Goal: Task Accomplishment & Management: Manage account settings

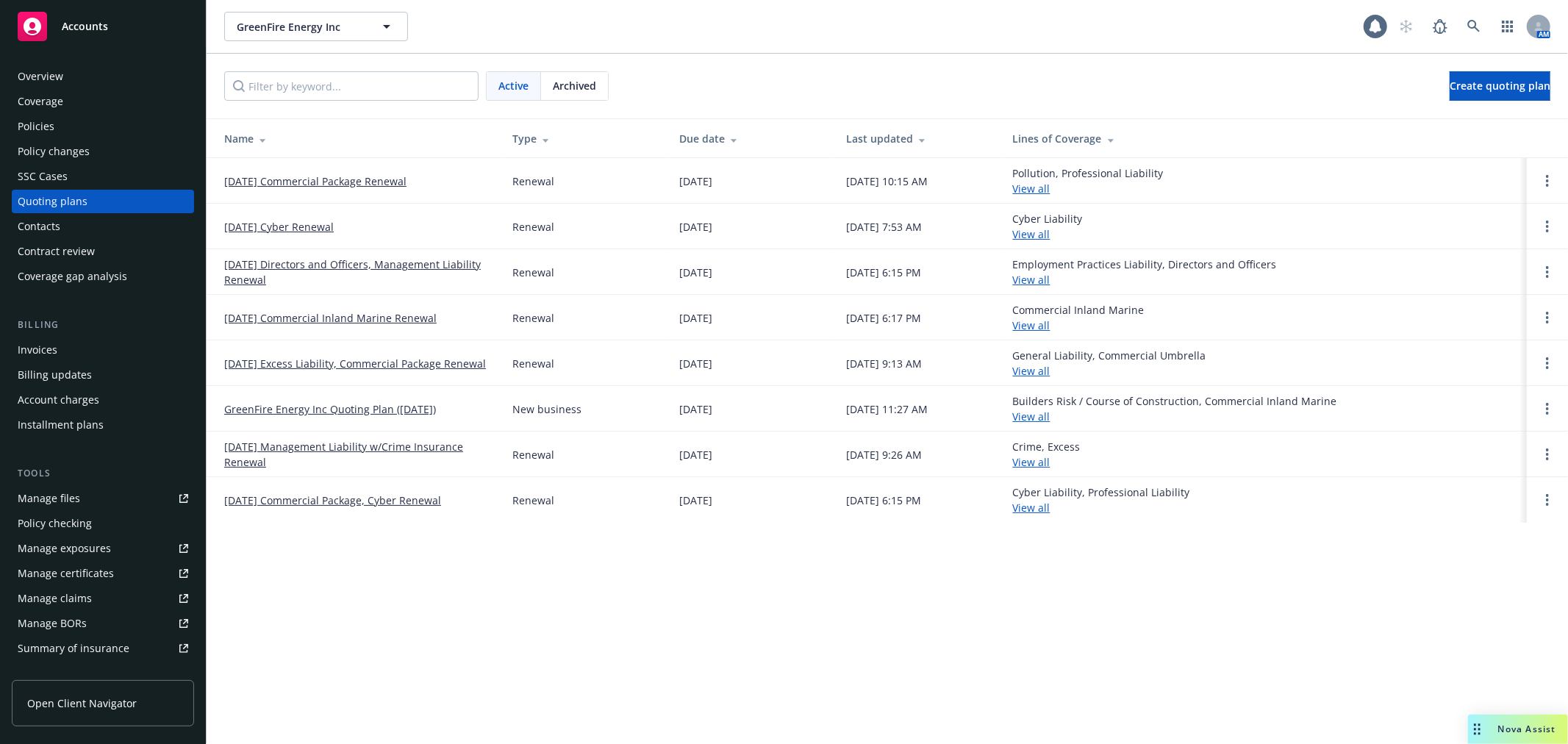
click at [290, 225] on link "09/19/25 Cyber Renewal" at bounding box center [279, 227] width 110 height 15
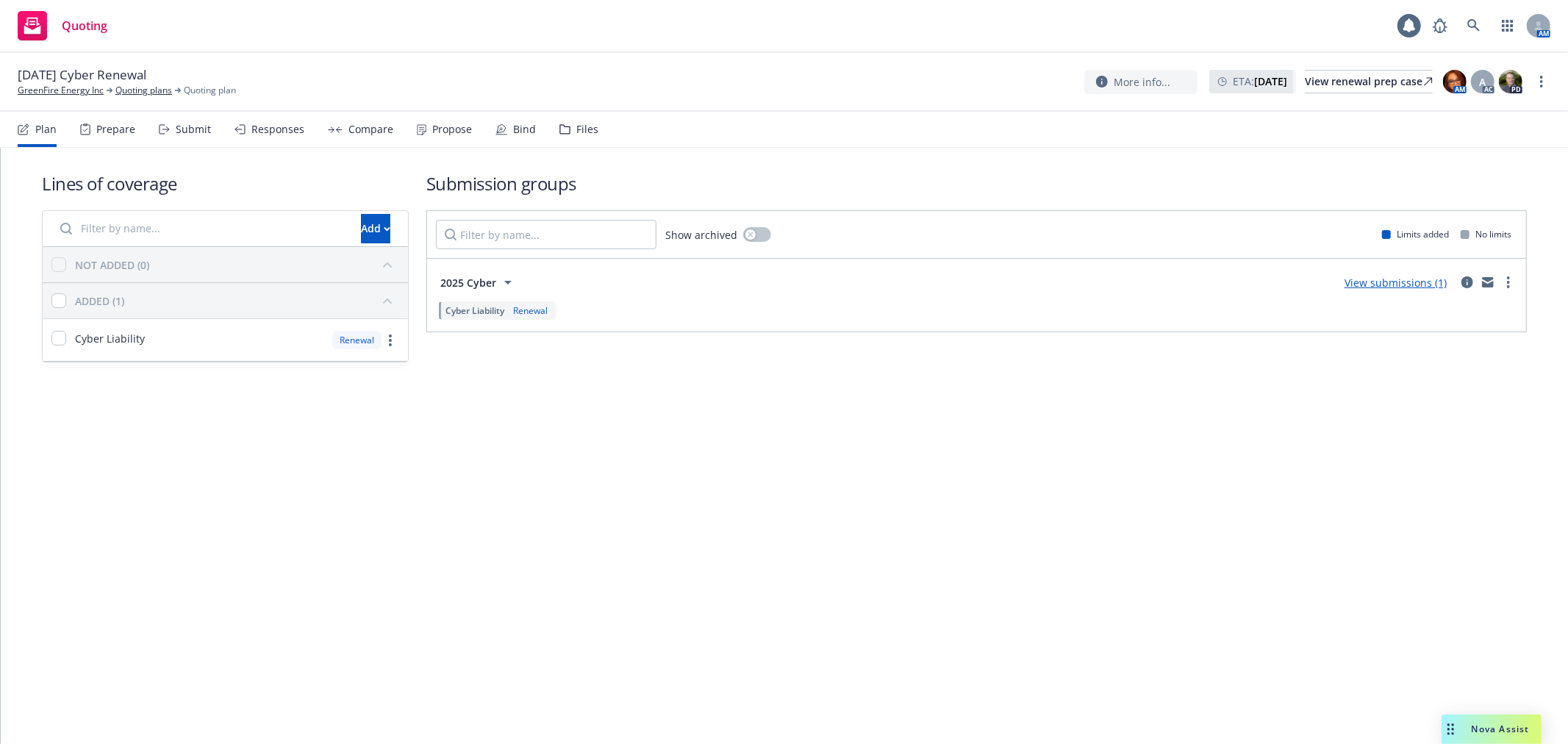
click at [173, 127] on div "Submit" at bounding box center [184, 130] width 52 height 35
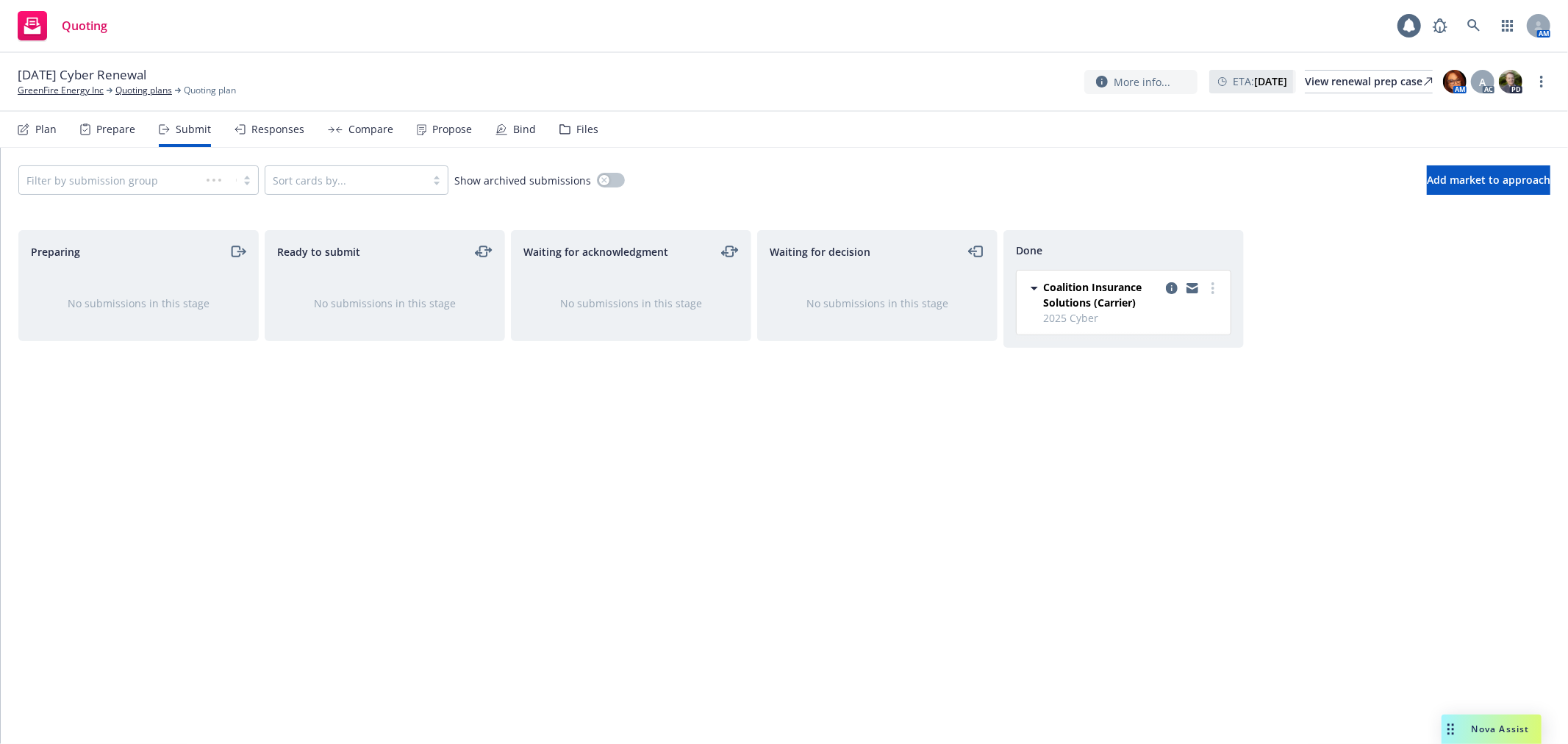
click at [279, 126] on div "Responses" at bounding box center [278, 129] width 53 height 12
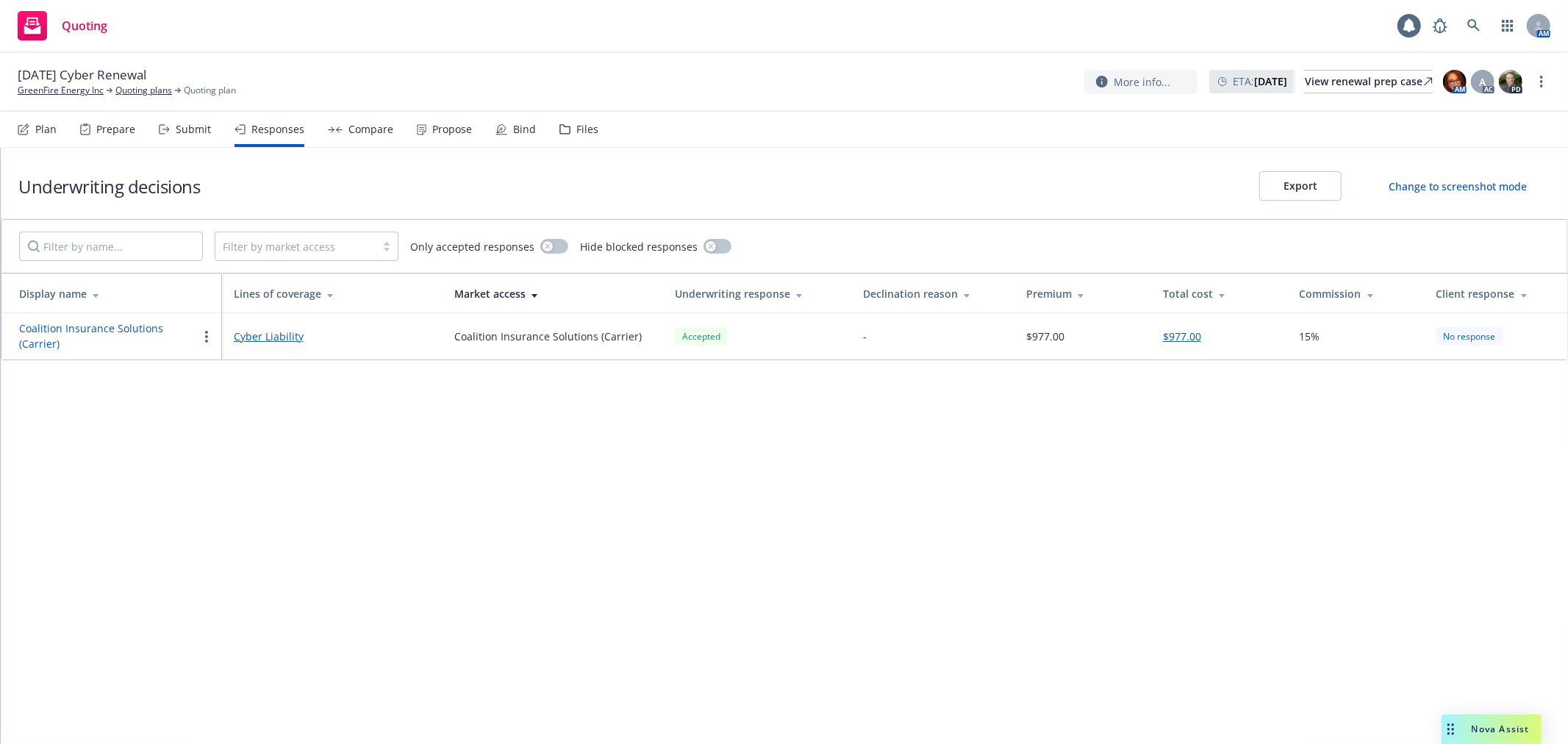
click at [434, 127] on div "Propose" at bounding box center [452, 129] width 40 height 12
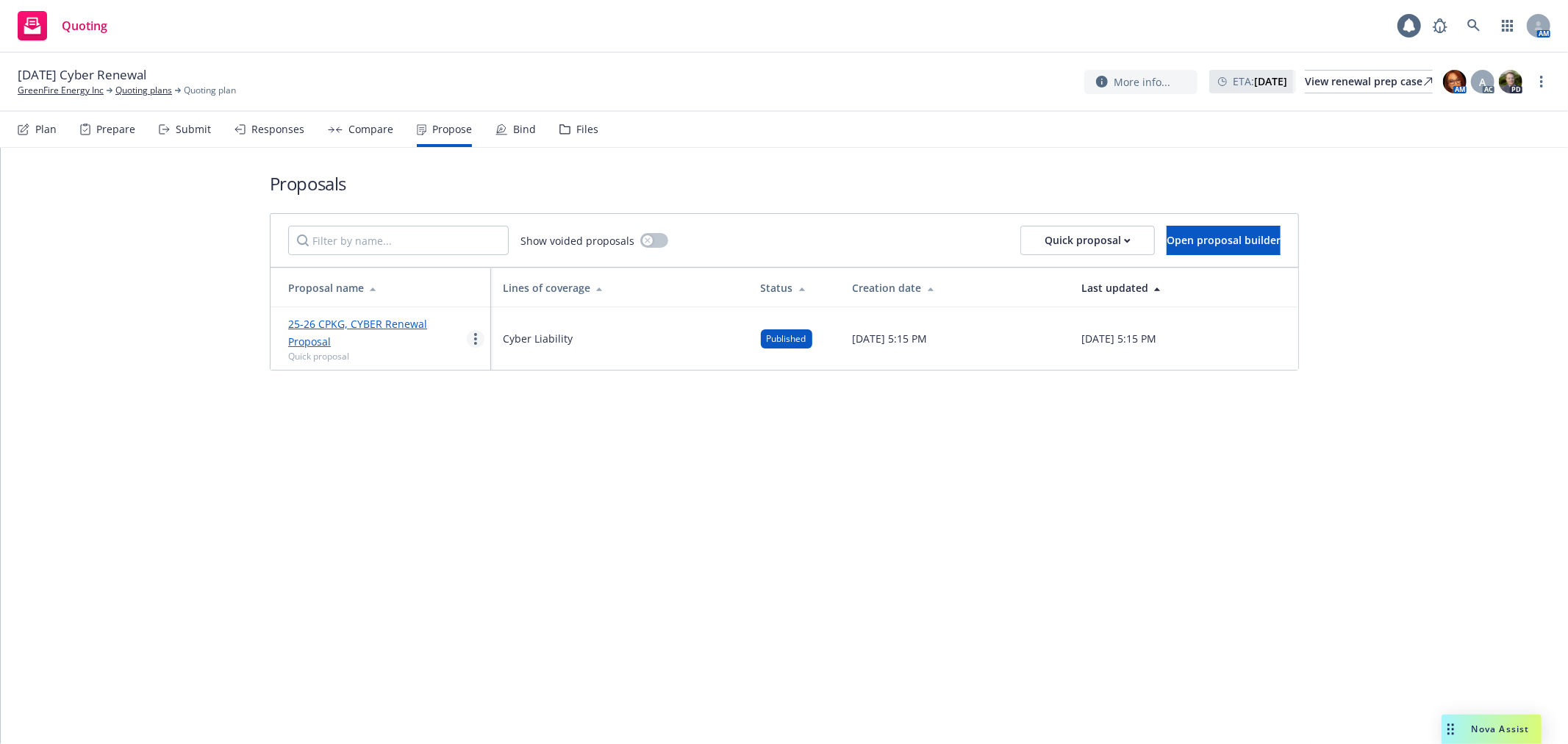
click at [476, 336] on icon "more" at bounding box center [476, 339] width 3 height 12
click at [525, 435] on span "Log client response" at bounding box center [533, 432] width 131 height 14
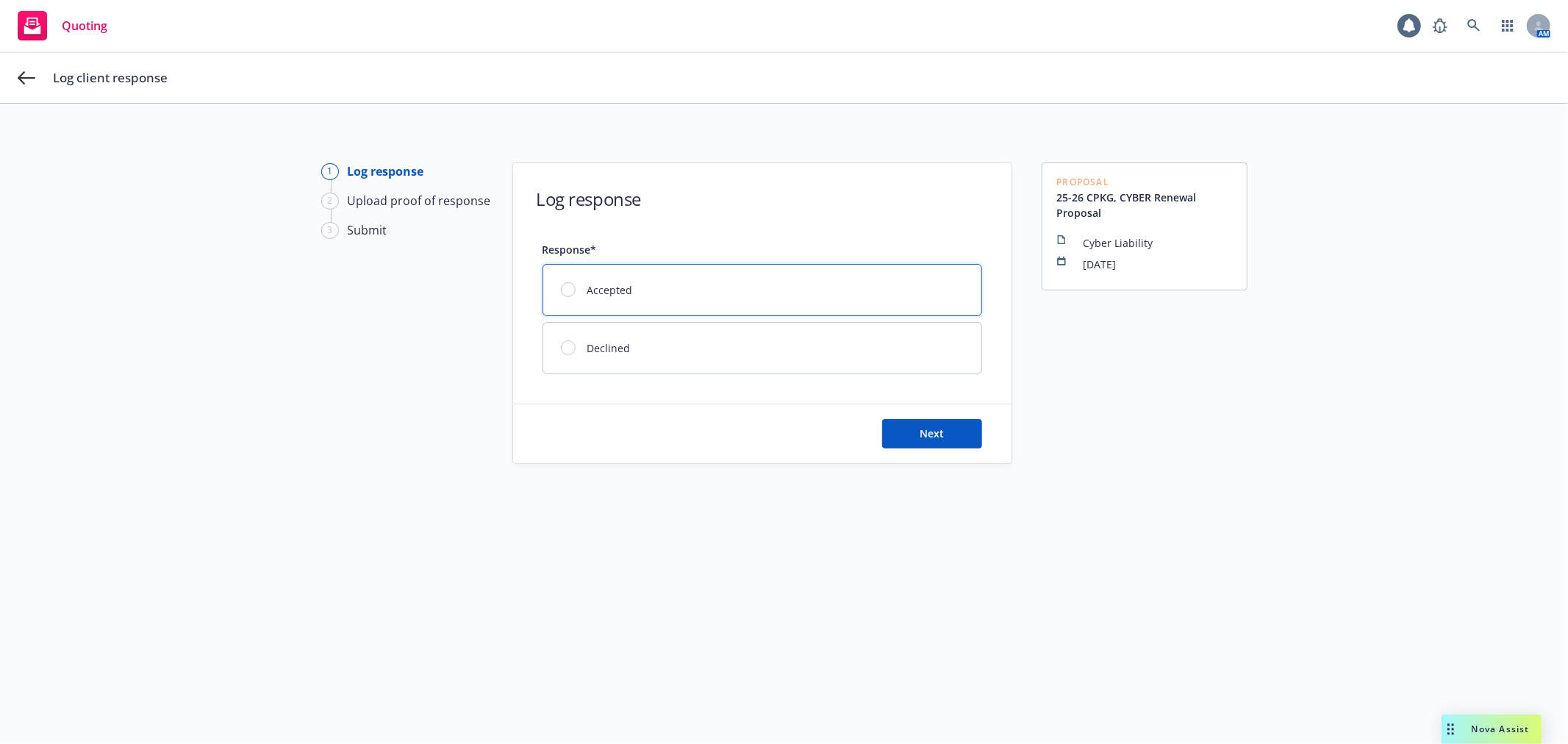
click at [642, 292] on div "Accepted" at bounding box center [762, 289] width 438 height 50
click at [925, 435] on span "Next" at bounding box center [931, 432] width 24 height 14
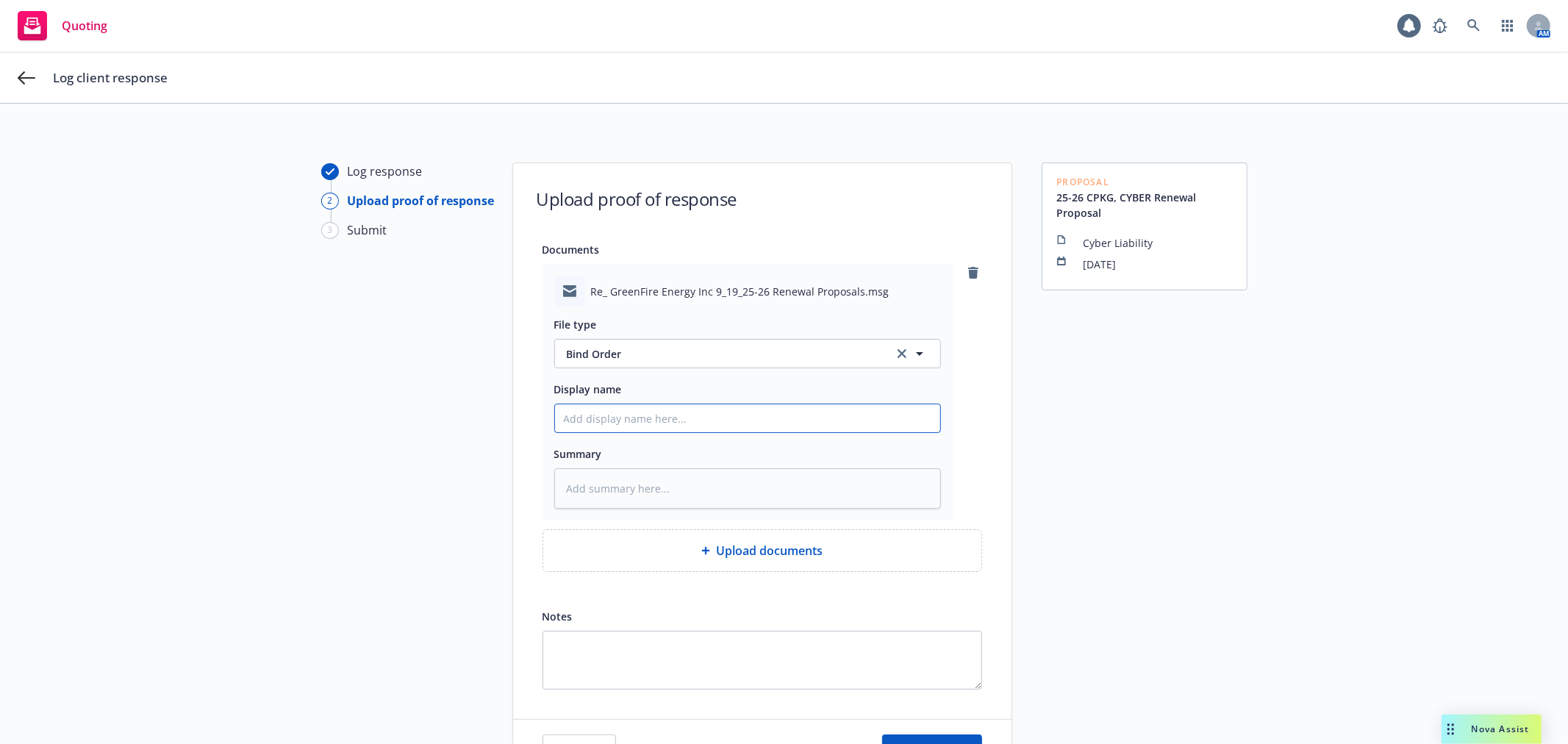
click at [633, 417] on input "Display name" at bounding box center [747, 418] width 385 height 28
type textarea "x"
type input "F"
type textarea "x"
type input "Fr"
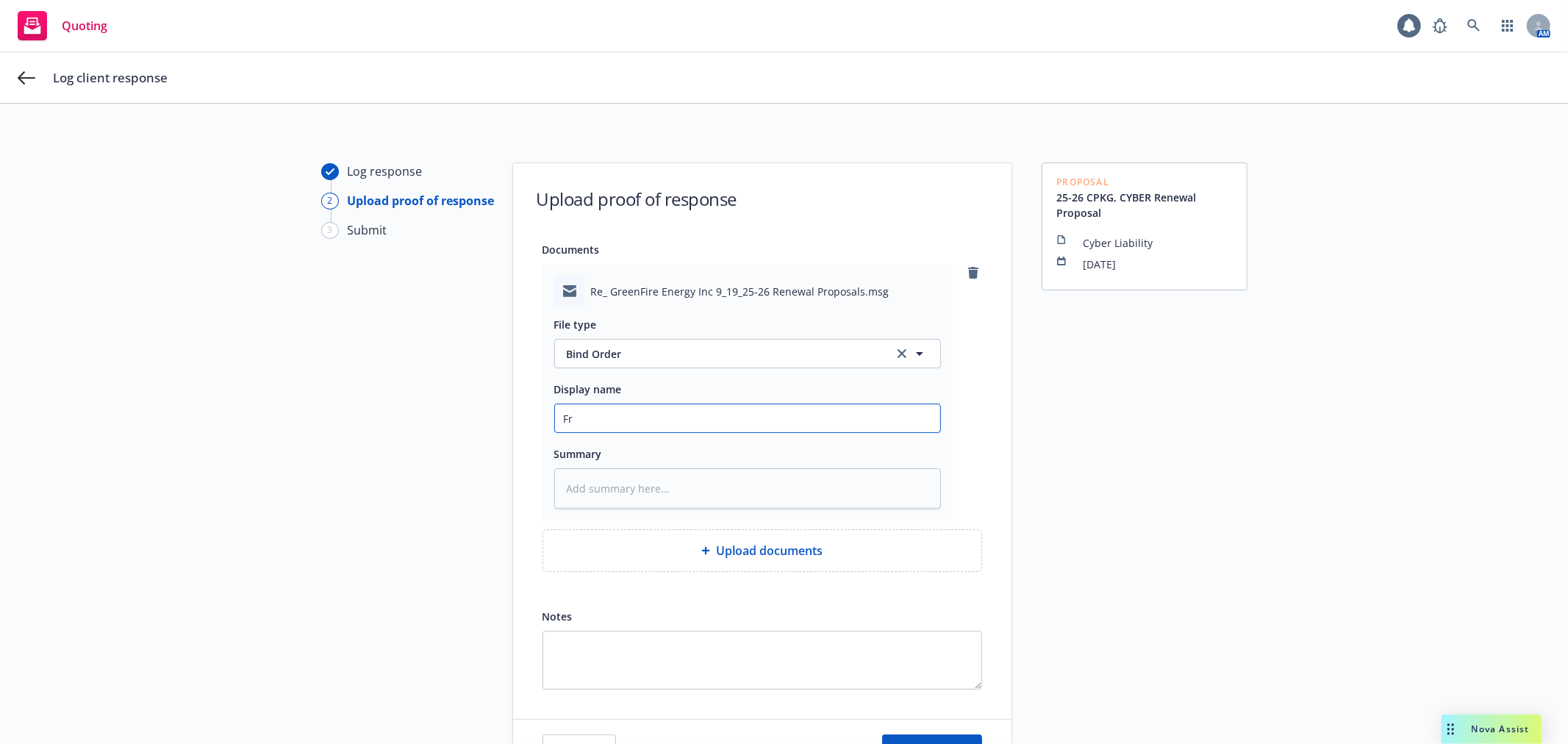
type textarea "x"
type input "Fr I"
type textarea "x"
type input "Fr In"
type textarea "x"
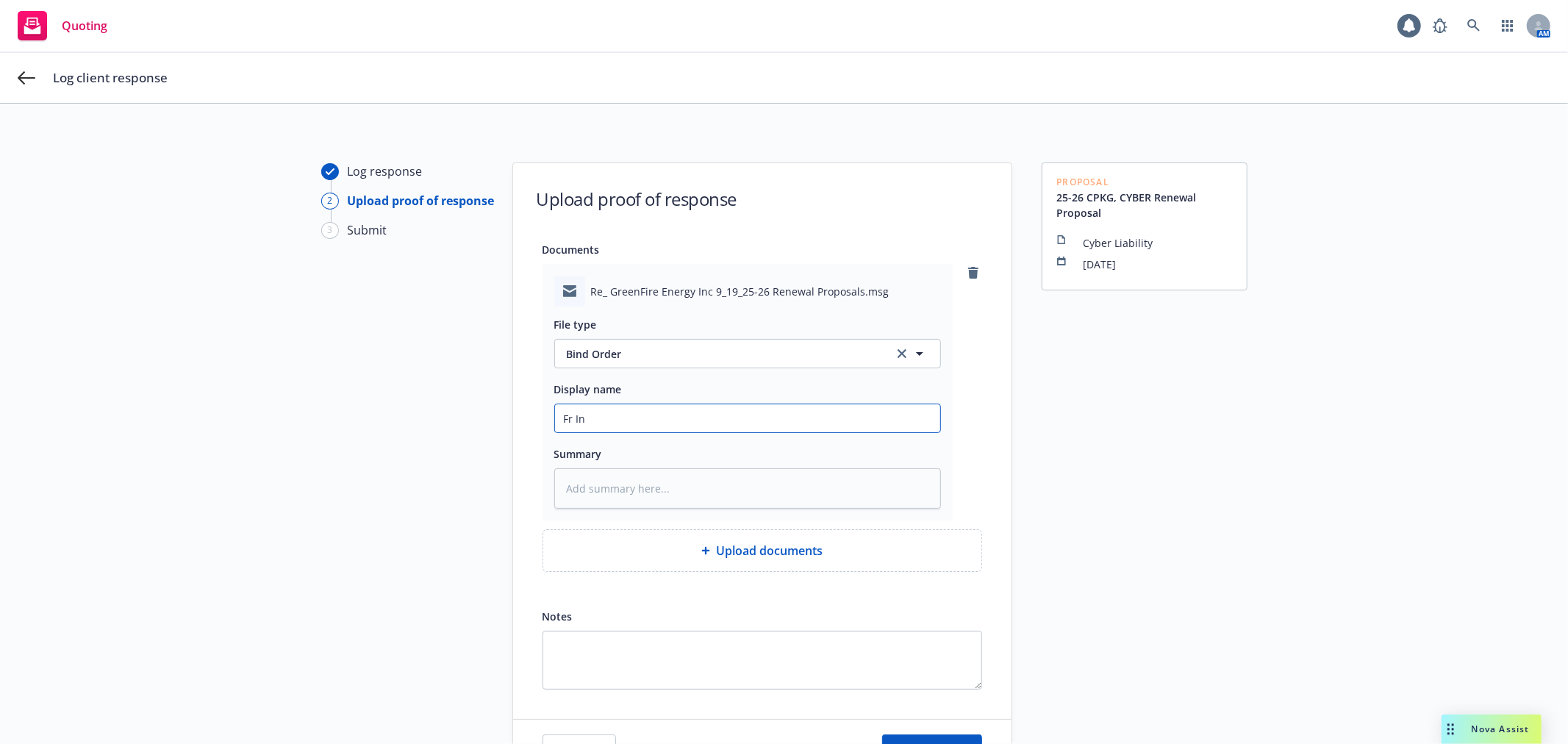
type input "Fr Ins"
type textarea "x"
type input "Fr Insd"
type textarea "x"
type input "Fr Insd"
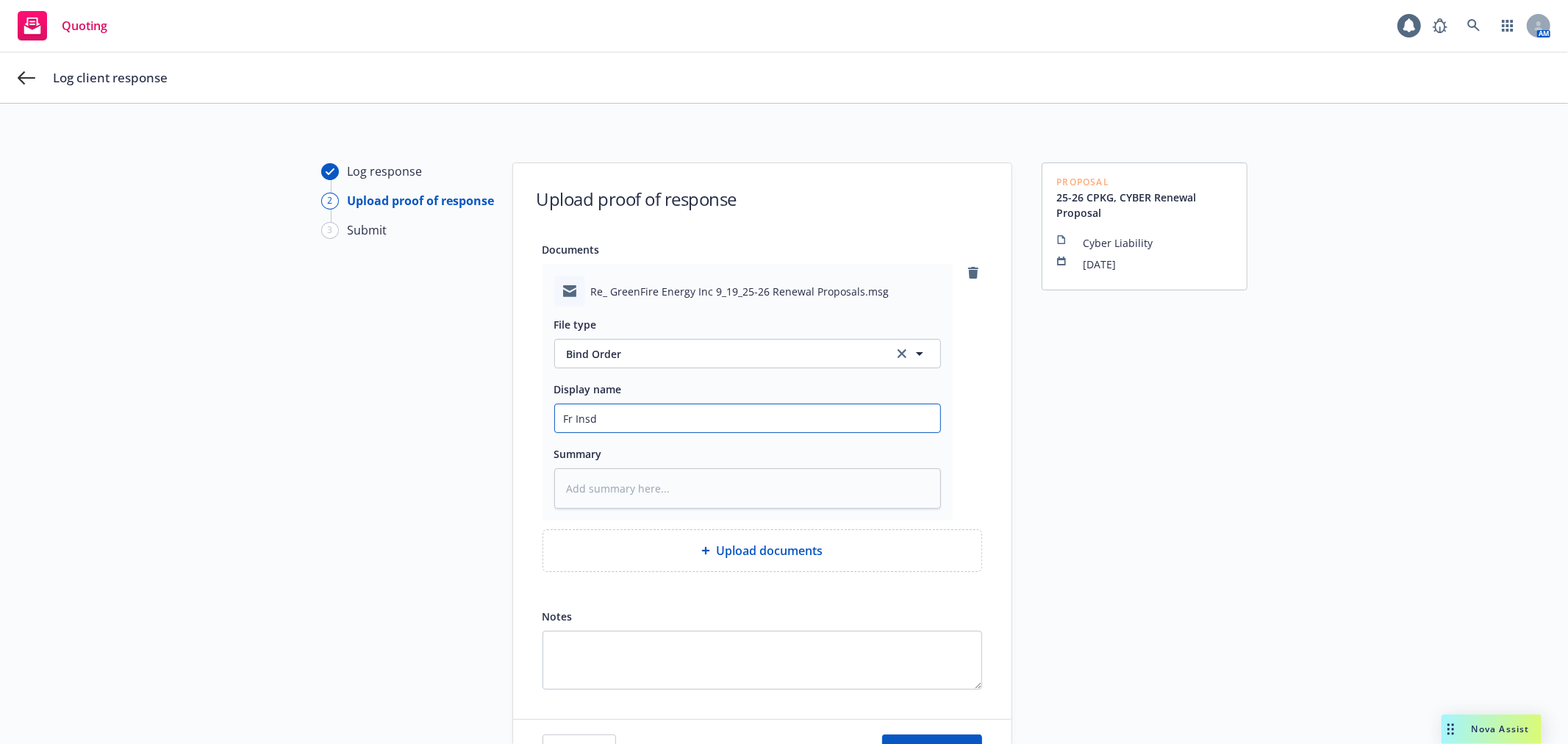
type textarea "x"
type input "Fr Insd -"
type textarea "x"
type input "Fr Insd -"
type textarea "x"
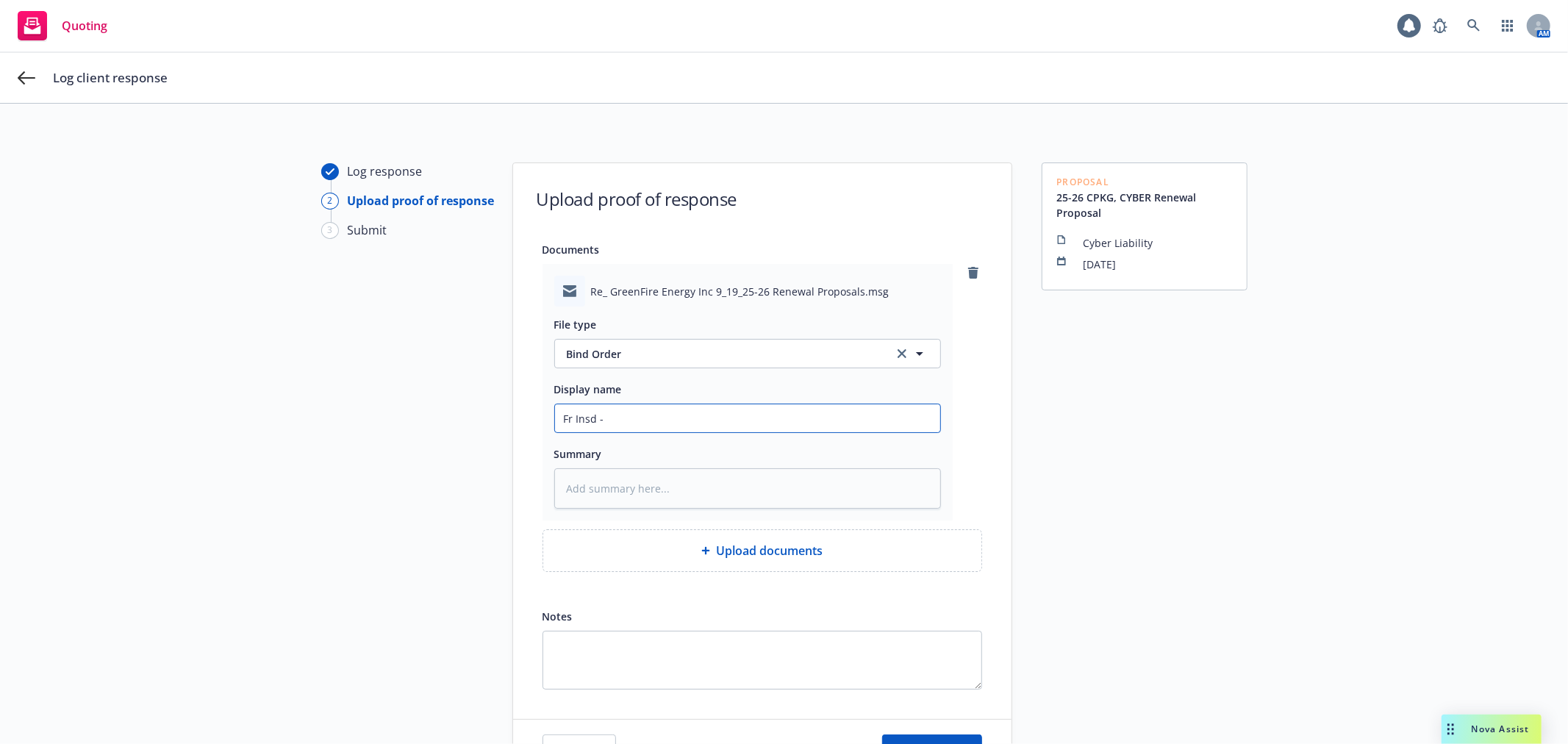
type input "Fr Insd - B"
type textarea "x"
type input "Fr Insd - Bi"
type textarea "x"
type input "Fr Insd - Bin"
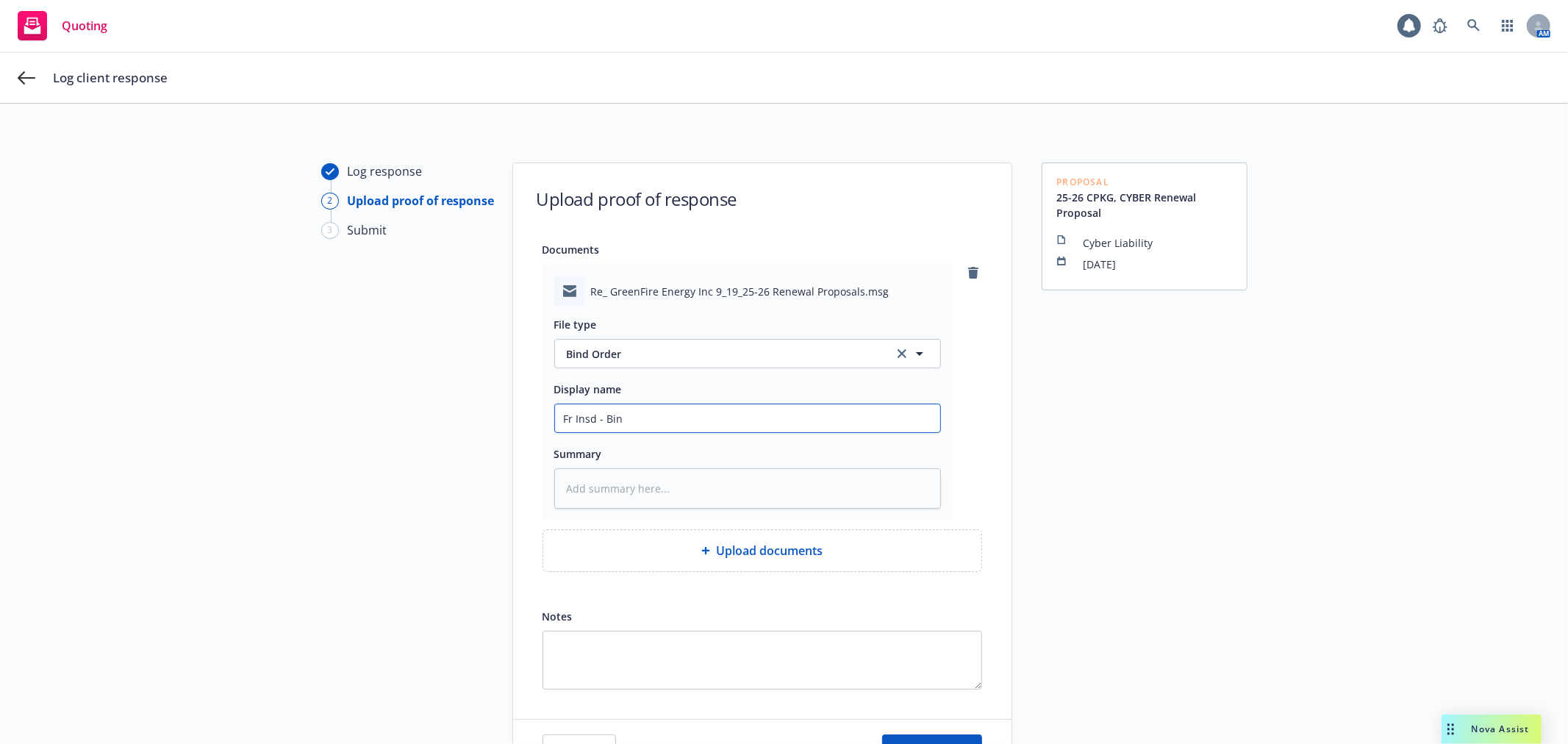
type textarea "x"
type input "Fr Insd - Bind"
type textarea "x"
type input "Fr Insd - Bind"
type textarea "x"
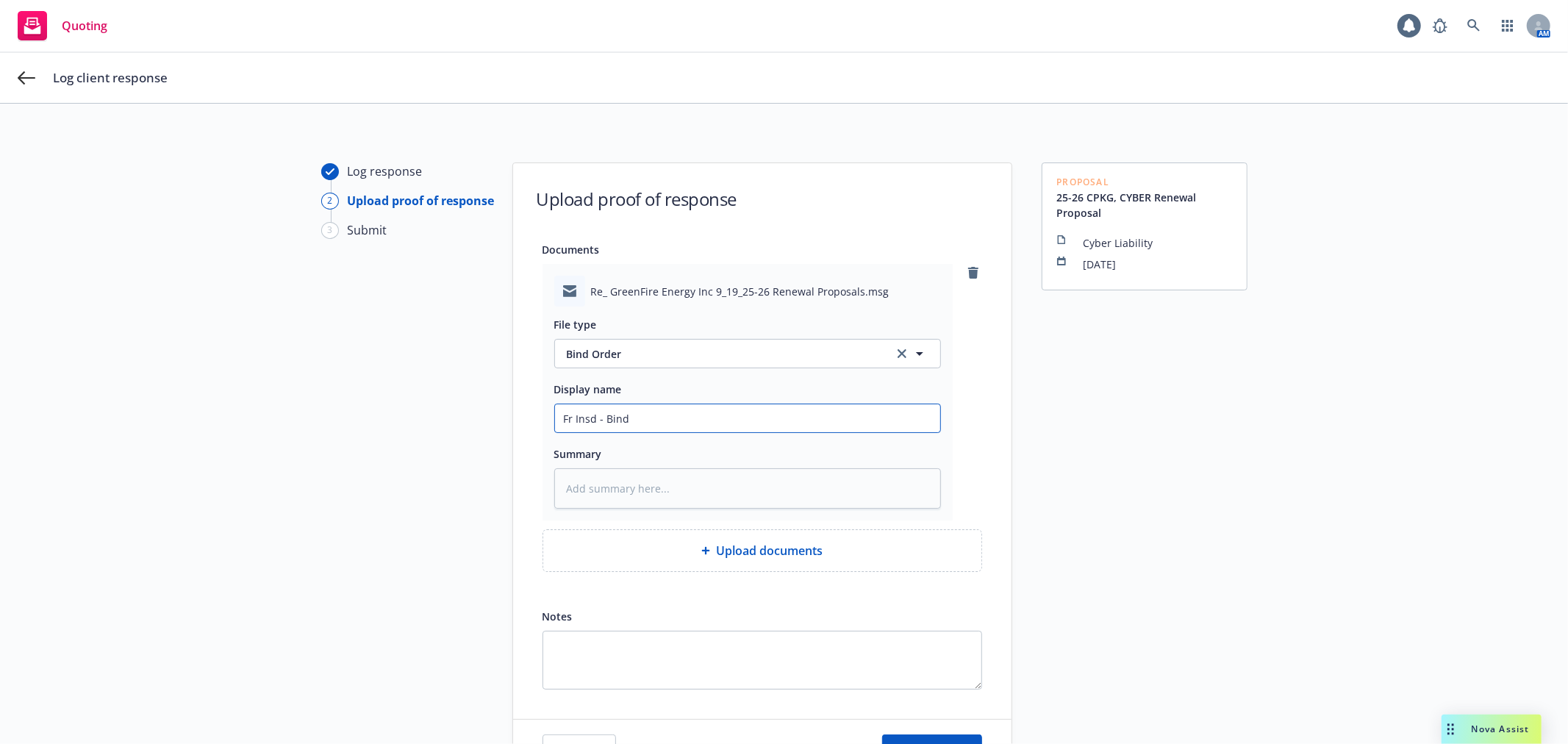
type input "Fr Insd - Bind O"
type textarea "x"
type input "Fr Insd - Bind Or"
type textarea "x"
type input "Fr Insd - Bind Ord"
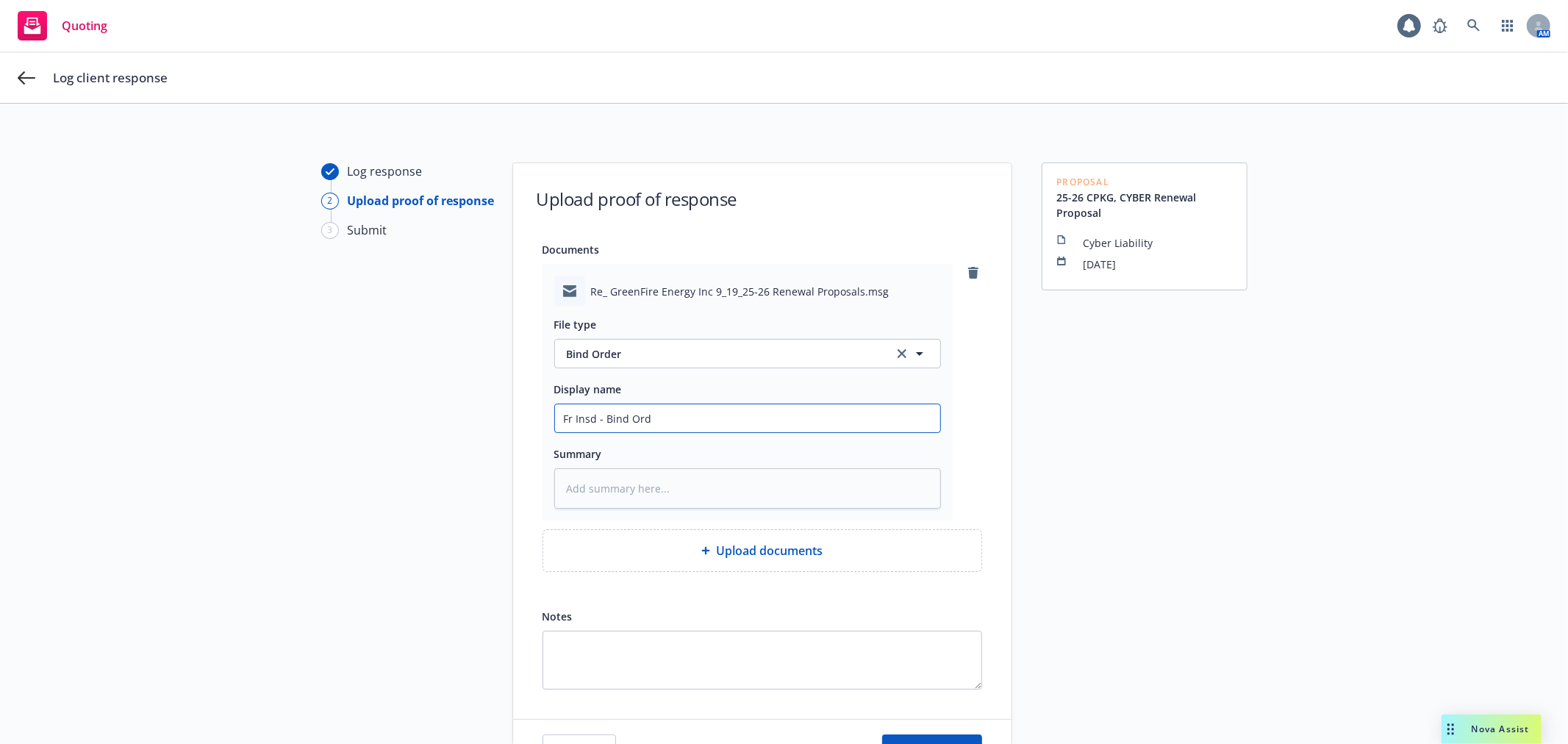
type textarea "x"
type input "Fr Insd - Bind Orde"
type textarea "x"
type input "Fr Insd - Bind Order"
type textarea "x"
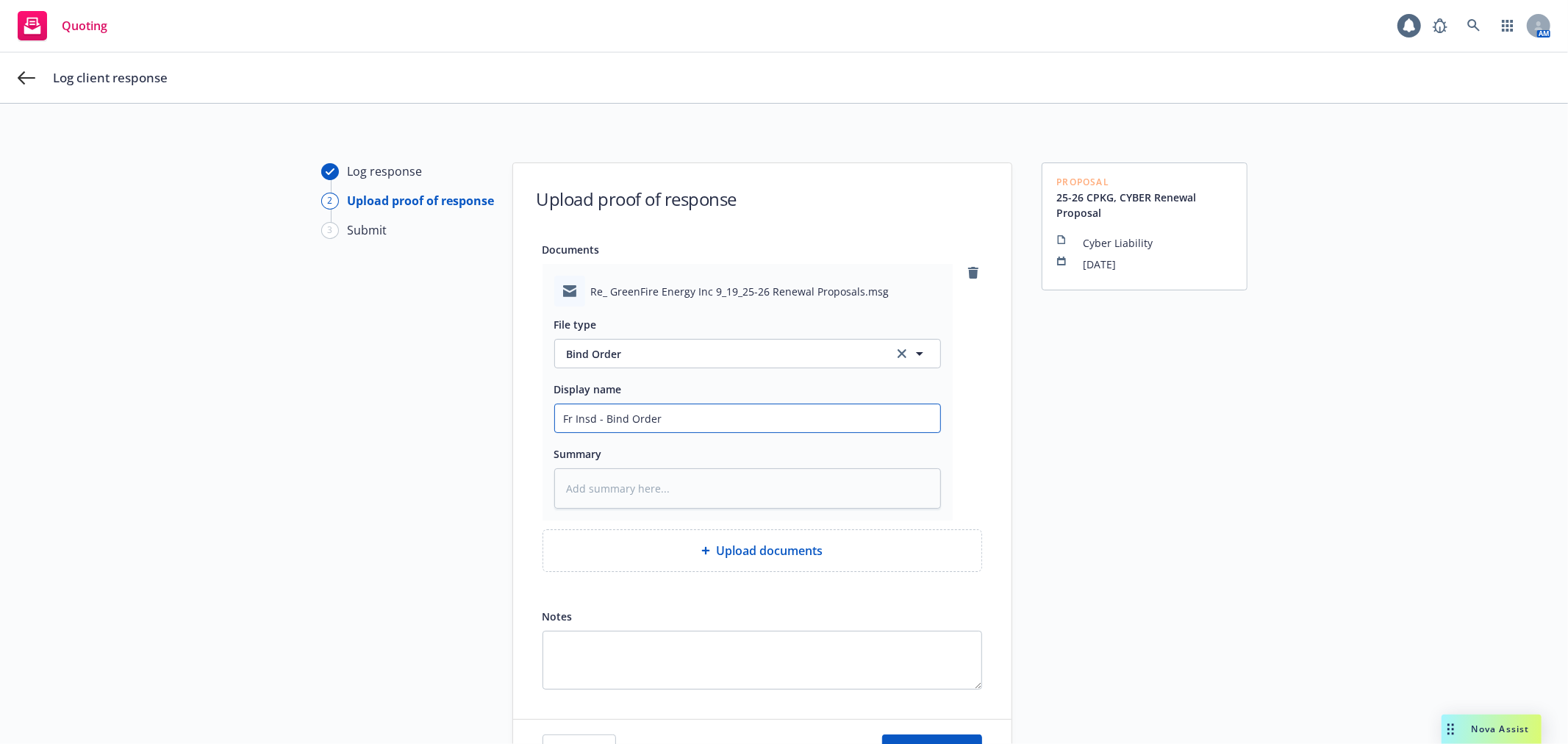
type input "Fr Insd - Bind Order"
type textarea "x"
type input "Fr Insd - Bind Order f"
type textarea "x"
type input "Fr Insd - Bind Order fo"
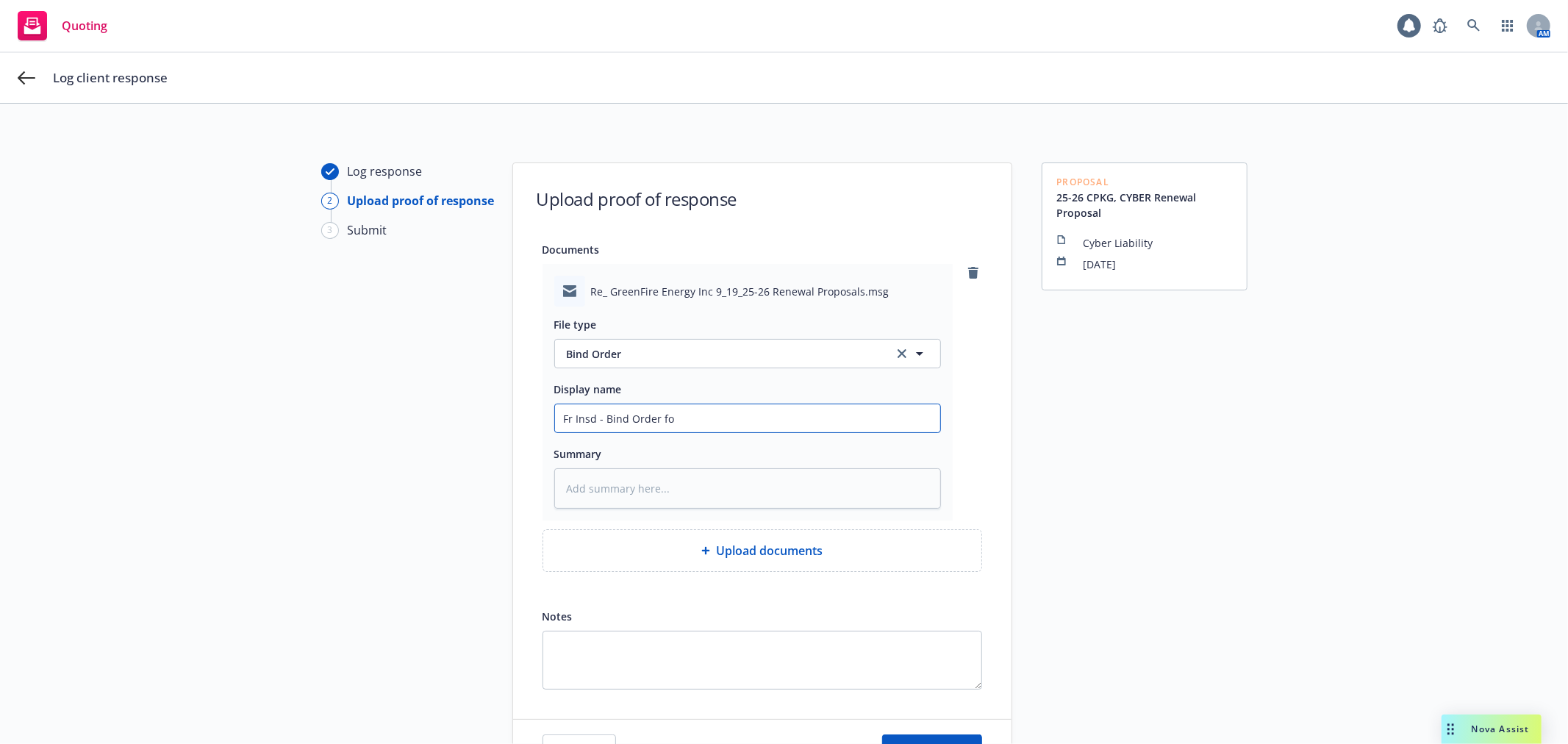
type textarea "x"
type input "Fr Insd - Bind Order for"
type textarea "x"
type input "Fr Insd - Bind Order for C"
type textarea "x"
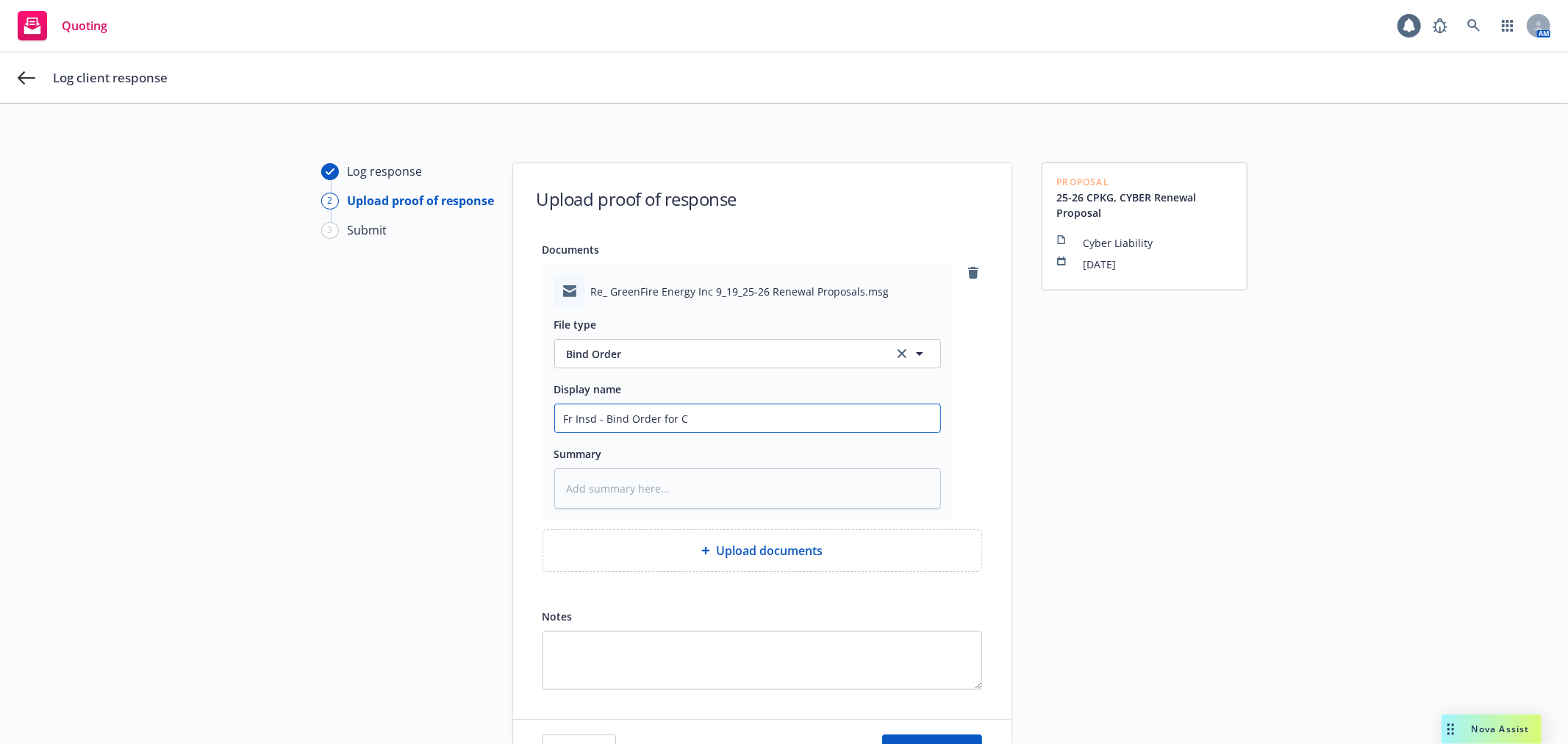
type input "Fr Insd - Bind Order for CY"
type textarea "x"
type input "Fr Insd - Bind Order for CYB"
type textarea "x"
type input "Fr Insd - Bind Order for CYBE"
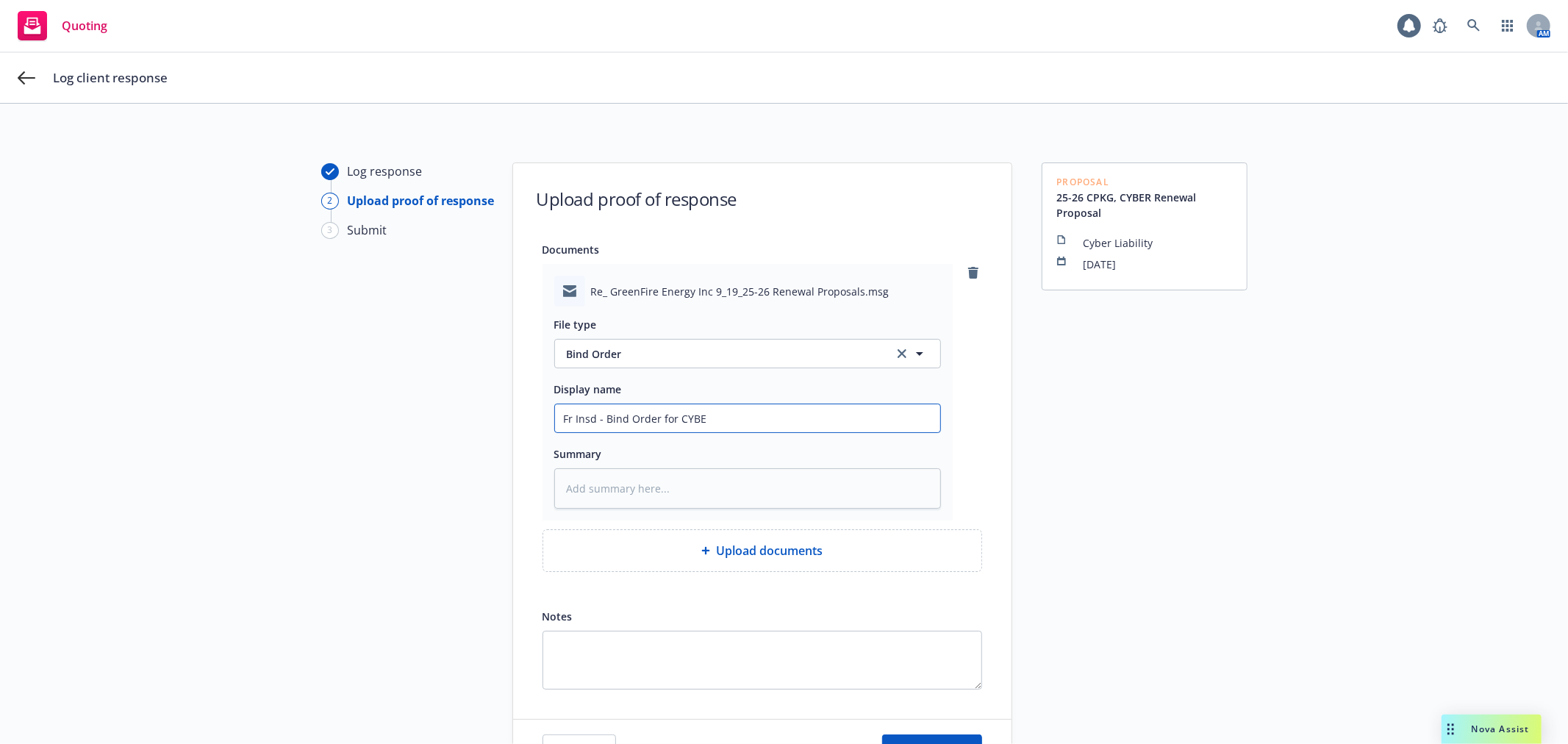
type textarea "x"
type input "Fr Insd - Bind Order for CYBER"
type textarea "x"
type input "Fr Insd - Bind Order for CYBE"
type textarea "x"
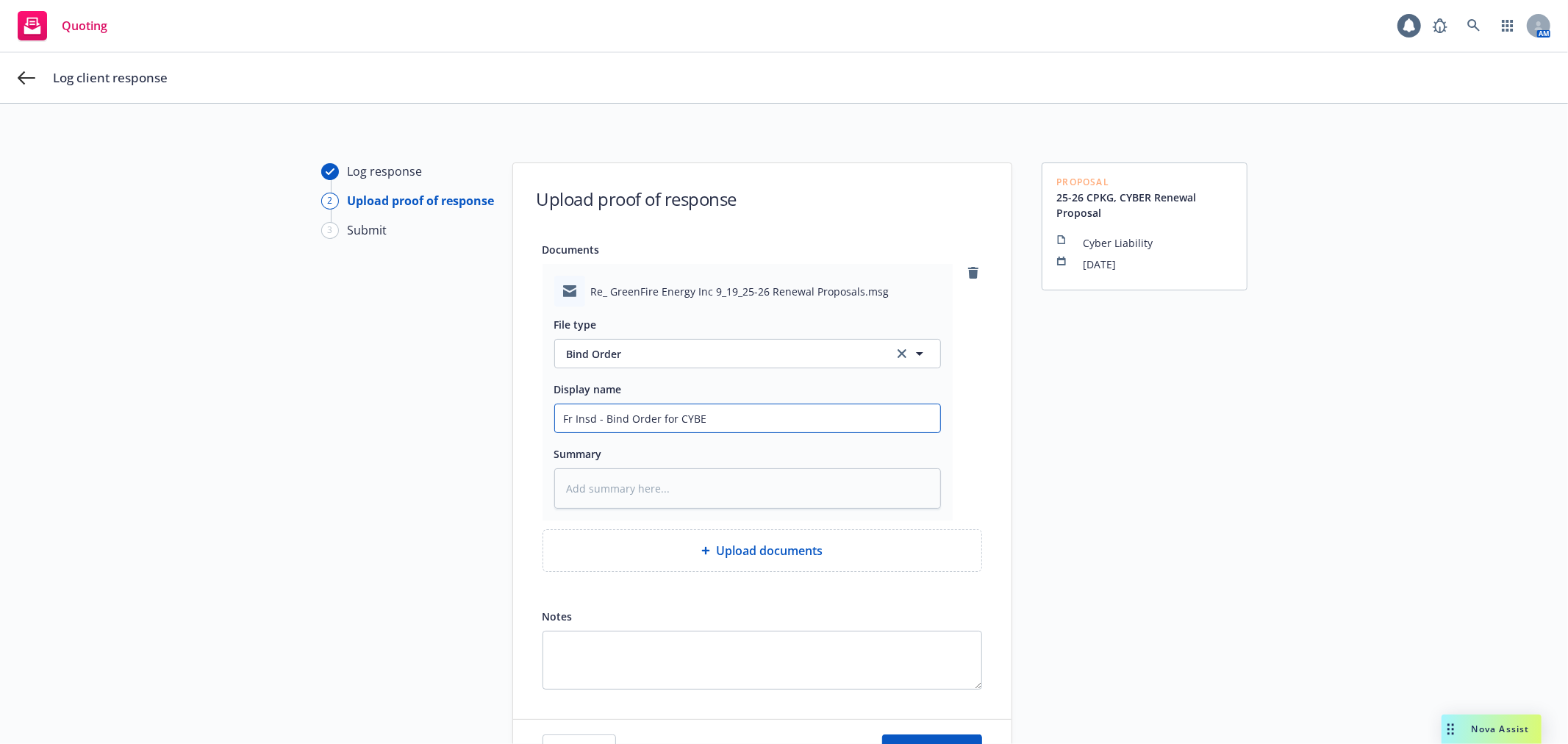
type input "Fr Insd - Bind Order for CYB"
type textarea "x"
type input "Fr Insd - Bind Order for CY"
type textarea "x"
type input "Fr Insd - Bind Order for C"
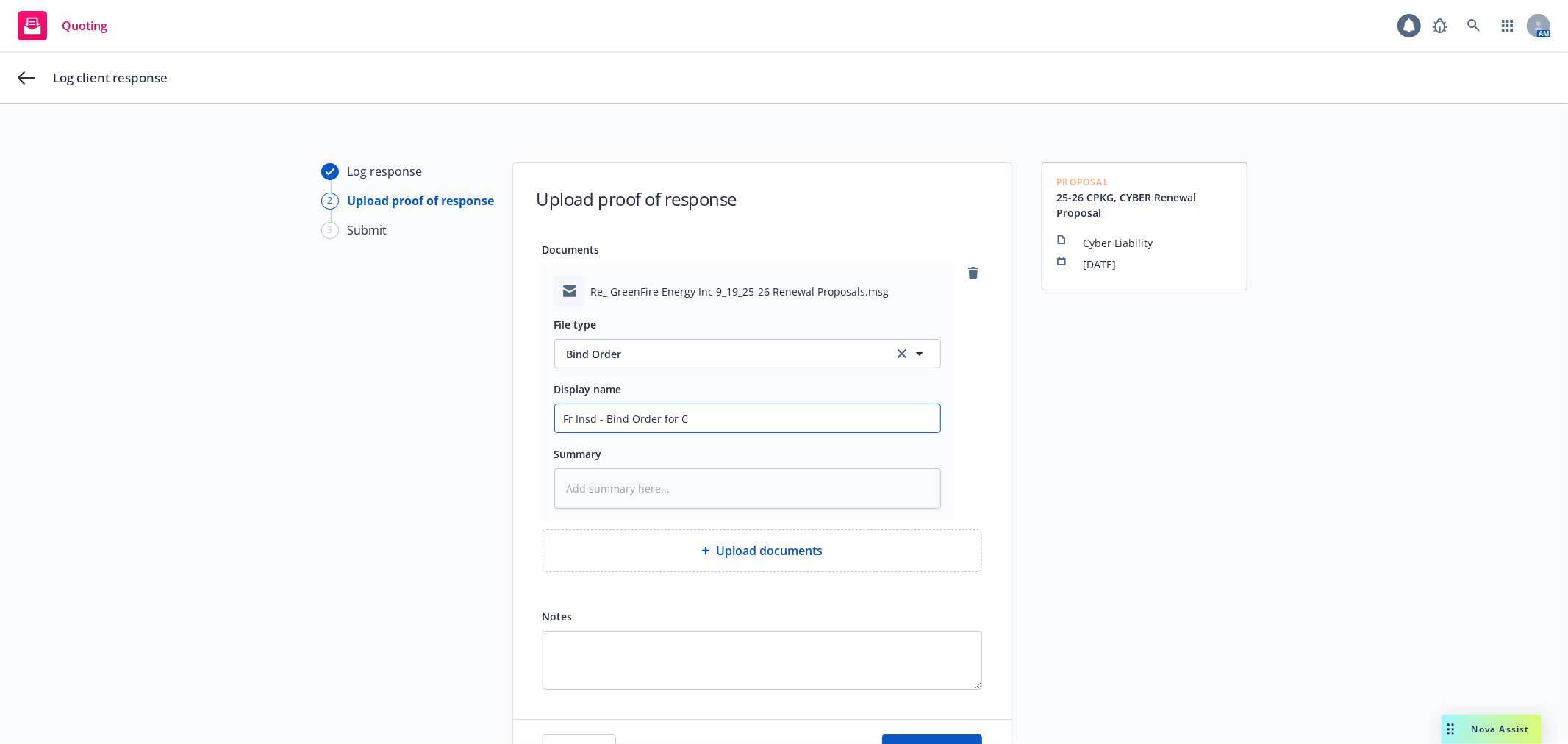
type textarea "x"
type input "Fr Insd - Bind Order for"
type textarea "x"
type input "Fr Insd - Bind Order for C"
type textarea "x"
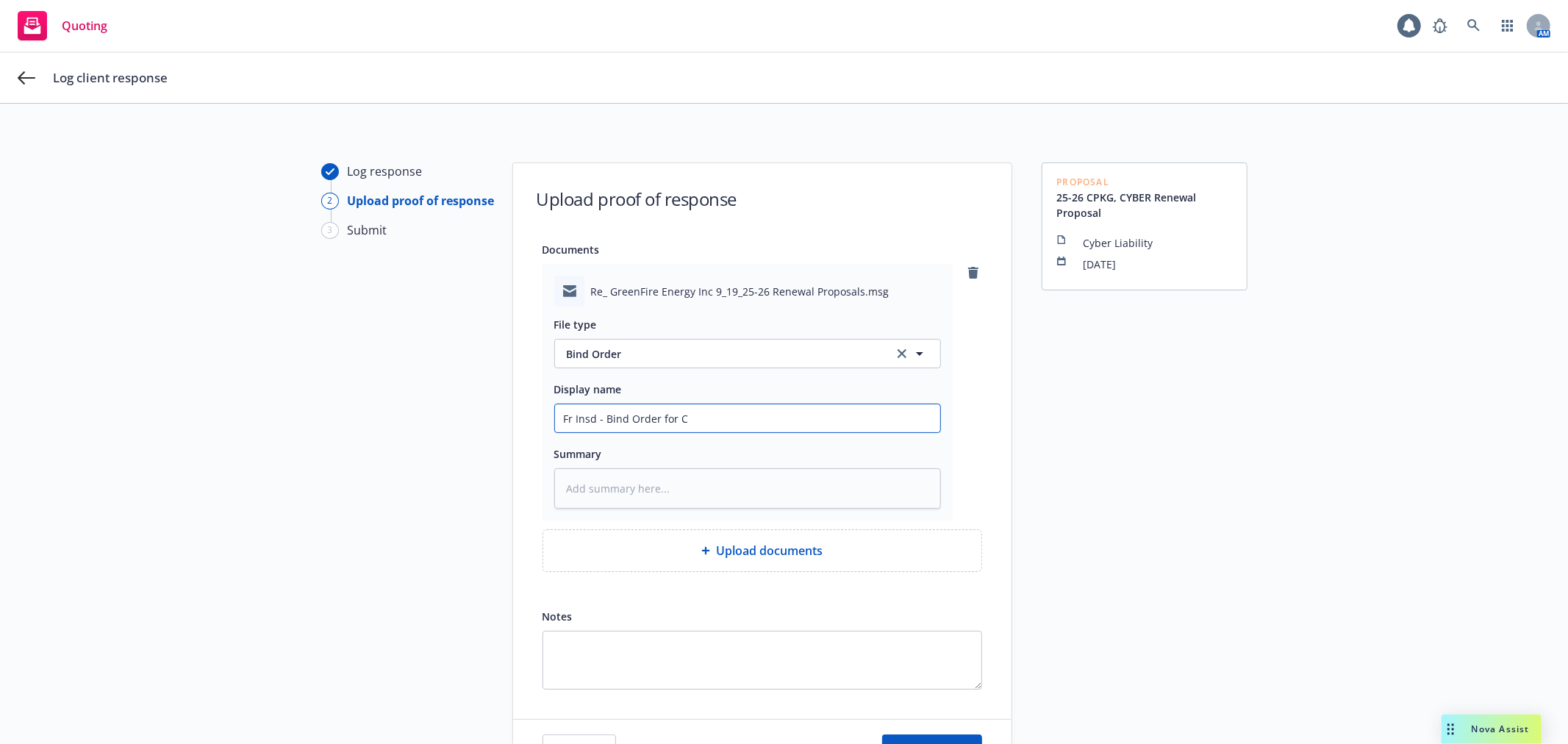
type input "Fr Insd - Bind Order for CP"
type textarea "x"
type input "Fr Insd - Bind Order for CPK"
type textarea "x"
type input "Fr Insd - Bind Order for CPKG"
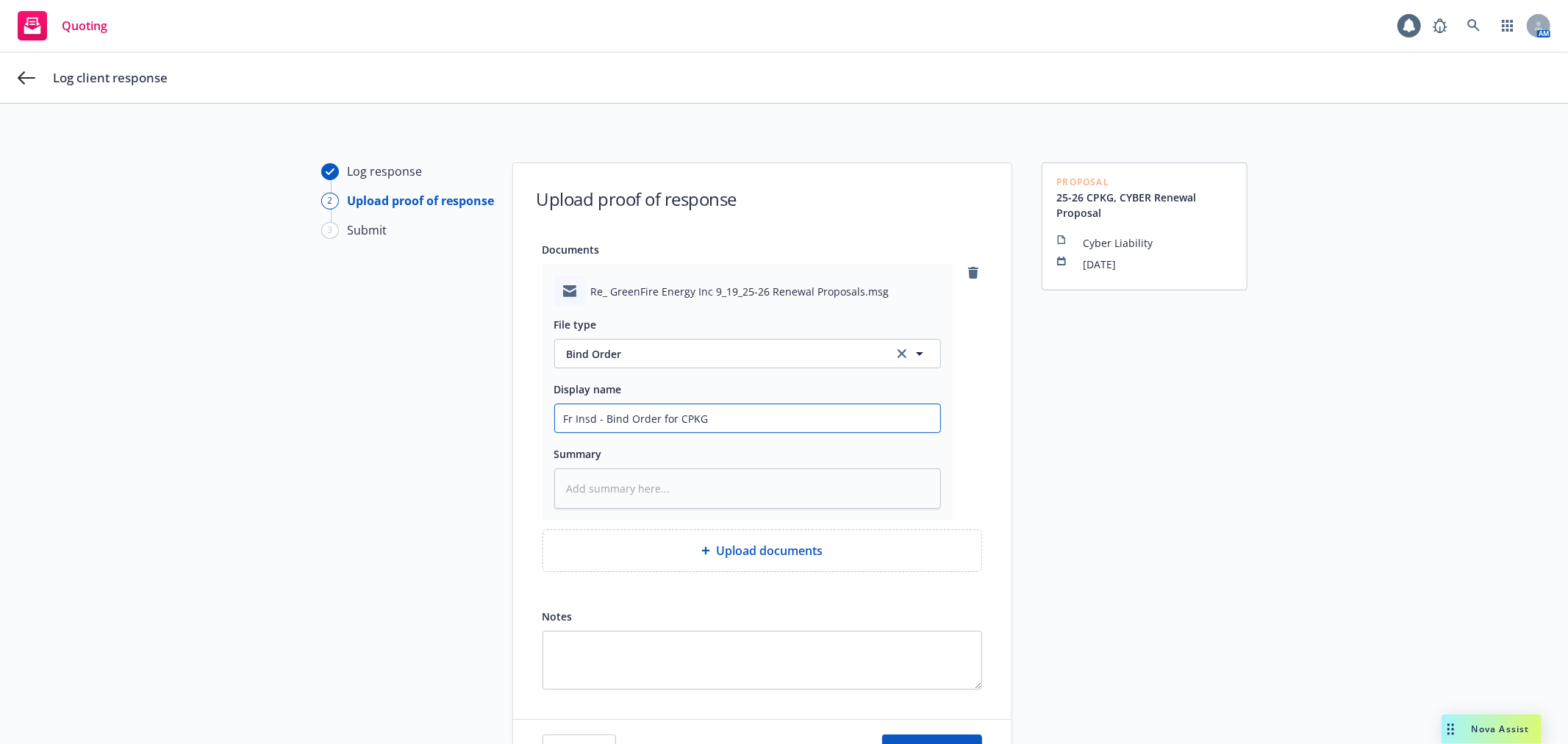
type textarea "x"
type input "Fr Insd - Bind Order for CPKG,"
type textarea "x"
type input "Fr Insd - Bind Order for CPKG,"
type textarea "x"
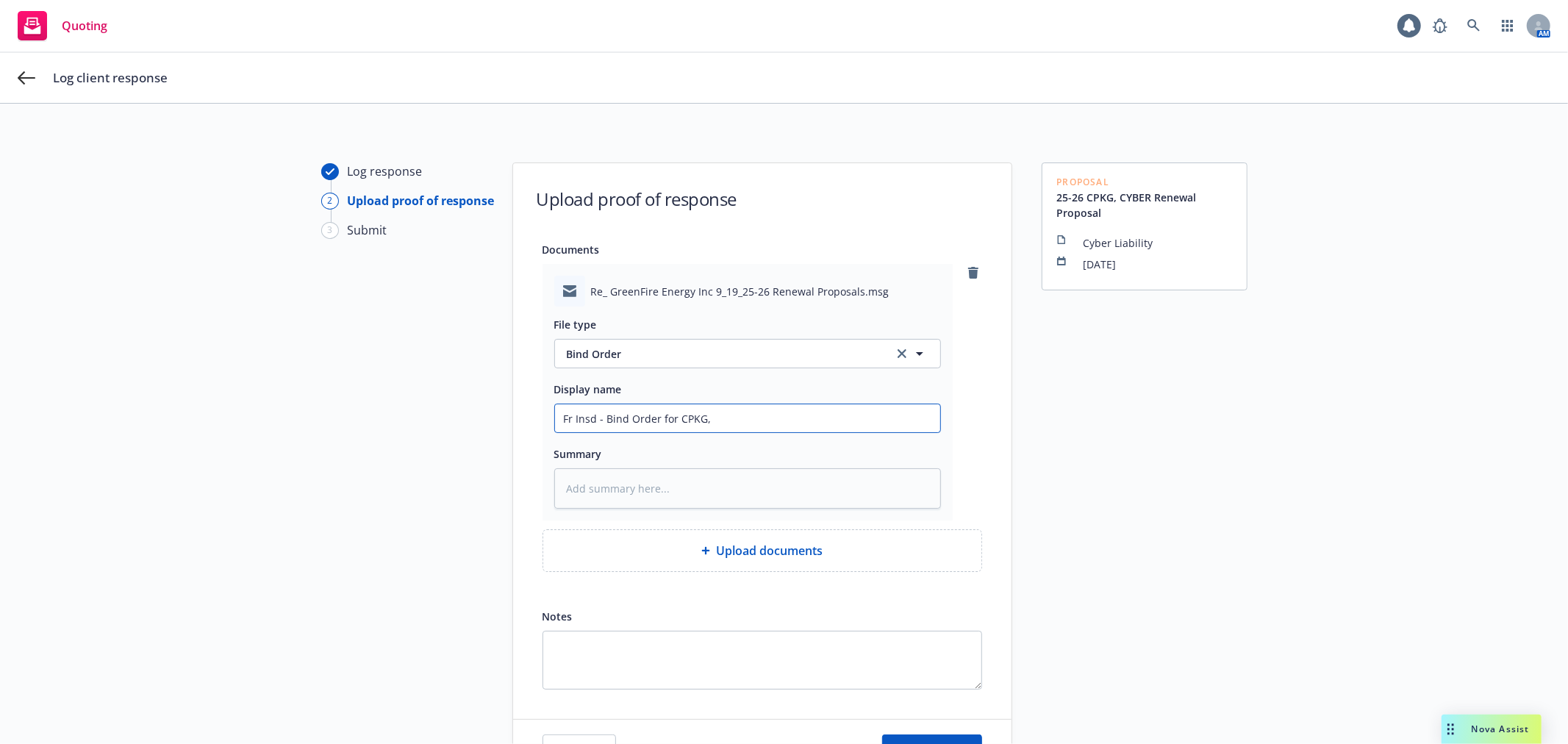
type input "Fr Insd - Bind Order for CPKG, M"
type textarea "x"
type input "Fr Insd - Bind Order for CPKG, MG"
type textarea "x"
type input "Fr Insd - Bind Order for CPKG, MGM"
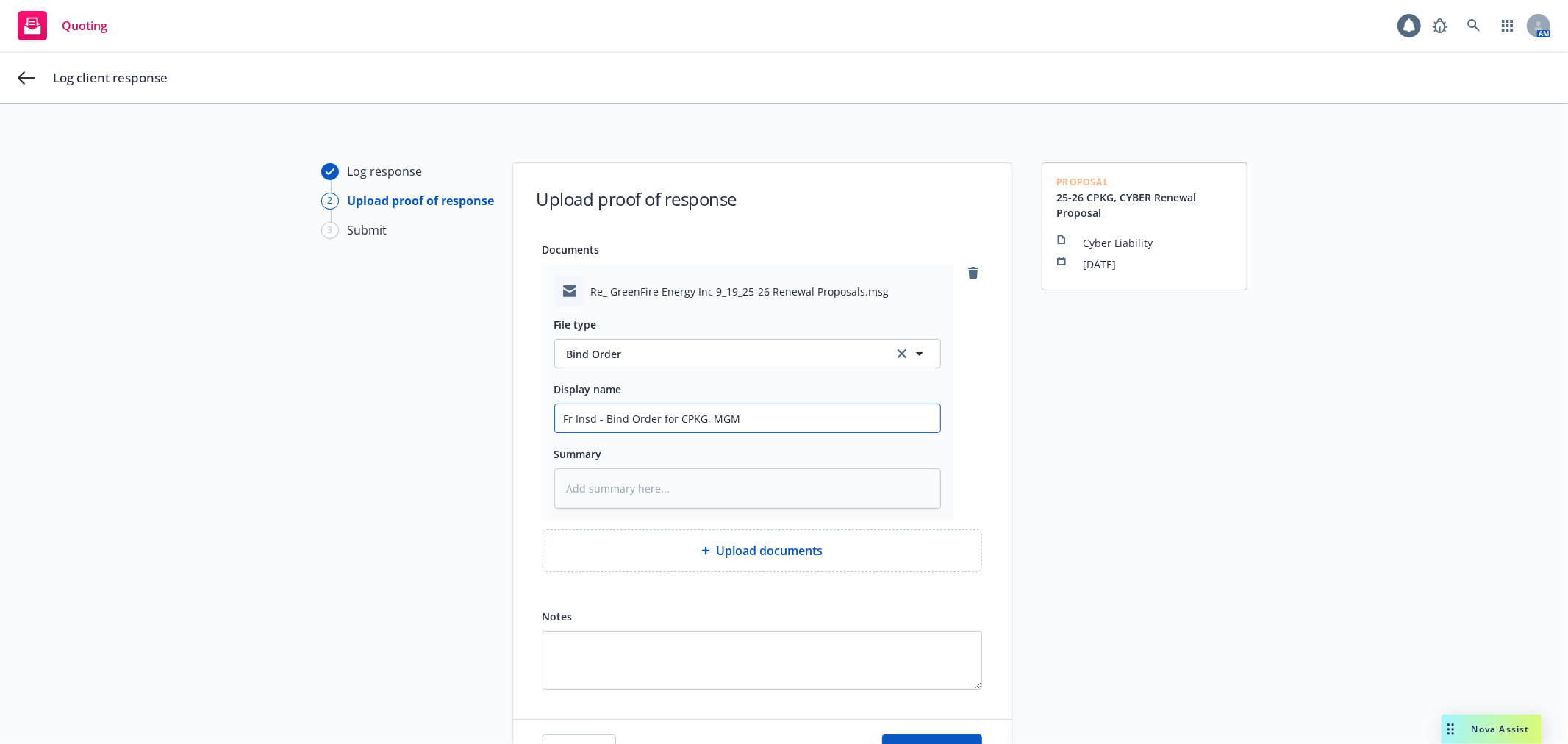
type textarea "x"
type input "Fr Insd - Bind Order for CPKG, MGMT"
type textarea "x"
type input "Fr Insd - Bind Order for CPKG, MGMT"
type textarea "x"
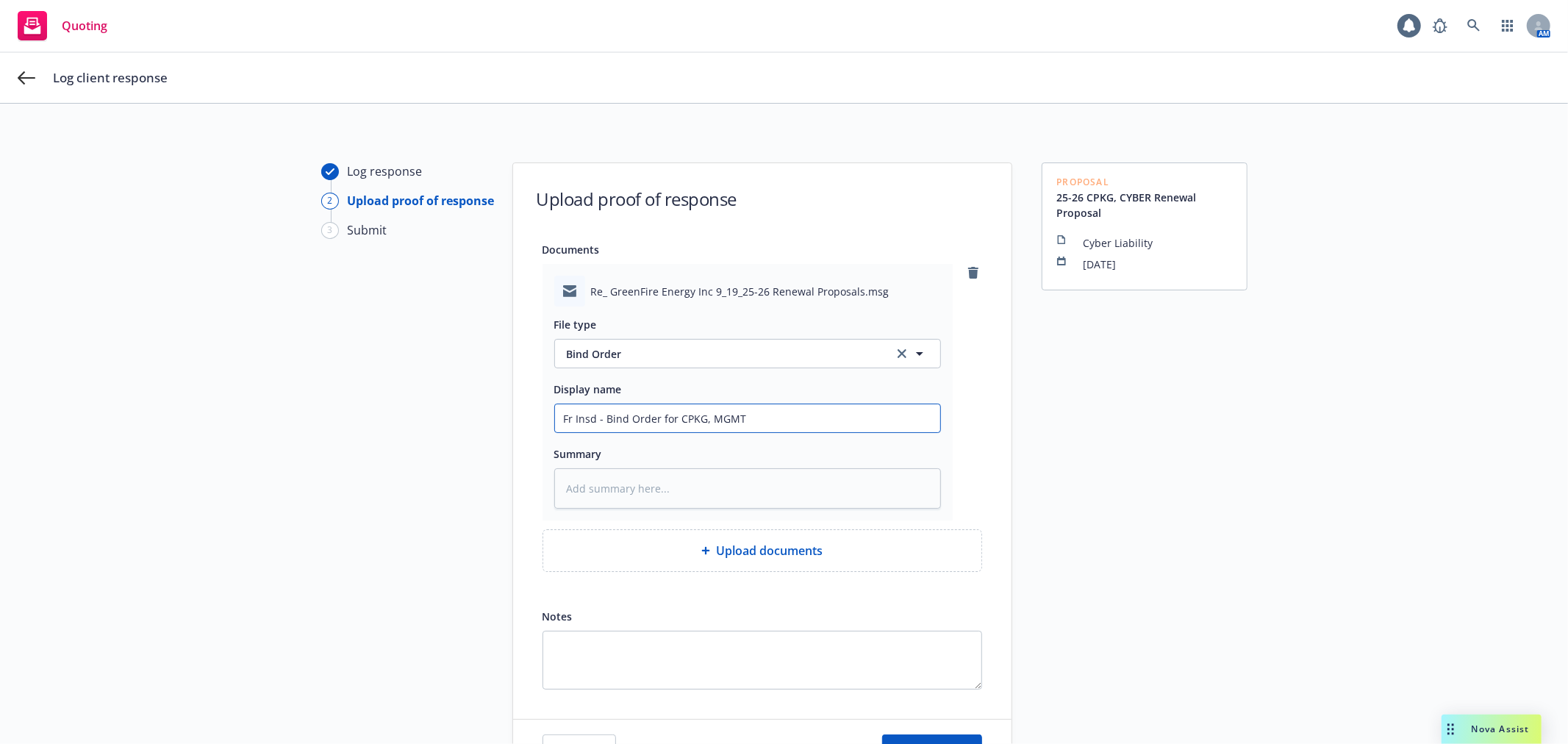
type input "Fr Insd - Bind Order for CPKG, MGMT L"
type textarea "x"
type input "Fr Insd - Bind Order for CPKG, MGMT LIA"
type textarea "x"
type input "Fr Insd - Bind Order for CPKG, MGMT LIAB"
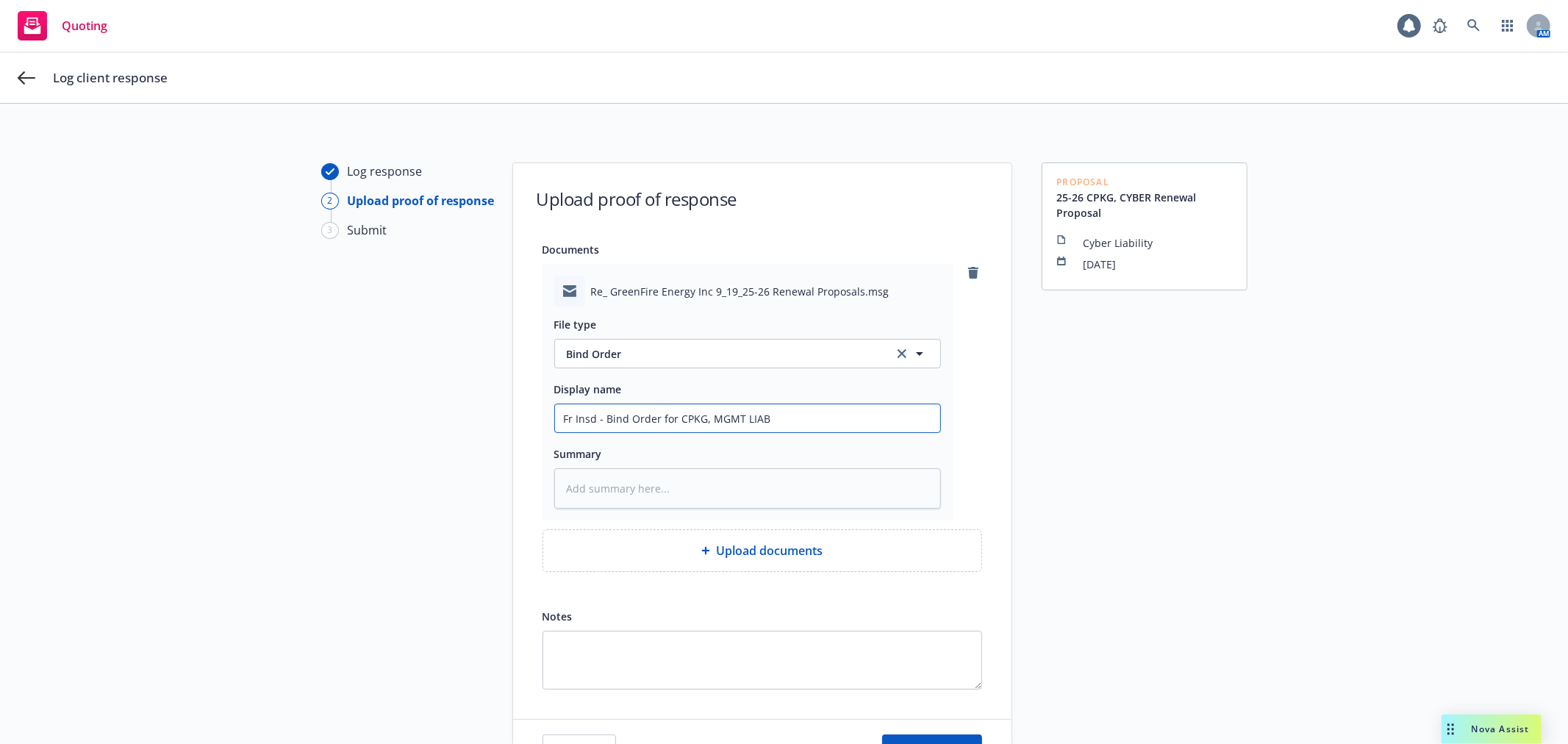
type textarea "x"
type input "Fr Insd - Bind Order for CPKG, MGMT LIABV"
type textarea "x"
type input "Fr Insd - Bind Order for CPKG, MGMT LIAB"
type textarea "x"
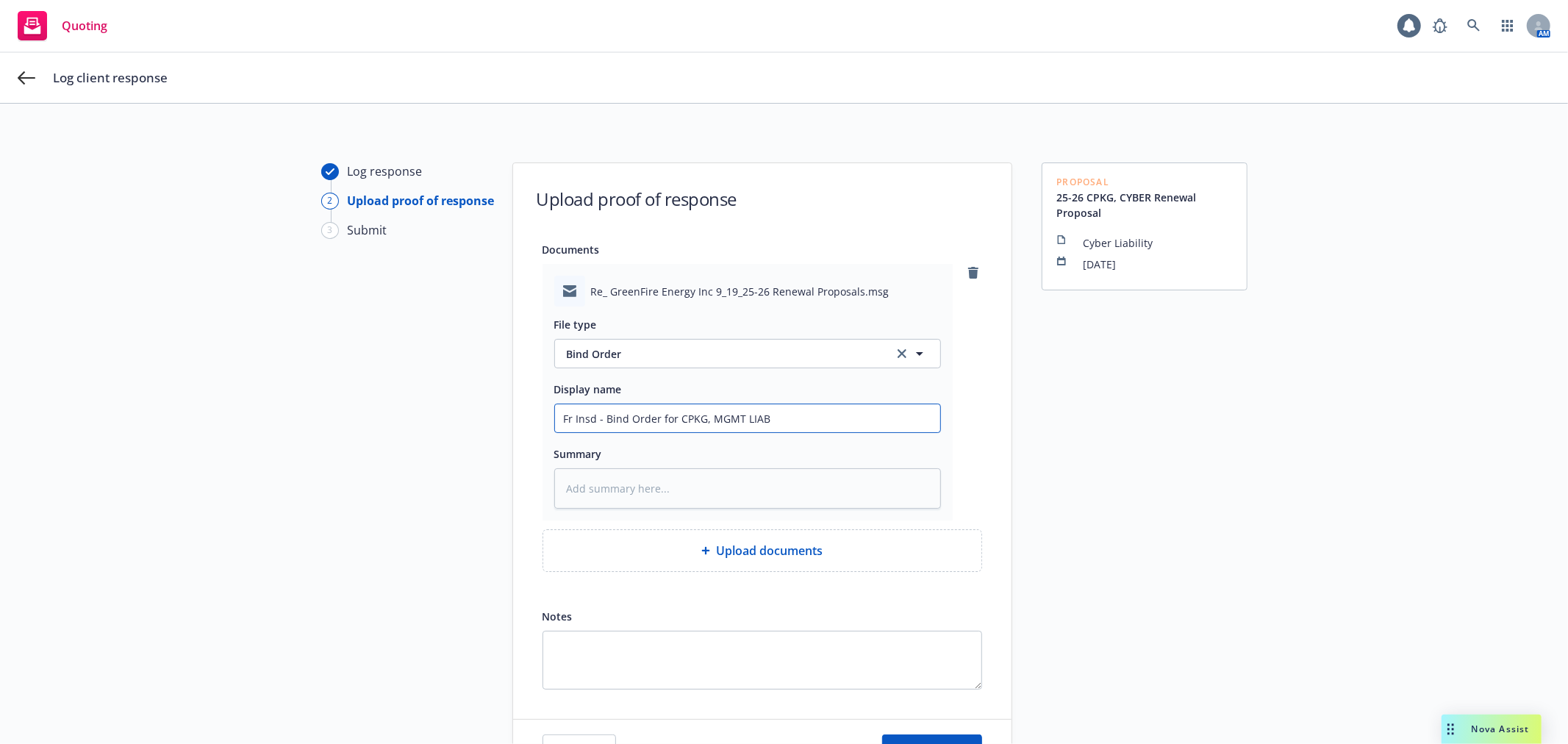
type input "Fr Insd - Bind Order for CPKG, MGMT LIAB,"
type textarea "x"
type input "Fr Insd - Bind Order for CPKG, MGMT LIAB,"
type textarea "x"
type input "Fr Insd - Bind Order for CPKG, MGMT LIAB, X"
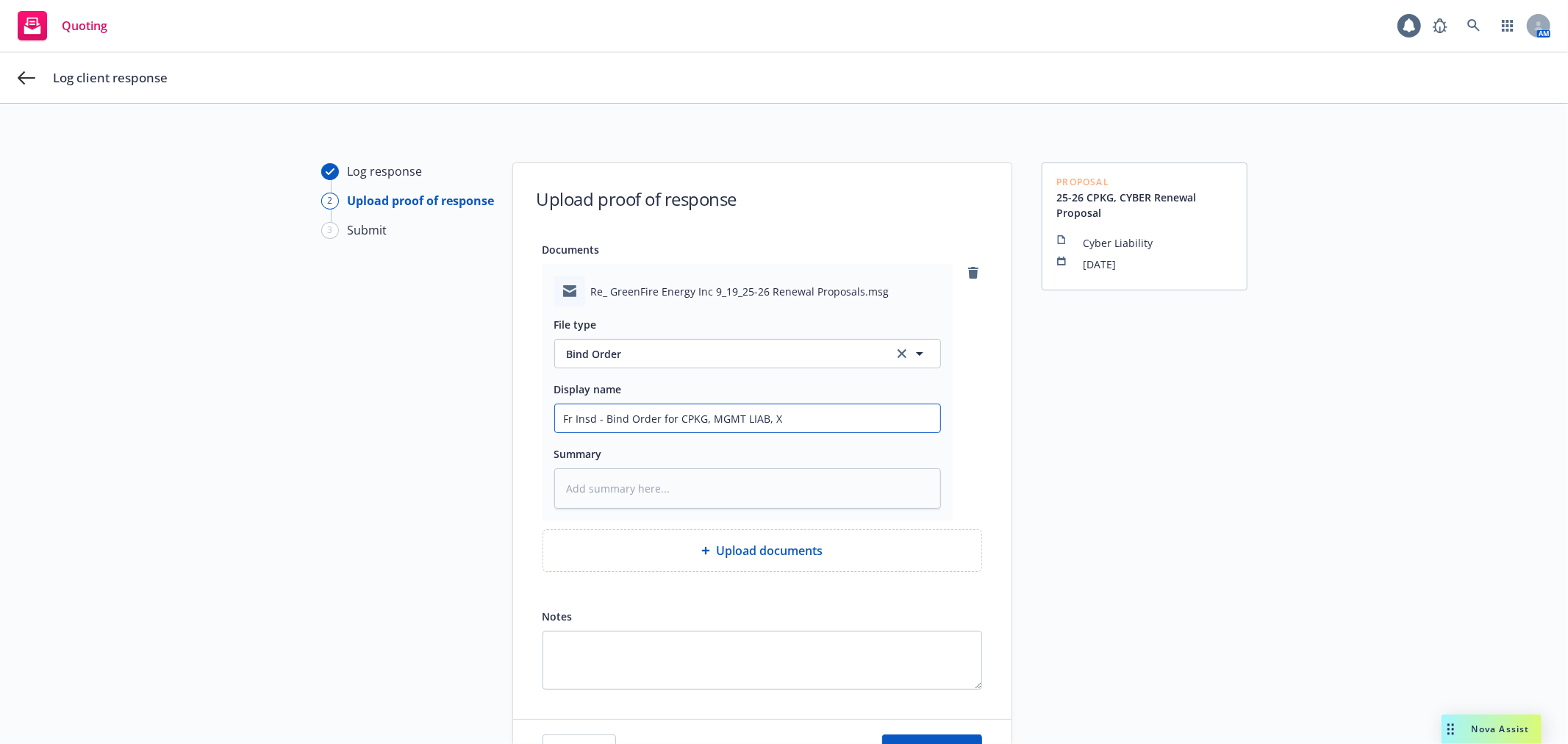
type textarea "x"
type input "Fr Insd - Bind Order for CPKG, MGMT LIAB, XS"
type textarea "x"
type input "Fr Insd - Bind Order for CPKG, MGMT LIAB, XS"
type textarea "x"
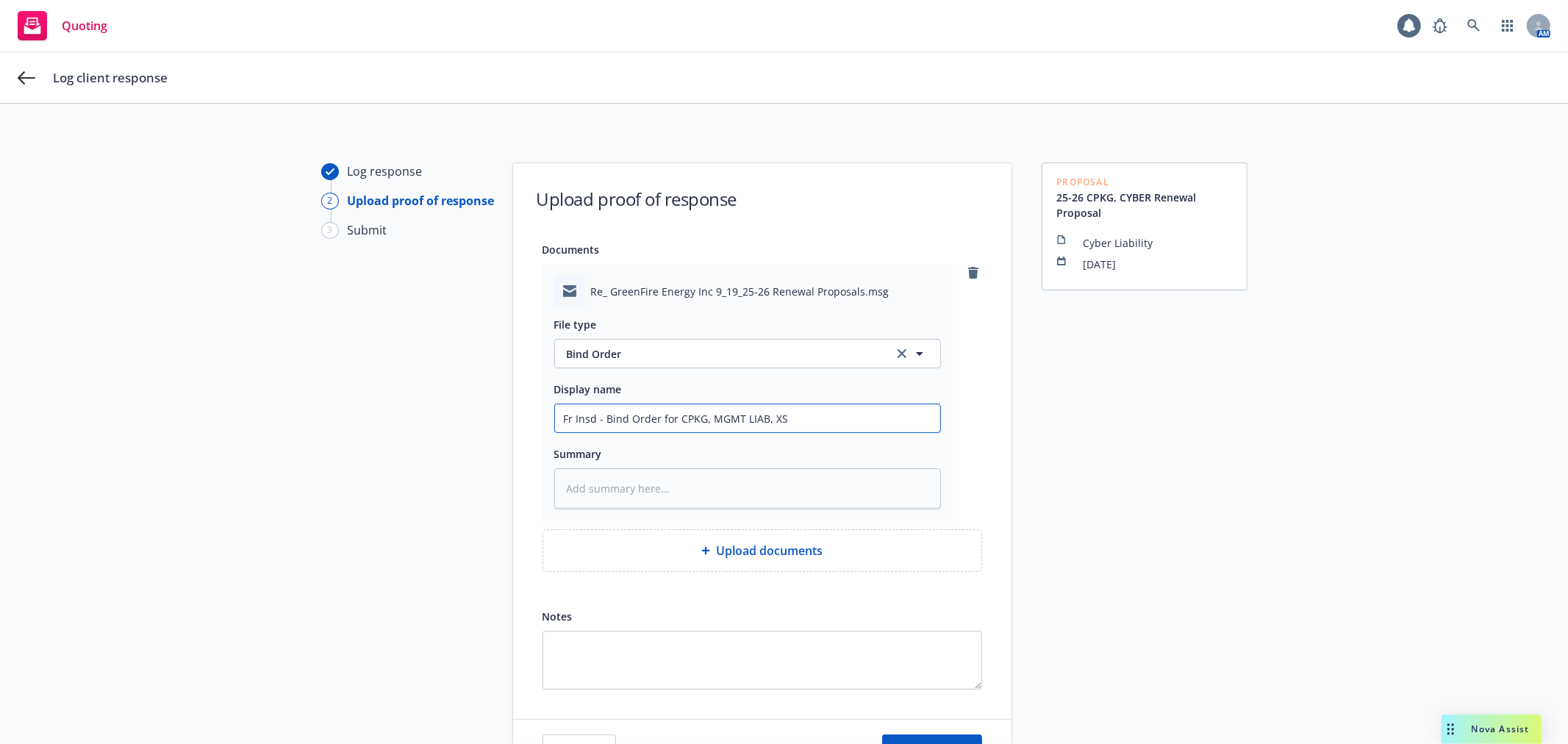
type input "Fr Insd - Bind Order for CPKG, MGMT LIAB, XS D"
type textarea "x"
type input "Fr Insd - Bind Order for CPKG, MGMT LIAB, XS D&"
type textarea "x"
type input "Fr Insd - Bind Order for CPKG, MGMT LIAB, XS D&O"
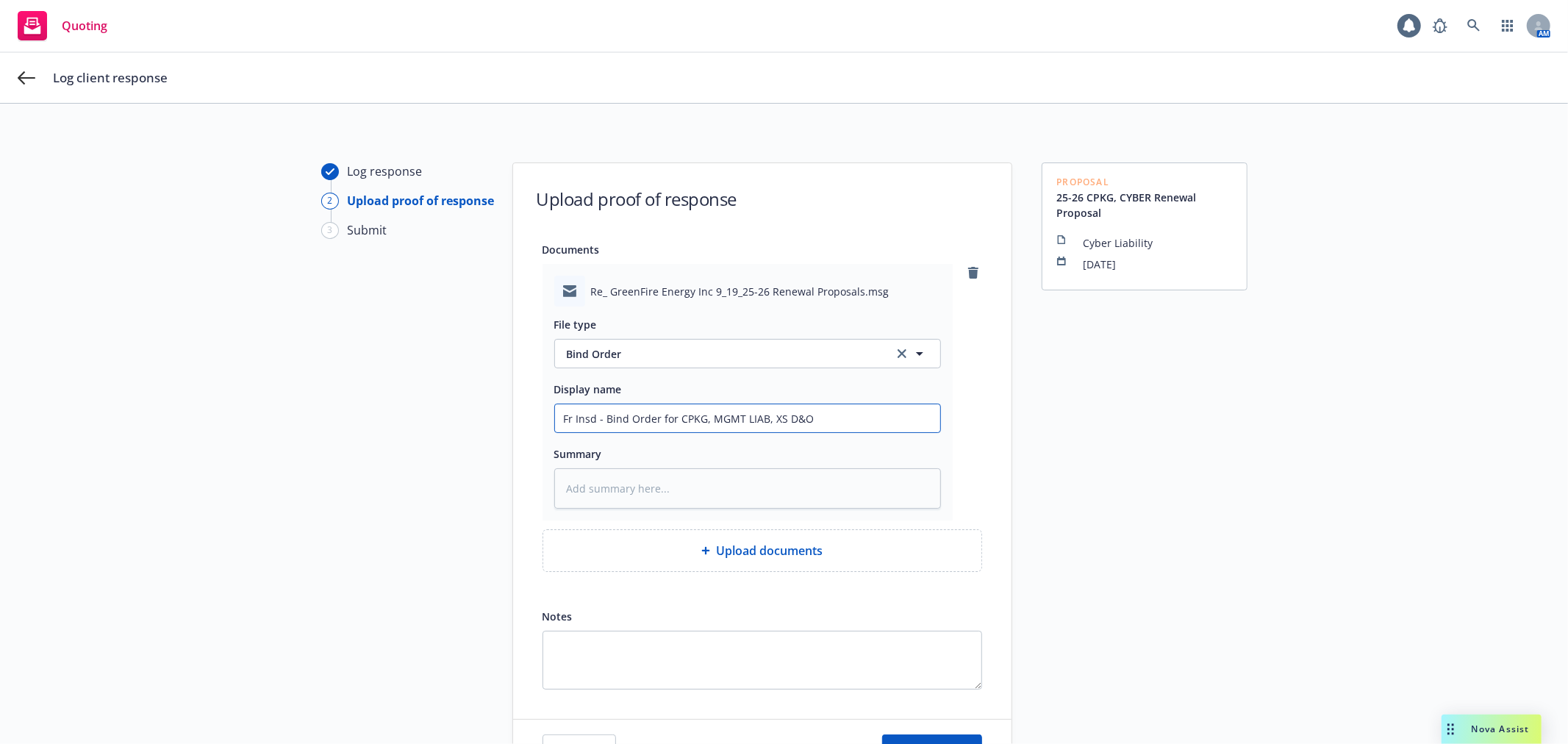
type textarea "x"
type input "Fr Insd - Bind Order for CPKG, MGMT LIAB, XS D&O,"
type textarea "x"
type input "Fr Insd - Bind Order for CPKG, MGMT LIAB, XS D&O,"
type textarea "x"
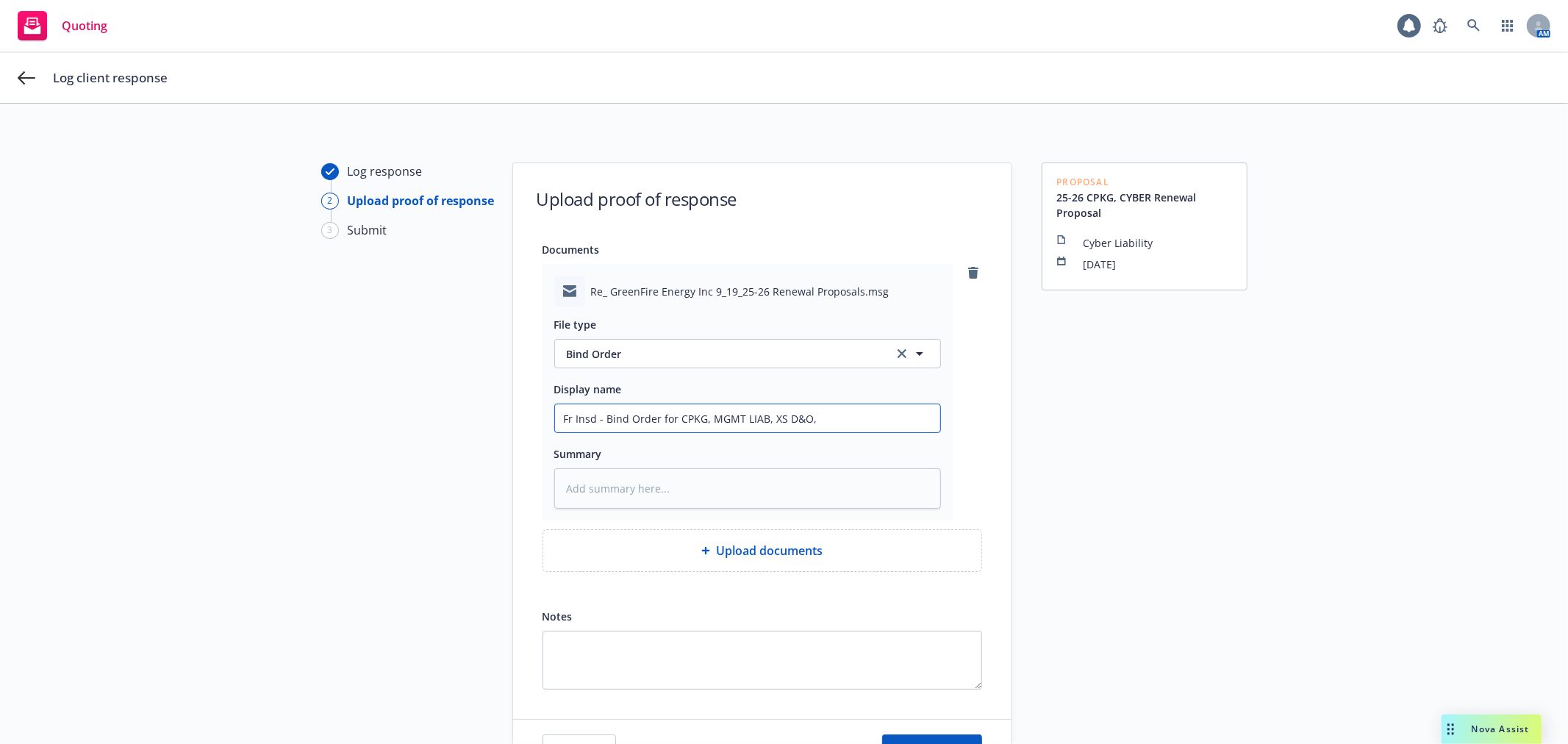
type input "Fr Insd - Bind Order for CPKG, MGMT LIAB, XS D&O, C"
type textarea "x"
type input "Fr Insd - Bind Order for CPKG, MGMT LIAB, XS D&O, CY"
type textarea "x"
type input "Fr Insd - Bind Order for CPKG, MGMT LIAB, XS D&O, CYB"
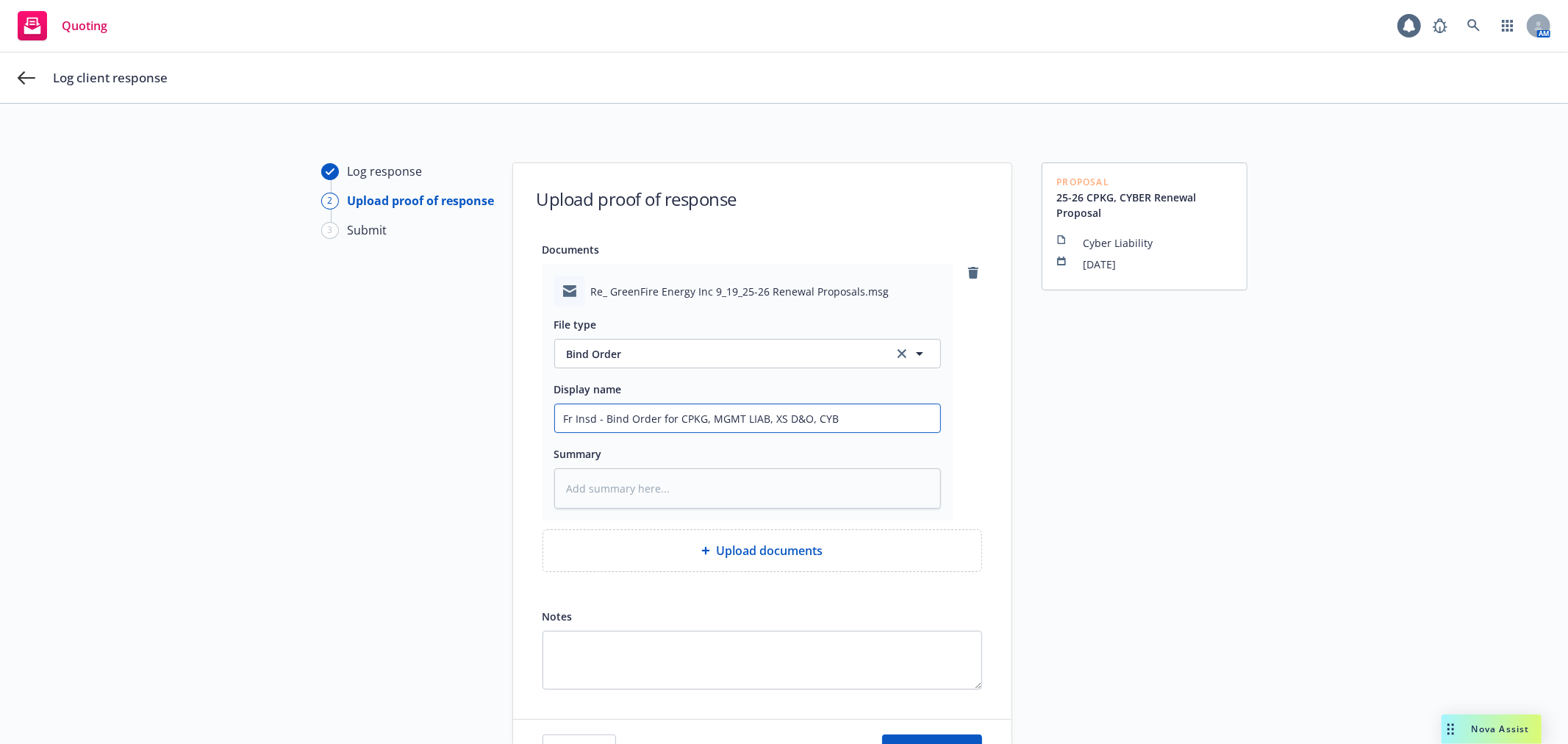
type textarea "x"
type input "Fr Insd - Bind Order for CPKG, MGMT LIAB, XS D&O, CYBE"
type textarea "x"
type input "Fr Insd - Bind Order for CPKG, MGMT LIAB, XS D&O, CYBER"
type textarea "x"
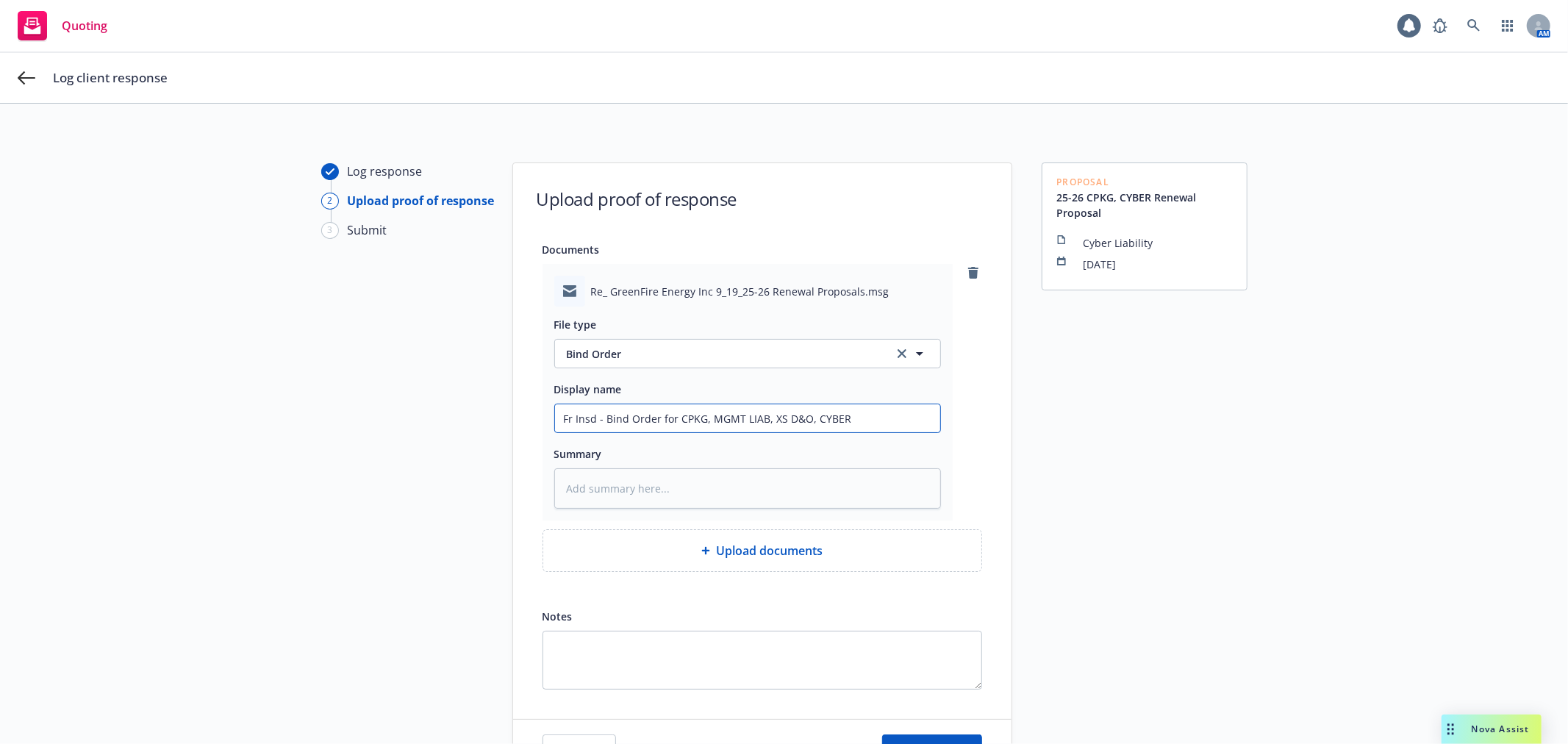
type input "Fr Insd - Bind Order for CPKG, MGMT LIAB, XS D&O, CYBER R"
type textarea "x"
type input "Fr Insd - Bind Order for CPKG, MGMT LIAB, XS D&O, CYBER RT"
type textarea "x"
type input "Fr Insd - Bind Order for CPKG, MGMT LIAB, XS D&O, CYBER R"
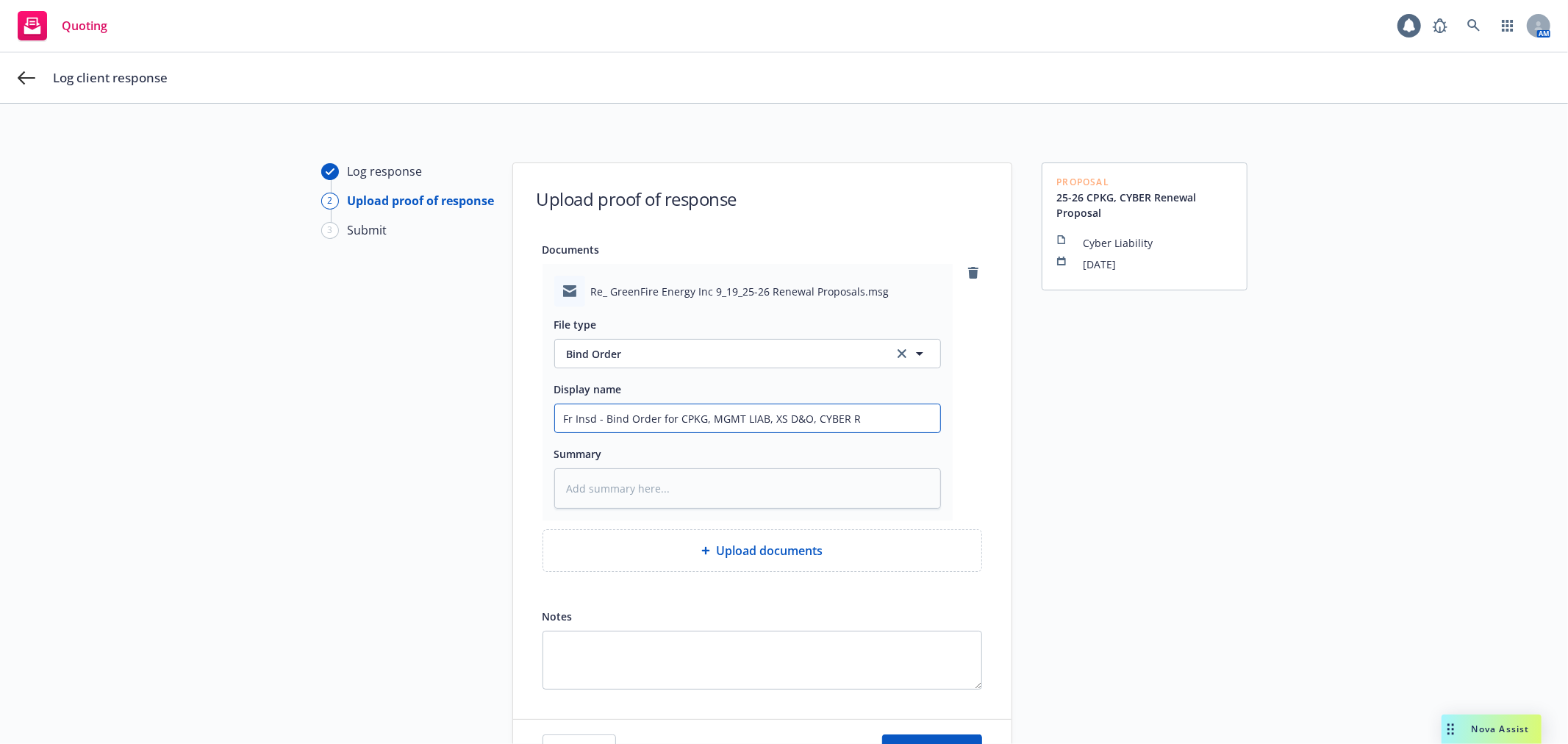
type textarea "x"
type input "Fr Insd - Bind Order for CPKG, MGMT LIAB, XS D&O, CYBER Re"
type textarea "x"
type input "Fr Insd - Bind Order for CPKG, MGMT LIAB, XS D&O, CYBER Ren"
type textarea "x"
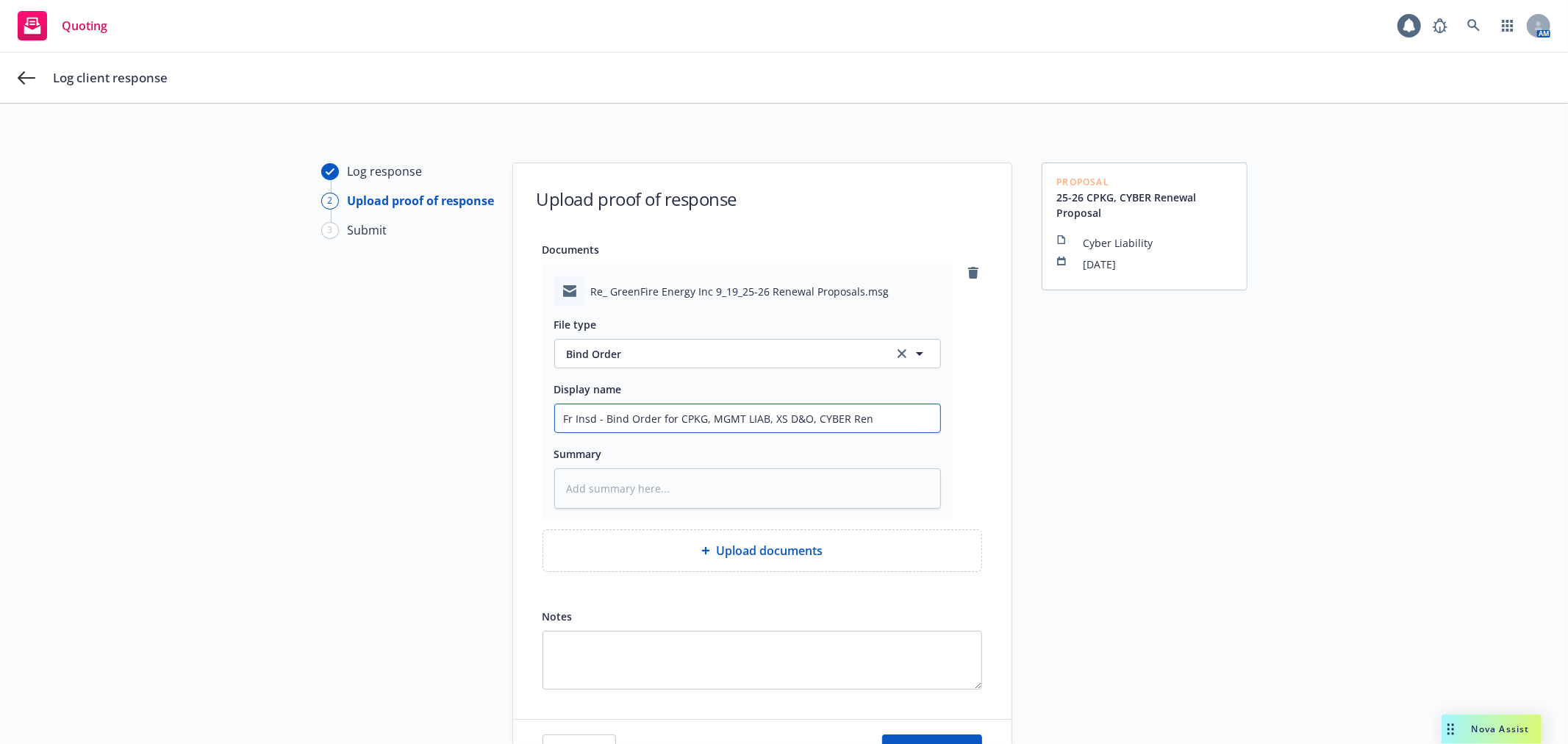
type input "Fr Insd - Bind Order for CPKG, MGMT LIAB, XS D&O, CYBER Rene"
type textarea "x"
type input "Fr Insd - Bind Order for CPKG, MGMT LIAB, XS D&O, CYBER Renew"
type textarea "x"
type input "Fr Insd - Bind Order for CPKG, MGMT LIAB, XS D&O, CYBER Renewa"
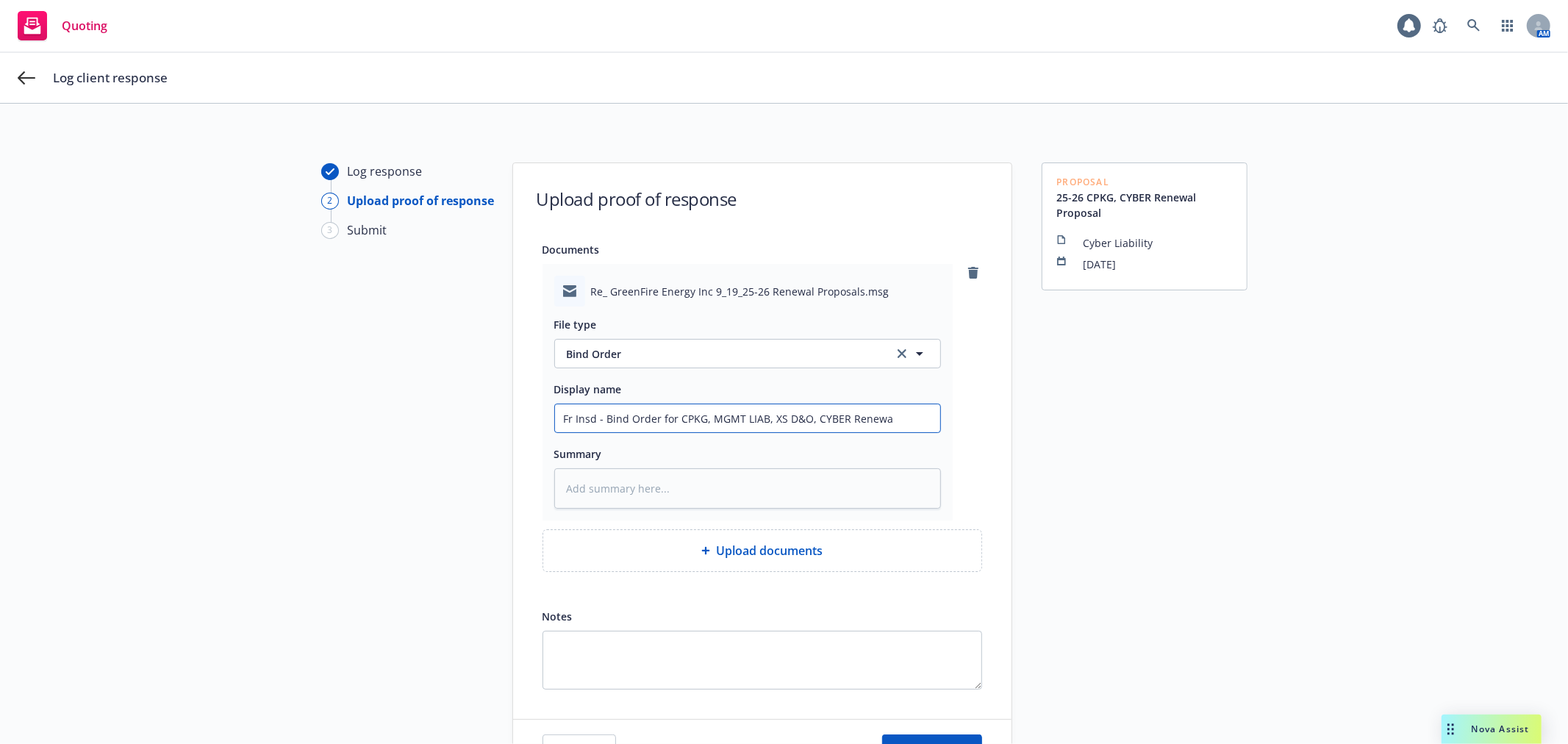
type textarea "x"
type input "Fr Insd - Bind Order for CPKG, MGMT LIAB, XS D&O, CYBER Renewals"
type textarea "x"
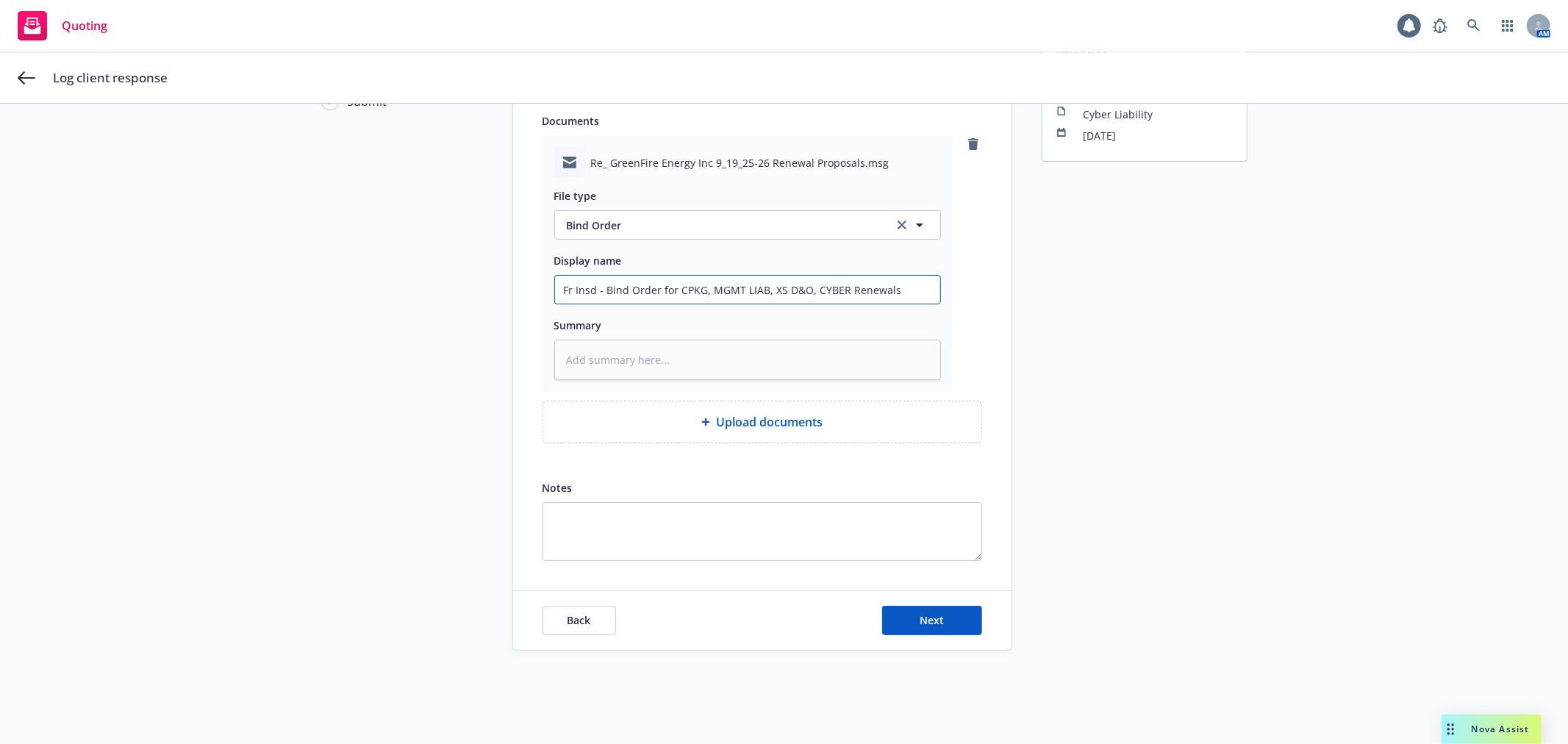
scroll to position [130, 0]
type input "Fr Insd - Bind Order for CPKG, MGMT LIAB, XS D&O, CYBER Renewals"
click at [955, 616] on button "Next" at bounding box center [932, 620] width 100 height 30
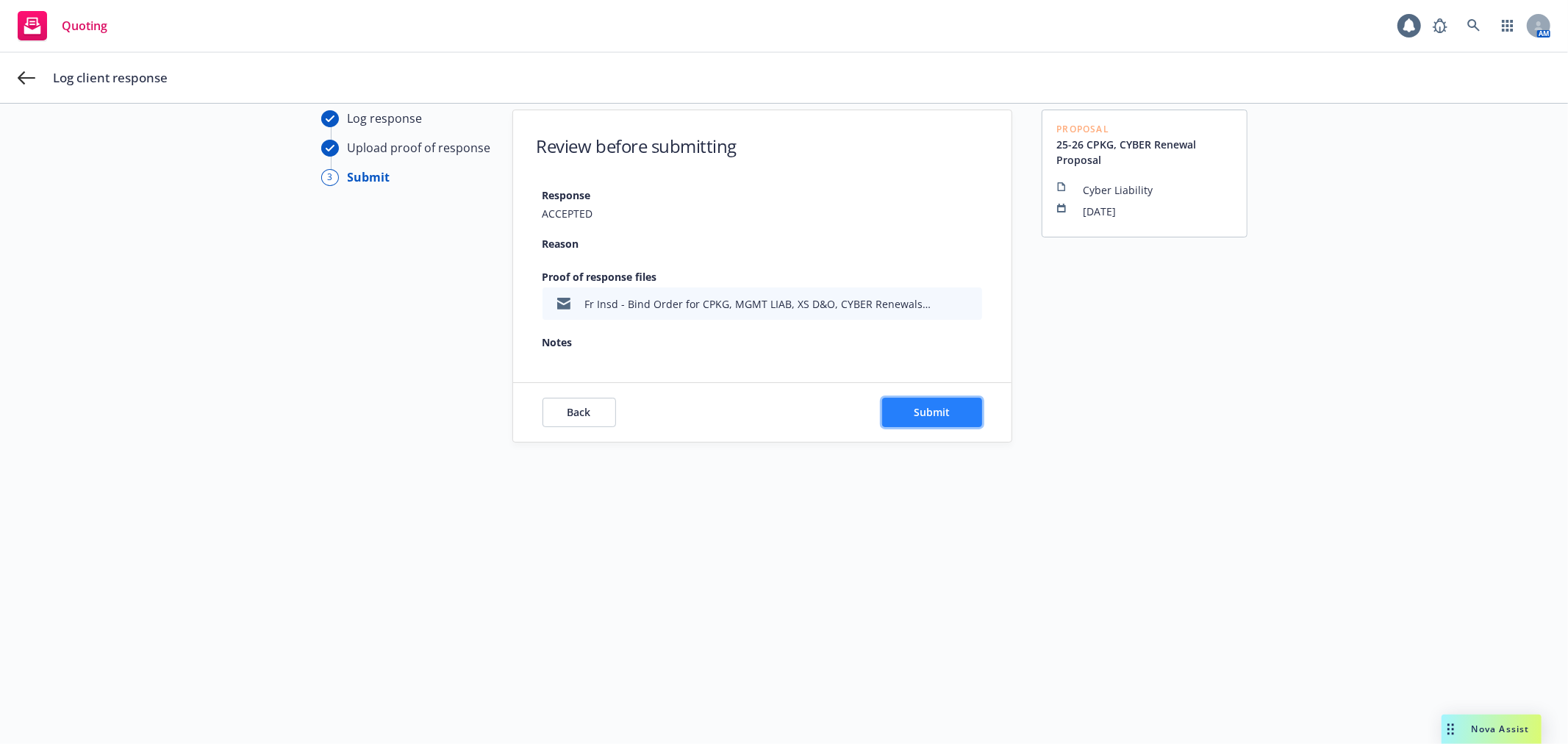
click at [946, 403] on button "Submit" at bounding box center [932, 412] width 100 height 30
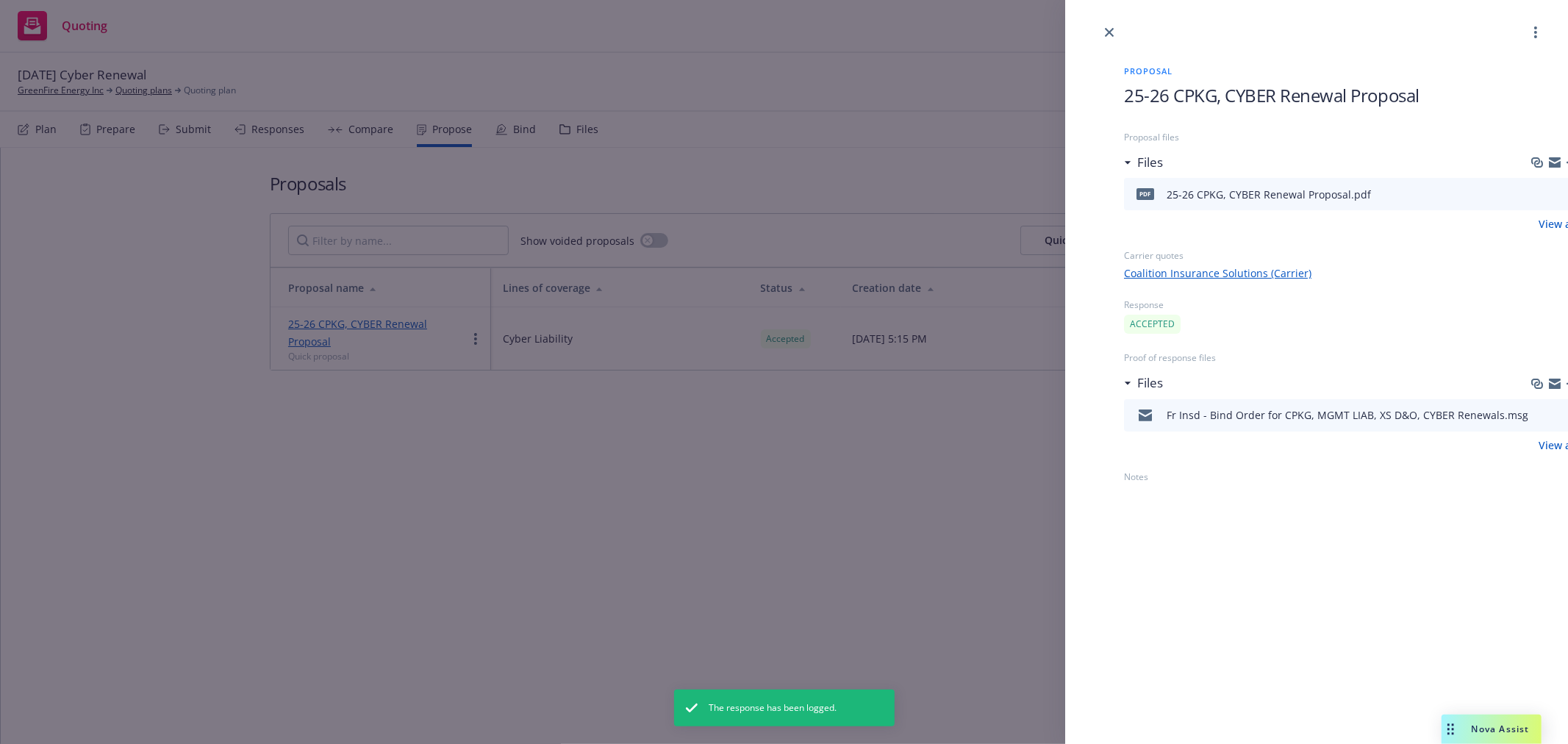
click at [1113, 30] on icon "close" at bounding box center [1109, 32] width 9 height 9
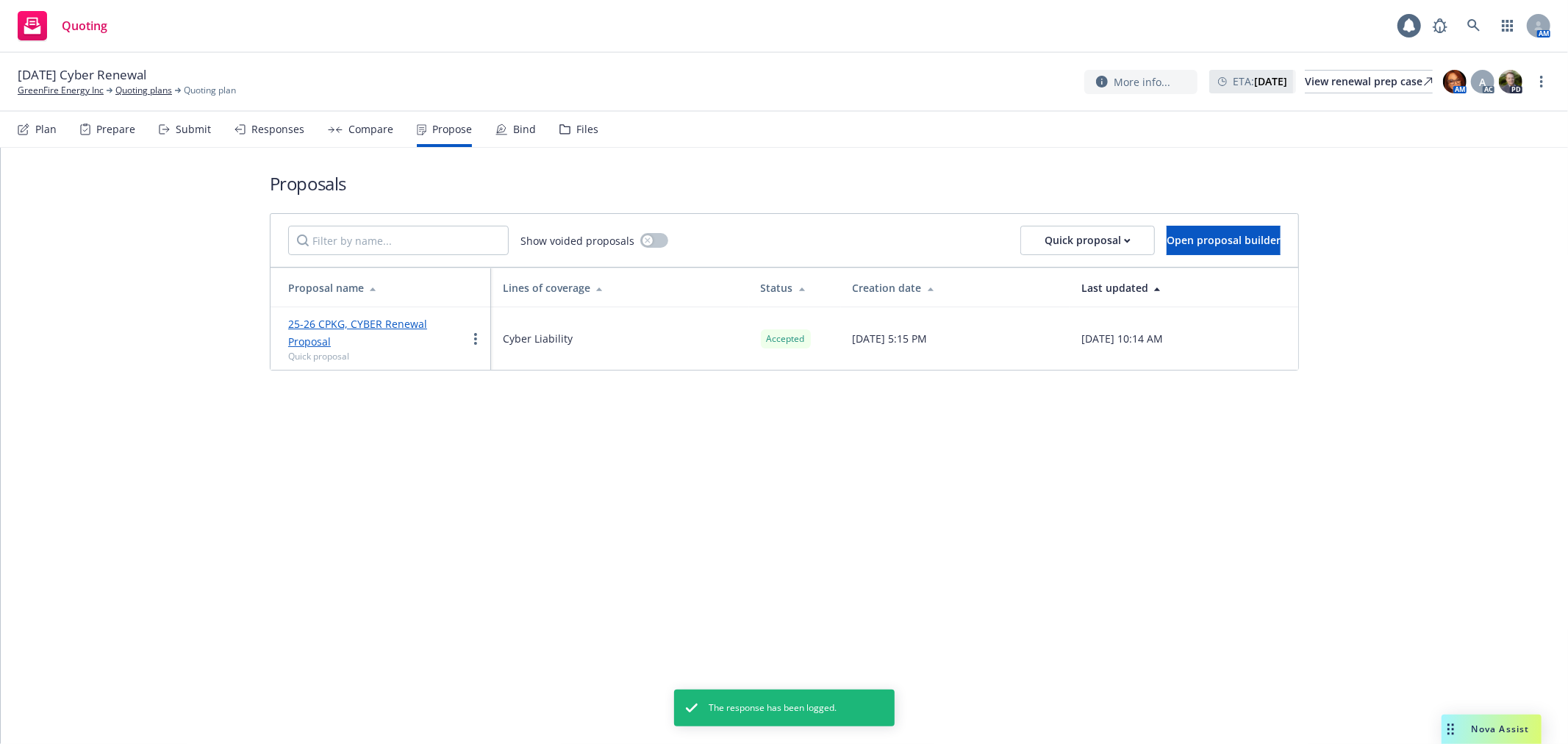
click at [513, 128] on div "Bind" at bounding box center [525, 129] width 22 height 12
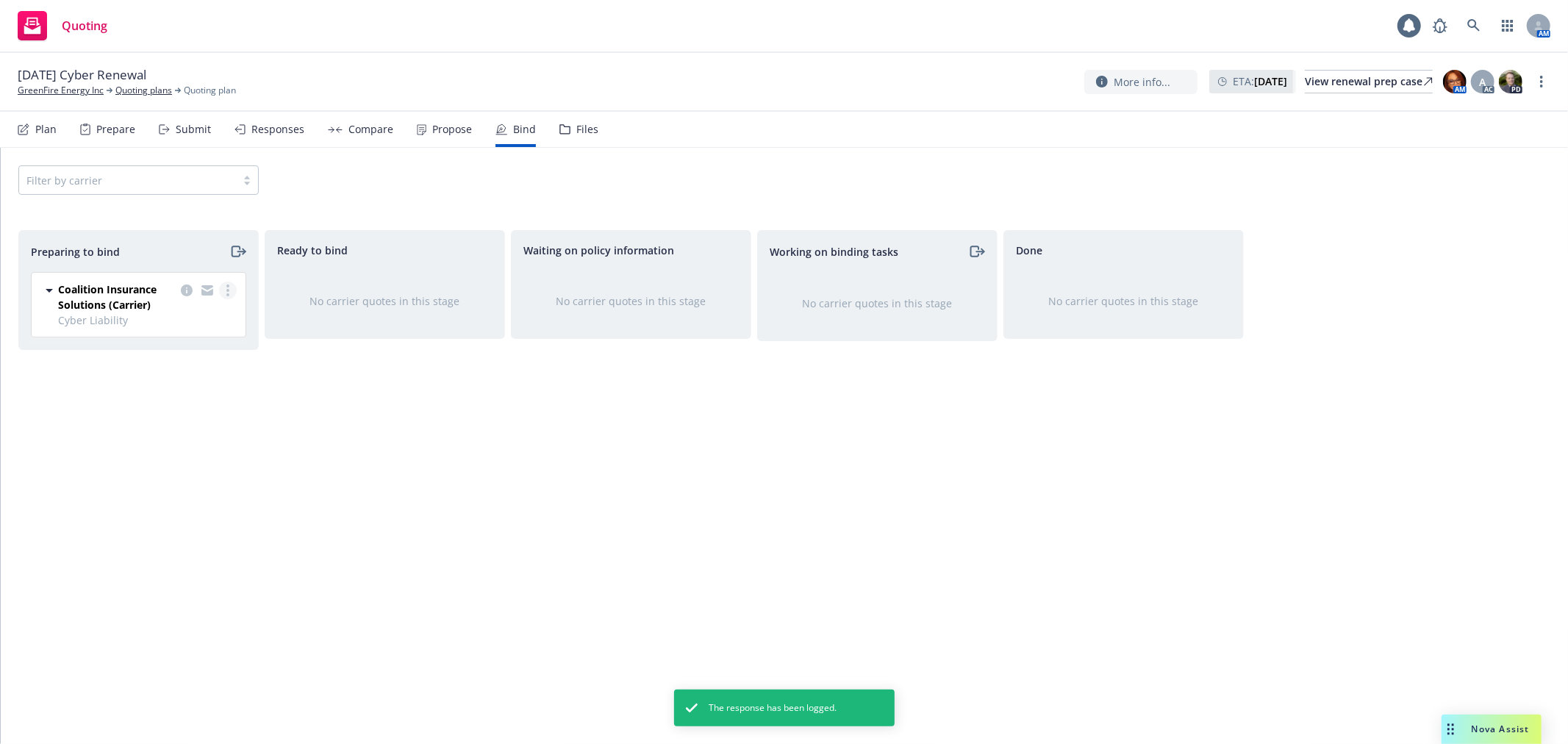
click at [228, 292] on icon "more" at bounding box center [228, 290] width 3 height 12
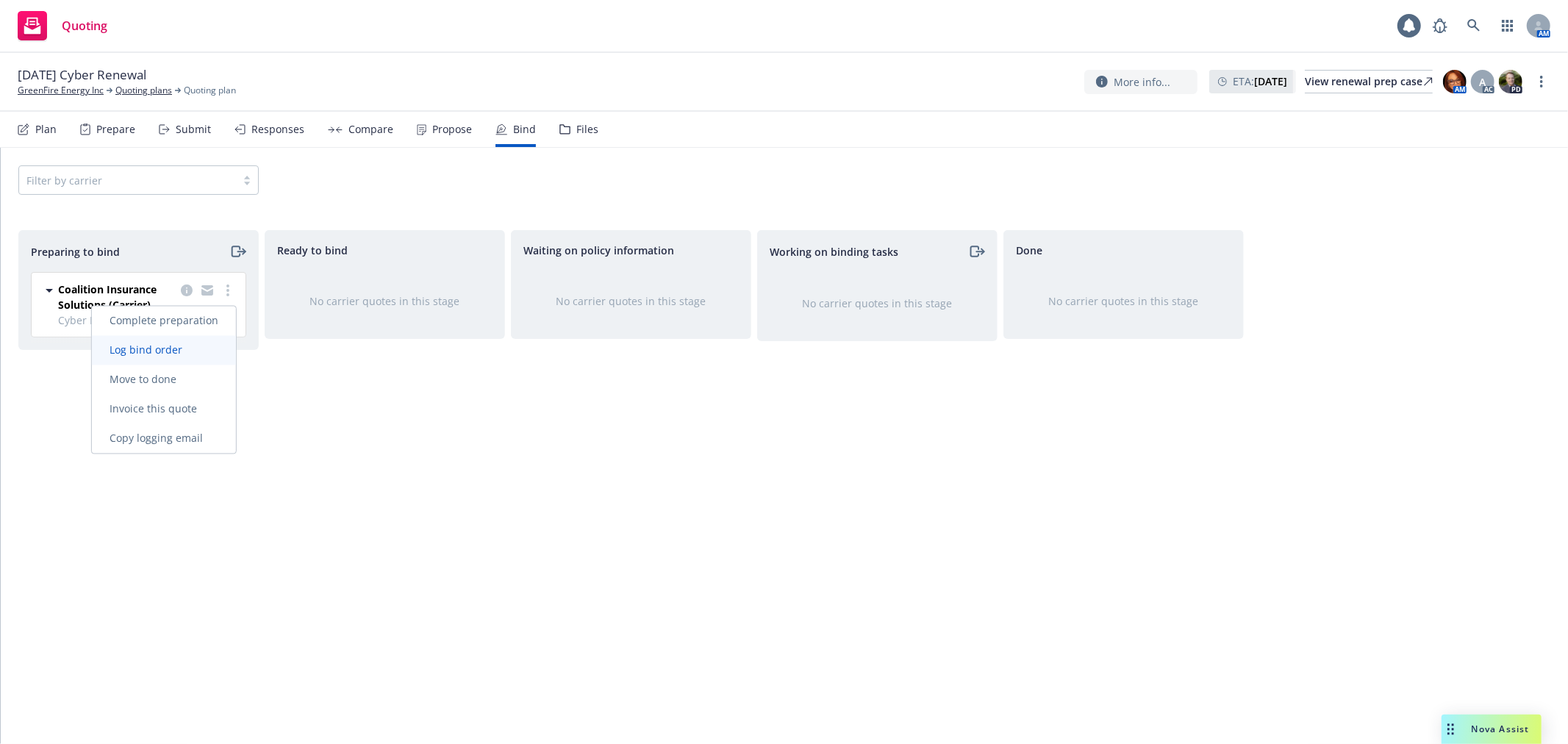
click at [208, 347] on link "Log bind order" at bounding box center [164, 351] width 144 height 30
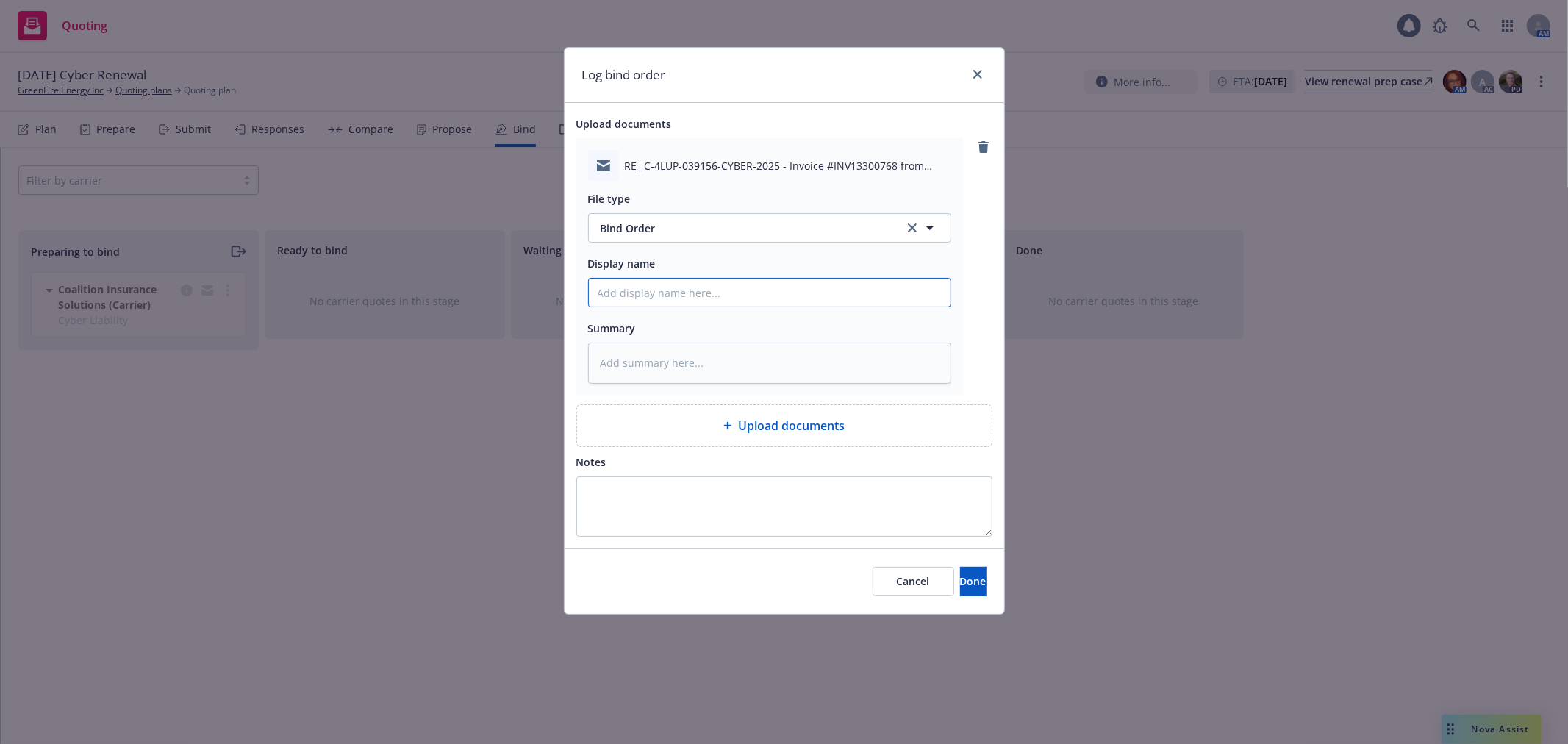
click at [663, 304] on input "Display name" at bounding box center [770, 292] width 362 height 28
type textarea "x"
type input "T"
type textarea "x"
type input "To"
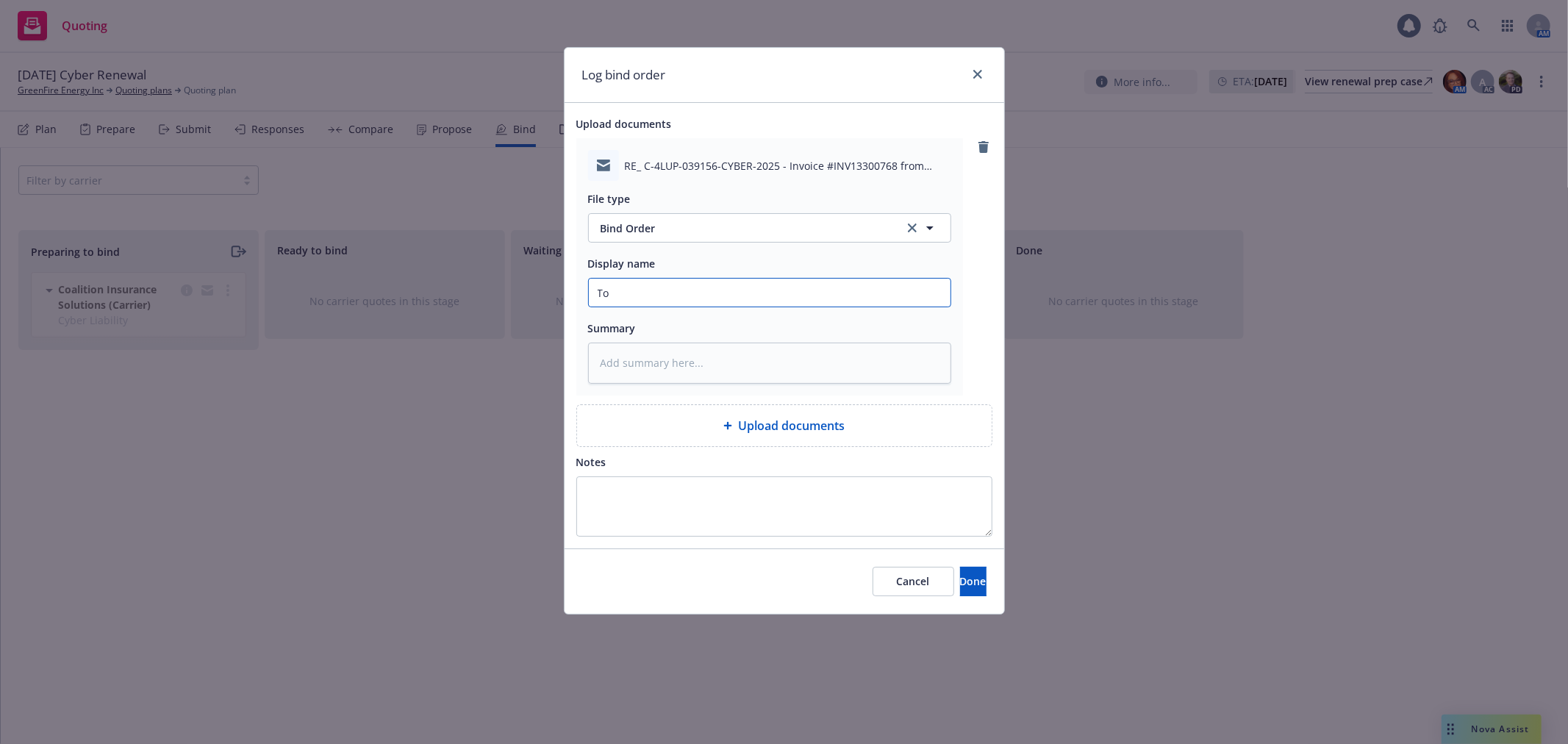
type textarea "x"
type input "To"
type textarea "x"
type input "To C"
type textarea "x"
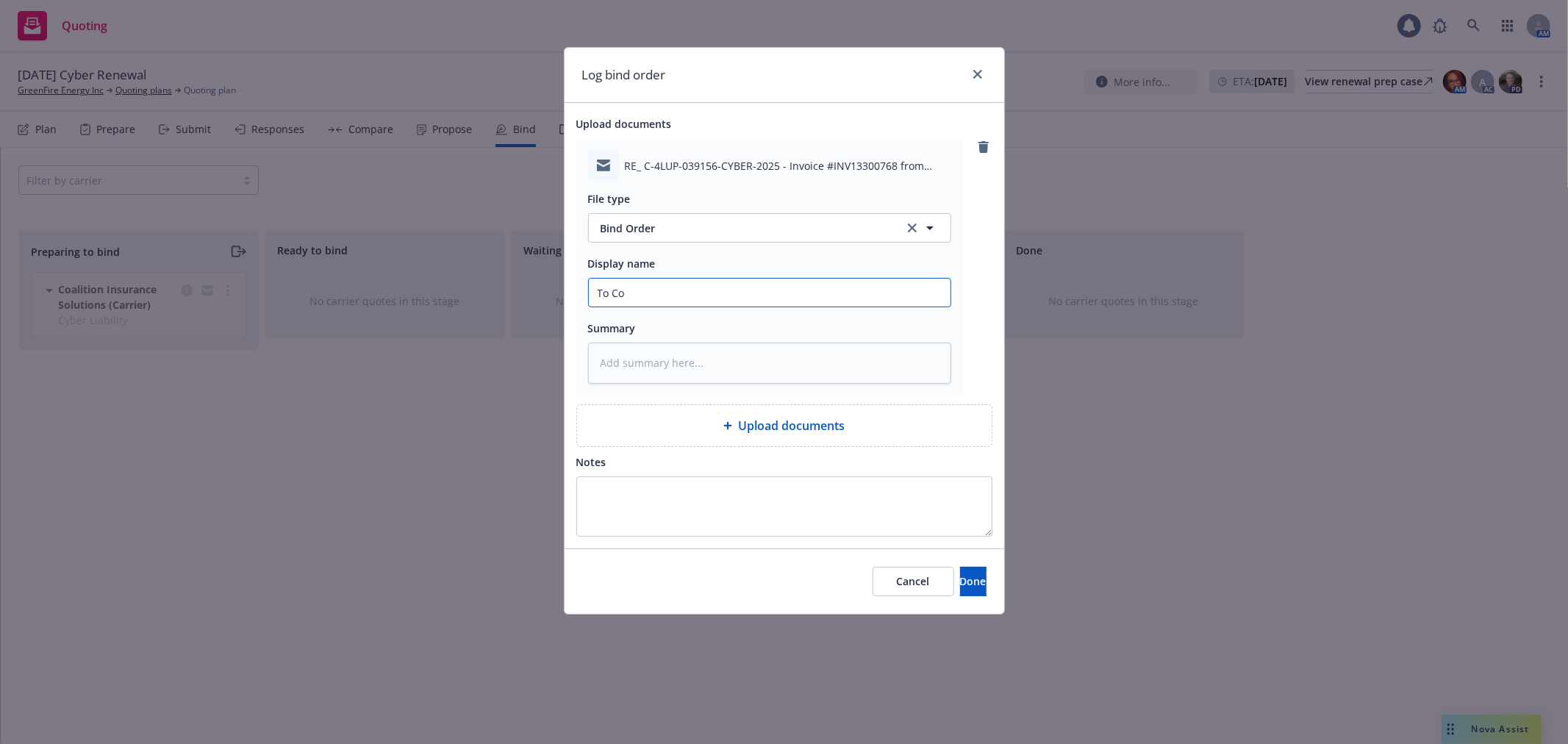
type input "To Coa"
type textarea "x"
type input "To Coal"
type textarea "x"
type input "To Coalit"
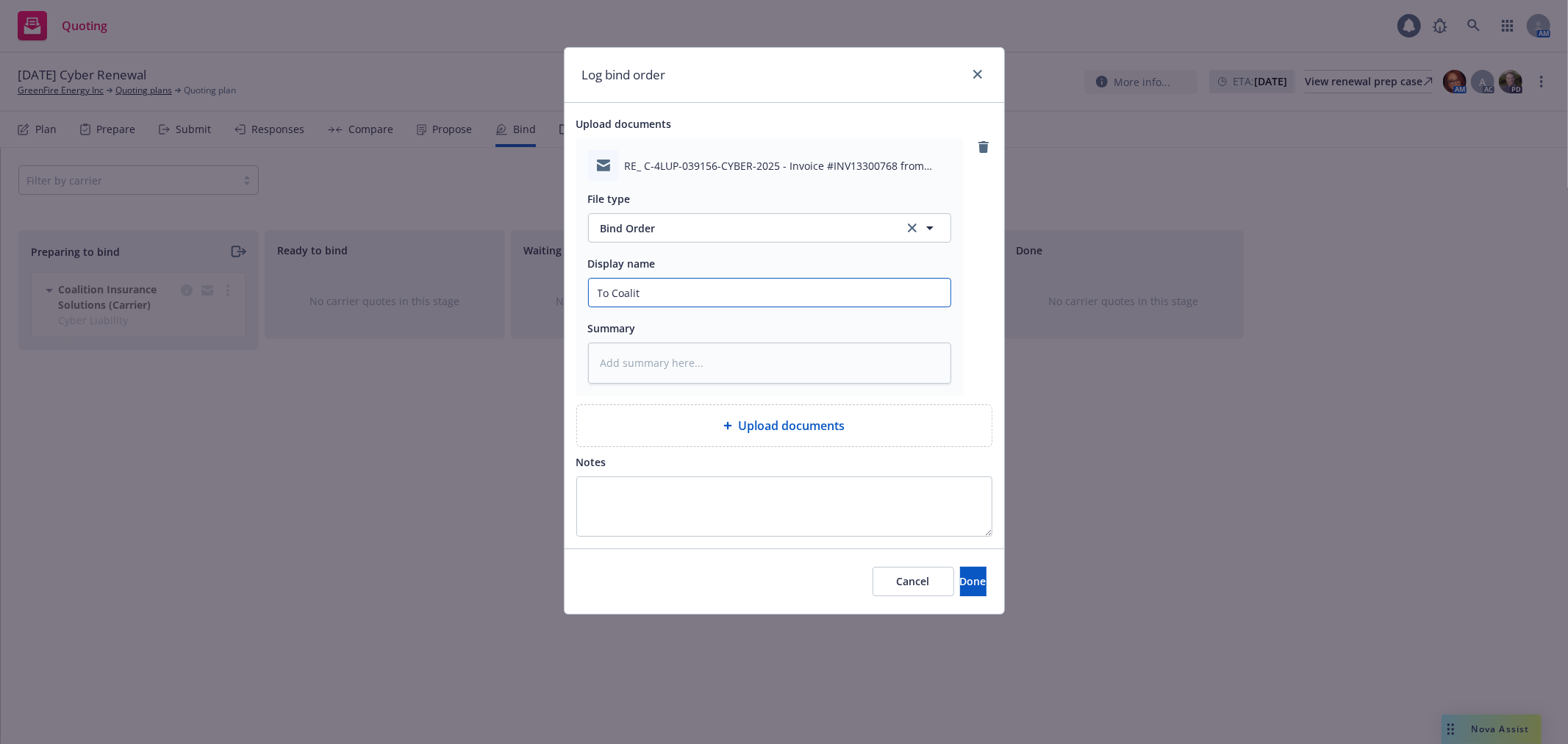
type textarea "x"
type input "To Coaliti"
type textarea "x"
type input "To Coalitio"
type textarea "x"
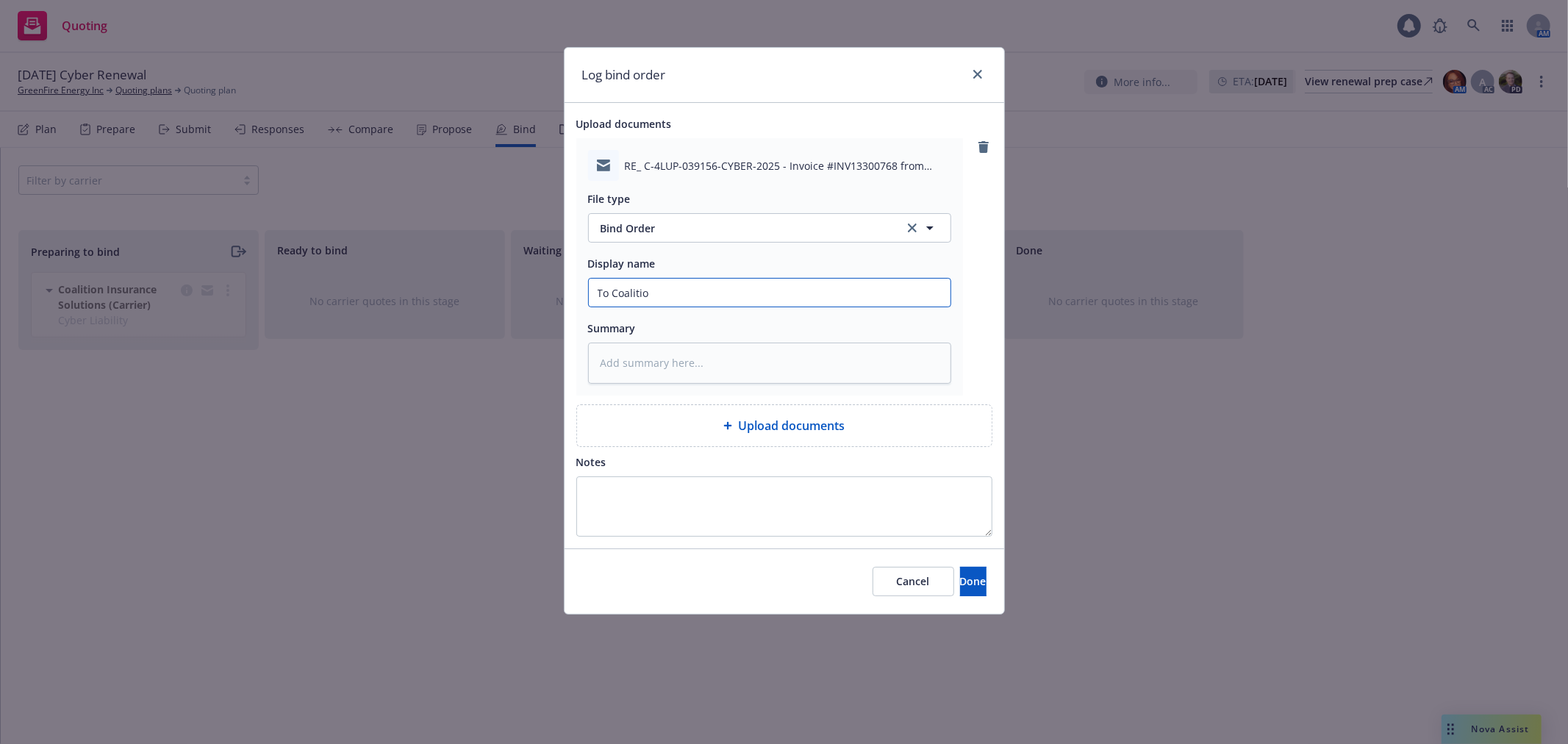
type input "To Coalition"
type textarea "x"
type input "To Coalition,"
type textarea "x"
type input "To Coalition,"
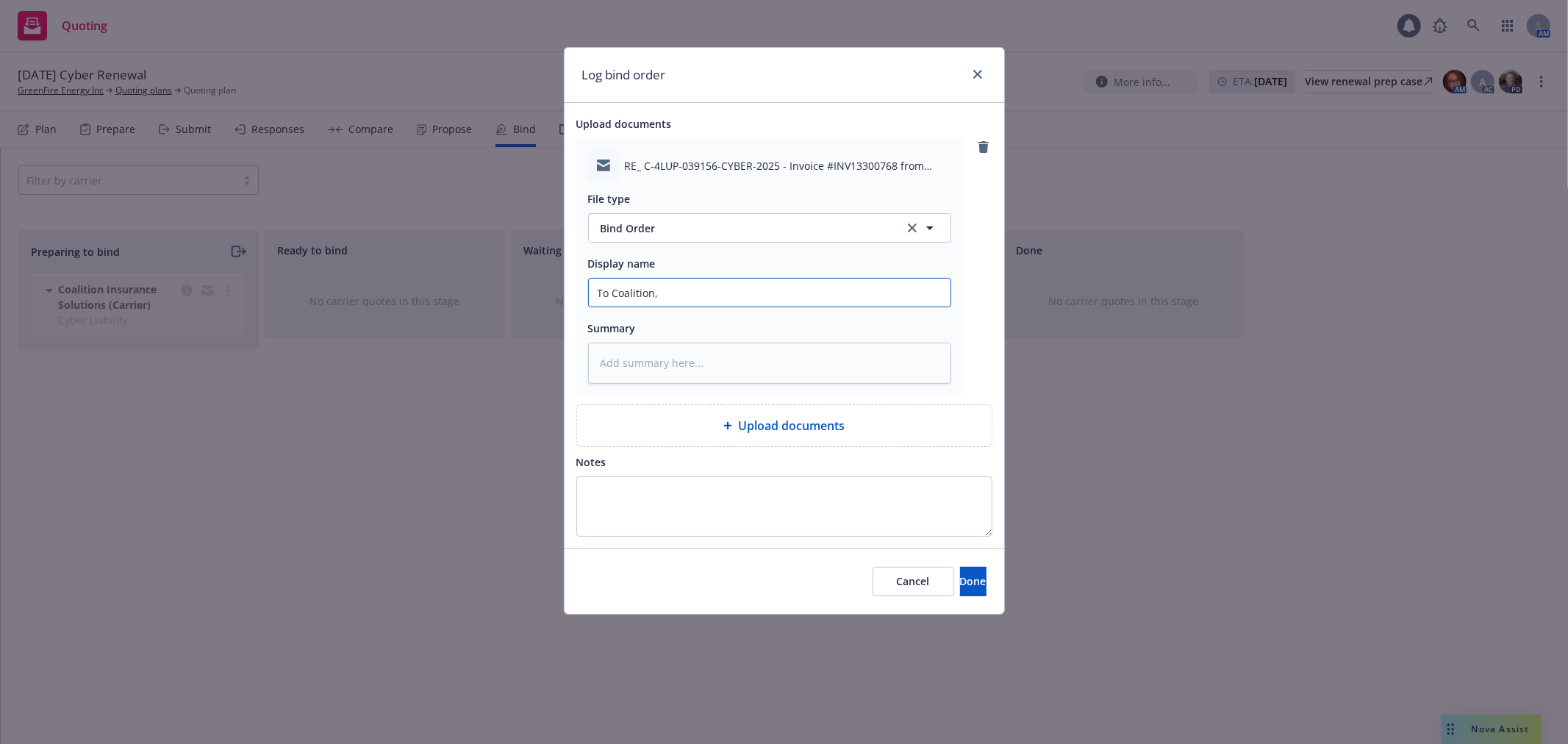
type textarea "x"
type input "To Coalition, B"
type textarea "x"
type input "To Coalition, Bi"
type textarea "x"
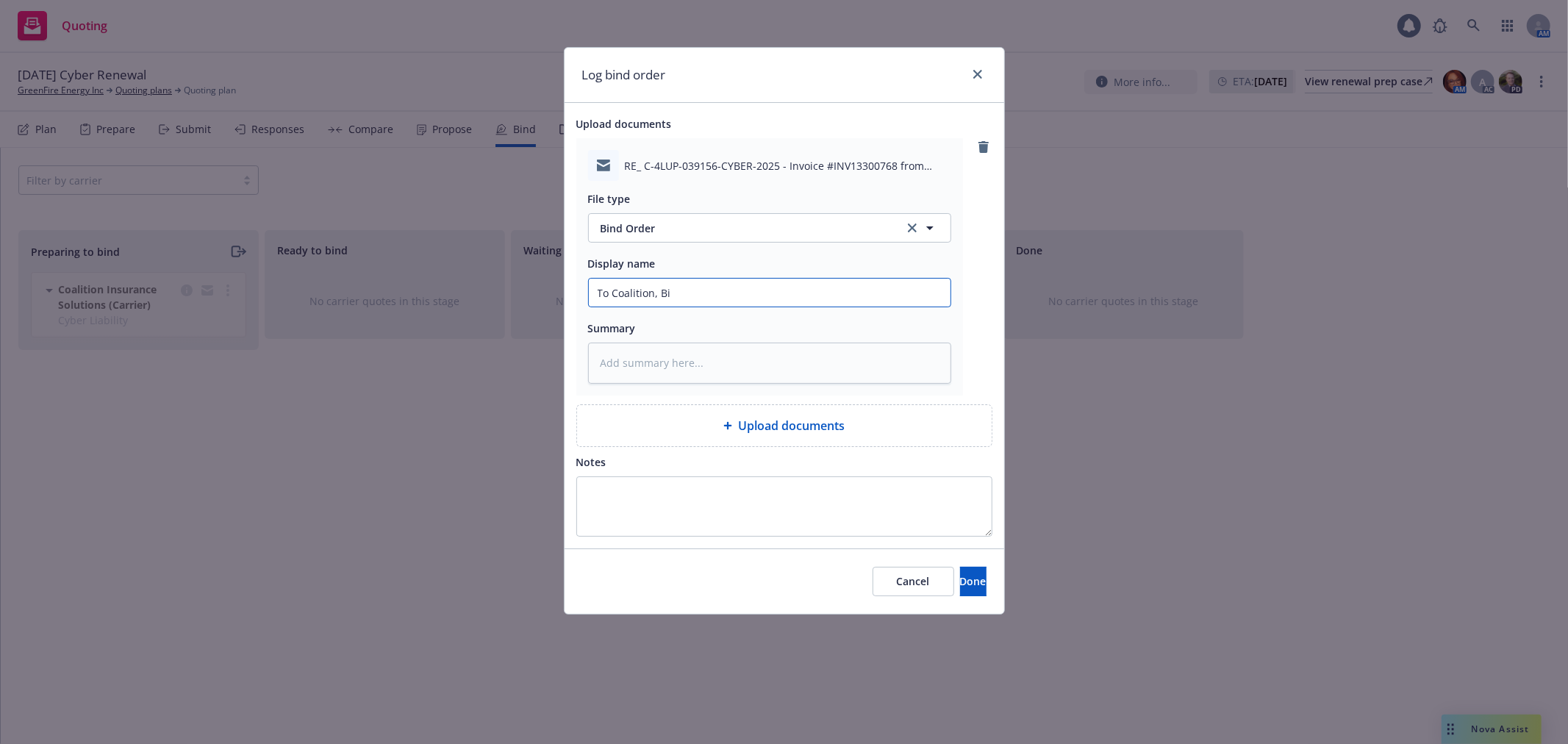
type input "To Coalition, Bin"
type textarea "x"
type input "To Coalition, Bind"
type textarea "x"
type input "To Coalition, Bind"
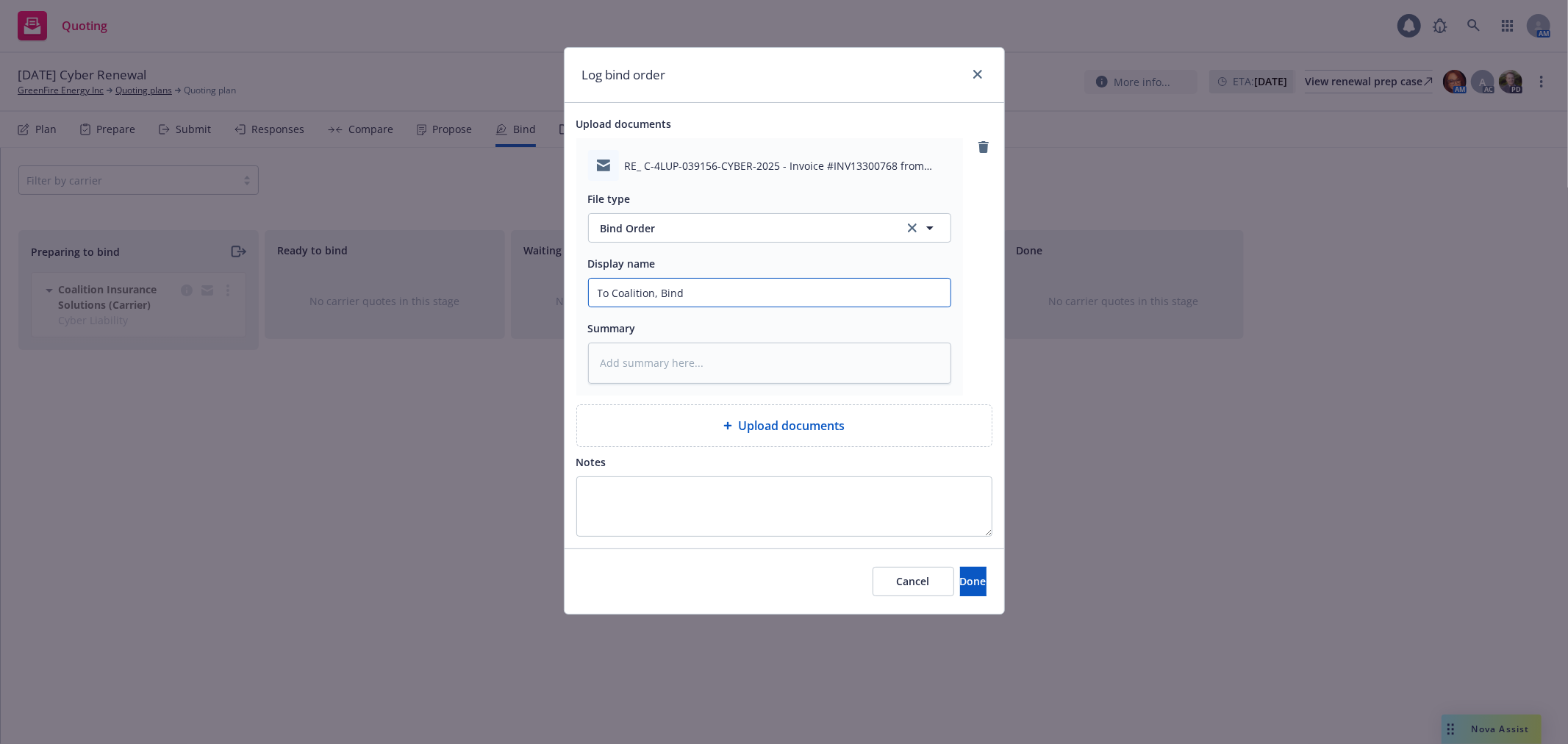
type textarea "x"
type input "To Coalition, Bind O"
type textarea "x"
type input "To Coalition, Bind Or"
type textarea "x"
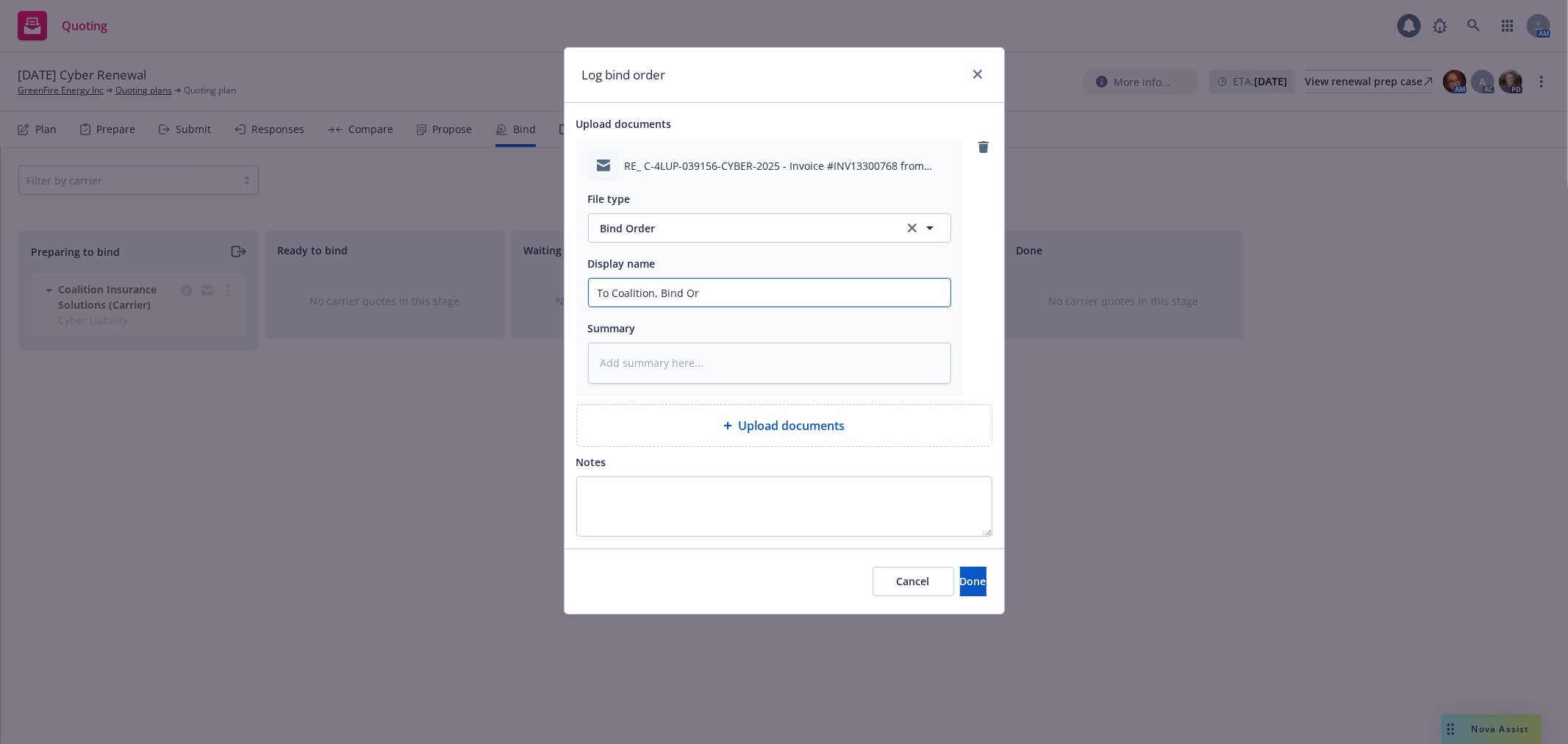
type input "To Coalition, Bind Ord"
type textarea "x"
type input "To Coalition, Bind Orde"
type textarea "x"
type input "To Coalition, Bind Order"
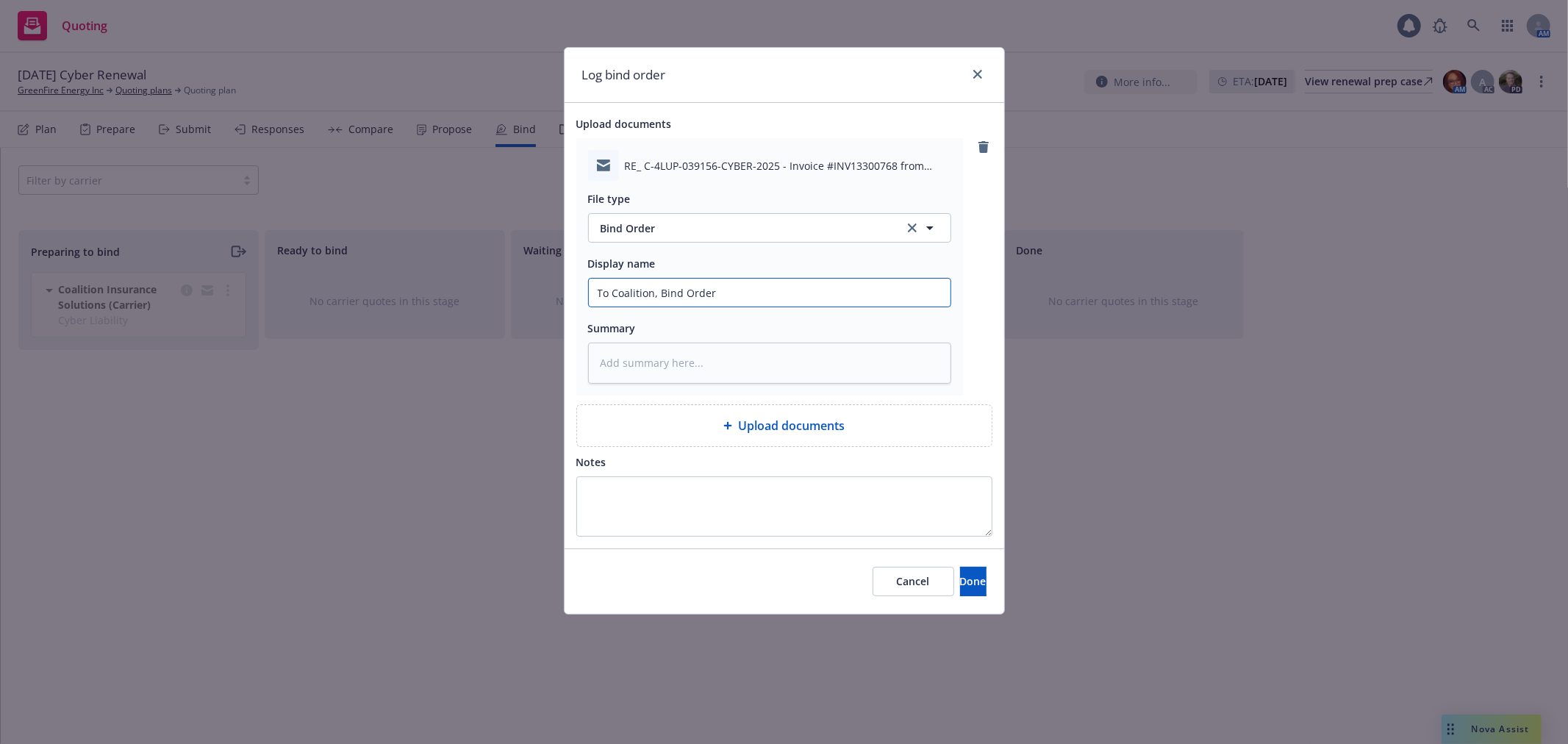
type textarea "x"
type input "To Coalition, Bind Order"
type textarea "x"
type input "To Coalition, Bind Order fo"
type textarea "x"
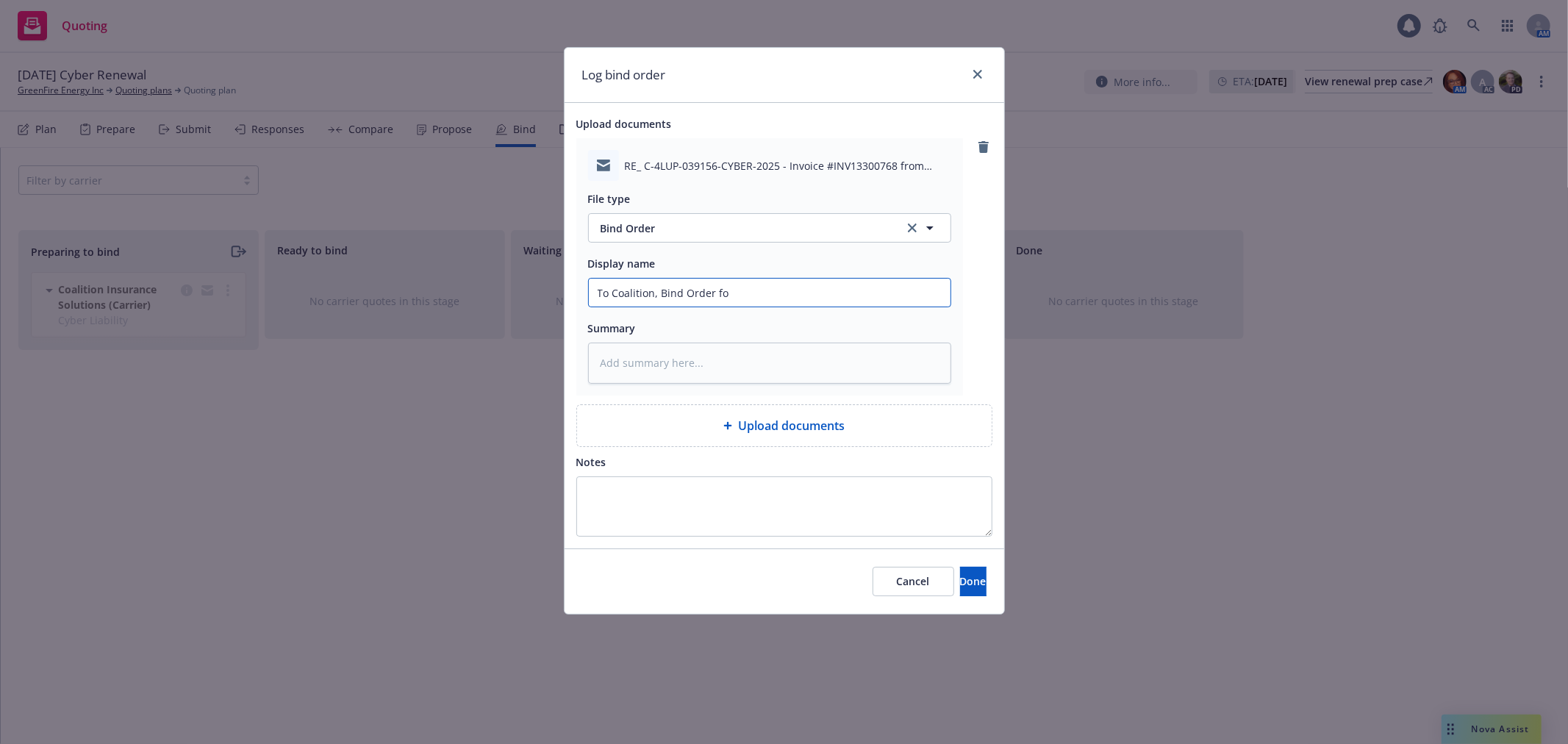
type input "To Coalition, Bind Order for"
type textarea "x"
type input "To Coalition, Bind Order for"
click at [960, 577] on span "Done" at bounding box center [973, 581] width 26 height 14
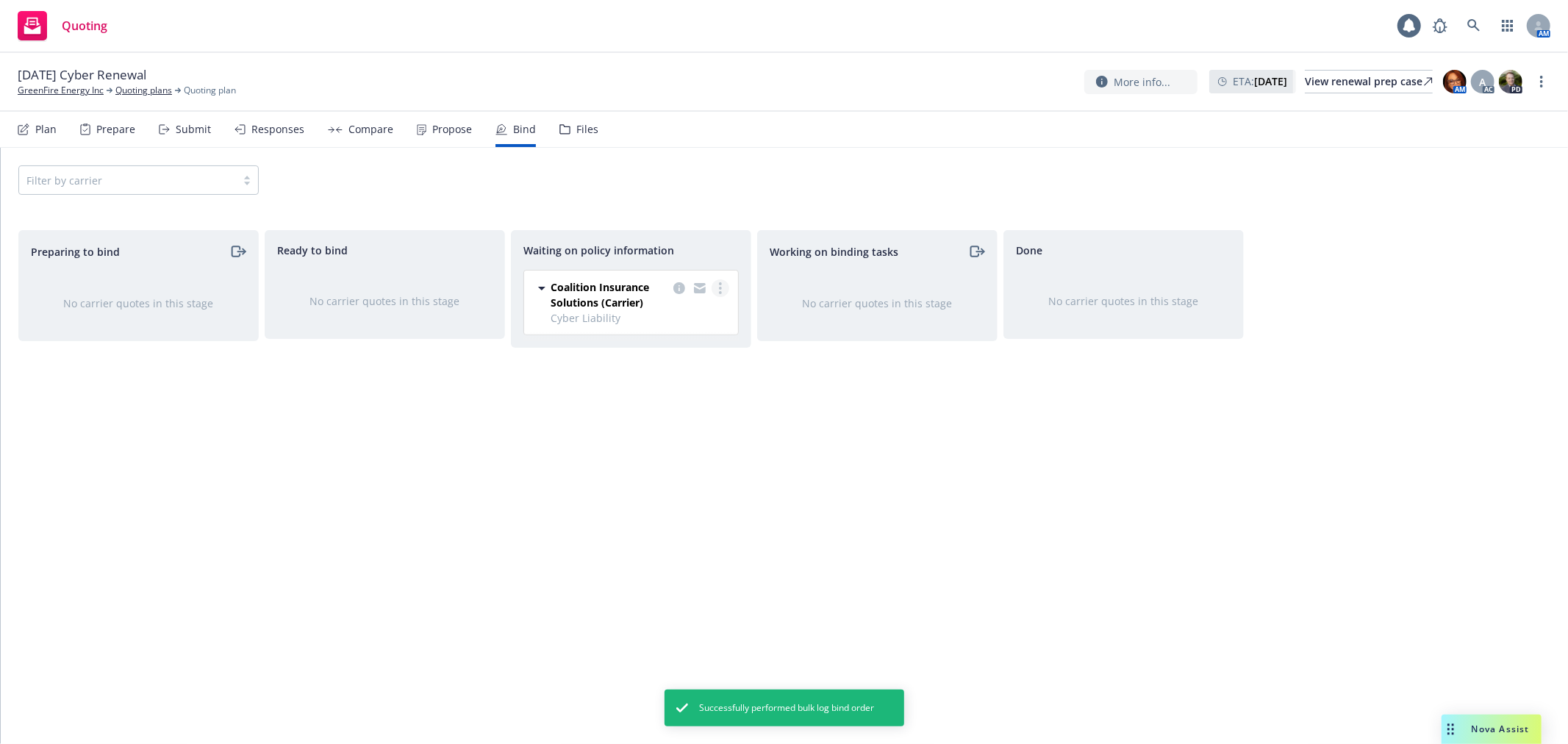
click at [722, 285] on icon "more" at bounding box center [721, 288] width 3 height 12
click at [707, 316] on link "Create policies" at bounding box center [662, 318] width 133 height 30
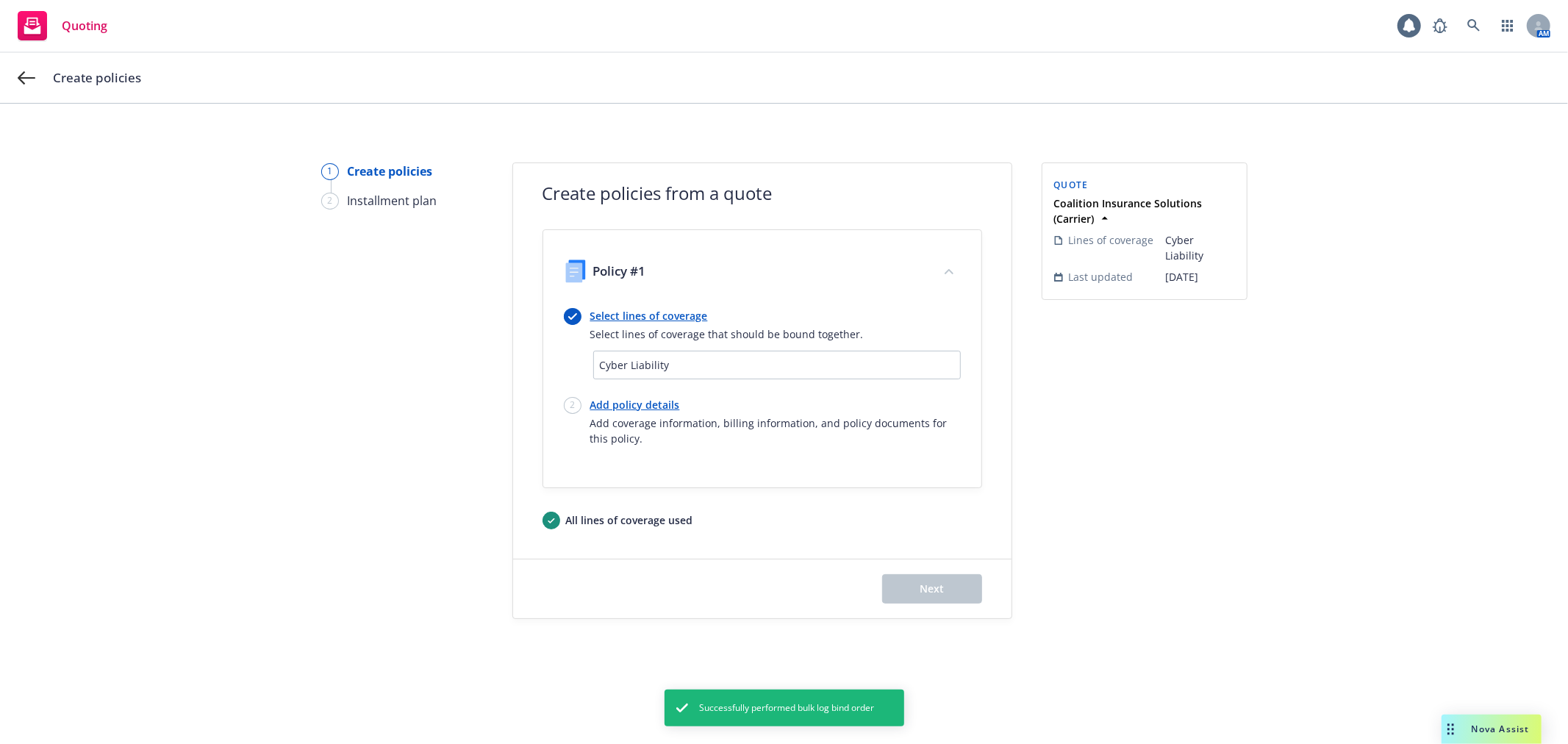
click at [672, 314] on link "Select lines of coverage" at bounding box center [727, 316] width 274 height 15
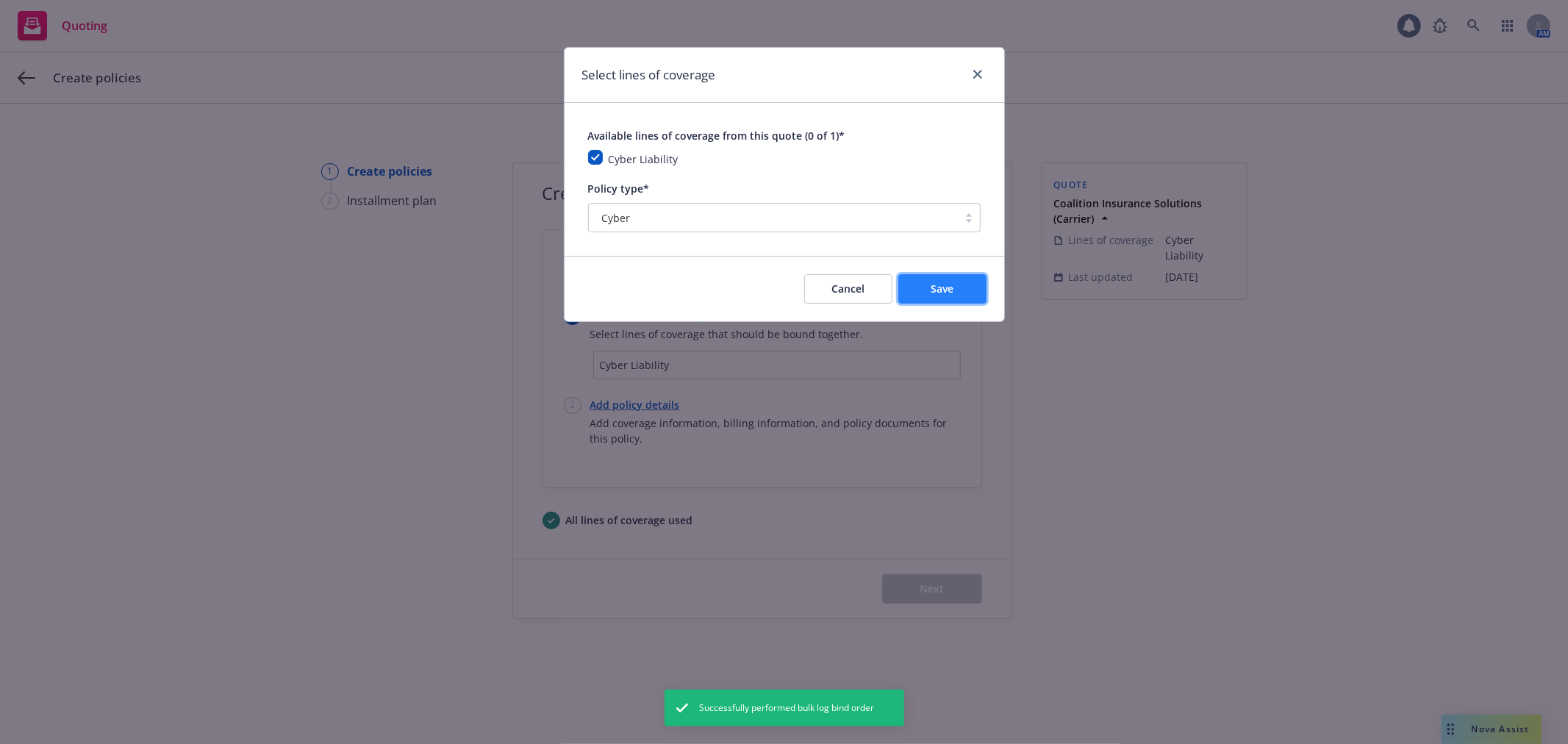
click at [949, 284] on span "Save" at bounding box center [942, 288] width 22 height 14
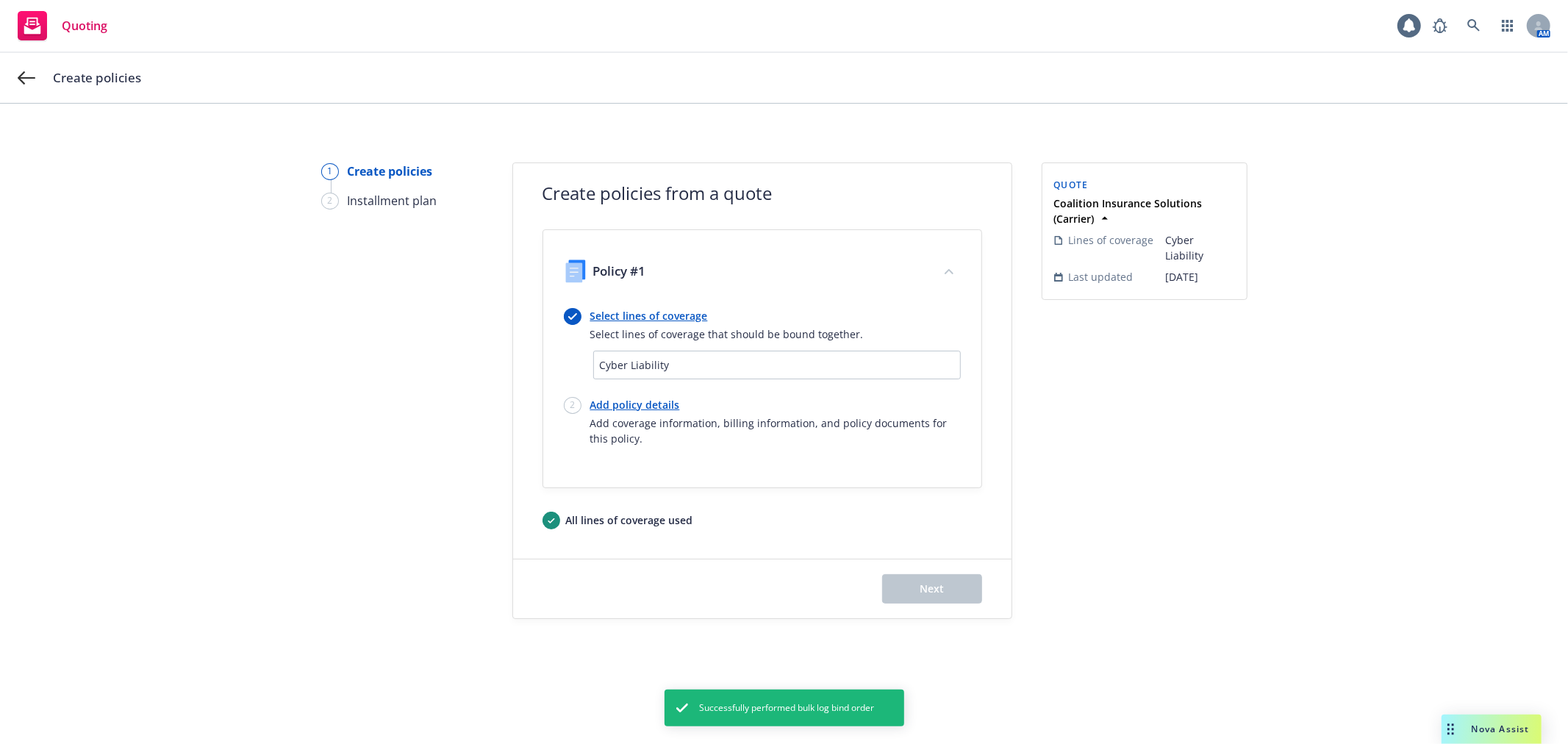
click at [648, 404] on link "Add policy details" at bounding box center [775, 404] width 371 height 15
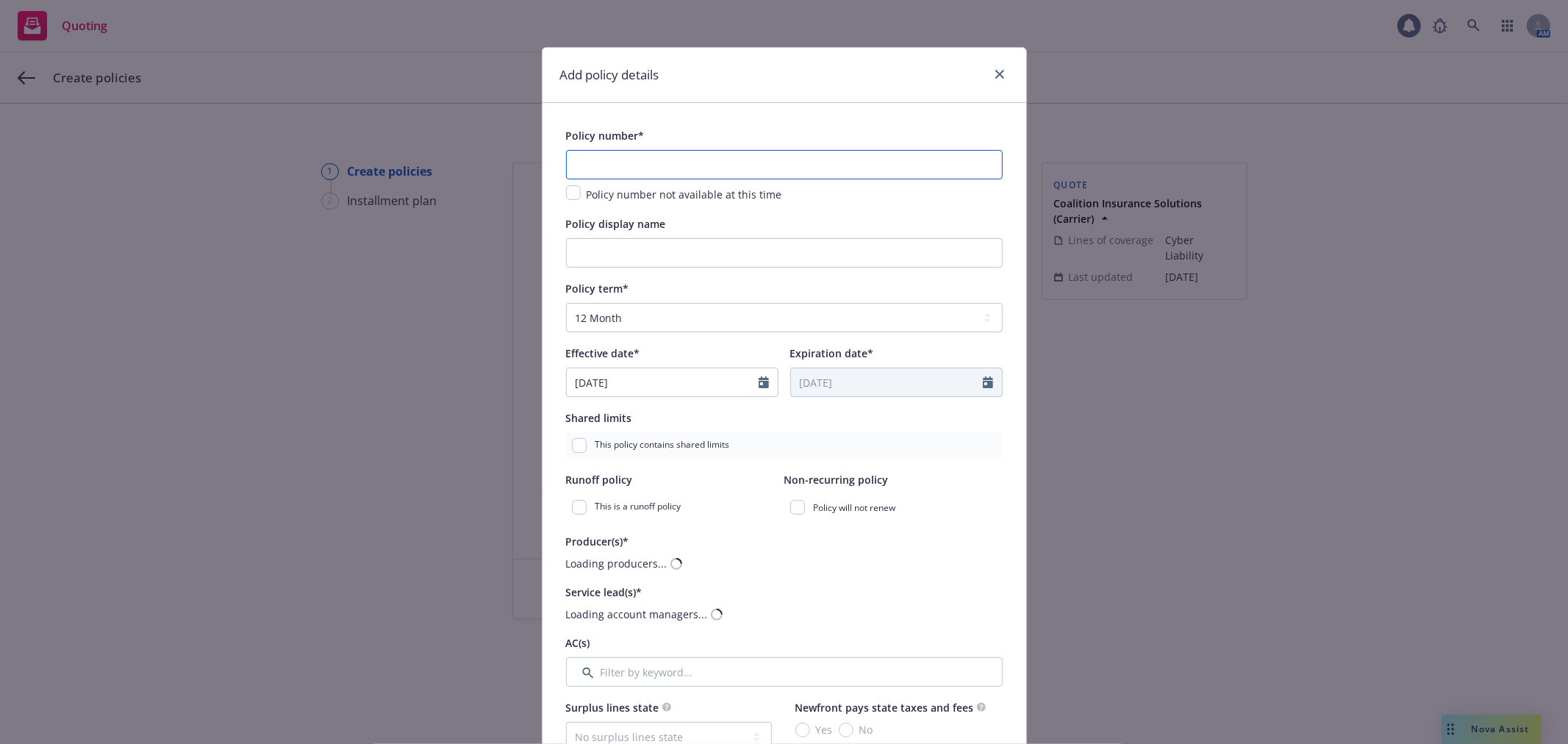
click at [645, 167] on input "text" at bounding box center [784, 164] width 436 height 30
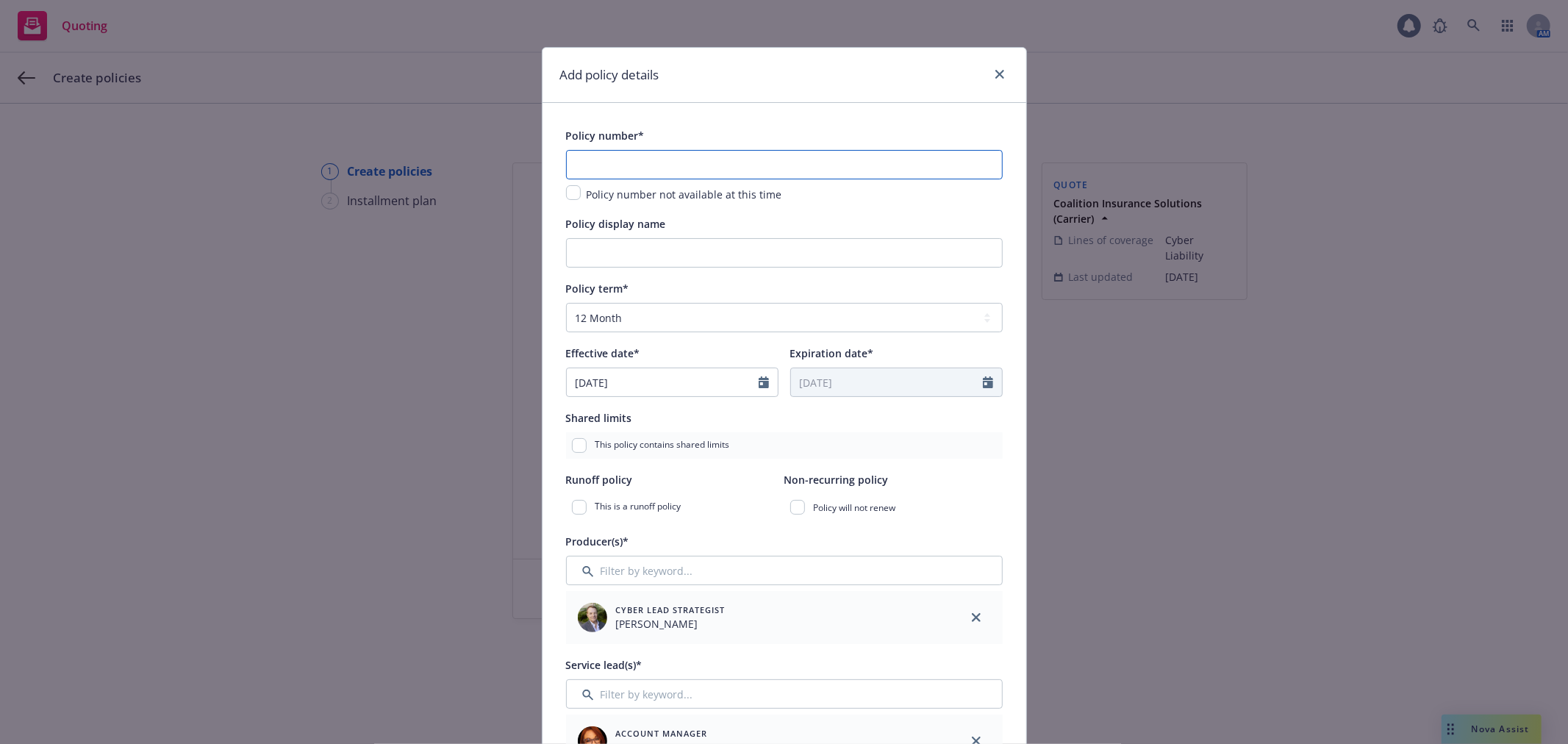
click at [812, 175] on input "text" at bounding box center [784, 164] width 436 height 30
paste input "C-4LUP-039156-CYBER-2025"
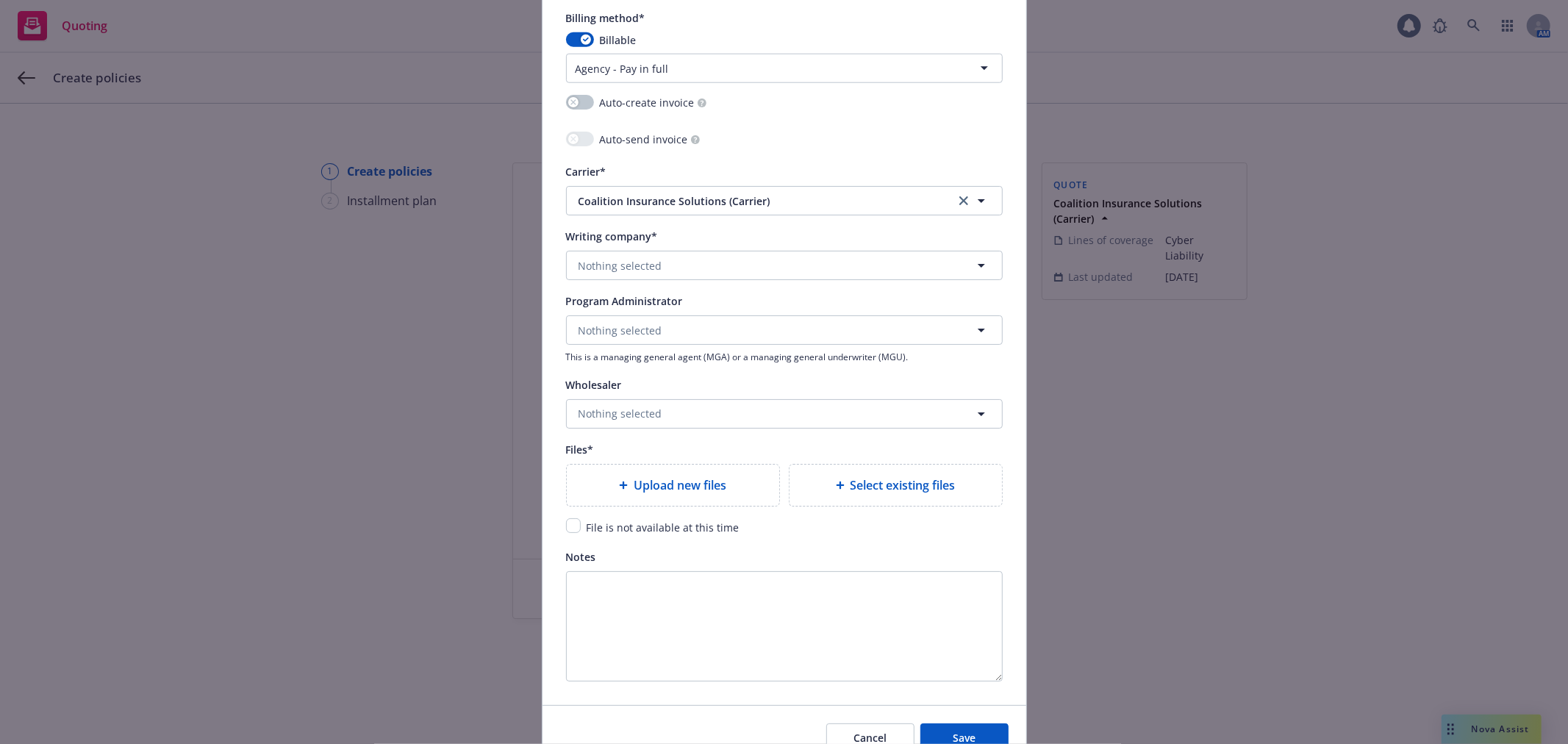
scroll to position [1385, 0]
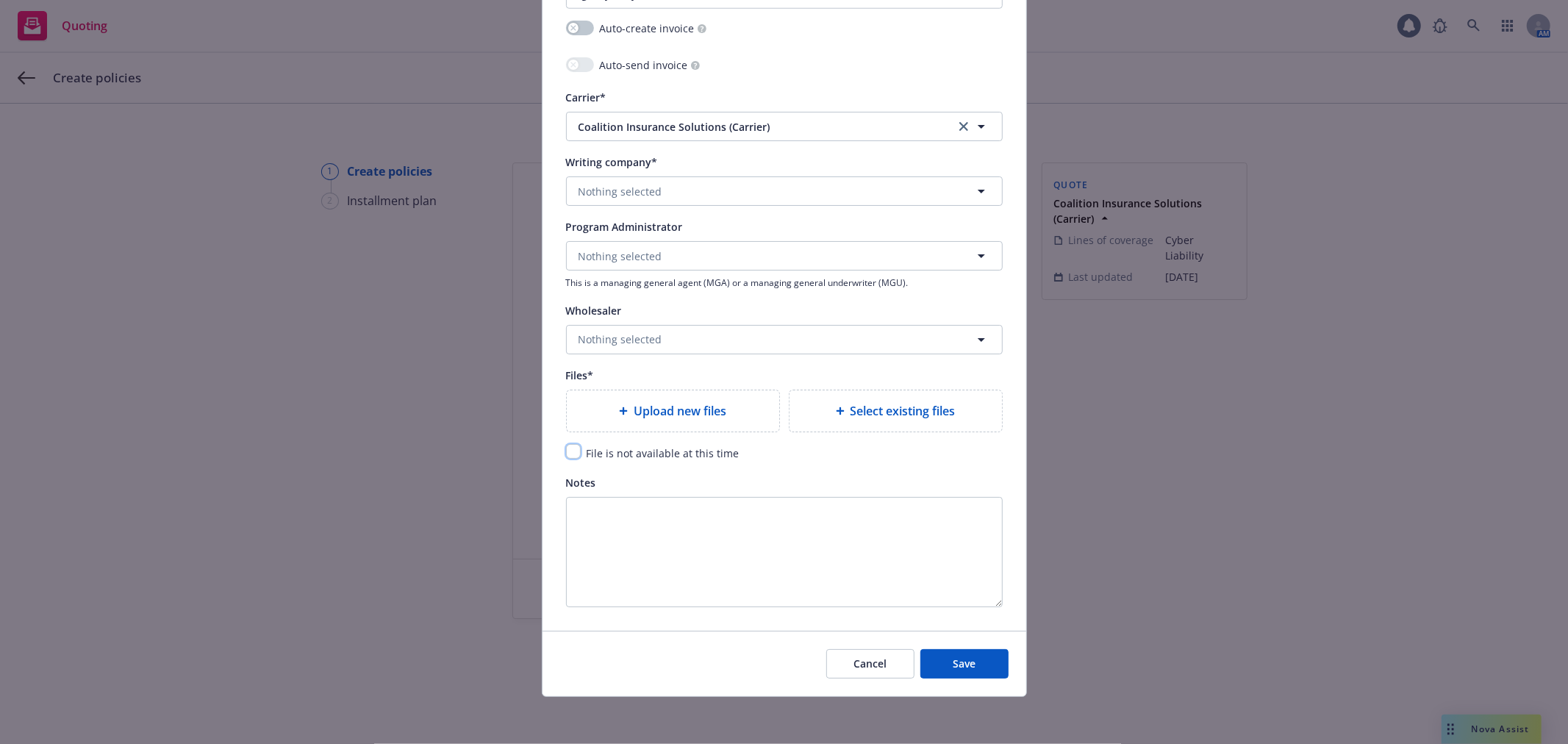
click at [566, 447] on input "checkbox" at bounding box center [573, 451] width 14 height 14
click at [934, 666] on button "Save" at bounding box center [964, 664] width 88 height 30
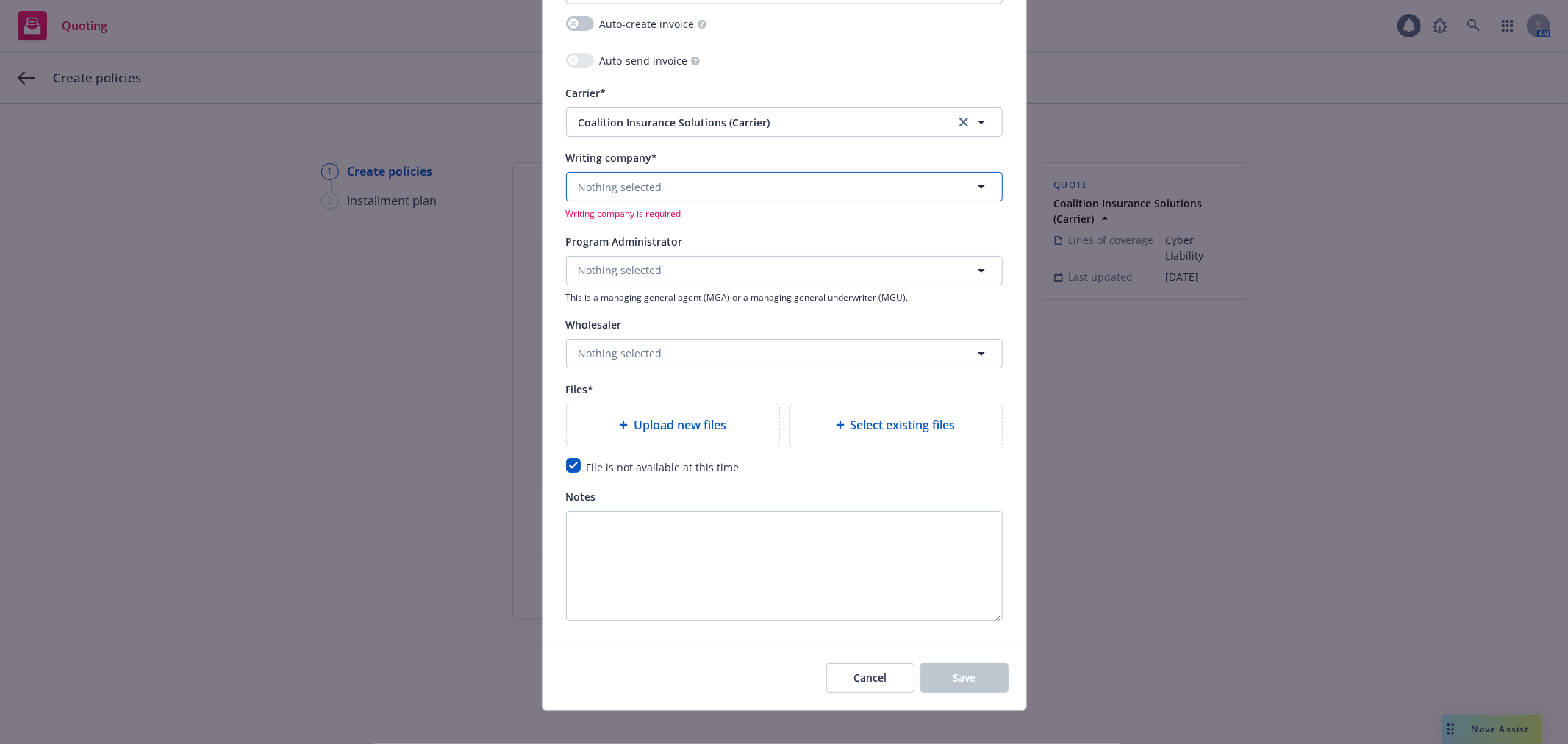
click at [695, 191] on button "Nothing selected" at bounding box center [784, 187] width 436 height 30
click at [697, 230] on strong "Coalition Insurance Company" at bounding box center [656, 227] width 148 height 14
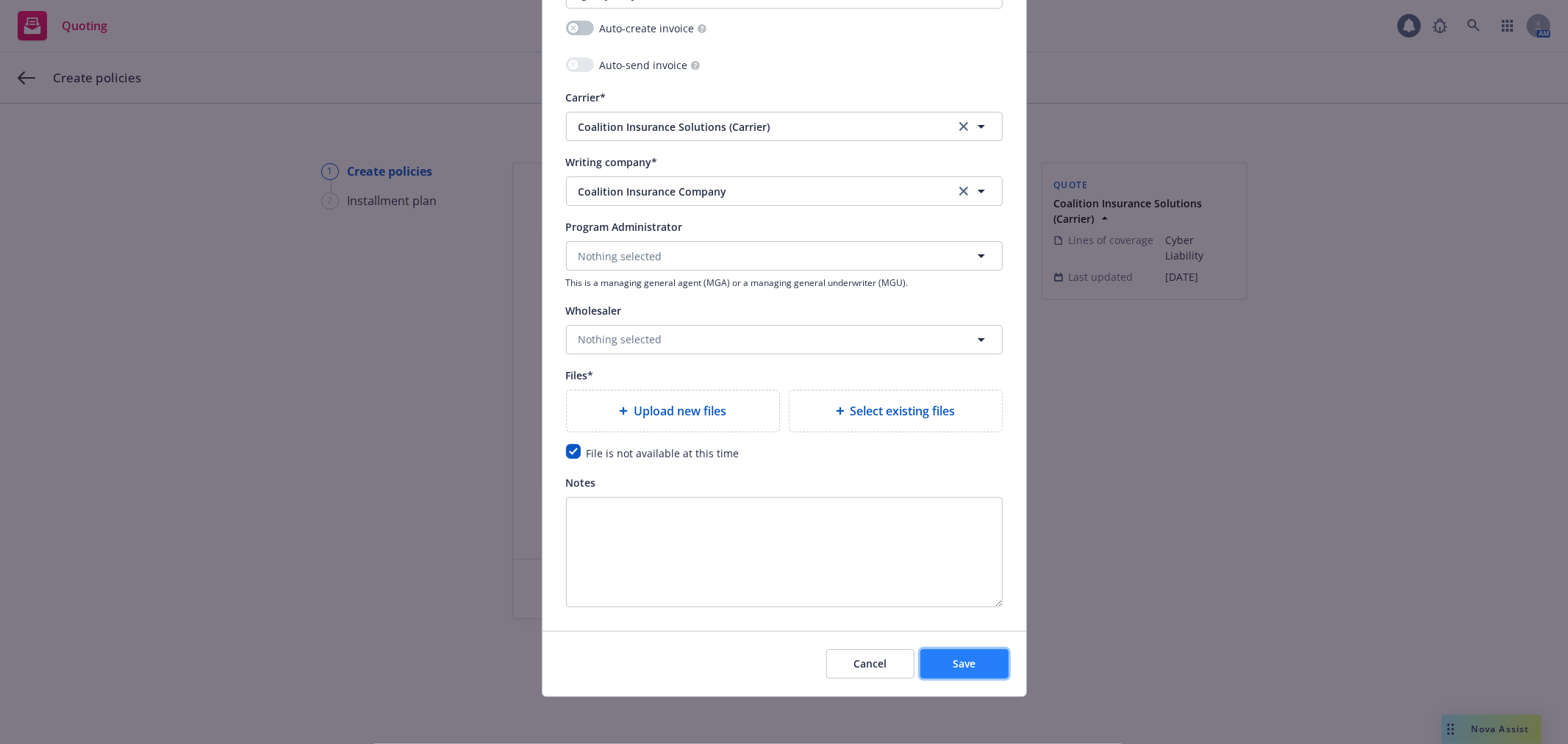
click at [968, 666] on span "Save" at bounding box center [964, 663] width 22 height 14
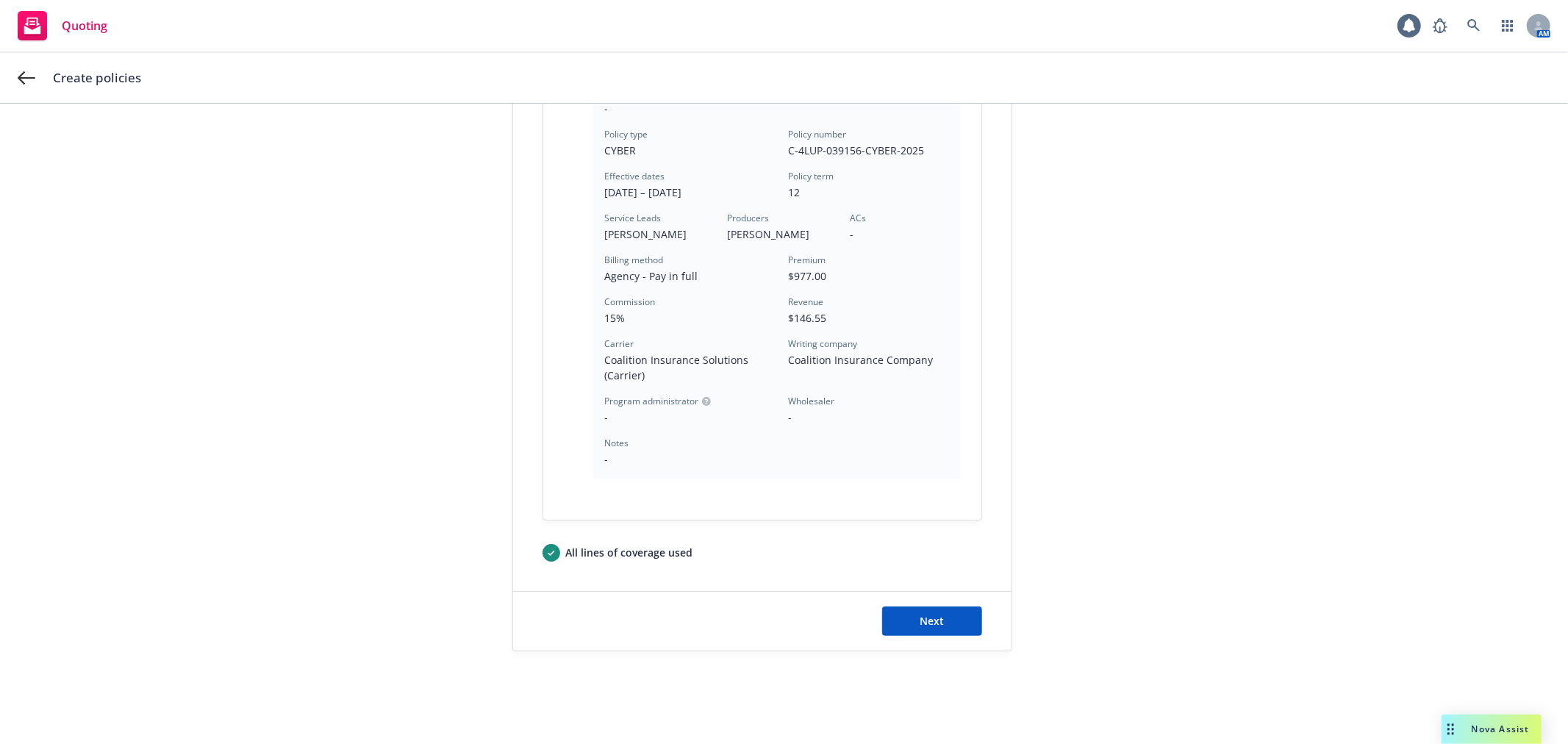
scroll to position [382, 0]
click at [944, 617] on button "Next" at bounding box center [932, 620] width 100 height 30
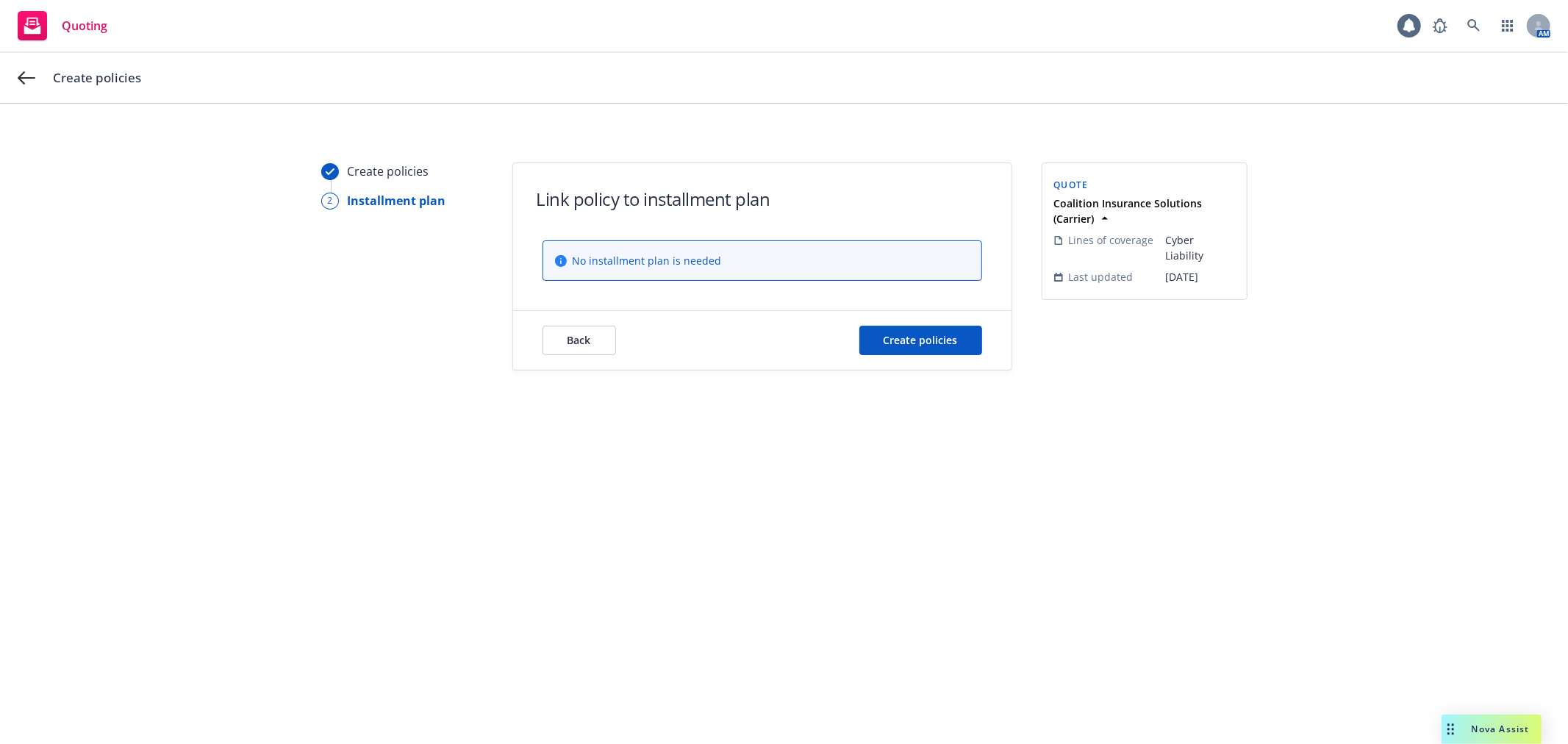
scroll to position [0, 0]
click at [930, 338] on span "Create policies" at bounding box center [920, 340] width 74 height 14
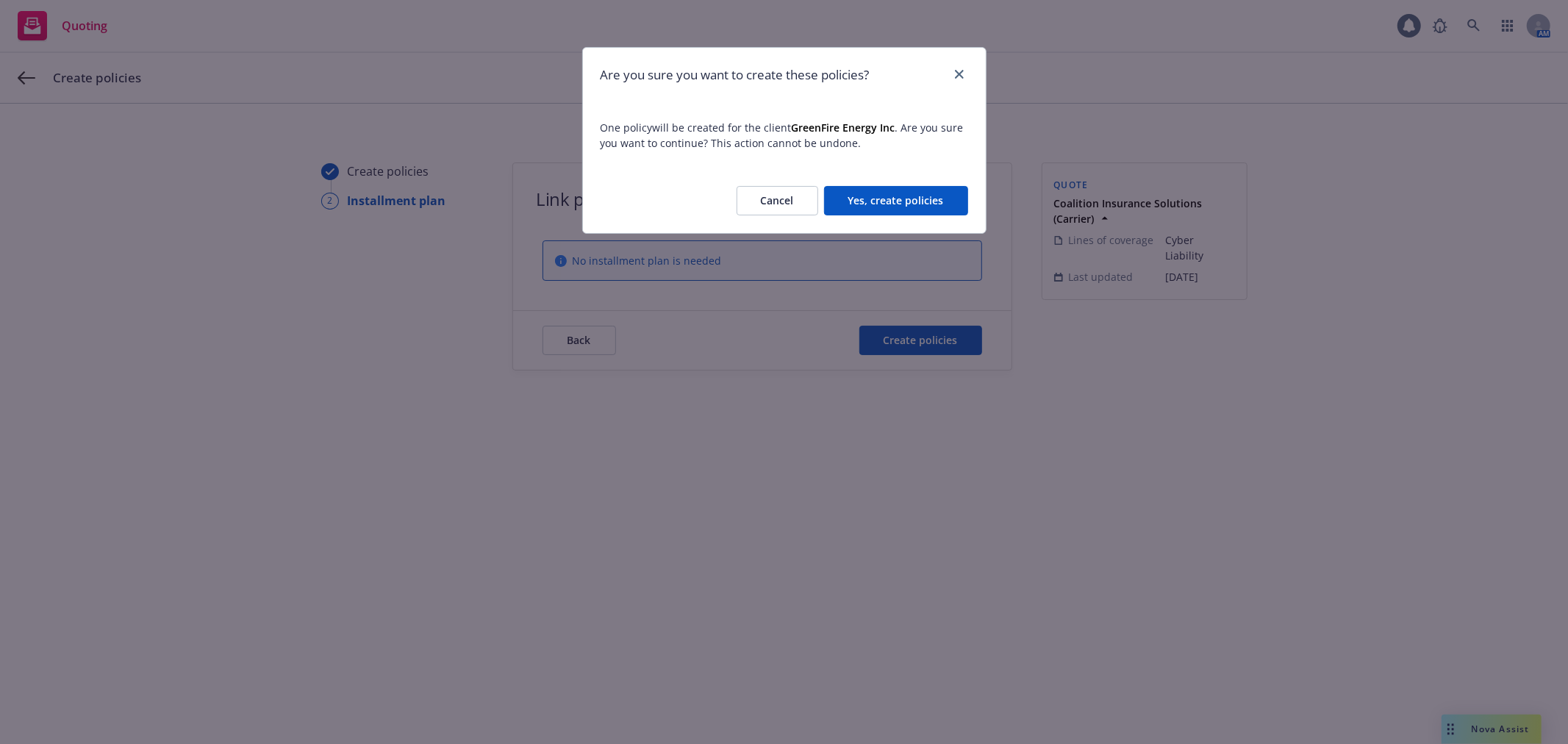
click at [887, 197] on button "Yes, create policies" at bounding box center [896, 200] width 144 height 30
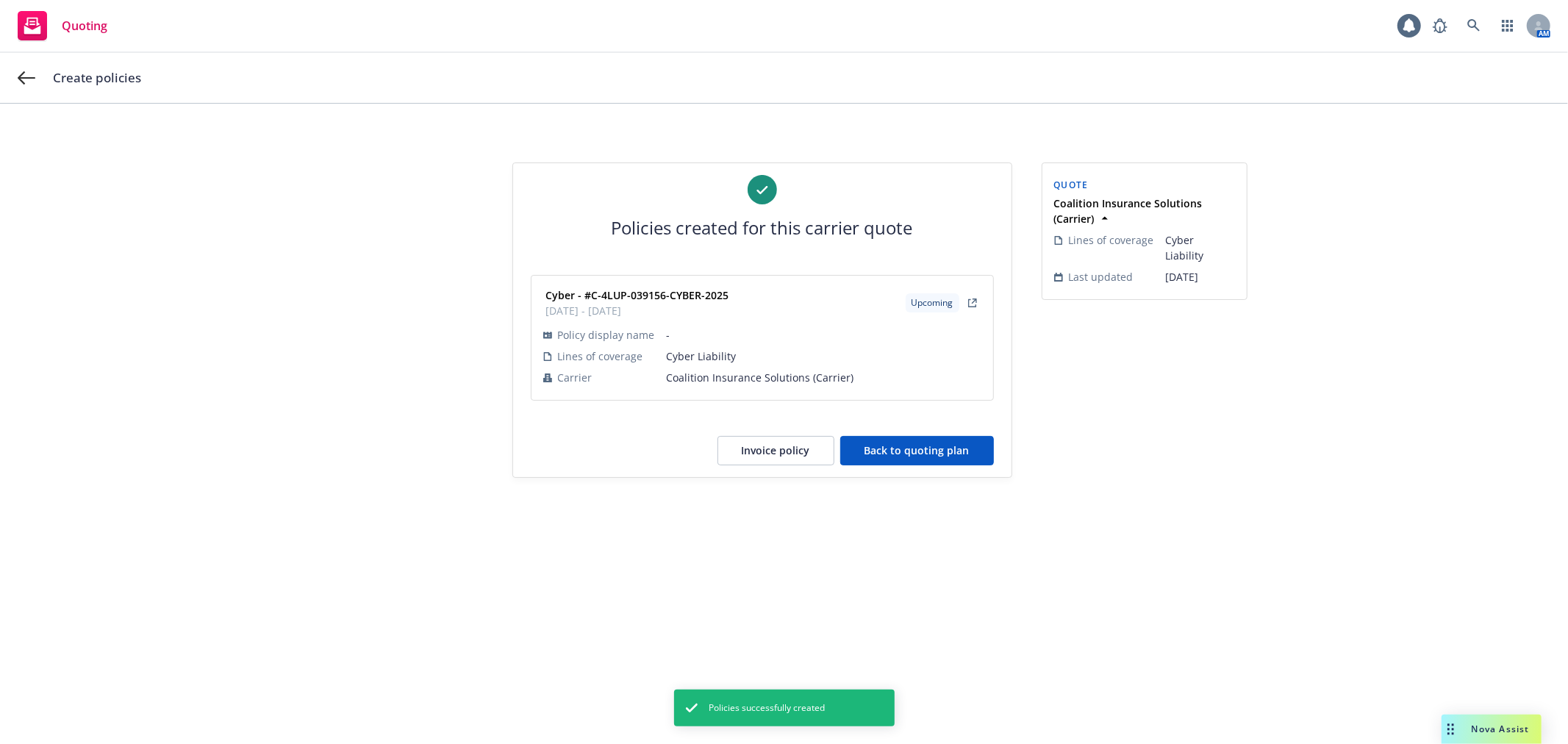
click at [943, 444] on button "Back to quoting plan" at bounding box center [917, 450] width 154 height 30
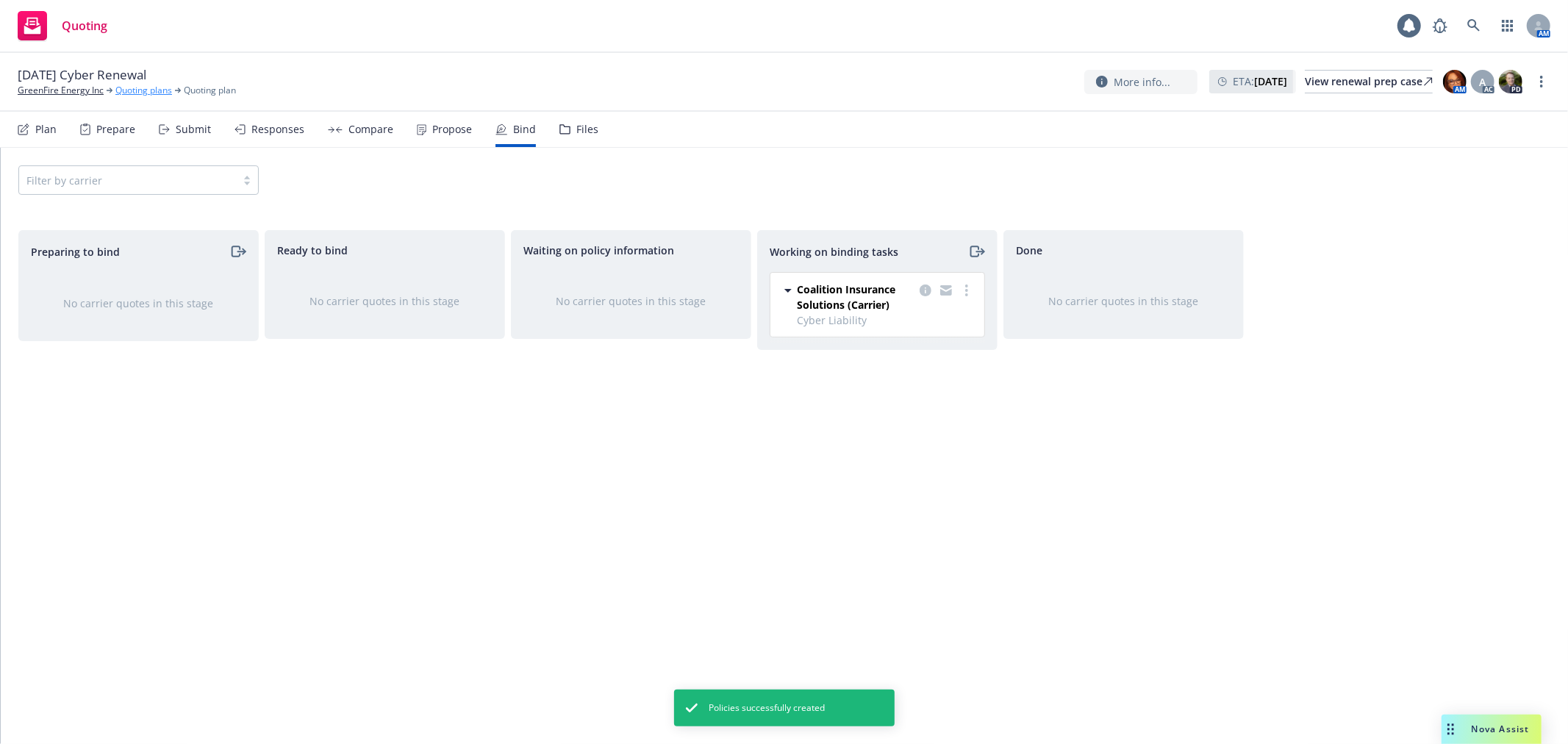
click at [146, 86] on link "Quoting plans" at bounding box center [143, 90] width 57 height 14
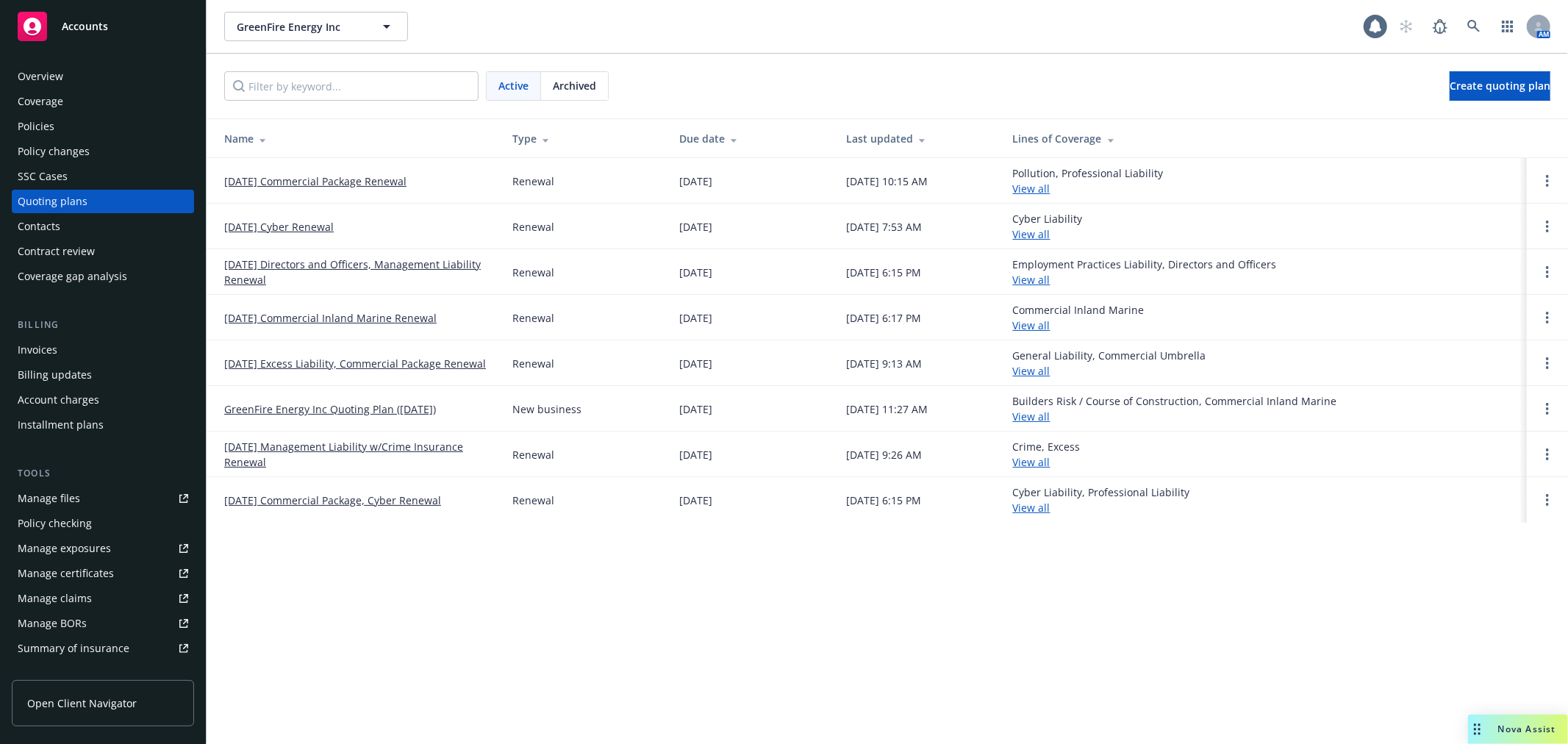
click at [366, 262] on link "[DATE] Directors and Officers, Management Liability Renewal" at bounding box center [356, 271] width 264 height 31
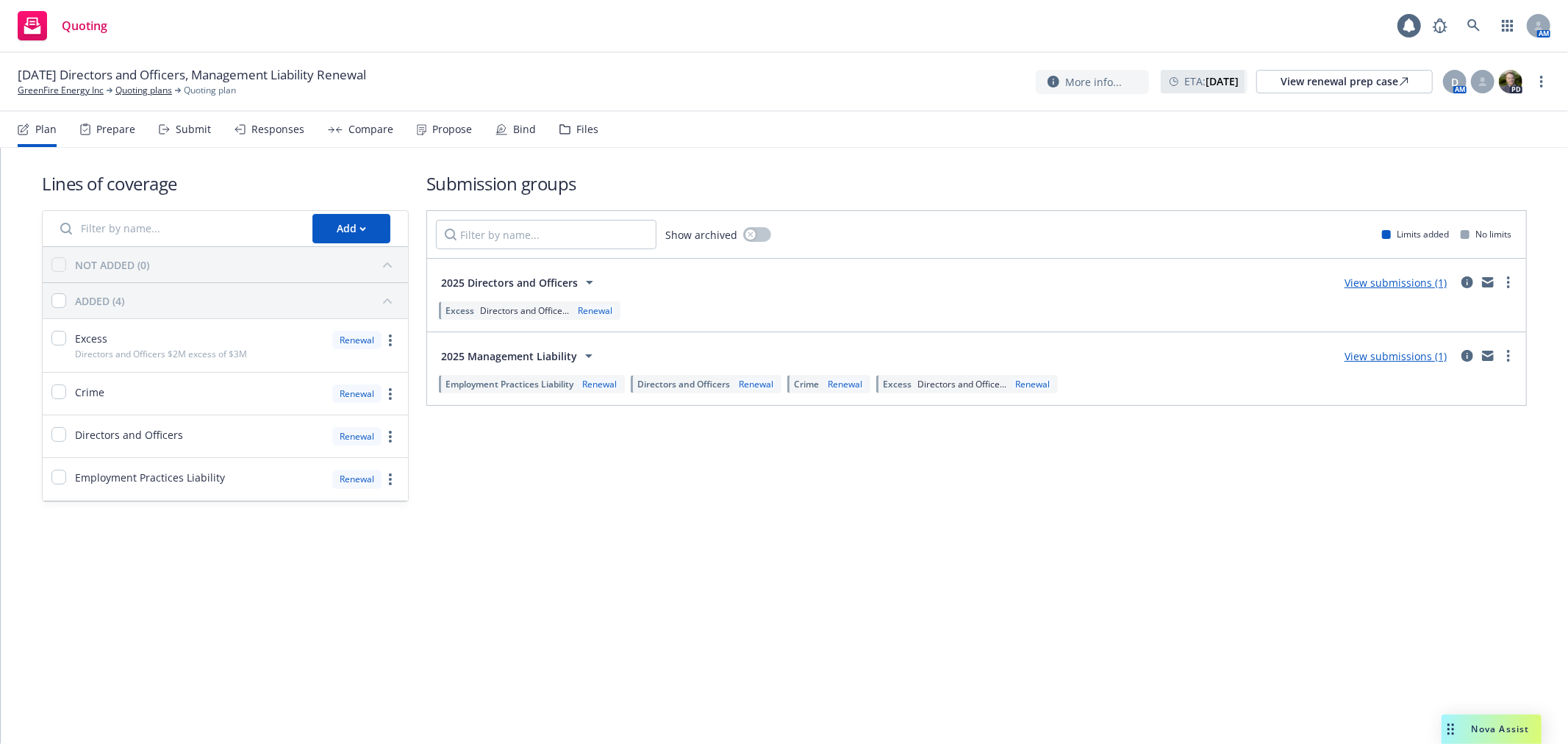
click at [275, 127] on div "Responses" at bounding box center [278, 129] width 53 height 12
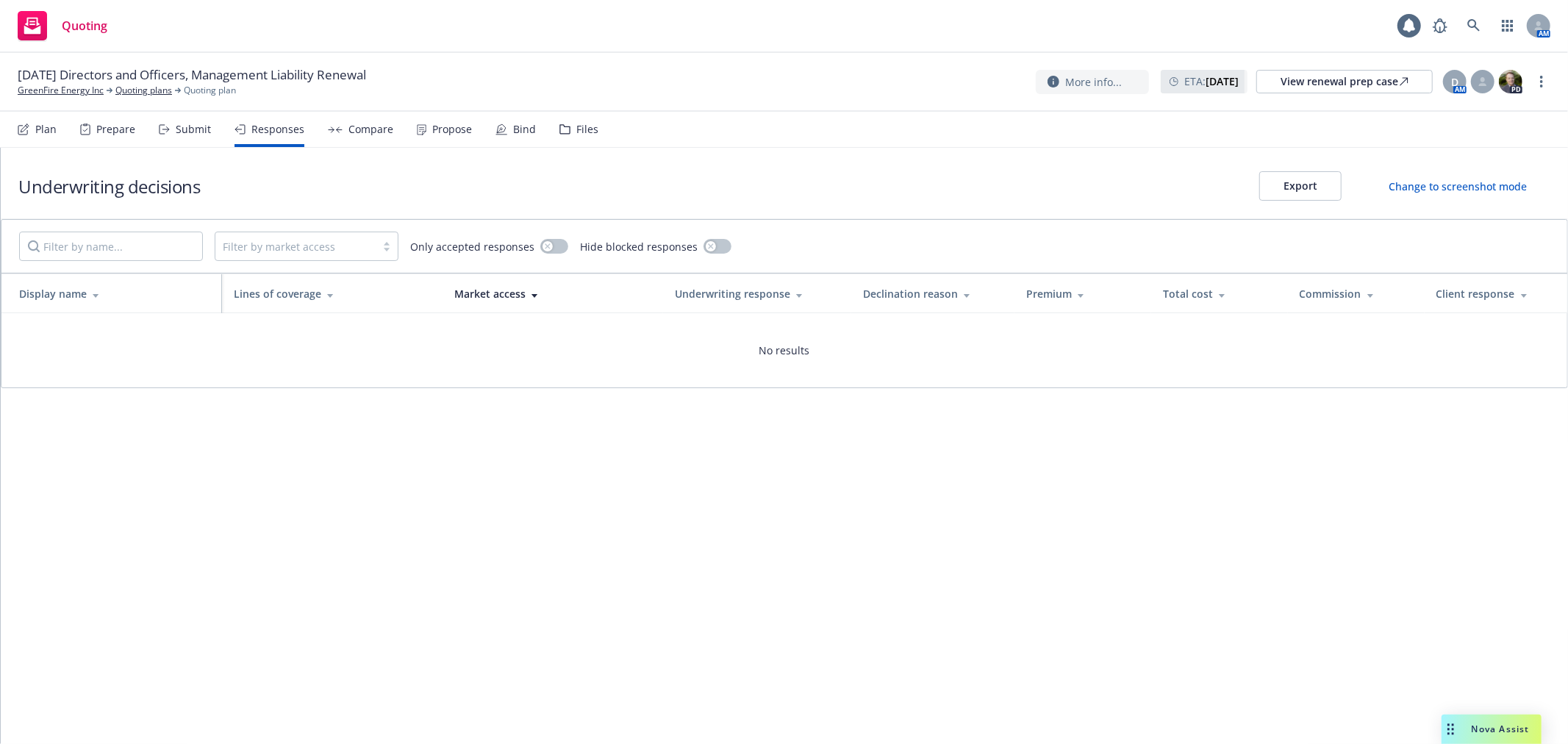
click at [195, 125] on div "Submit" at bounding box center [193, 129] width 35 height 12
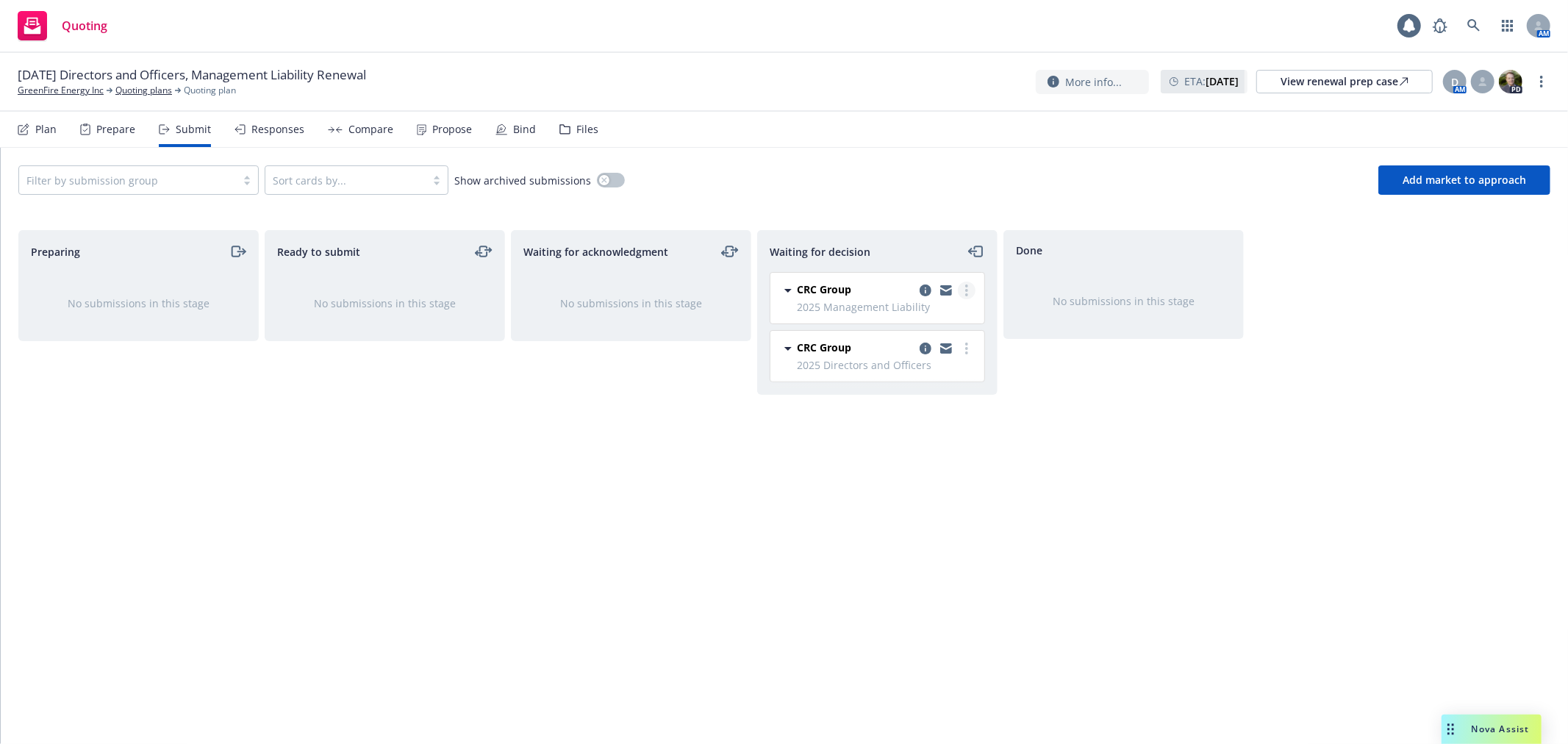
click at [971, 291] on link "more" at bounding box center [967, 291] width 18 height 18
click at [931, 378] on span "Add accepted decision" at bounding box center [901, 379] width 147 height 14
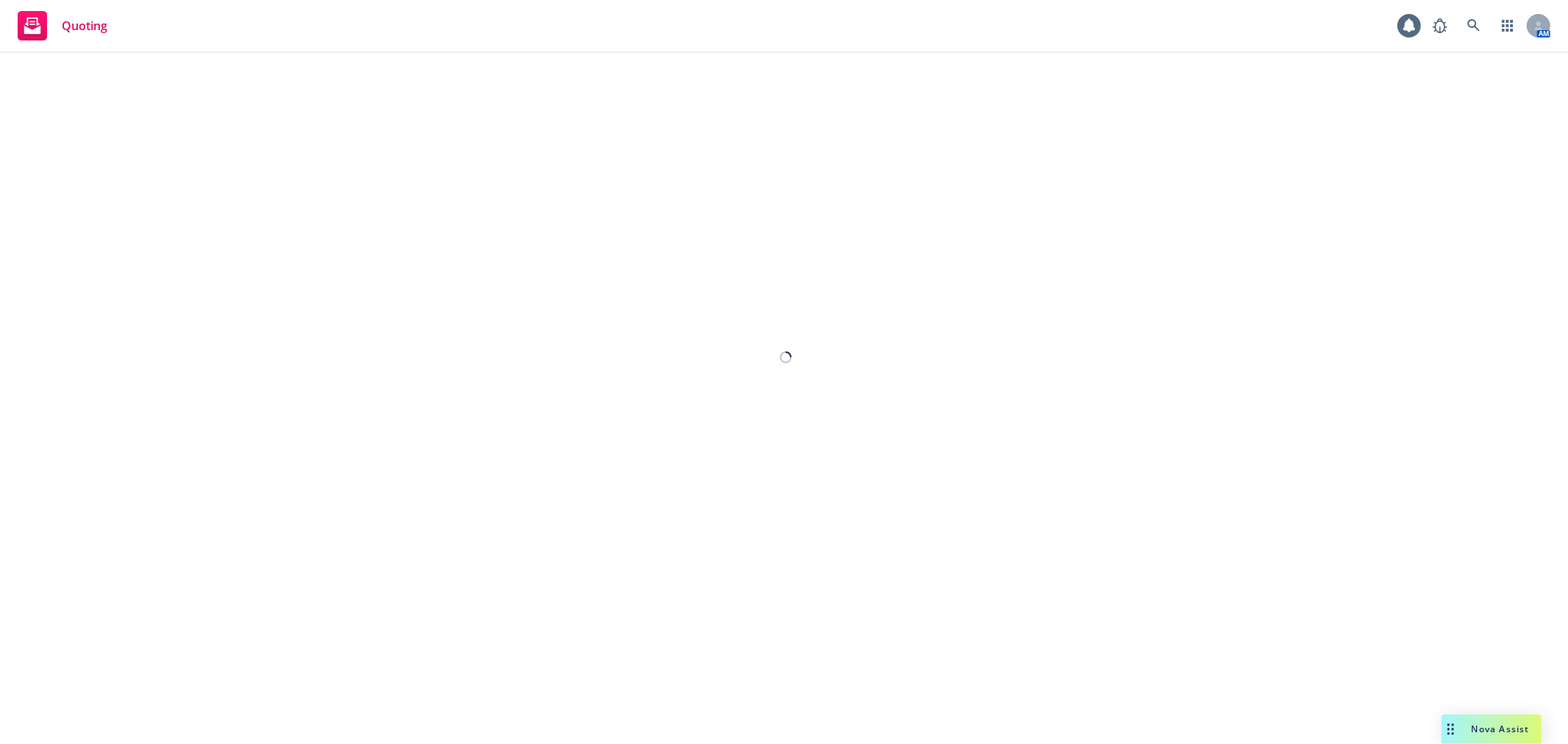
select select "12"
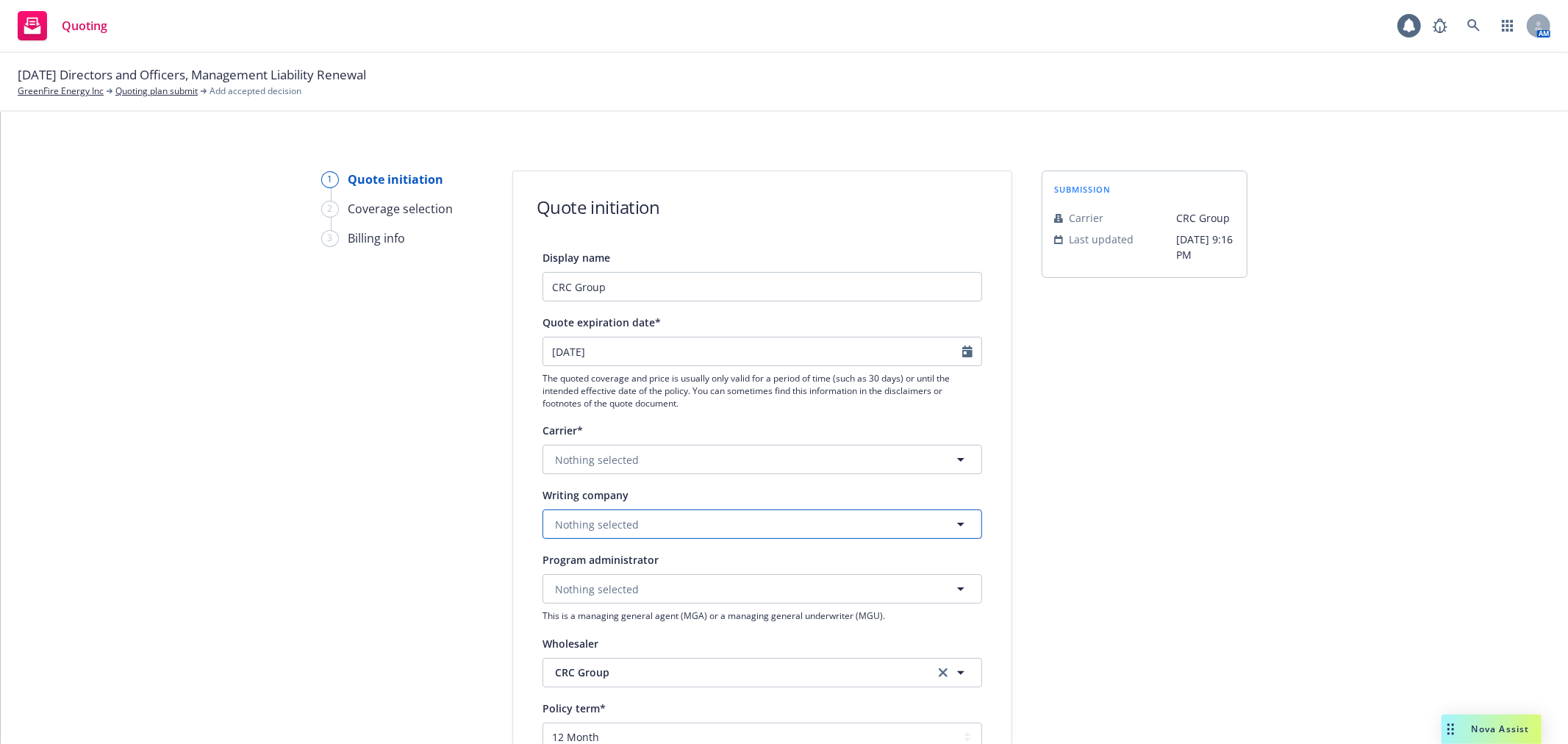
click at [625, 516] on button "Nothing selected" at bounding box center [762, 524] width 440 height 30
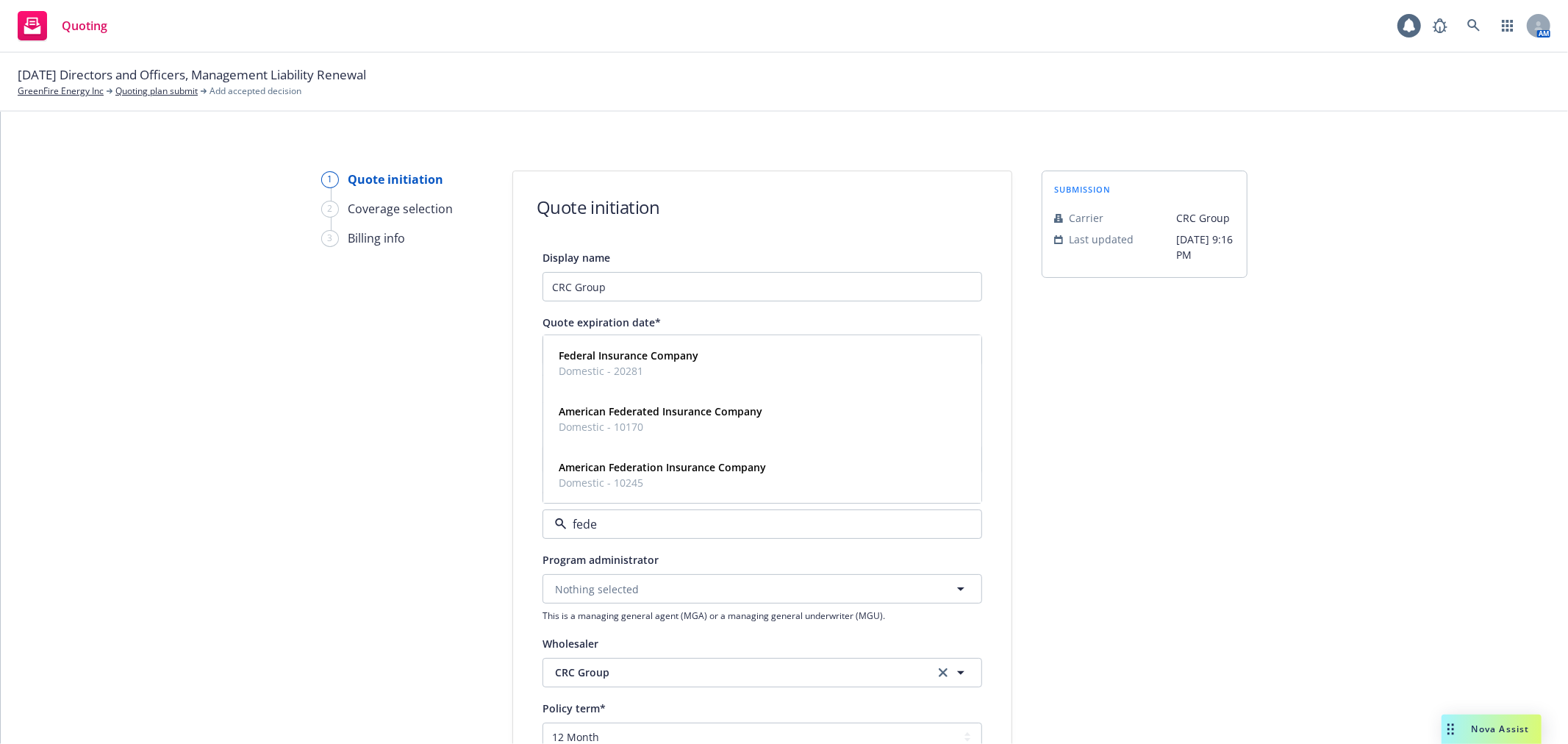
type input "[PERSON_NAME]"
click at [645, 357] on strong "Federal Insurance Company" at bounding box center [629, 356] width 139 height 14
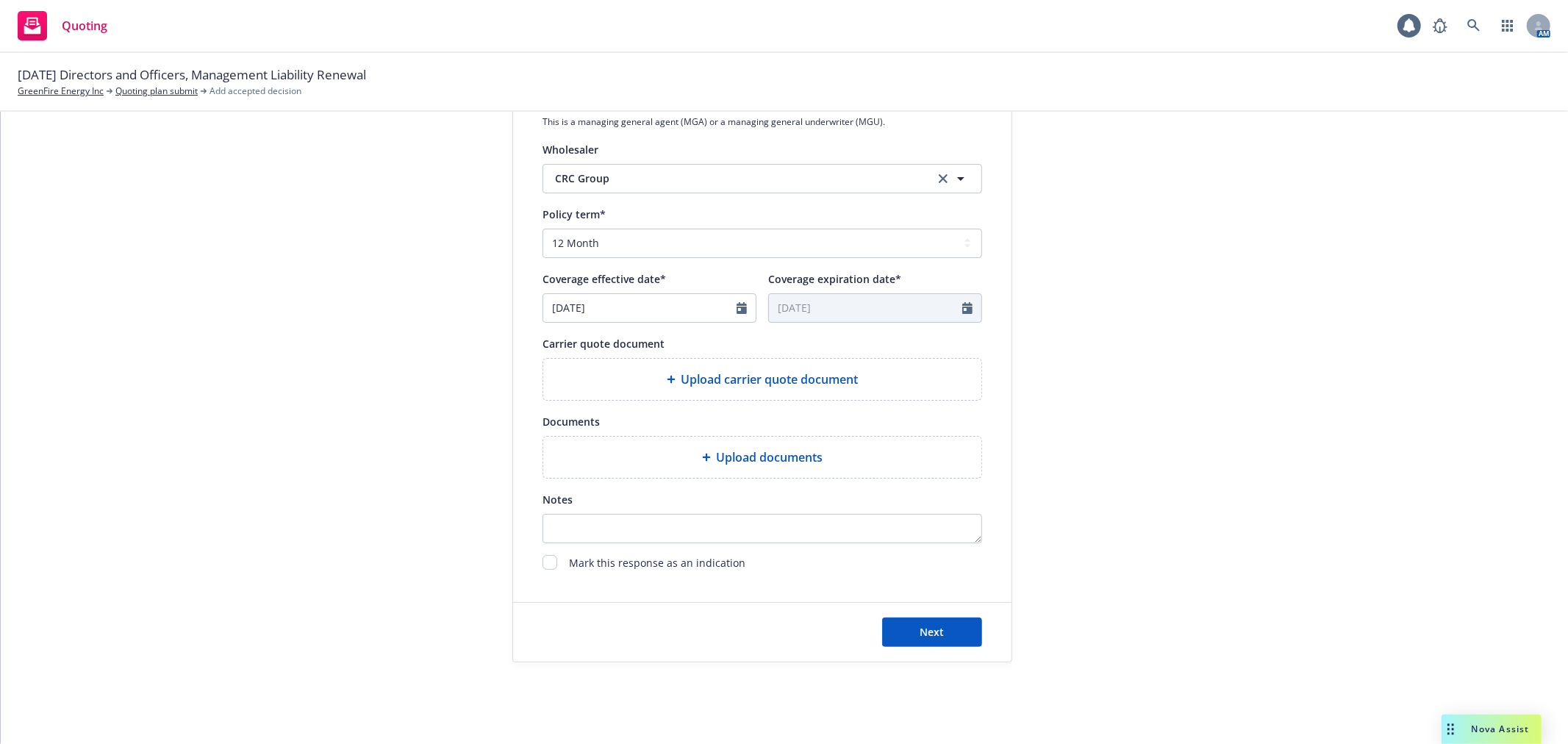
scroll to position [509, 0]
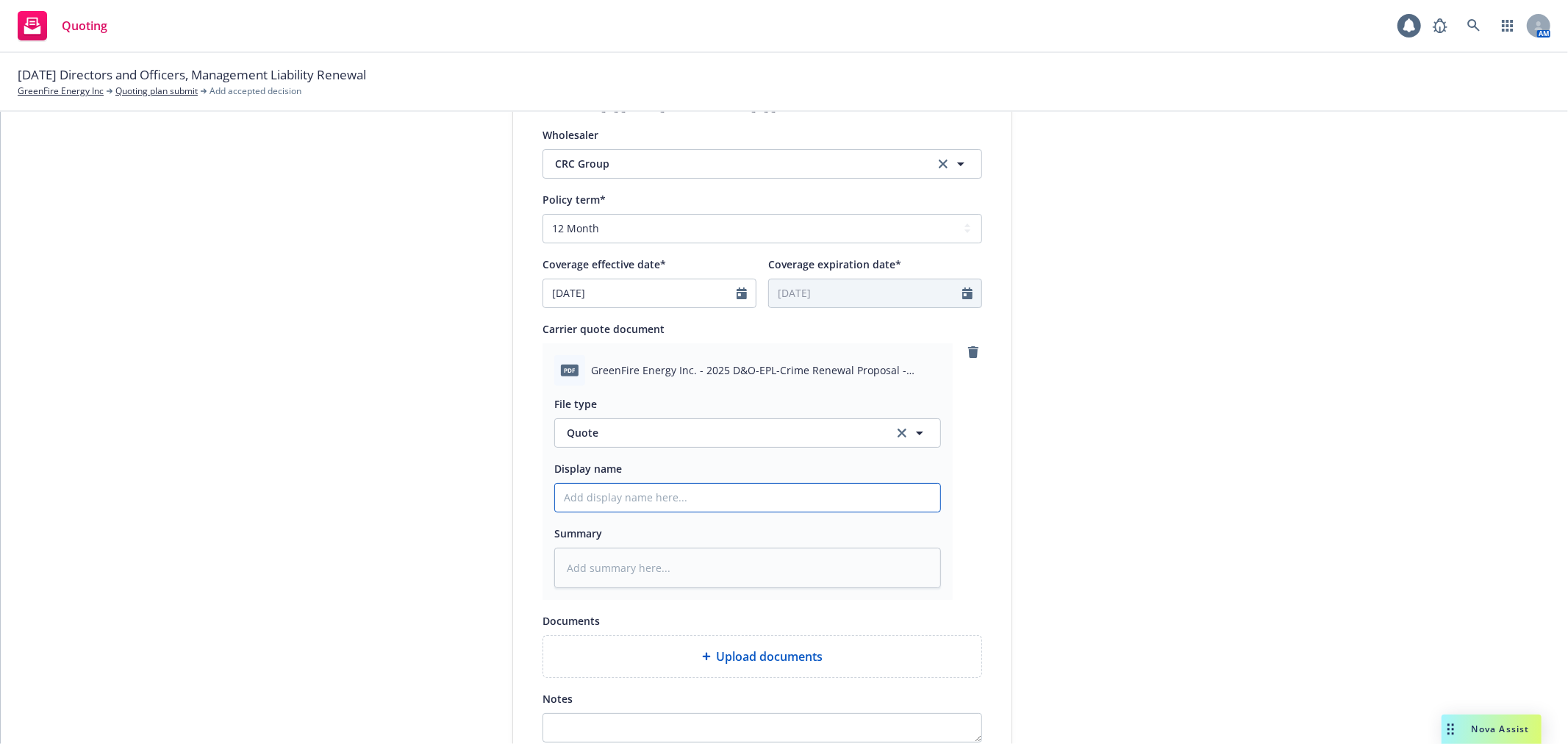
click at [677, 503] on input "Display name" at bounding box center [747, 497] width 385 height 28
type textarea "x"
type input "2"
type textarea "x"
type input "25"
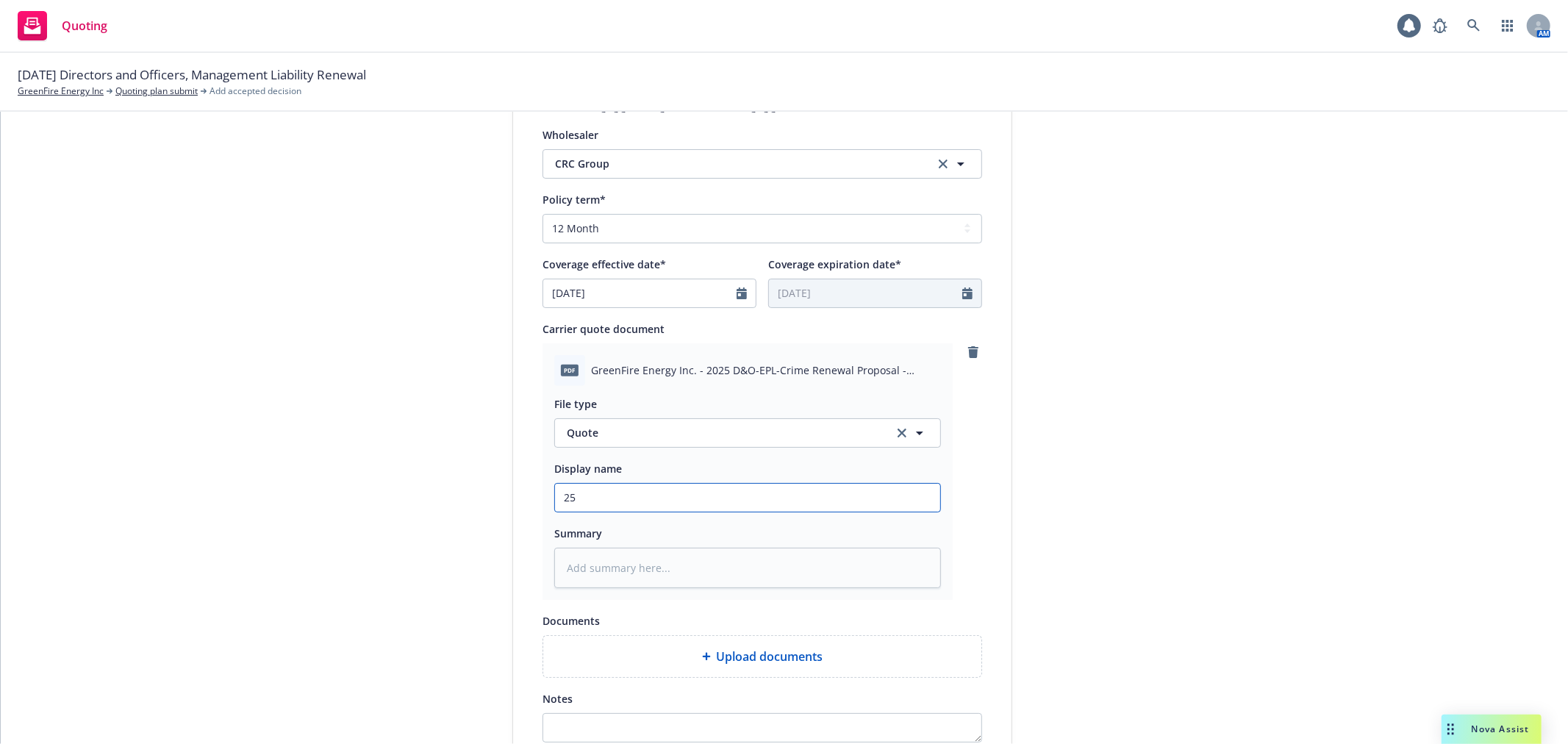
type textarea "x"
type input "25-2"
type textarea "x"
type input "25-26"
type textarea "x"
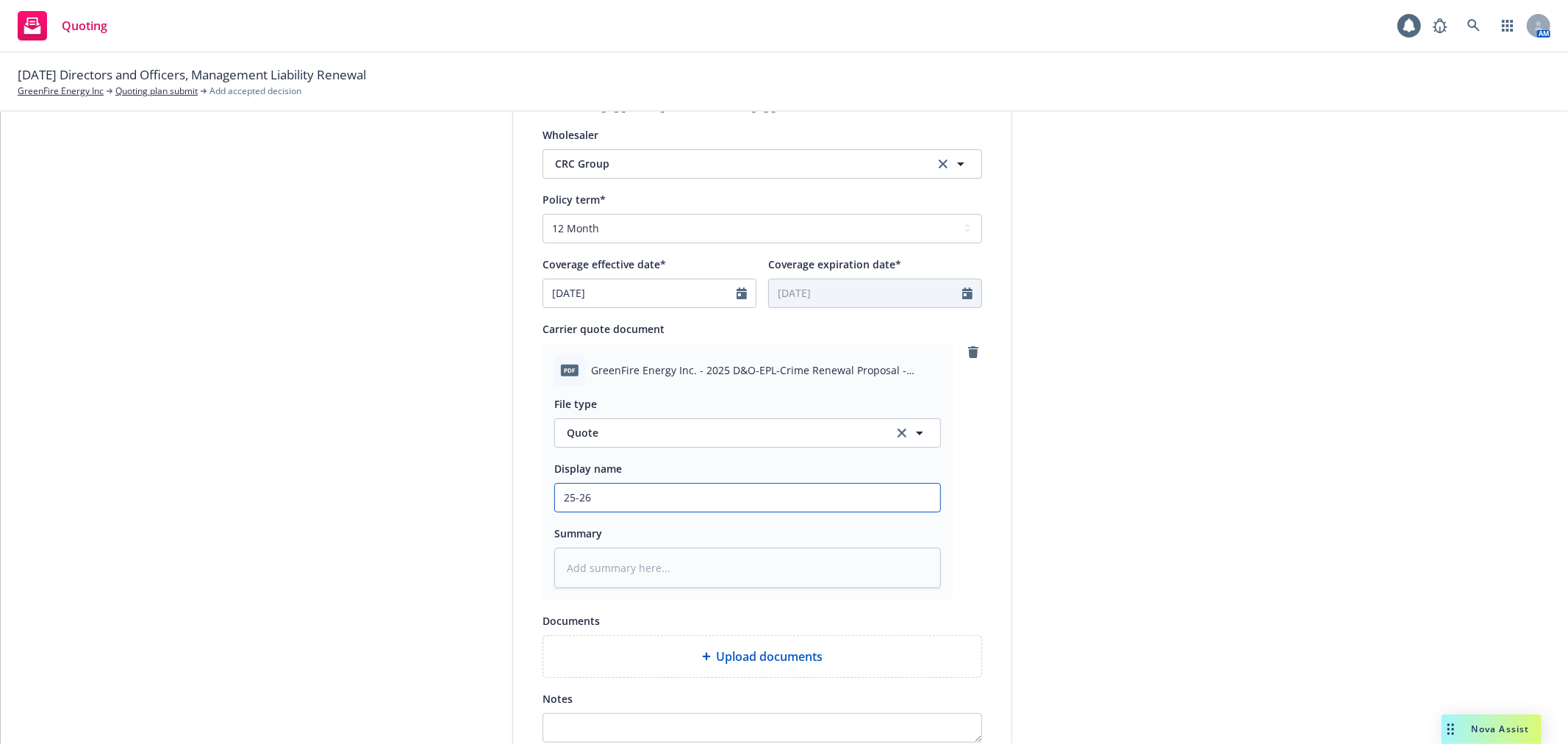
type input "25-26"
type textarea "x"
type input "25-26 M"
type textarea "x"
type input "25-26 MG"
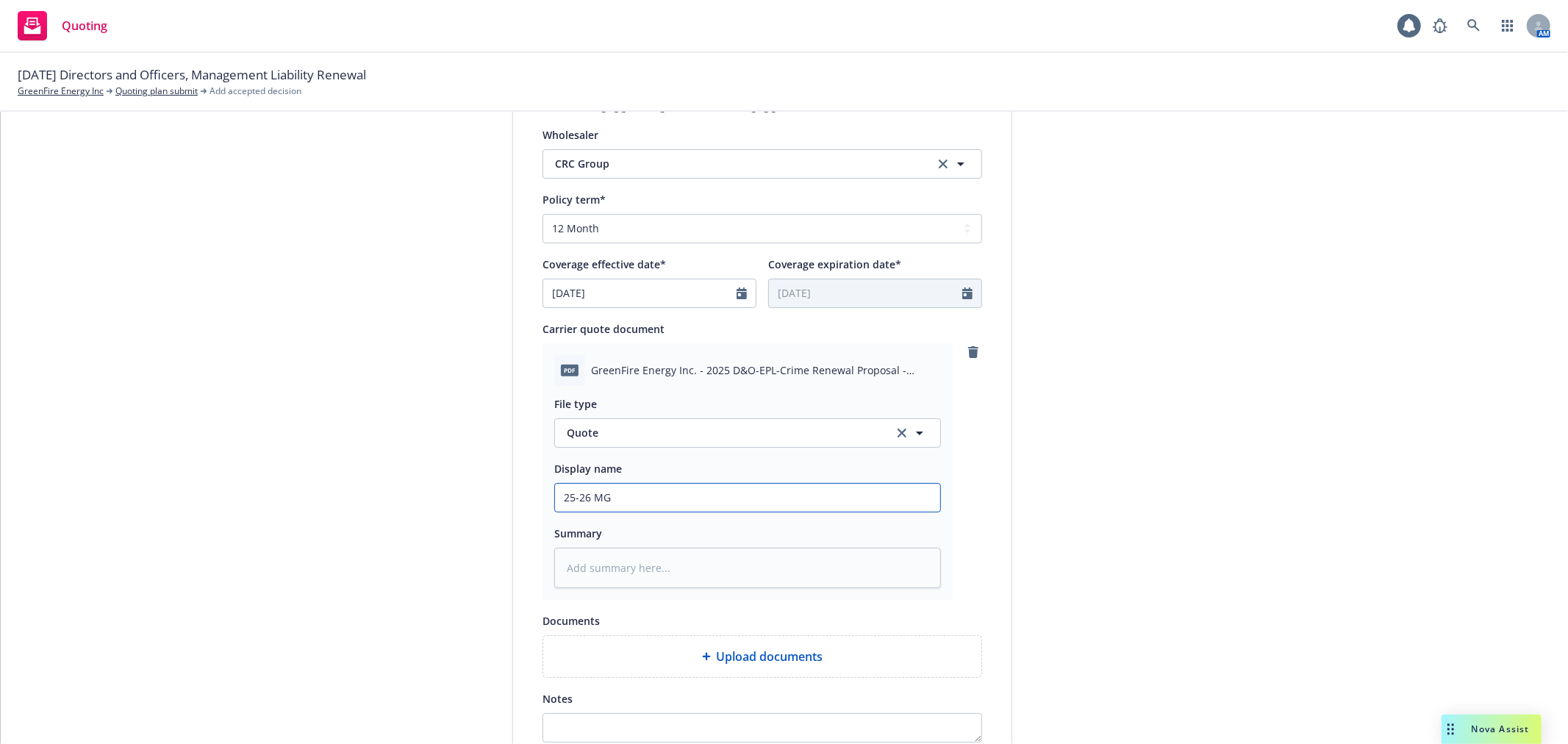
type textarea "x"
type input "25-26 MGM"
type textarea "x"
type input "25-26 MGMG"
type textarea "x"
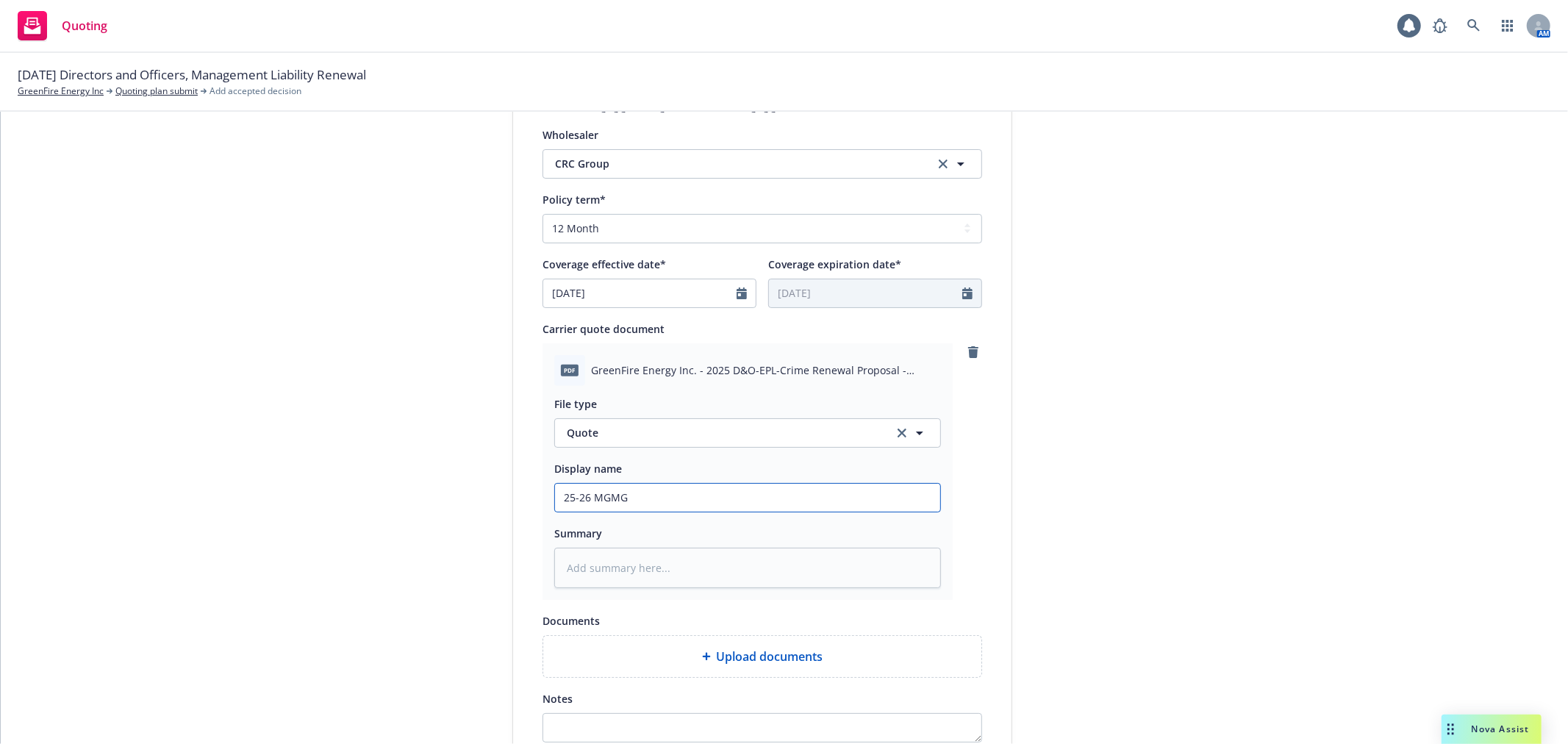
type input "25-26 MGM"
type textarea "x"
type input "25-26 MGMT"
type textarea "x"
type input "25-26 MGMT"
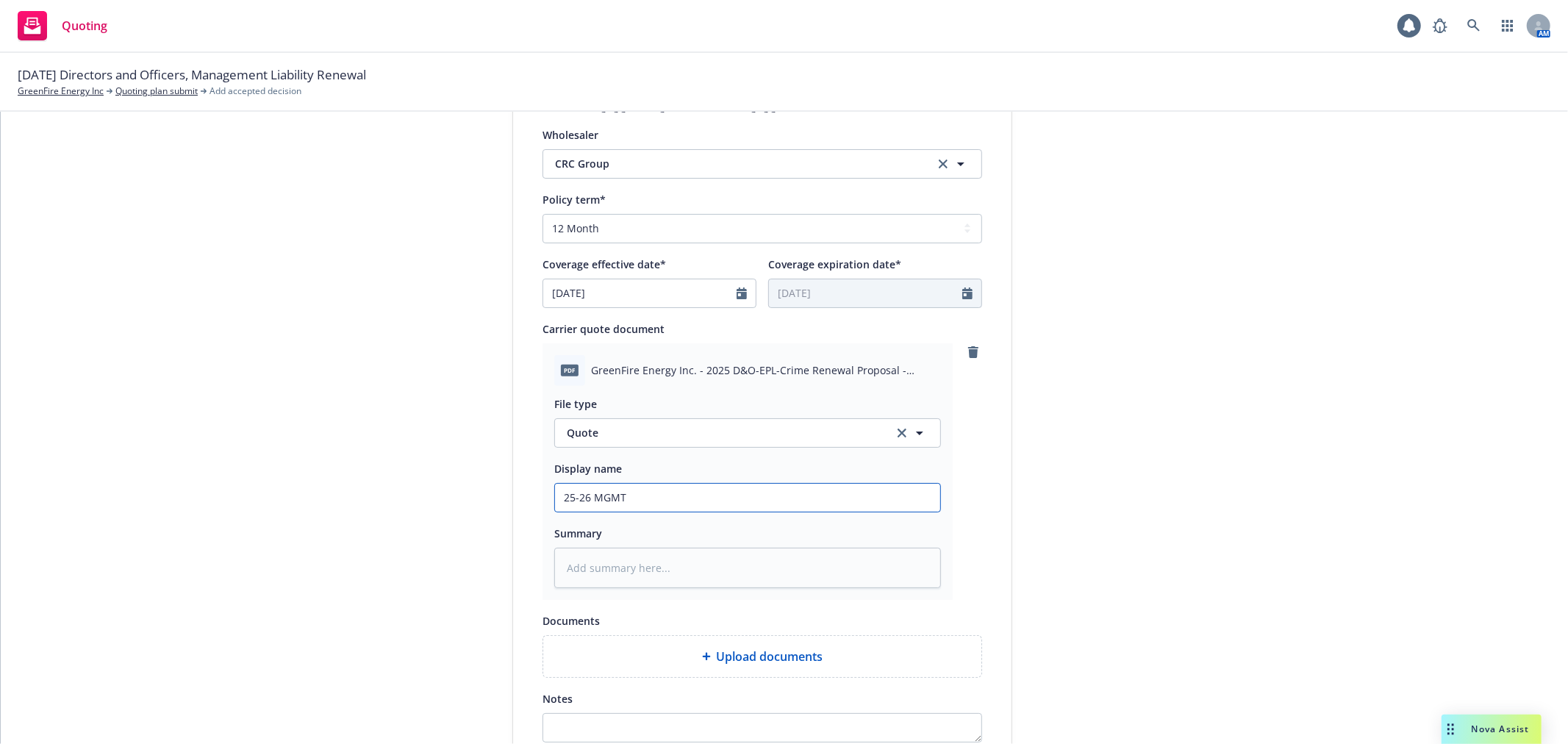
type textarea "x"
type input "25-26 MGMT L"
type textarea "x"
type input "25-26 MGMT LI"
type textarea "x"
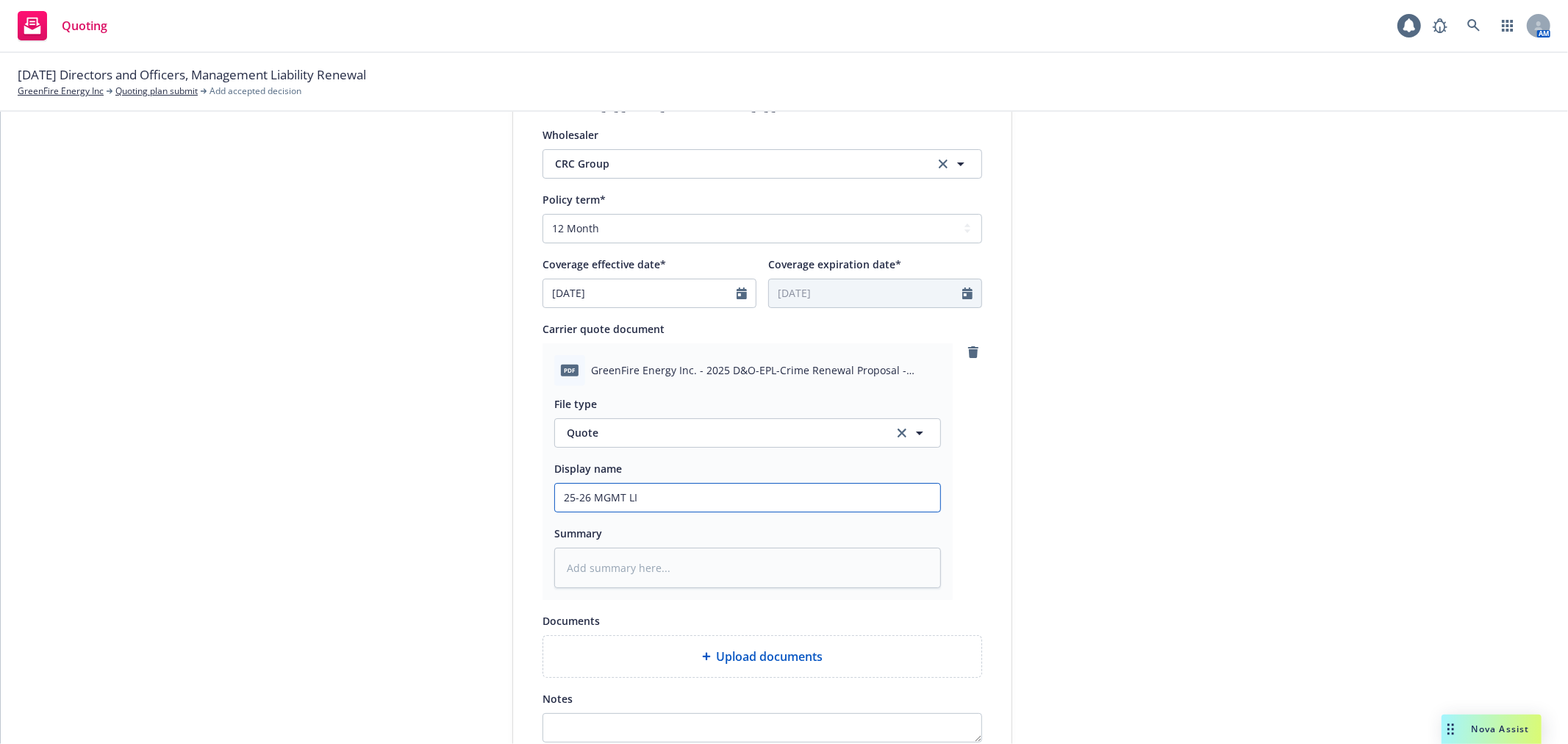
type input "25-26 MGMT LIA"
type textarea "x"
type input "25-26 MGMT LIAB"
type textarea "x"
type input "25-26 MGMT LIAB"
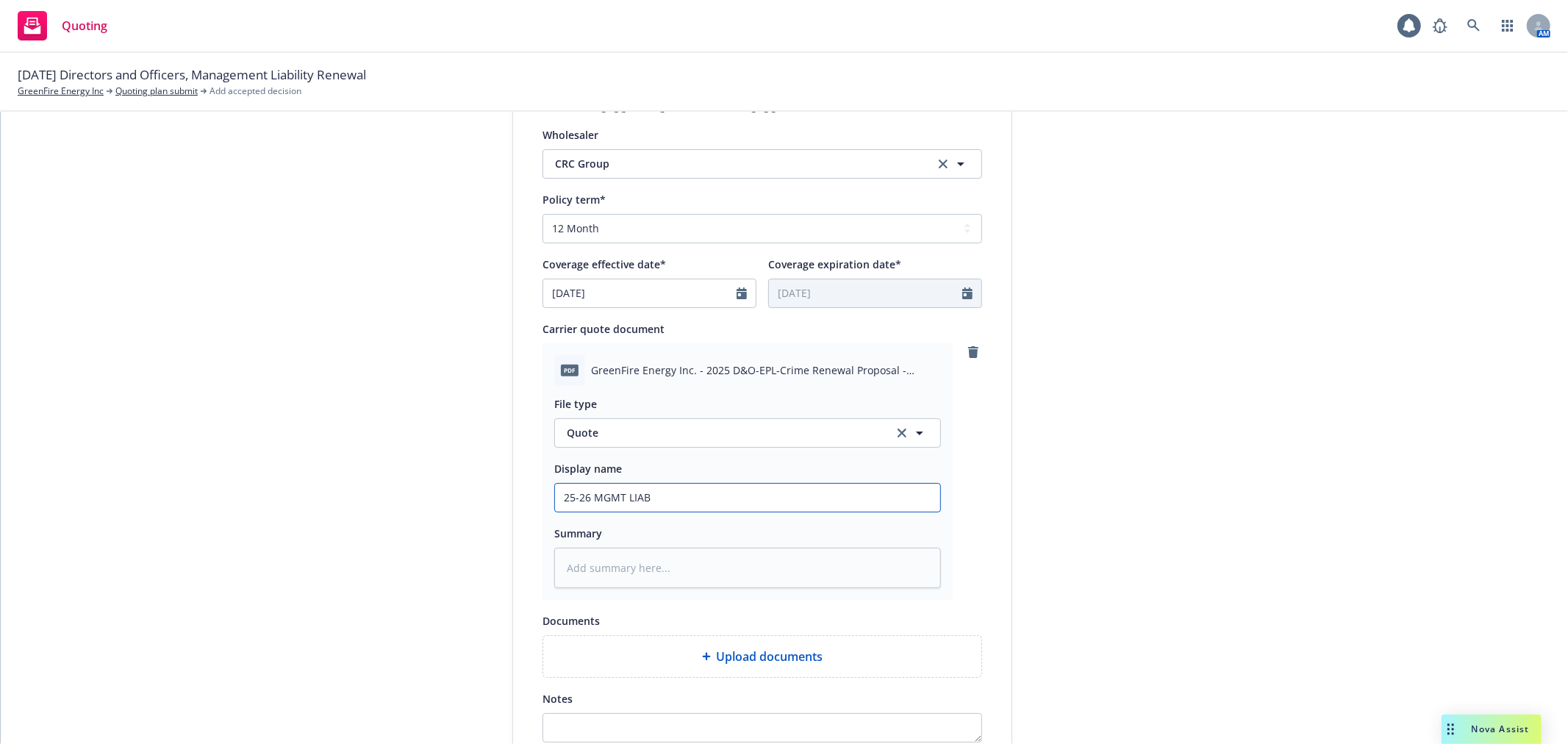
type textarea "x"
type input "25-26 MGMT LIAB Q"
type textarea "x"
type input "25-26 MGMT LIAB Qu"
type textarea "x"
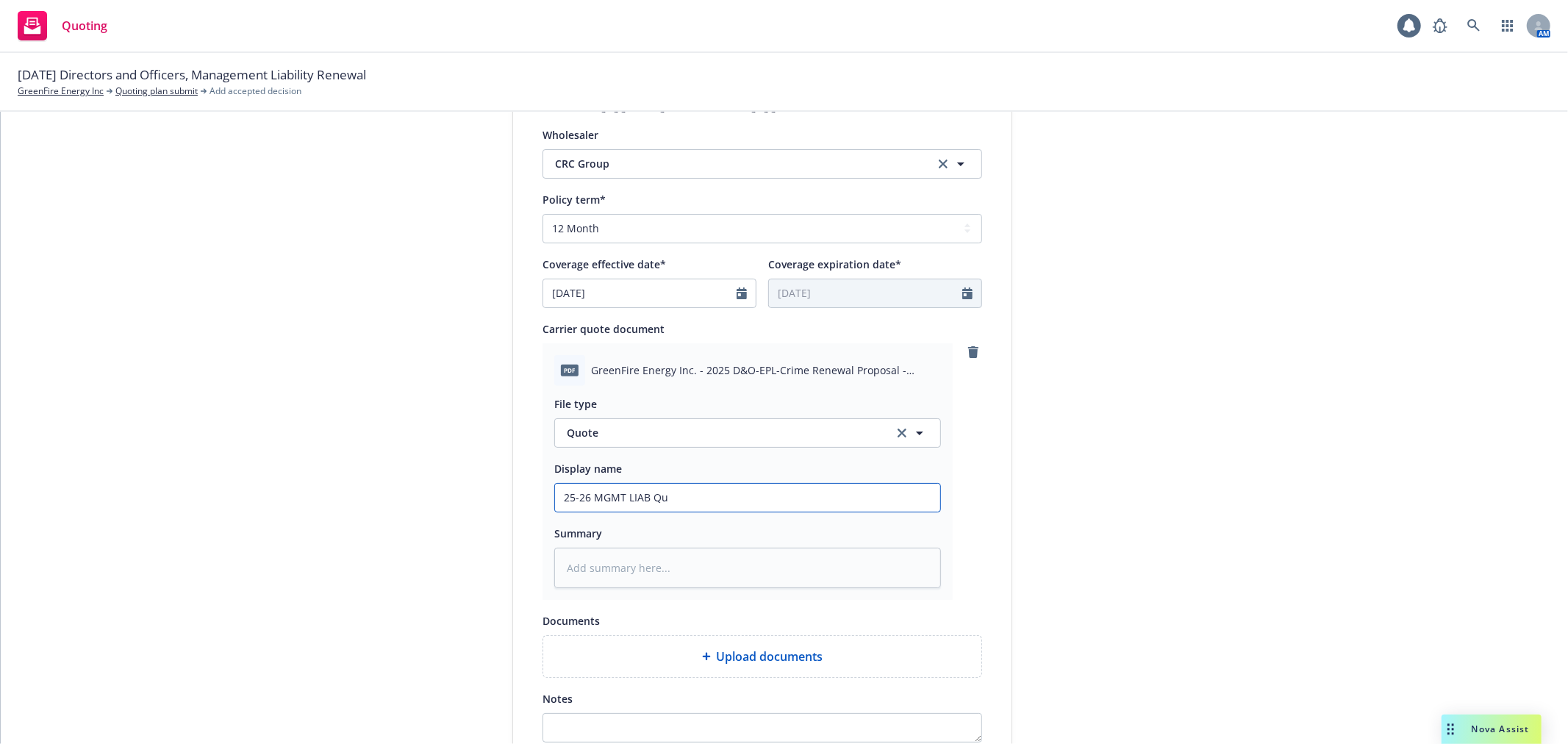
type input "25-26 MGMT LIAB Quo"
type textarea "x"
type input "25-26 MGMT LIAB Quot"
type textarea "x"
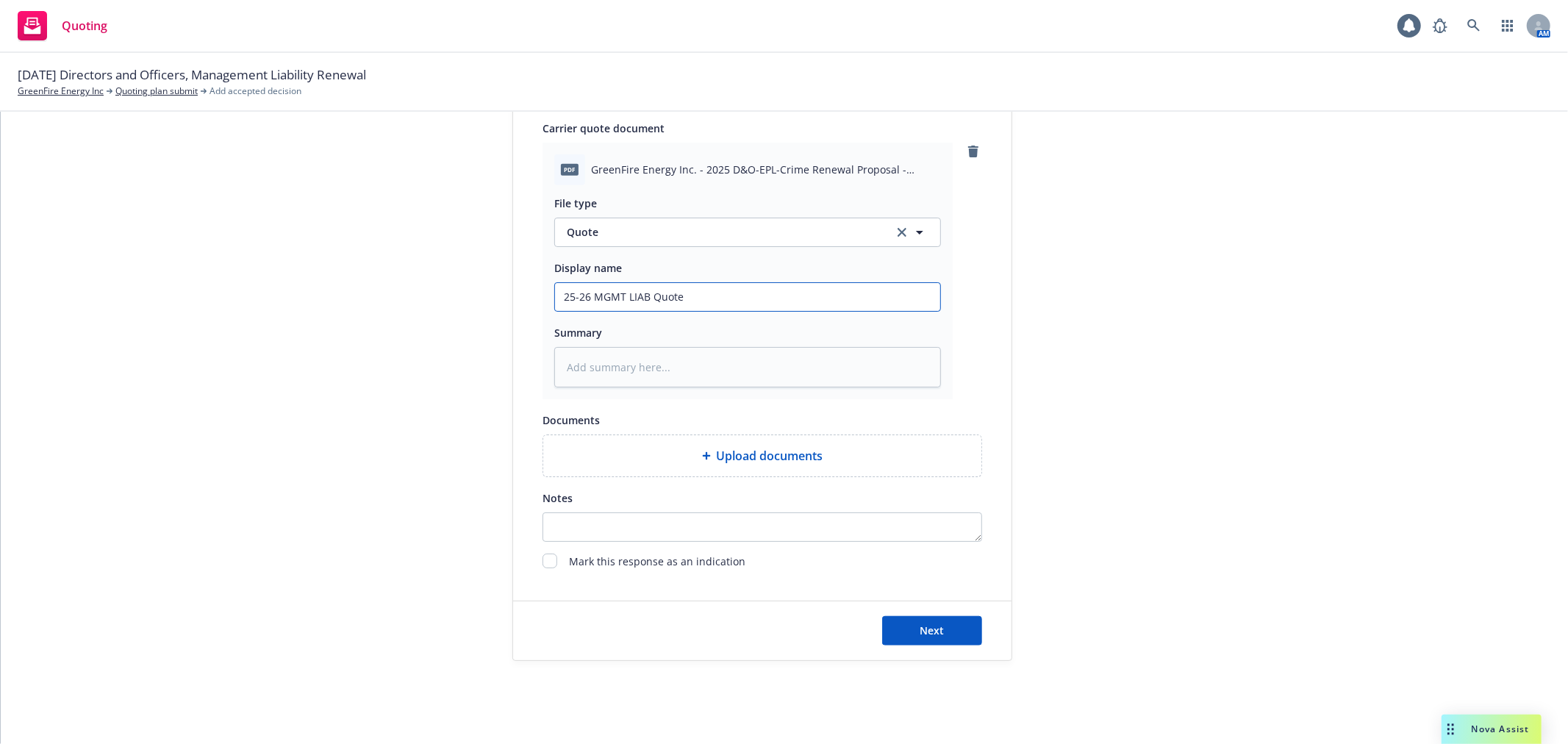
scroll to position [723, 0]
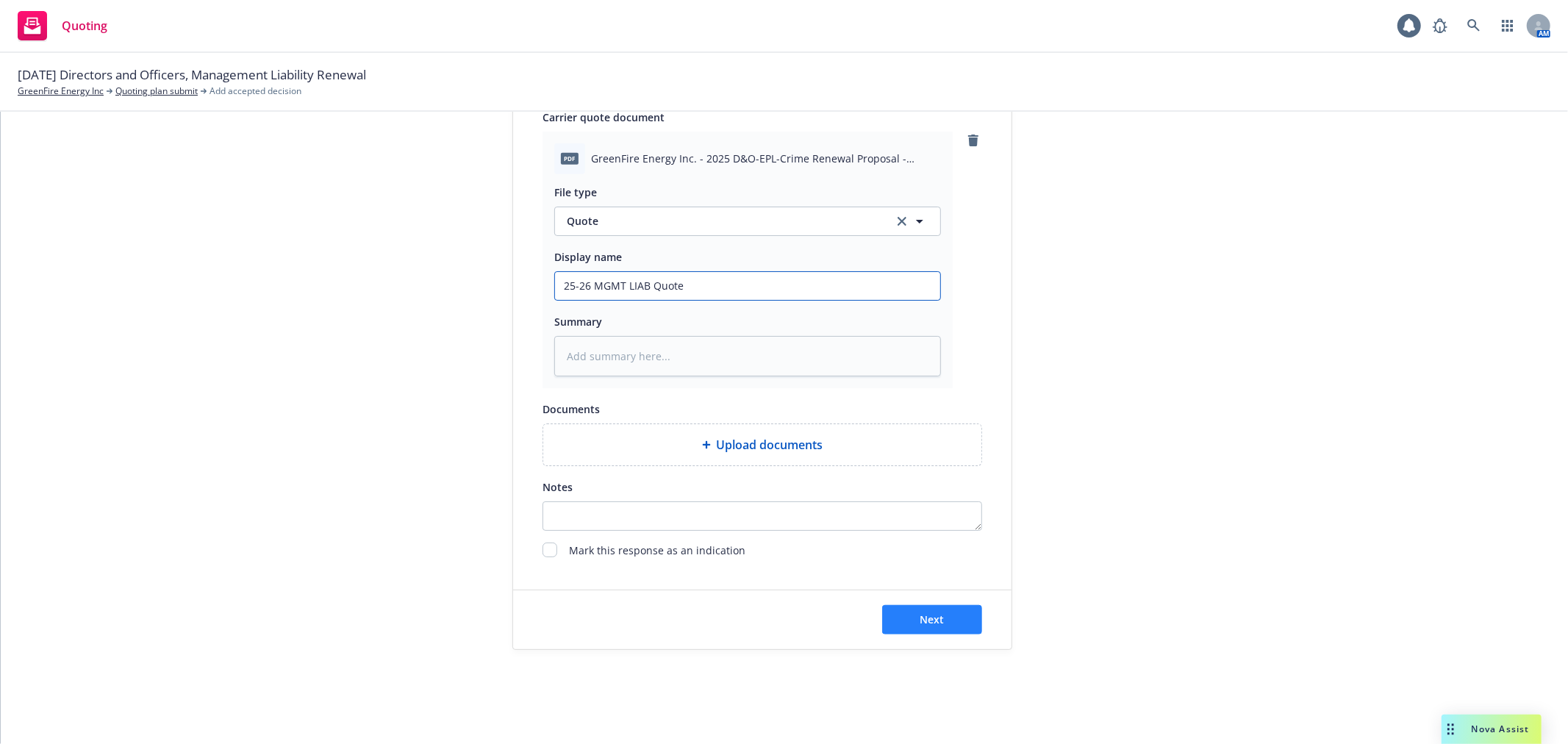
type input "25-26 MGMT LIAB Quote"
click at [928, 613] on span "Next" at bounding box center [932, 619] width 24 height 14
type textarea "x"
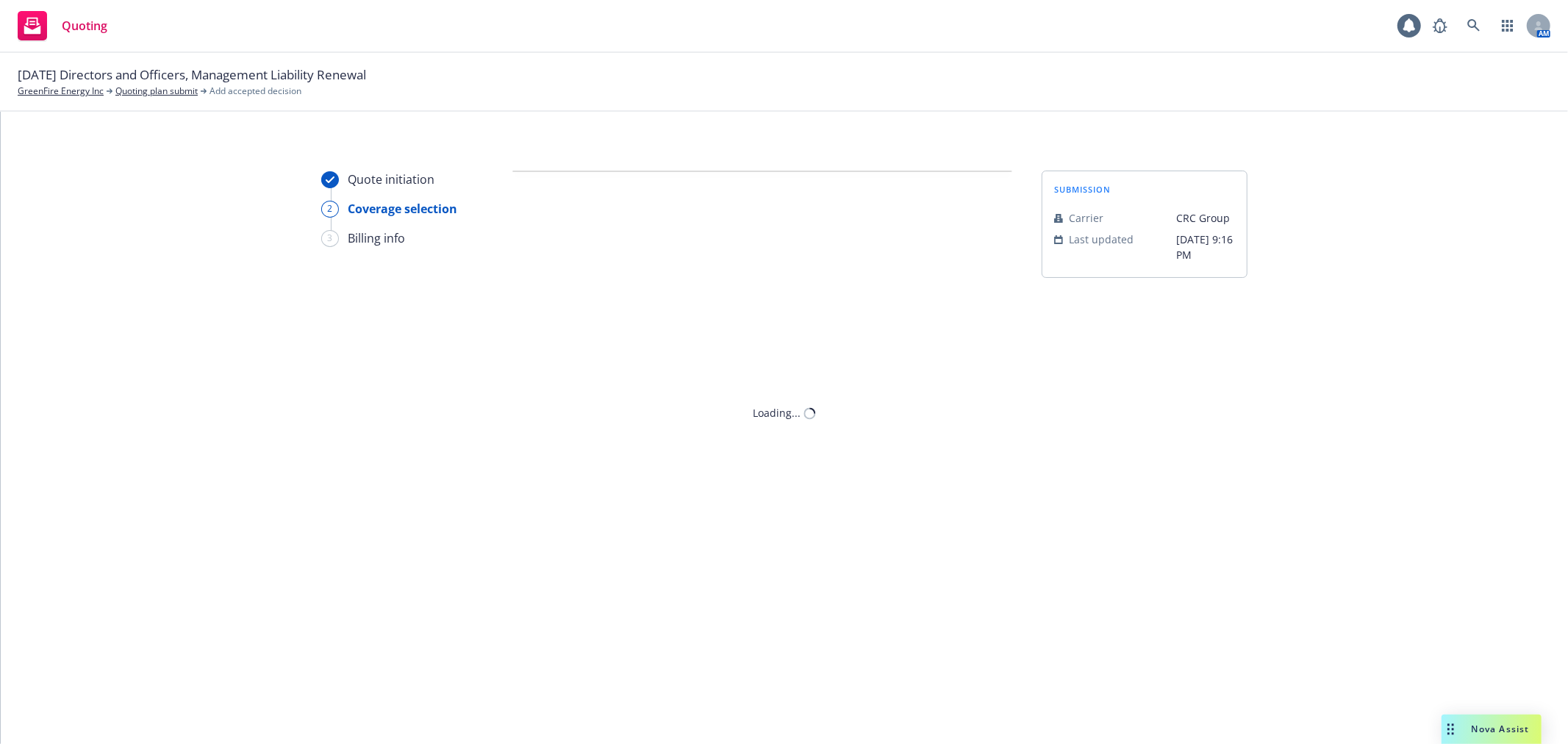
scroll to position [0, 0]
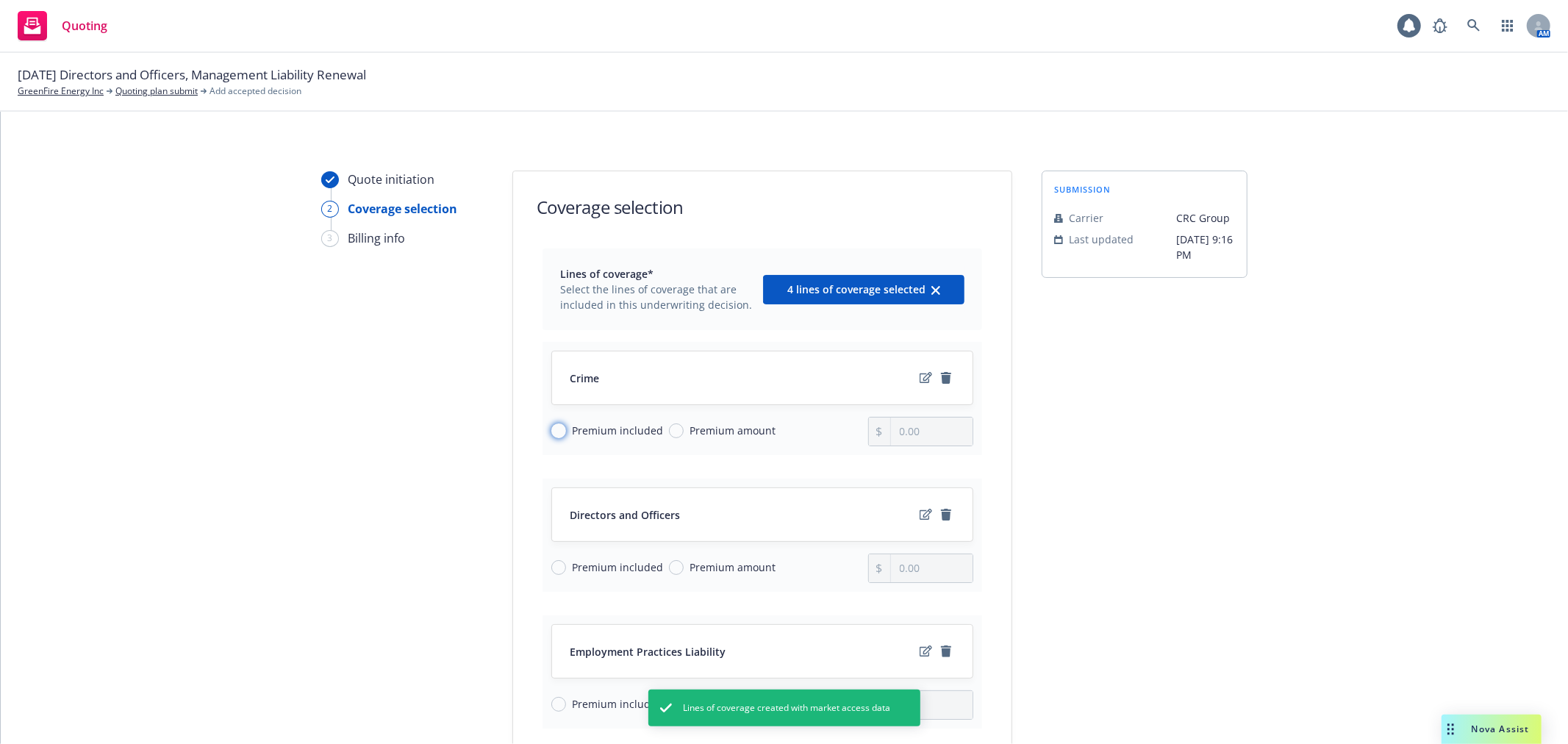
click at [554, 430] on input "Premium included" at bounding box center [559, 431] width 14 height 14
radio input "true"
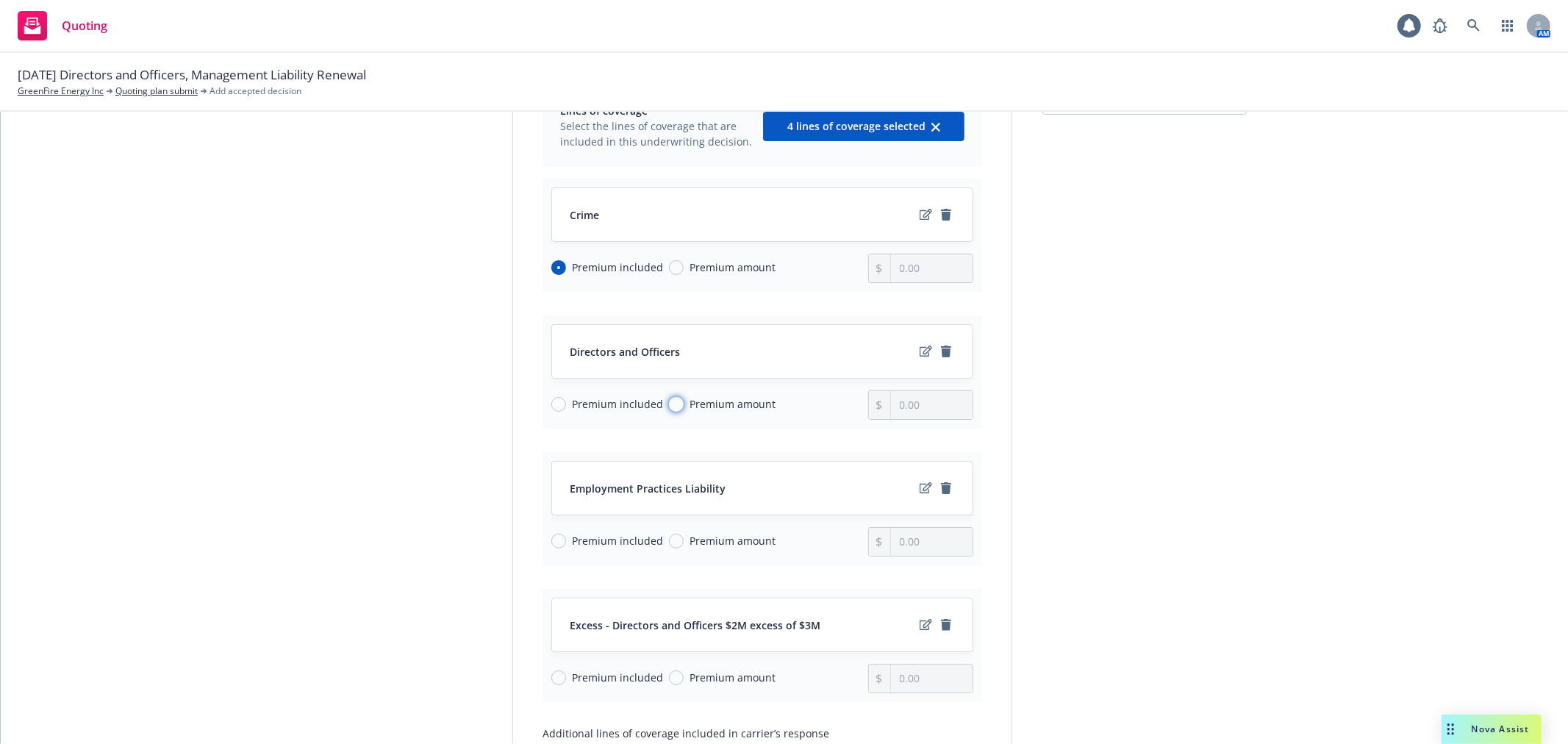
click at [669, 408] on input "Premium amount" at bounding box center [676, 404] width 14 height 14
radio input "true"
type input "0.00"
click at [554, 542] on input "Premium included" at bounding box center [559, 541] width 14 height 14
radio input "true"
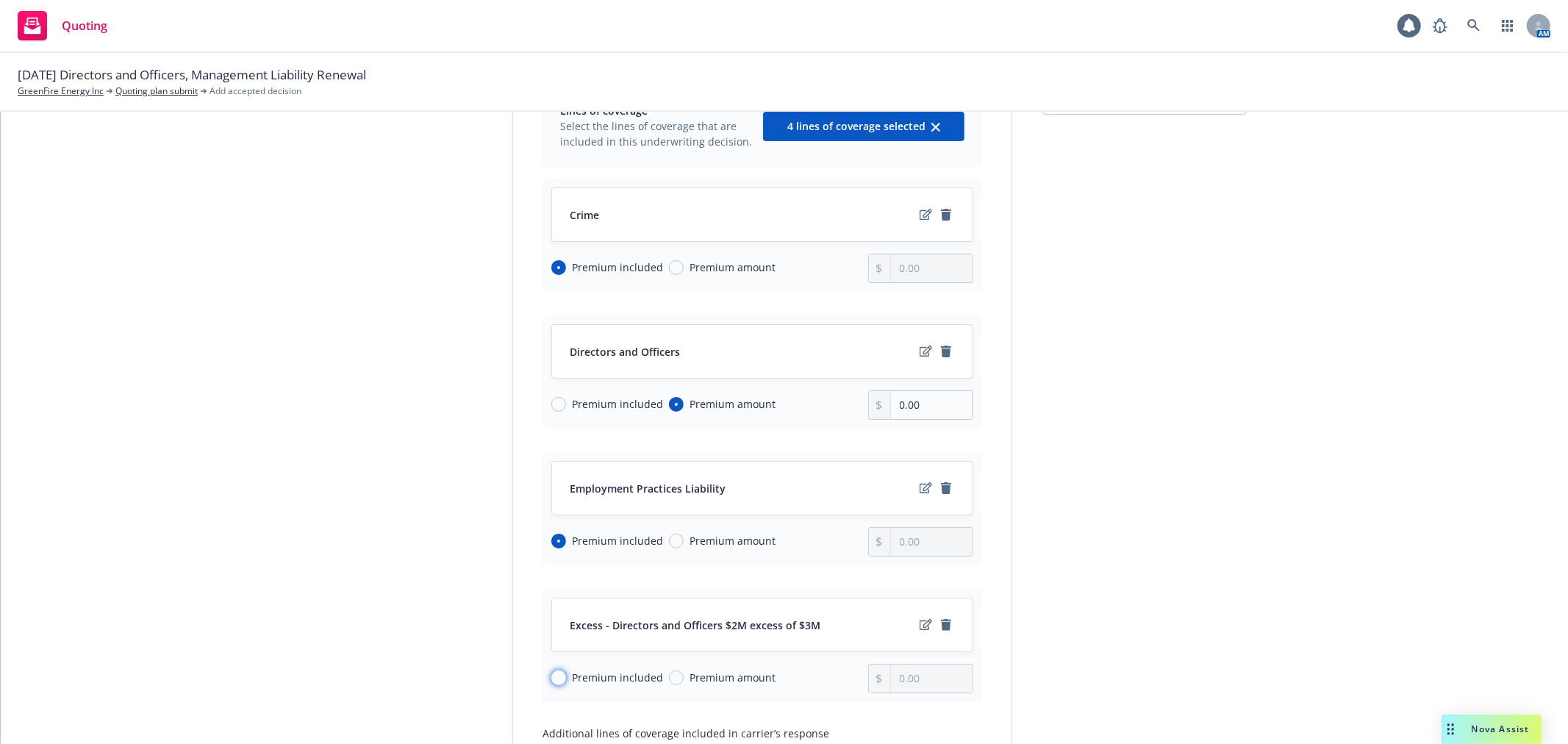
click at [552, 675] on input "Premium included" at bounding box center [559, 678] width 14 height 14
radio input "true"
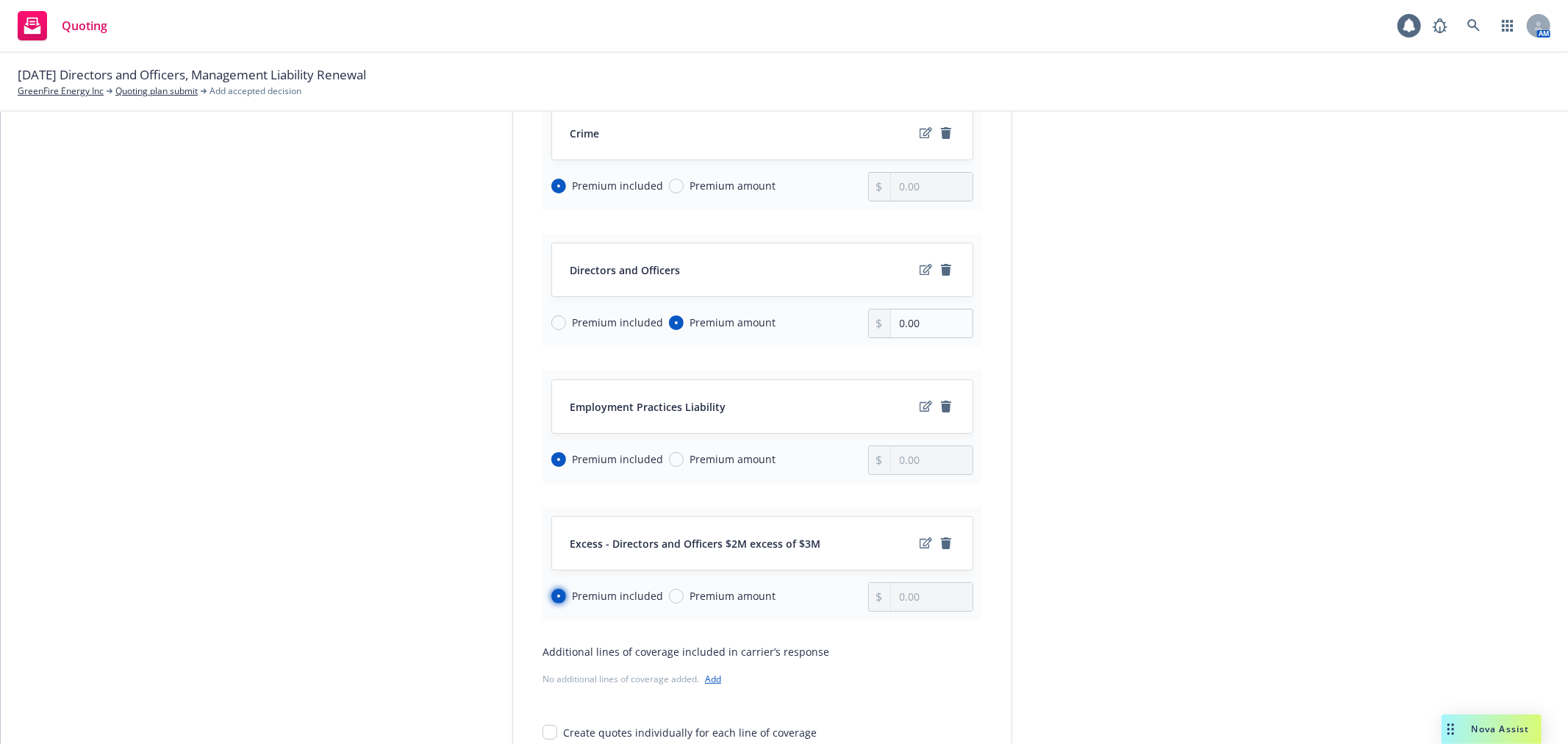
scroll to position [327, 0]
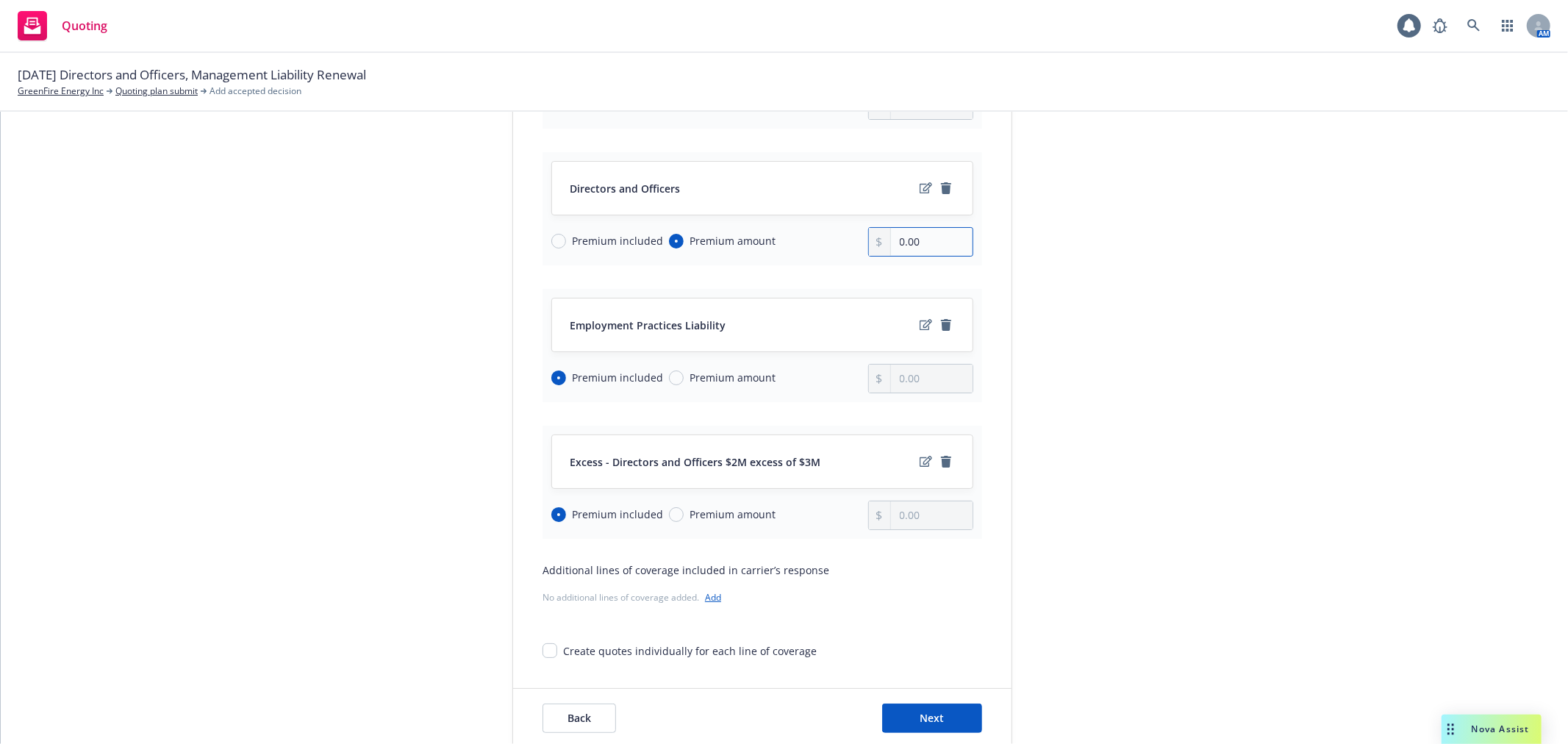
click at [928, 240] on input "0.00" at bounding box center [932, 242] width 82 height 28
click at [917, 240] on input "0.00" at bounding box center [932, 242] width 82 height 28
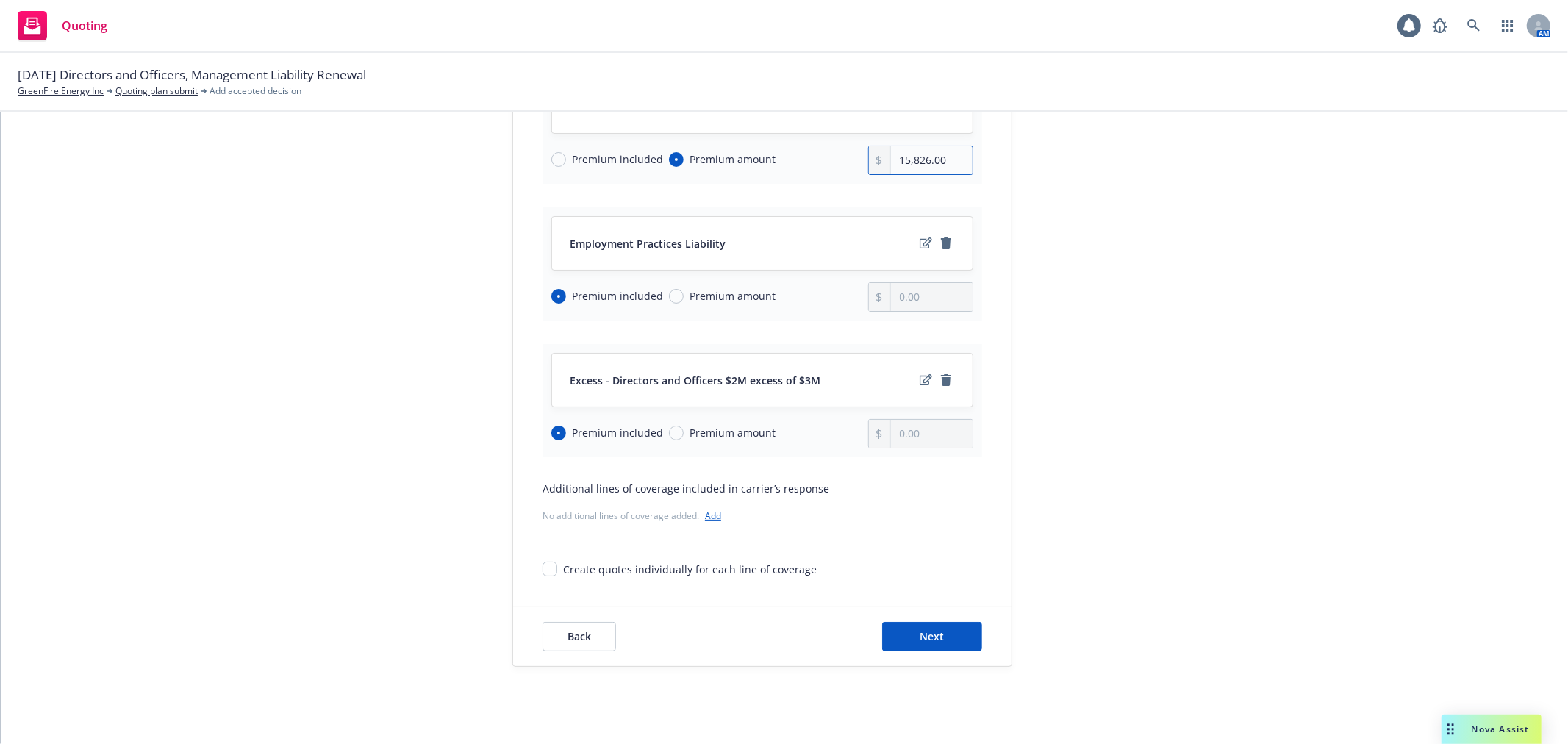
scroll to position [426, 0]
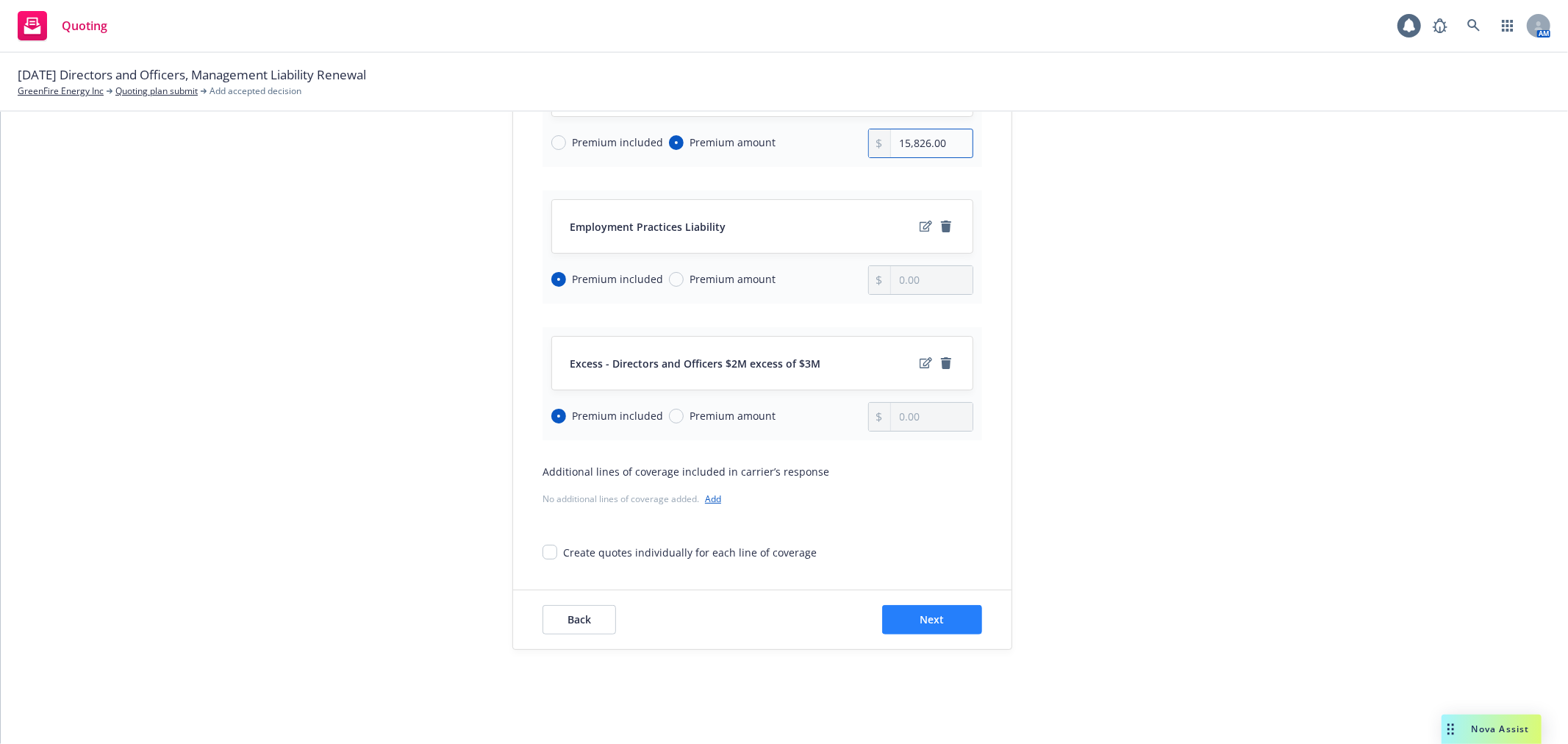
type input "15,826.00"
click at [951, 621] on button "Next" at bounding box center [932, 620] width 100 height 30
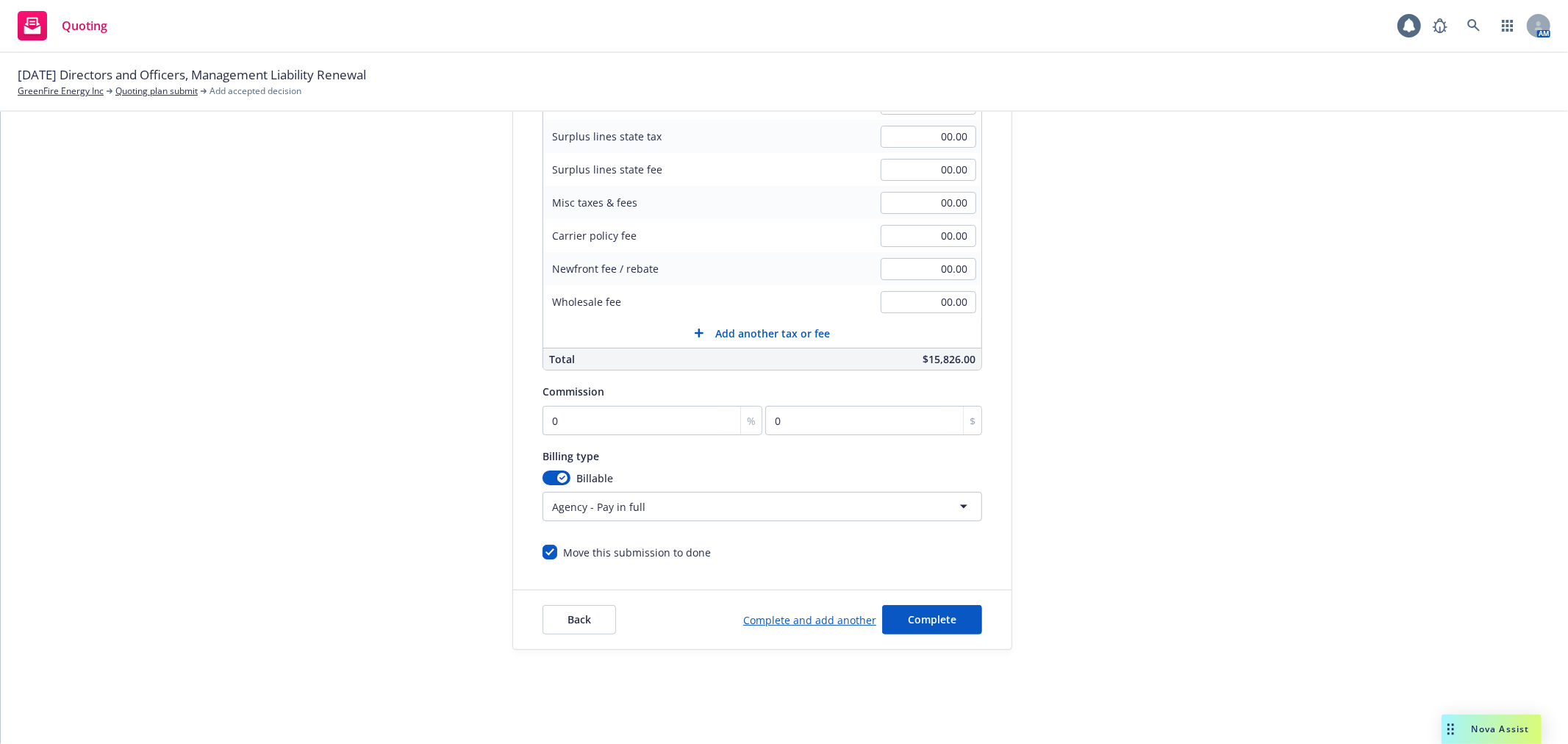
scroll to position [274, 0]
type input "1"
type input "158.26"
type input "12"
type input "1899.12"
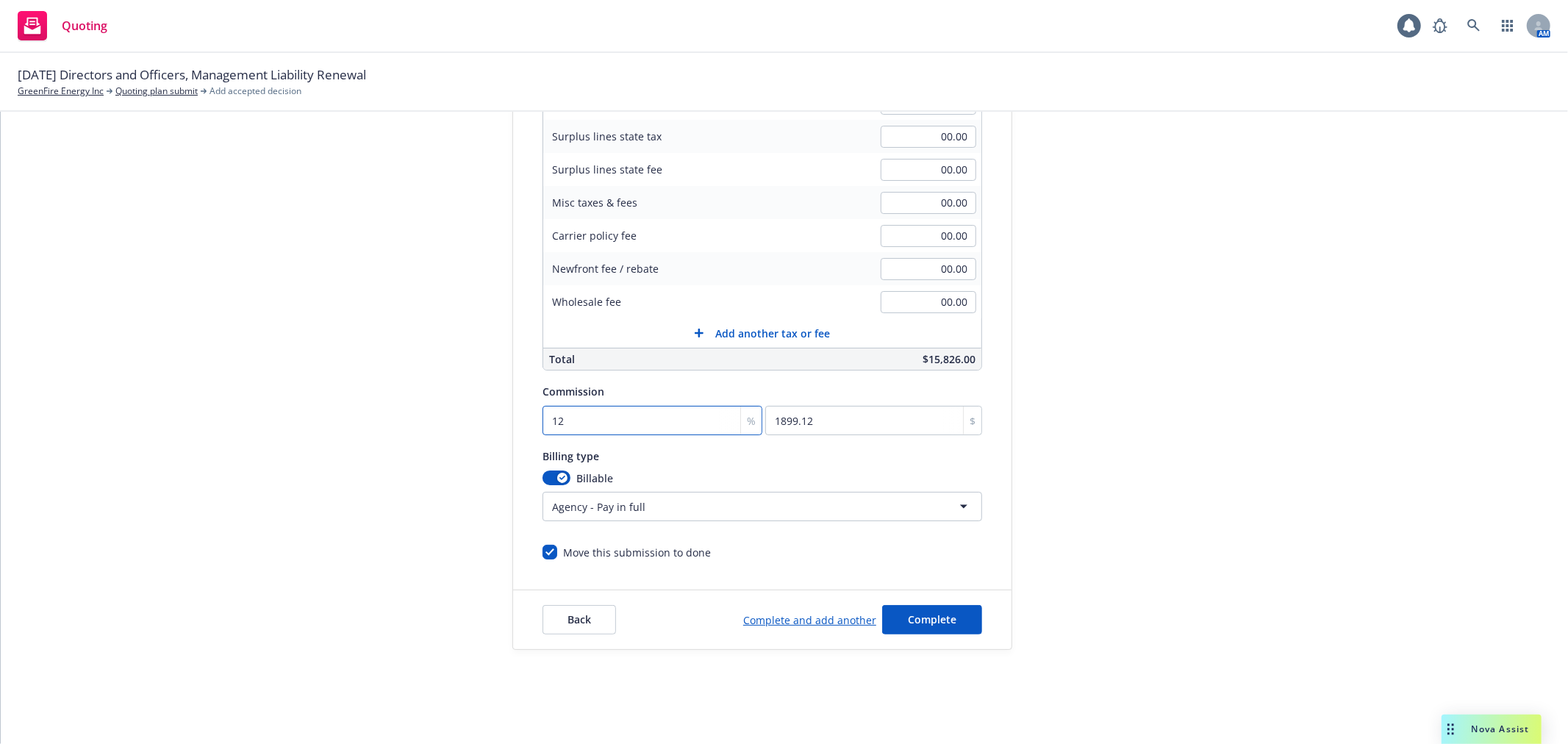
type input "12"
click at [950, 612] on button "Complete" at bounding box center [932, 620] width 100 height 30
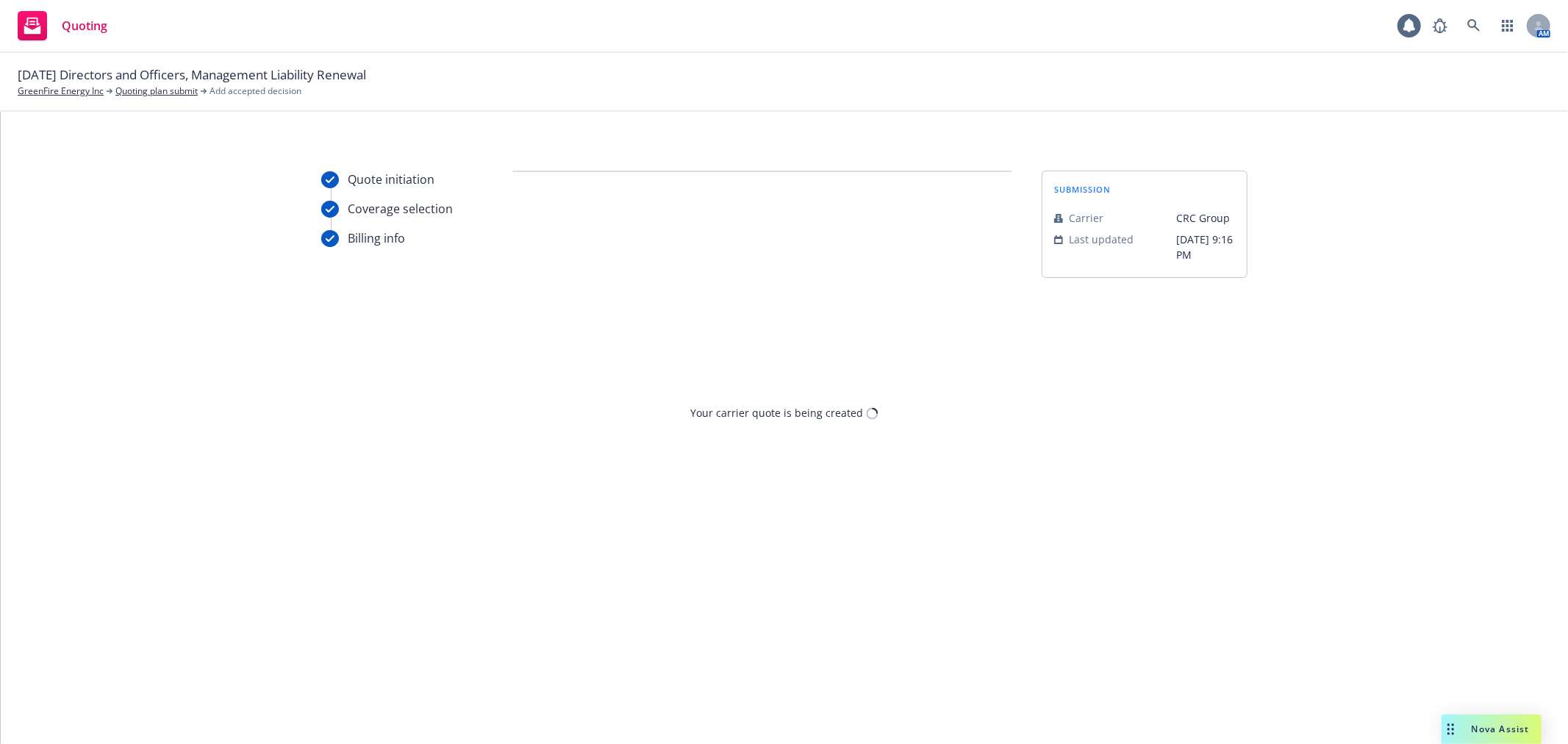
scroll to position [0, 0]
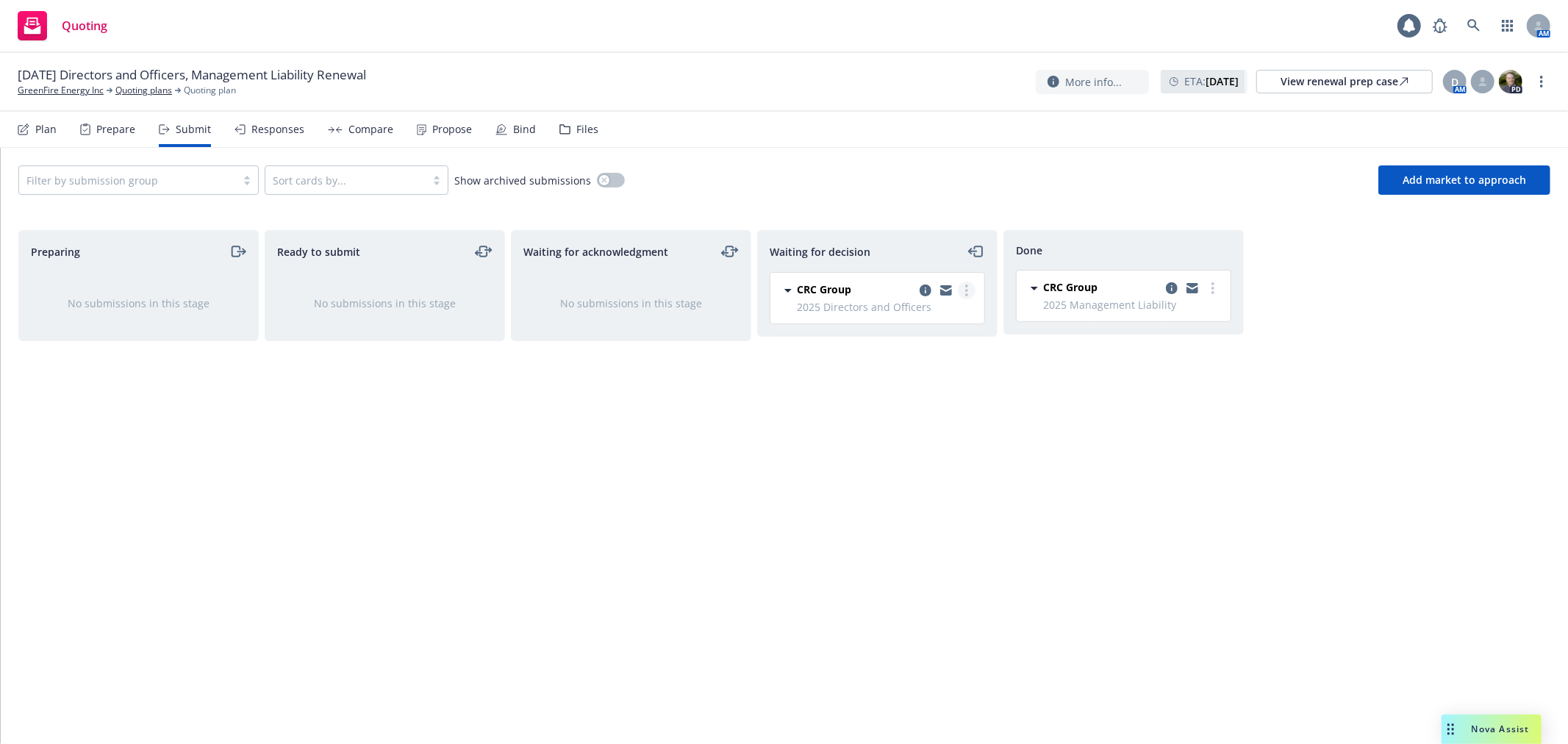
click at [967, 288] on icon "more" at bounding box center [967, 290] width 3 height 12
click at [947, 383] on span "Add accepted decision" at bounding box center [901, 379] width 147 height 14
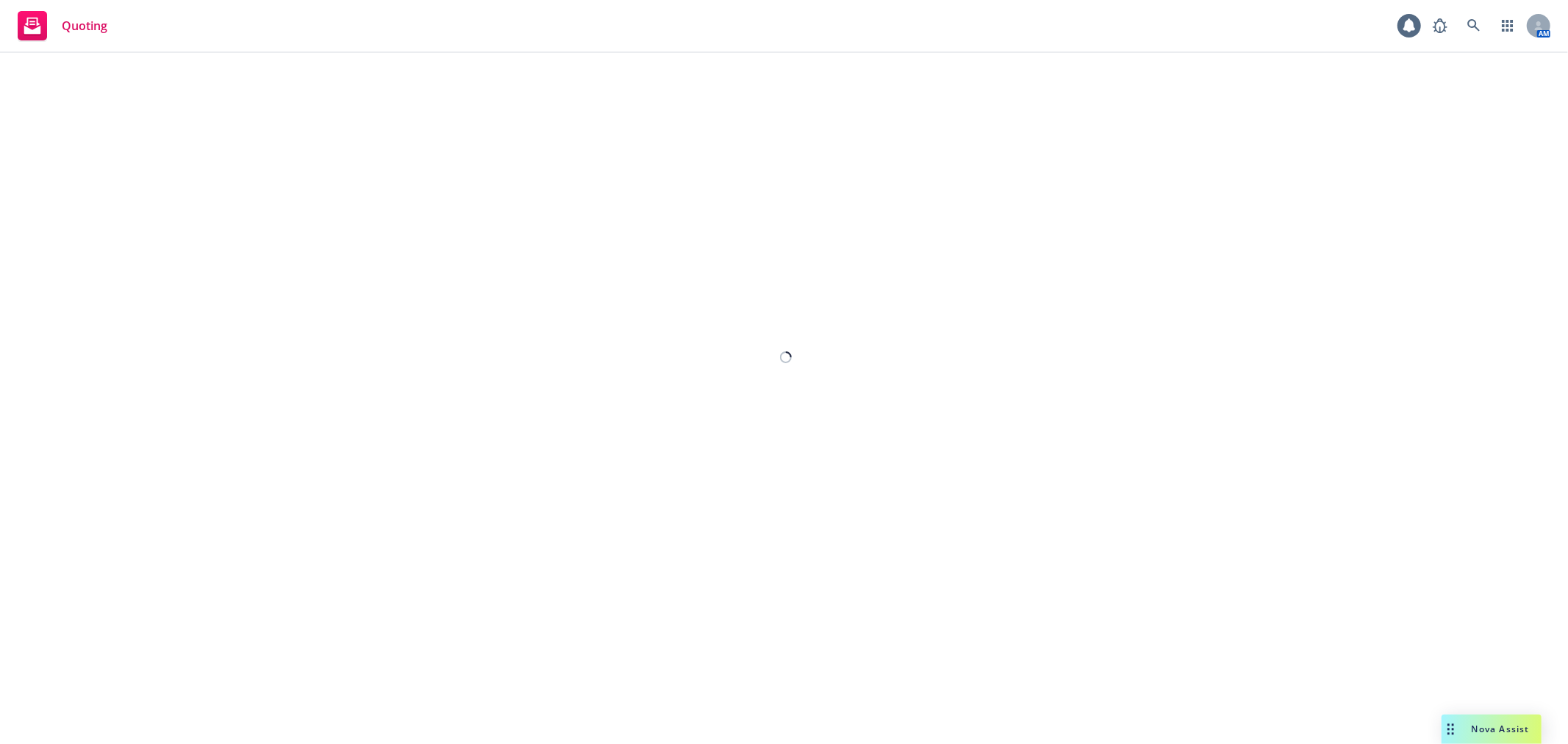
select select "12"
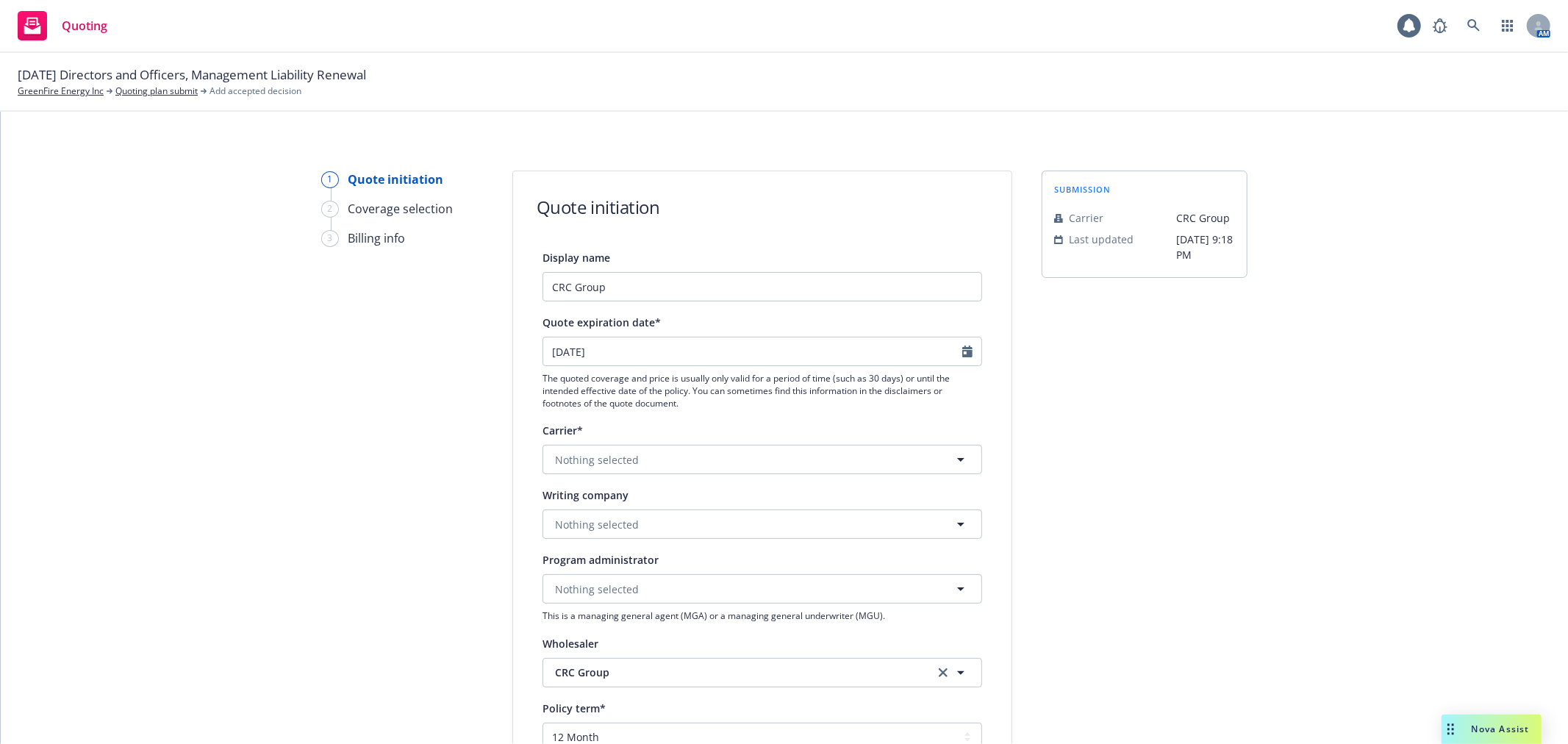
scroll to position [82, 0]
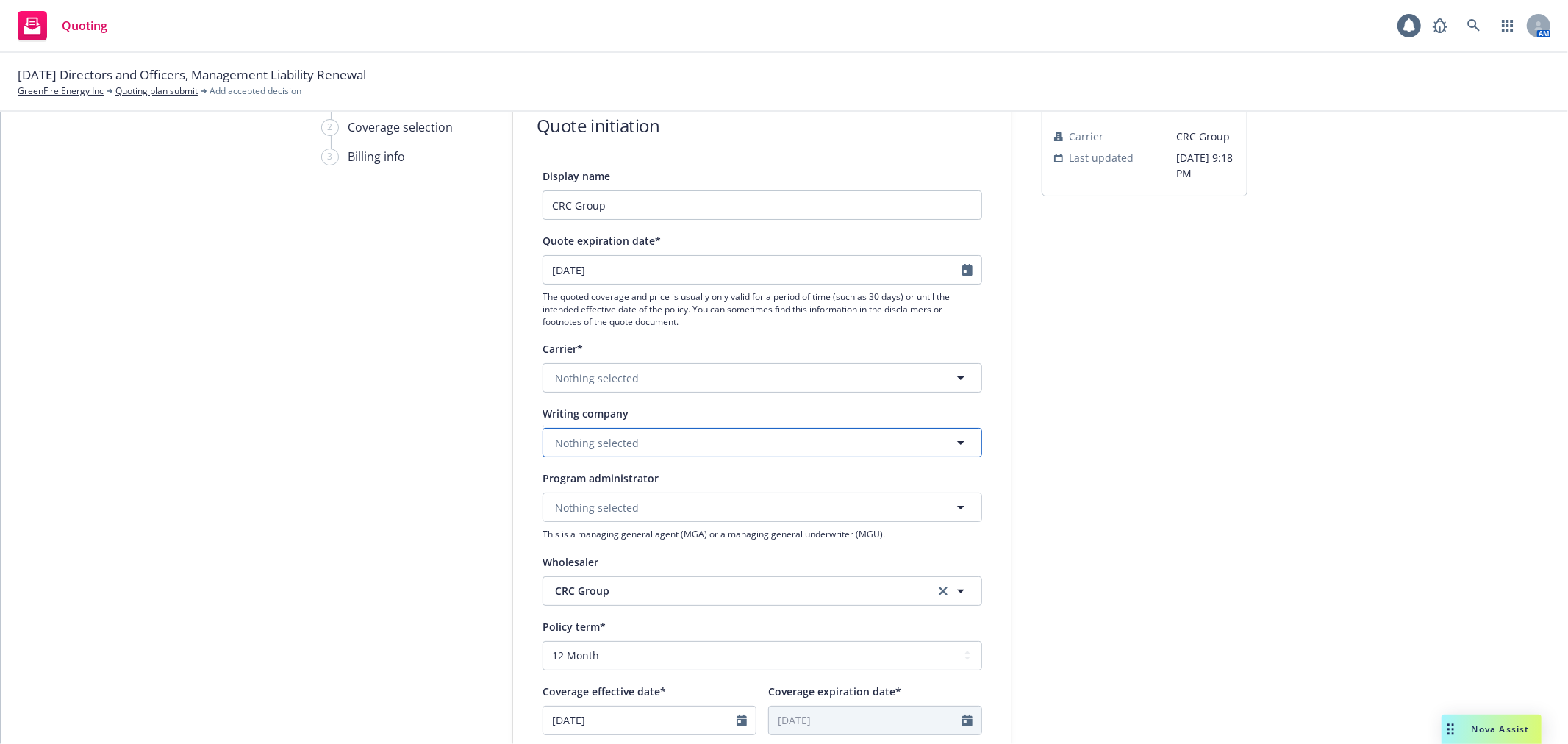
click at [704, 447] on button "Nothing selected" at bounding box center [762, 442] width 440 height 30
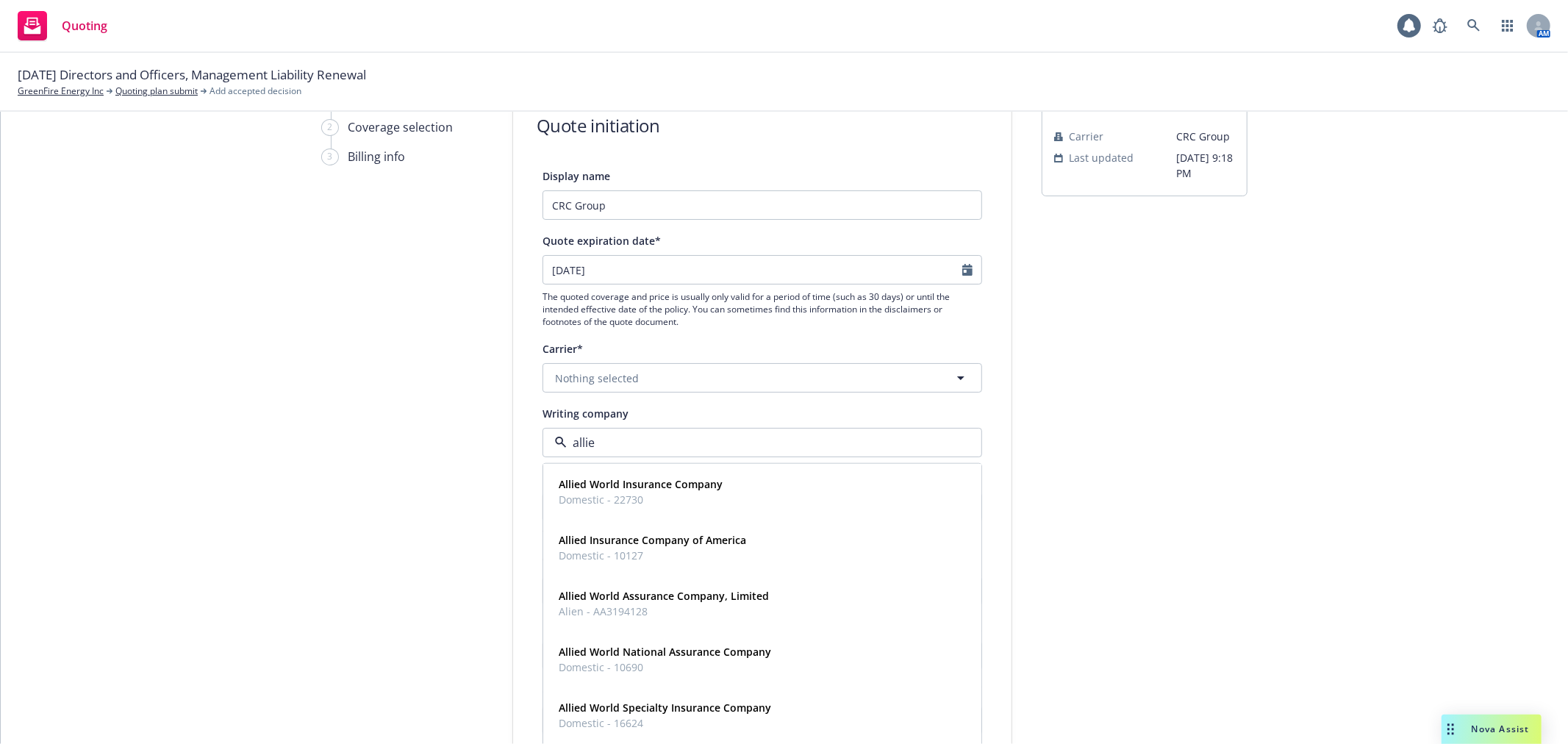
type input "allied"
click at [696, 495] on span "Domestic - 22730" at bounding box center [641, 499] width 164 height 15
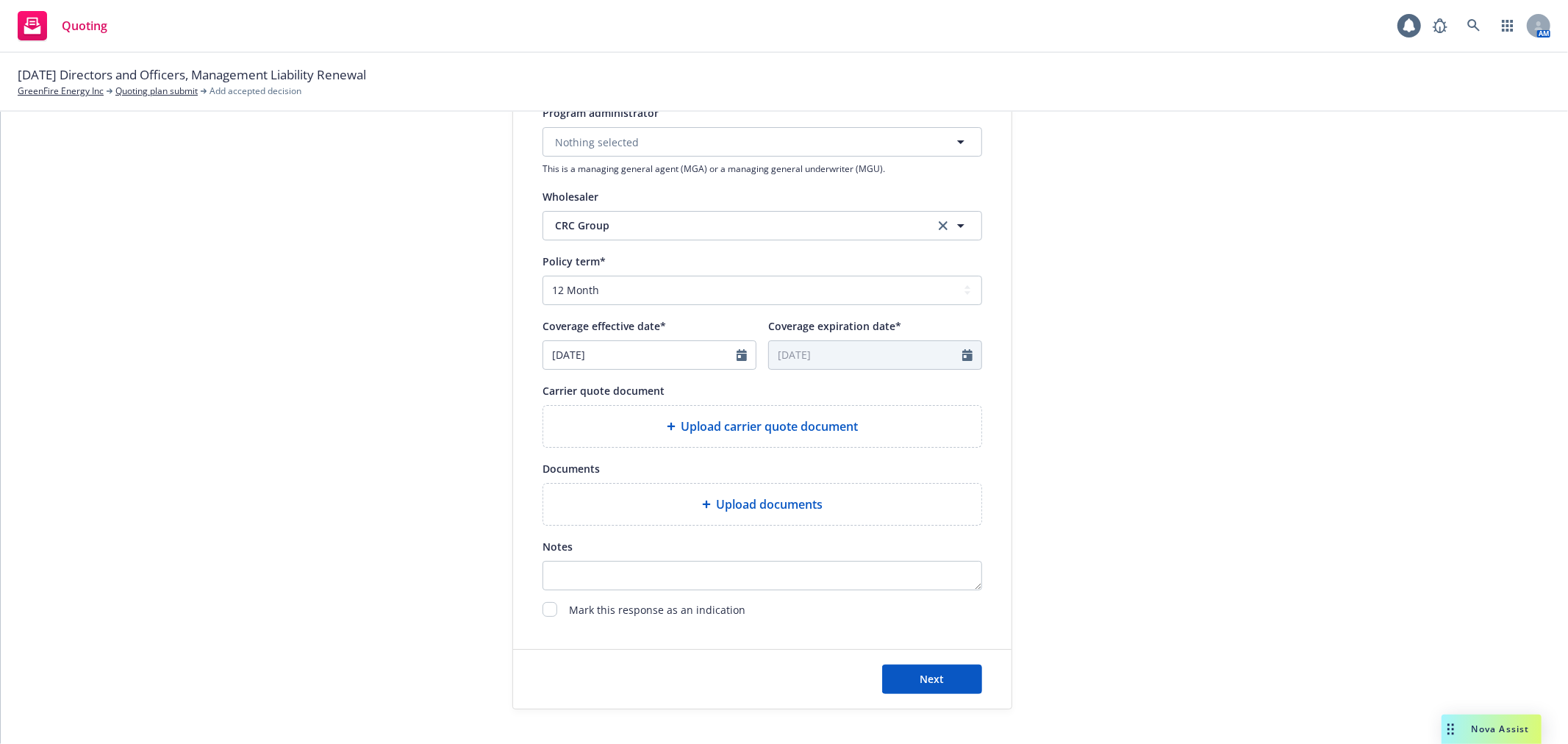
scroll to position [489, 0]
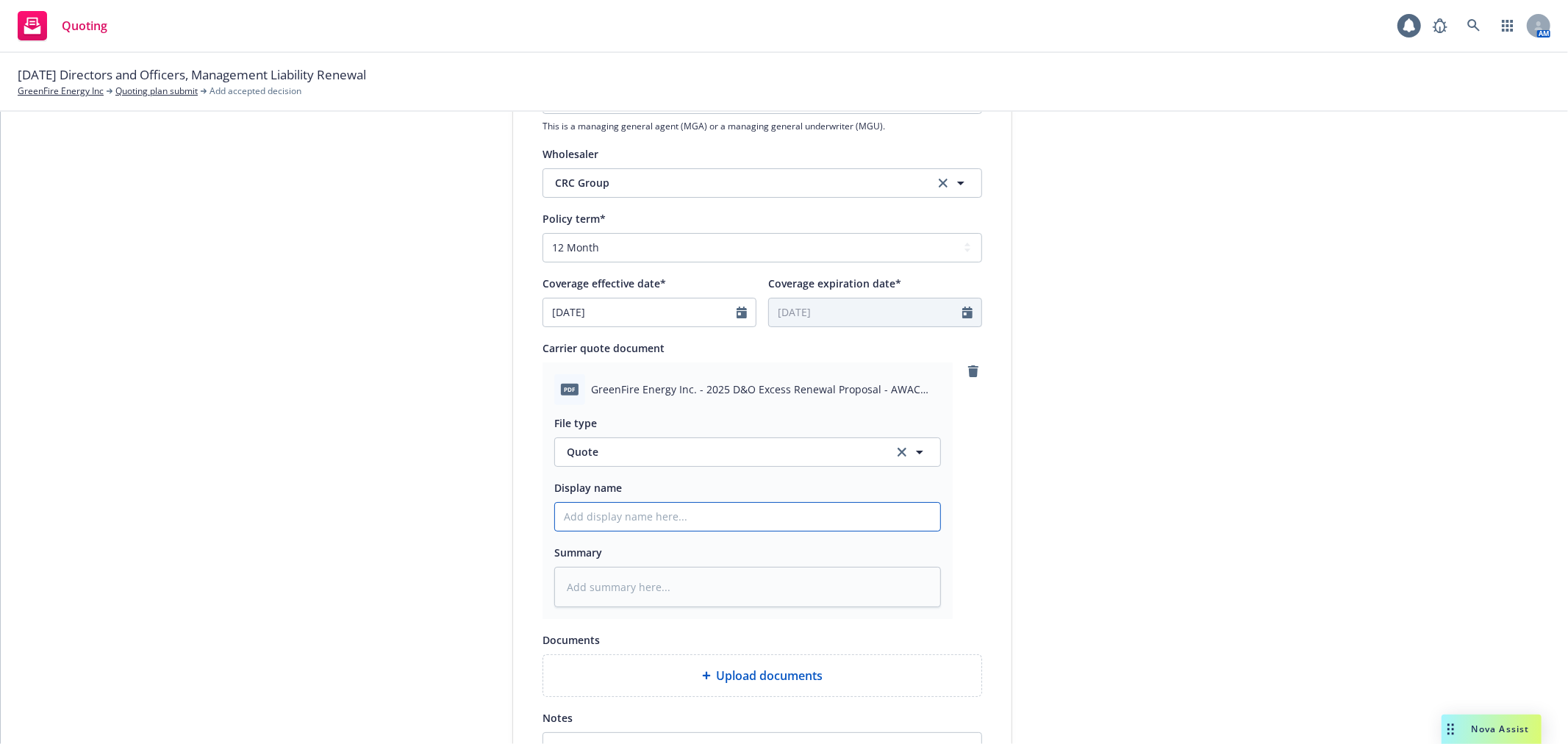
click at [621, 513] on input "Display name" at bounding box center [747, 517] width 385 height 28
type textarea "x"
type input "2"
type textarea "x"
type input "25"
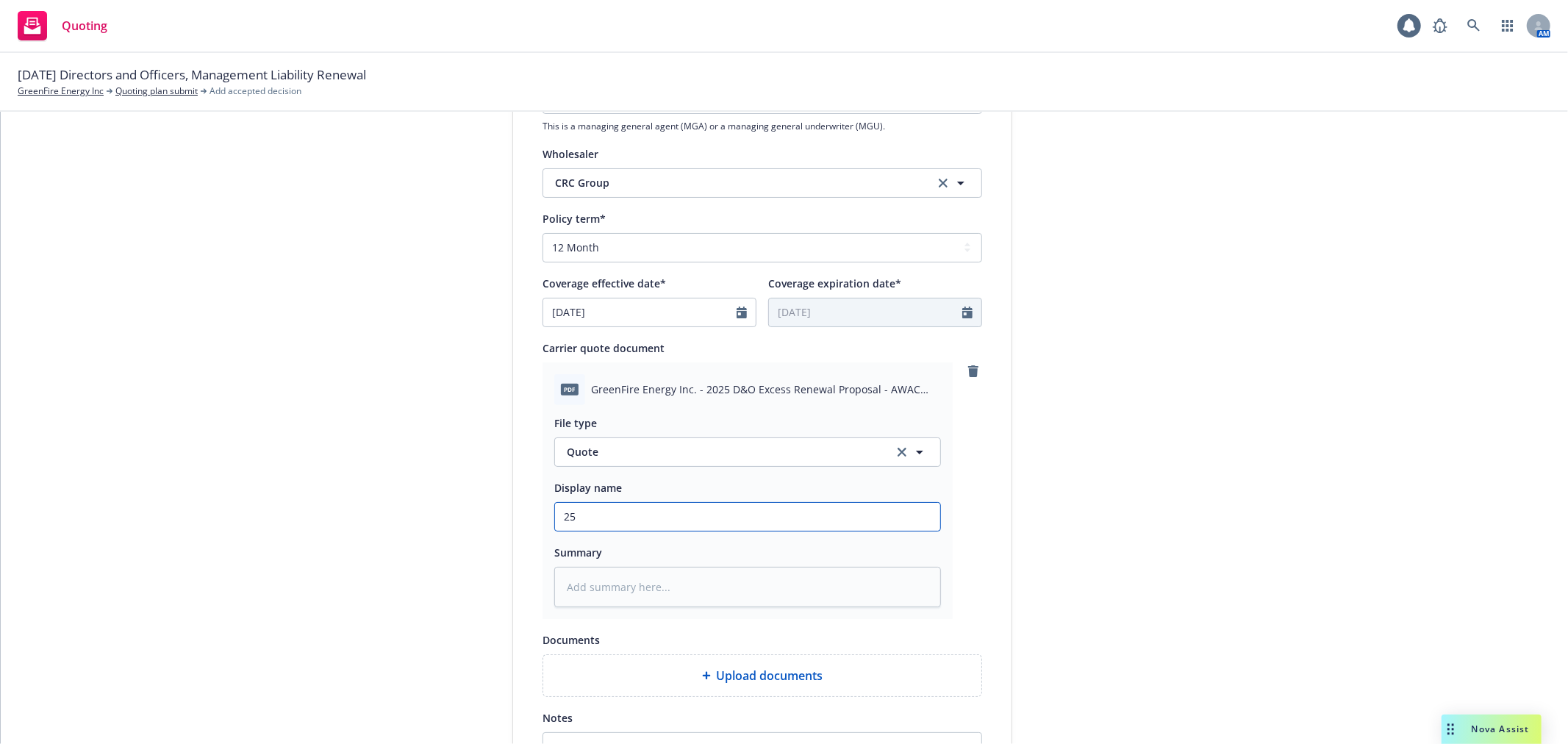
type textarea "x"
type input "25-"
type textarea "x"
type input "25-2"
type textarea "x"
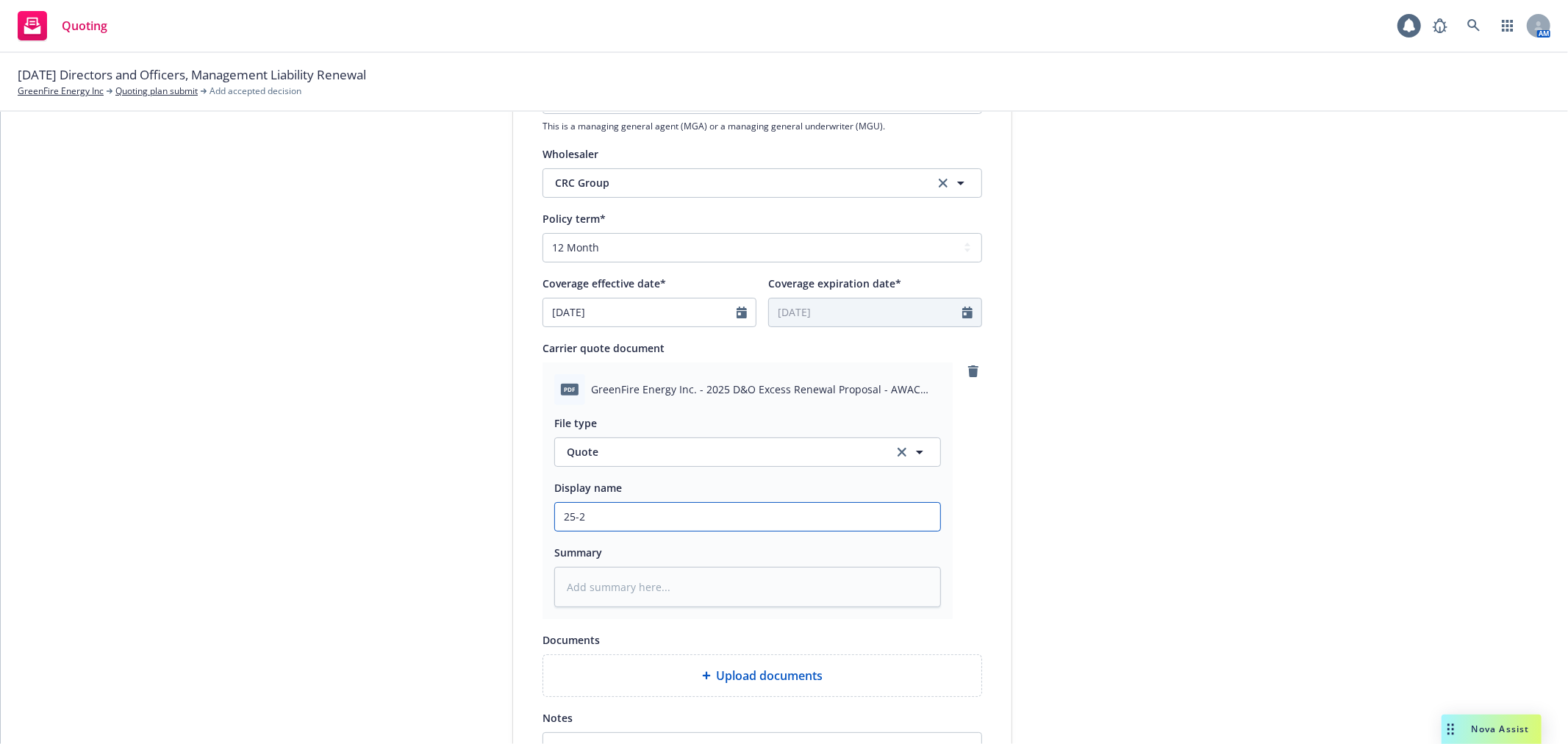
type input "25-26"
type textarea "x"
type input "25-26"
type textarea "x"
type input "25-26 X"
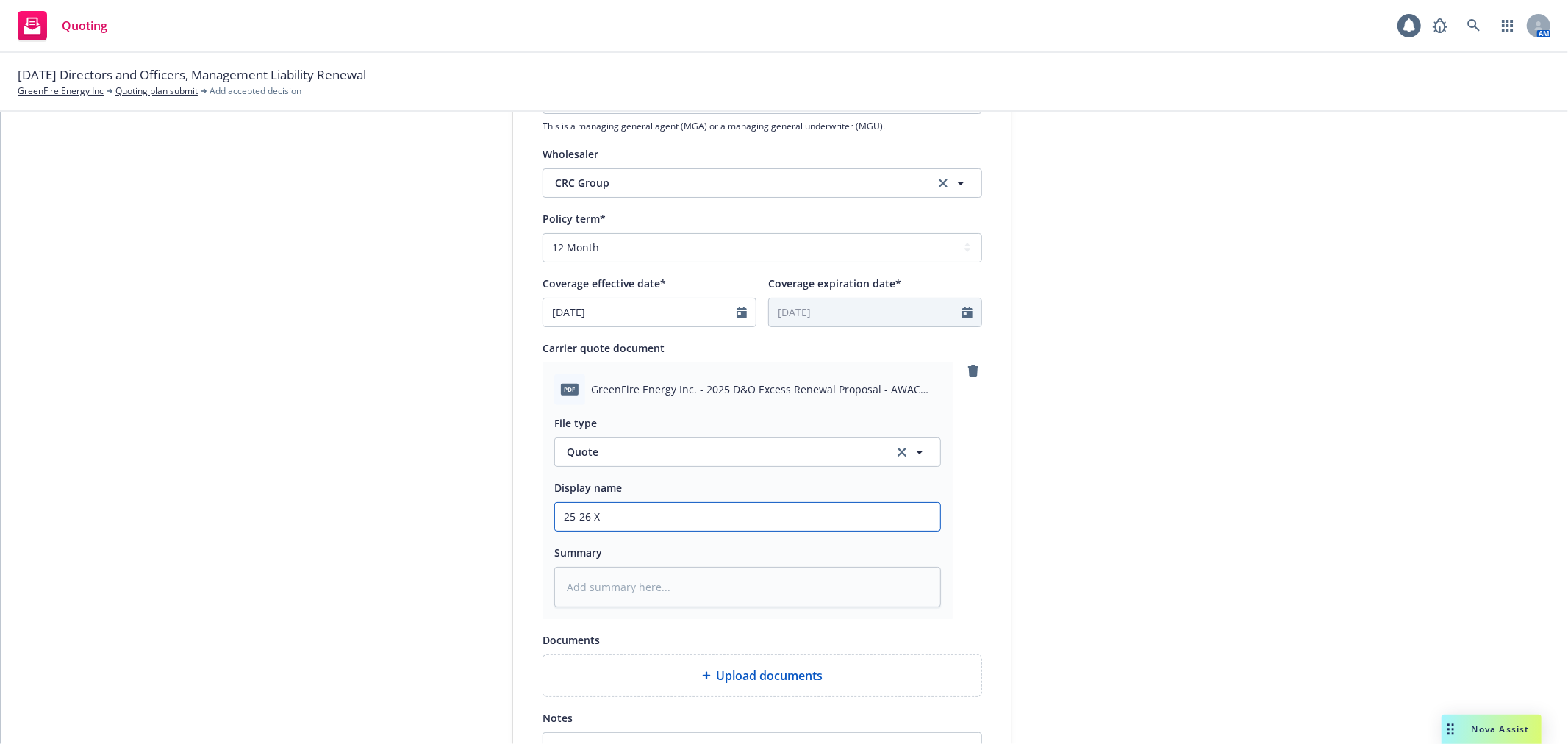
type textarea "x"
type input "25-26 XS"
type textarea "x"
type input "25-26 XS"
type textarea "x"
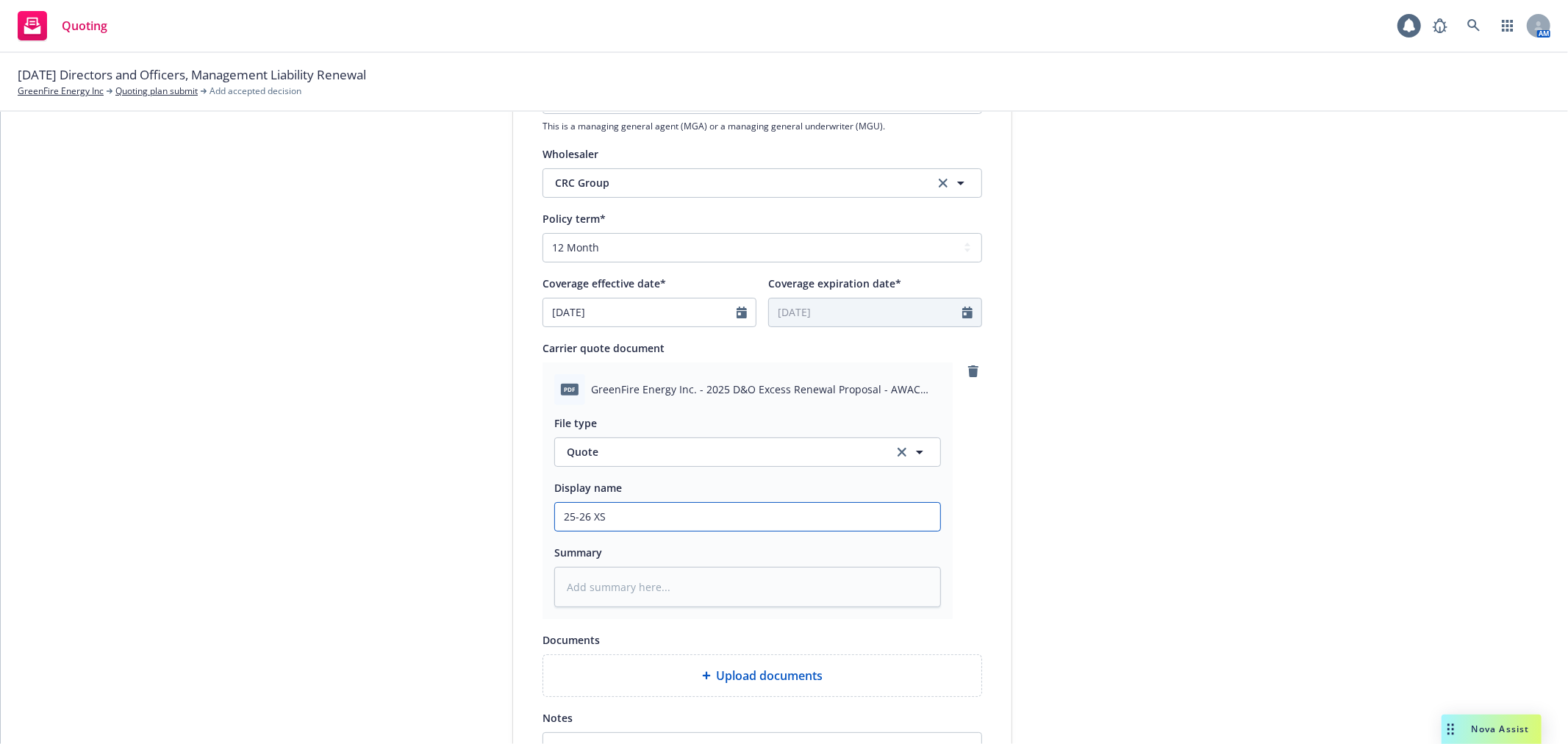
type input "25-26 XS D"
type textarea "x"
type input "25-26 XS D&"
type textarea "x"
type input "25-26 XS D&O"
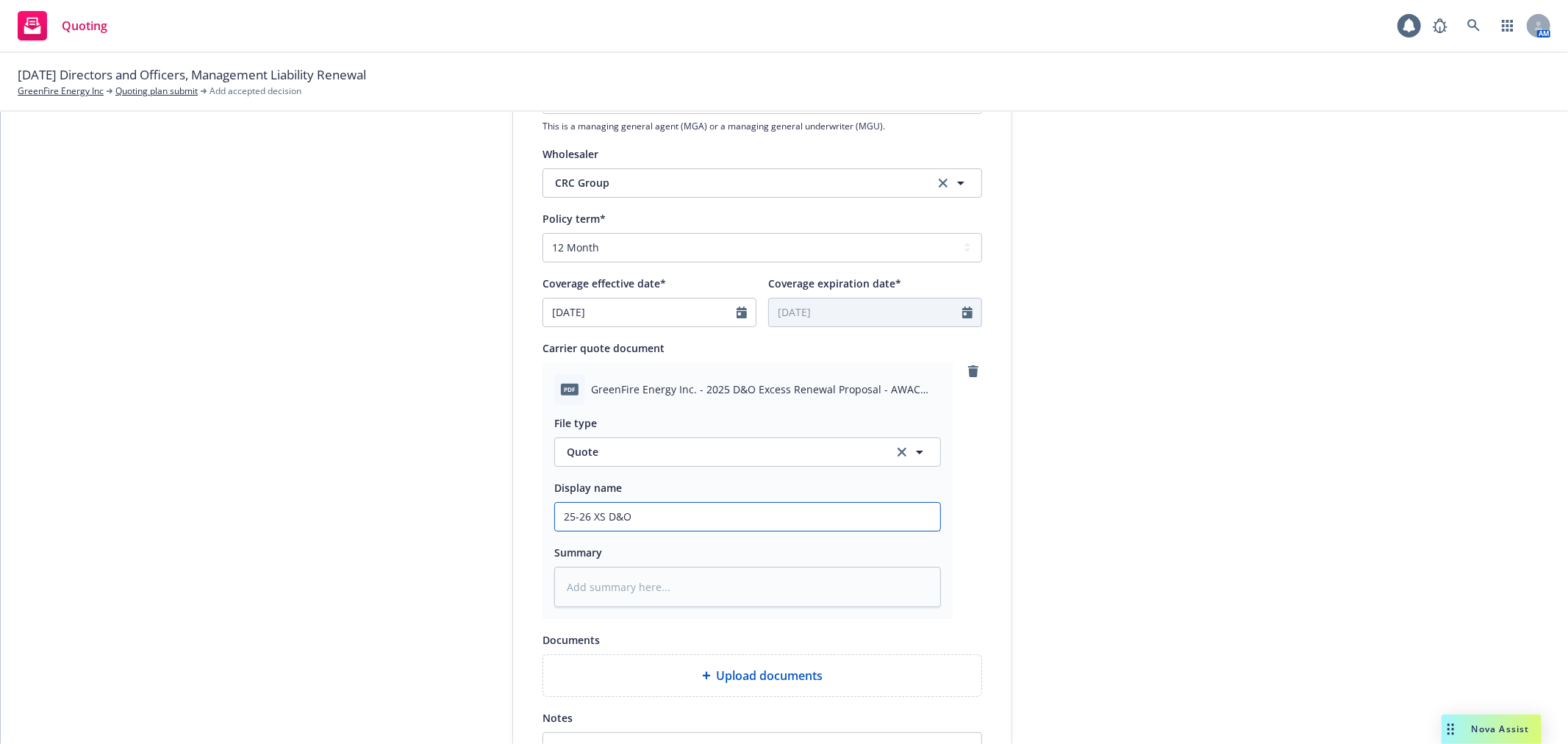
type textarea "x"
type input "25-26 XS D&O"
type textarea "x"
type input "25-26 XS D&O Q"
type textarea "x"
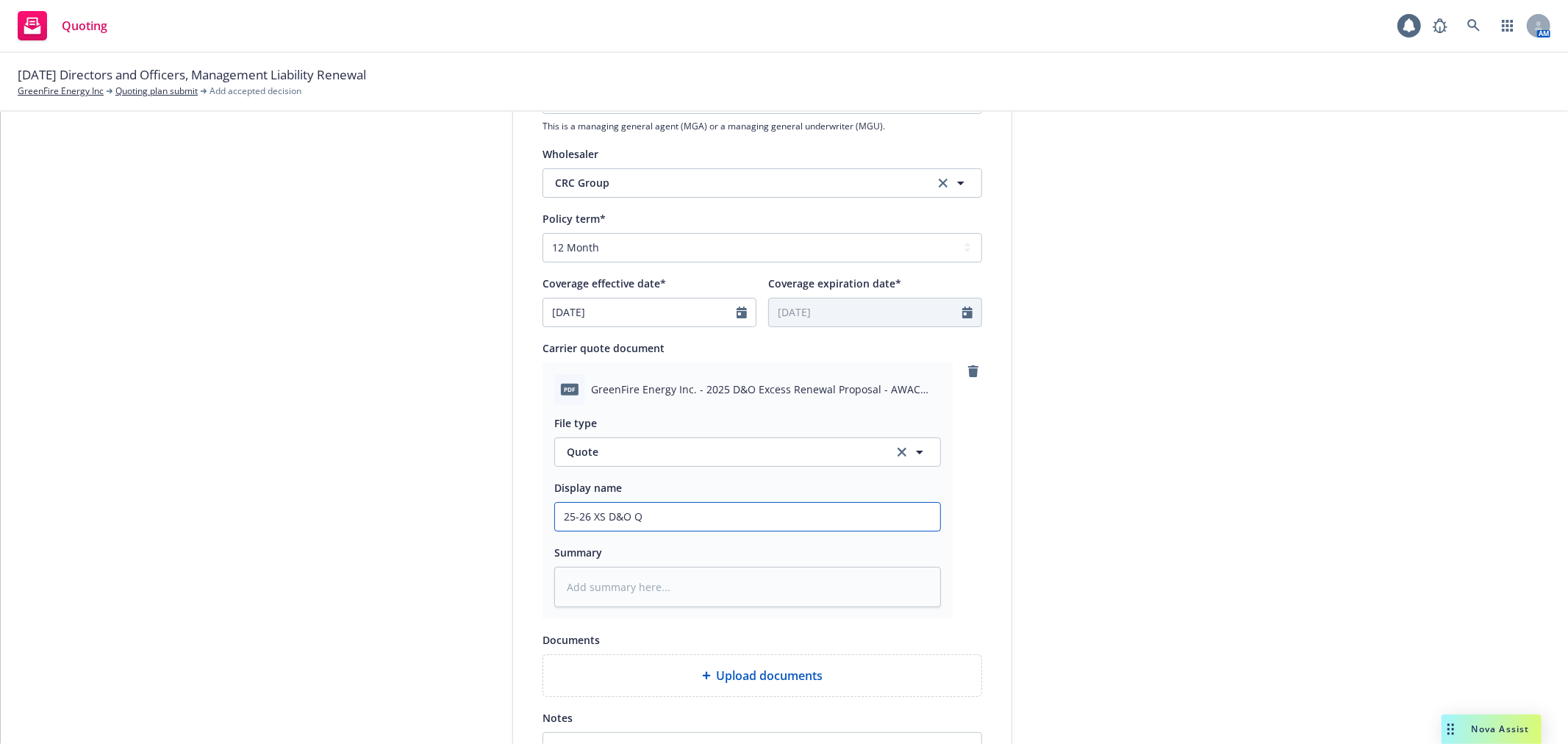
type input "25-26 XS D&O Qu"
type textarea "x"
type input "25-26 XS D&O Quo"
type textarea "x"
type input "25-26 XS D&O Quot"
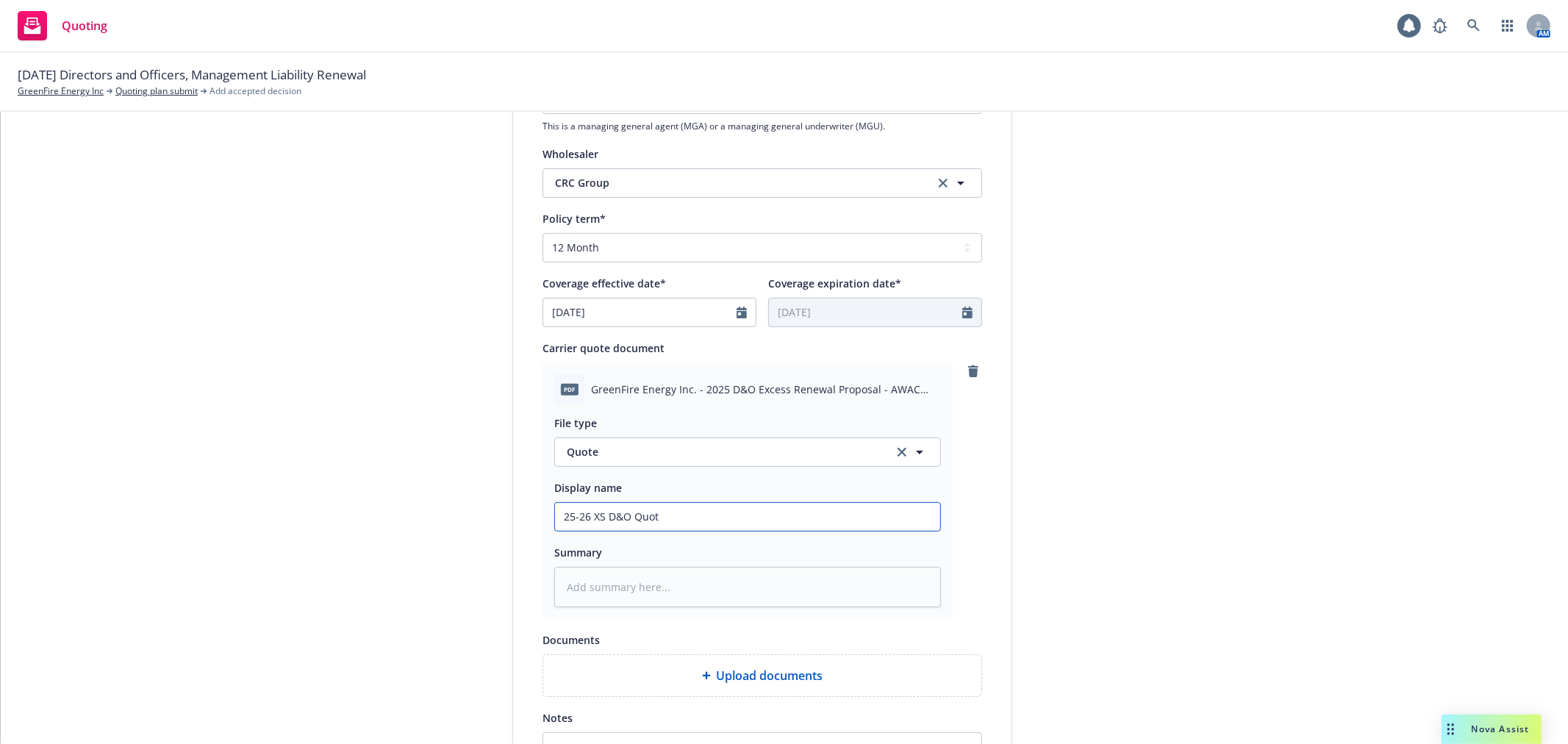
type textarea "x"
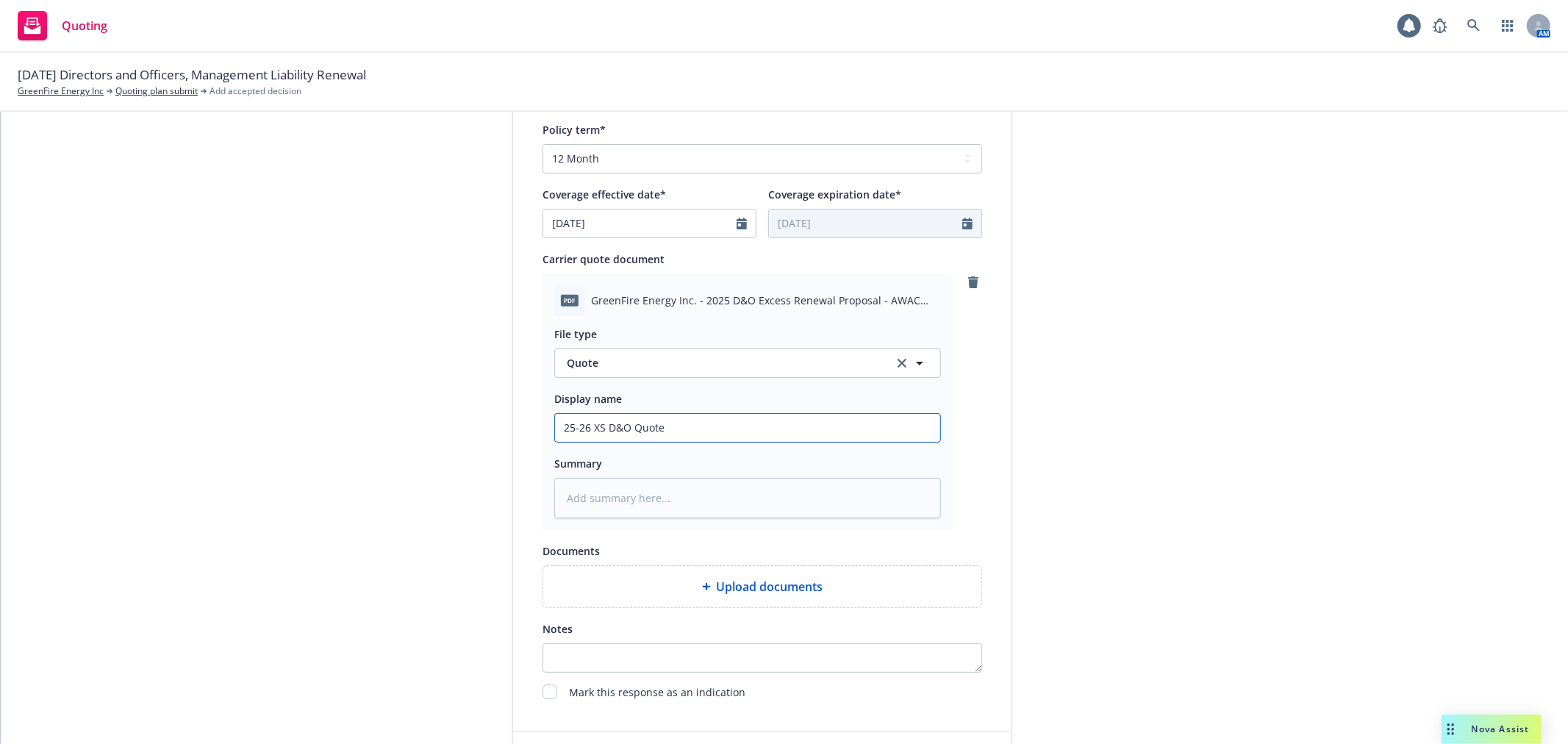
scroll to position [723, 0]
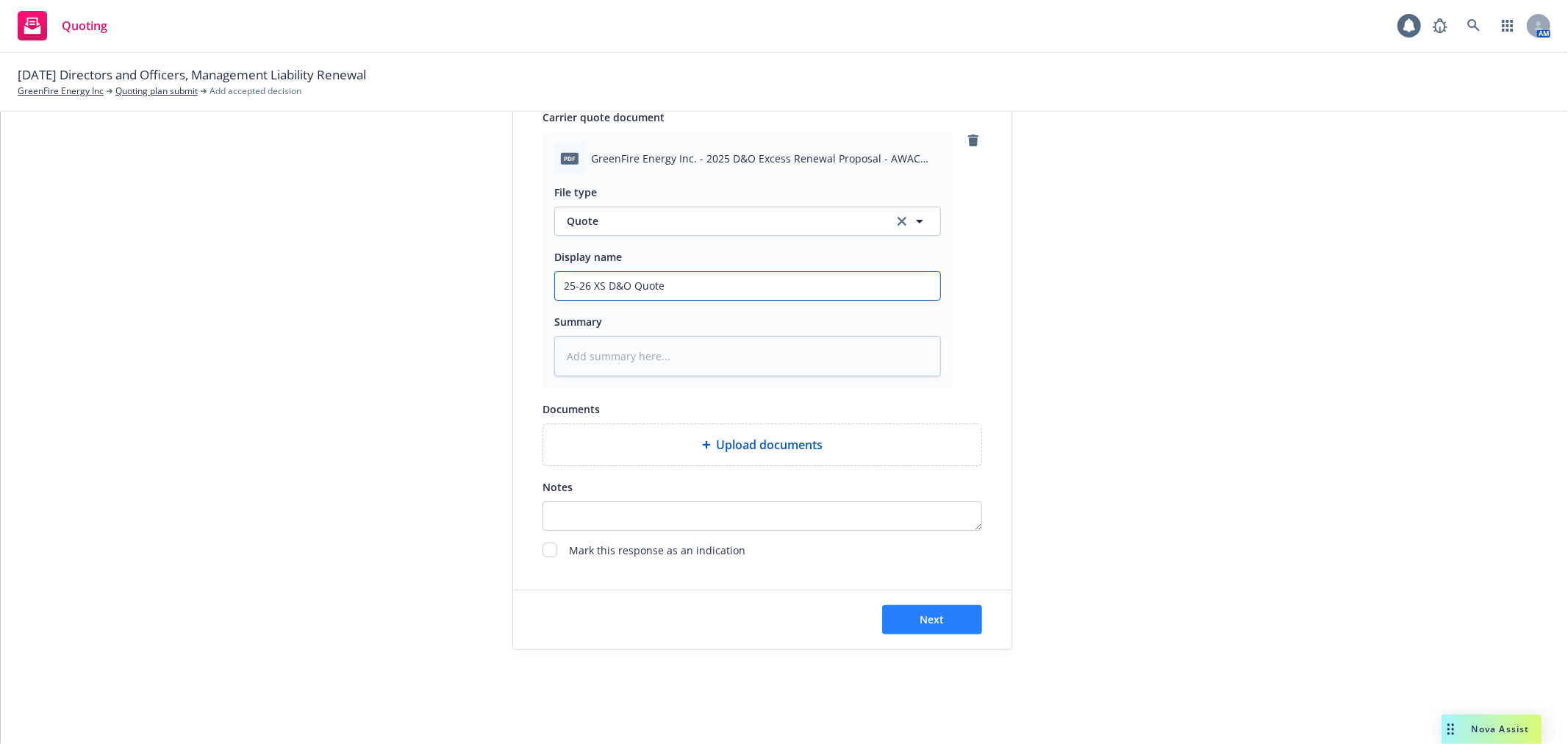
type input "25-26 XS D&O Quote"
click at [946, 614] on button "Next" at bounding box center [932, 620] width 100 height 30
type textarea "x"
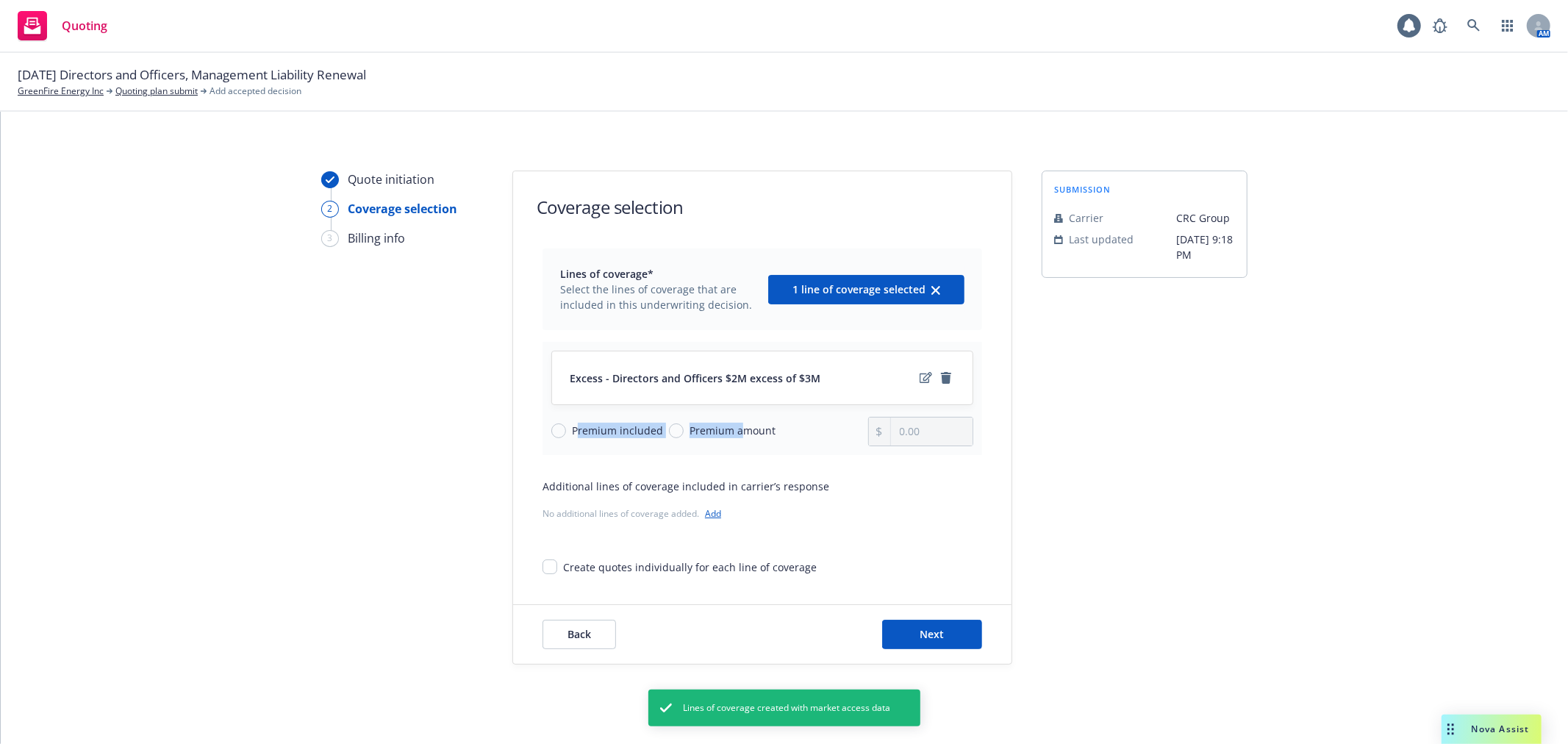
drag, startPoint x: 569, startPoint y: 427, endPoint x: 738, endPoint y: 428, distance: 169.0
click at [738, 428] on div "Premium included Premium amount" at bounding box center [710, 432] width 317 height 30
click at [669, 431] on input "Premium amount" at bounding box center [676, 431] width 14 height 14
radio input "true"
type input "0.00"
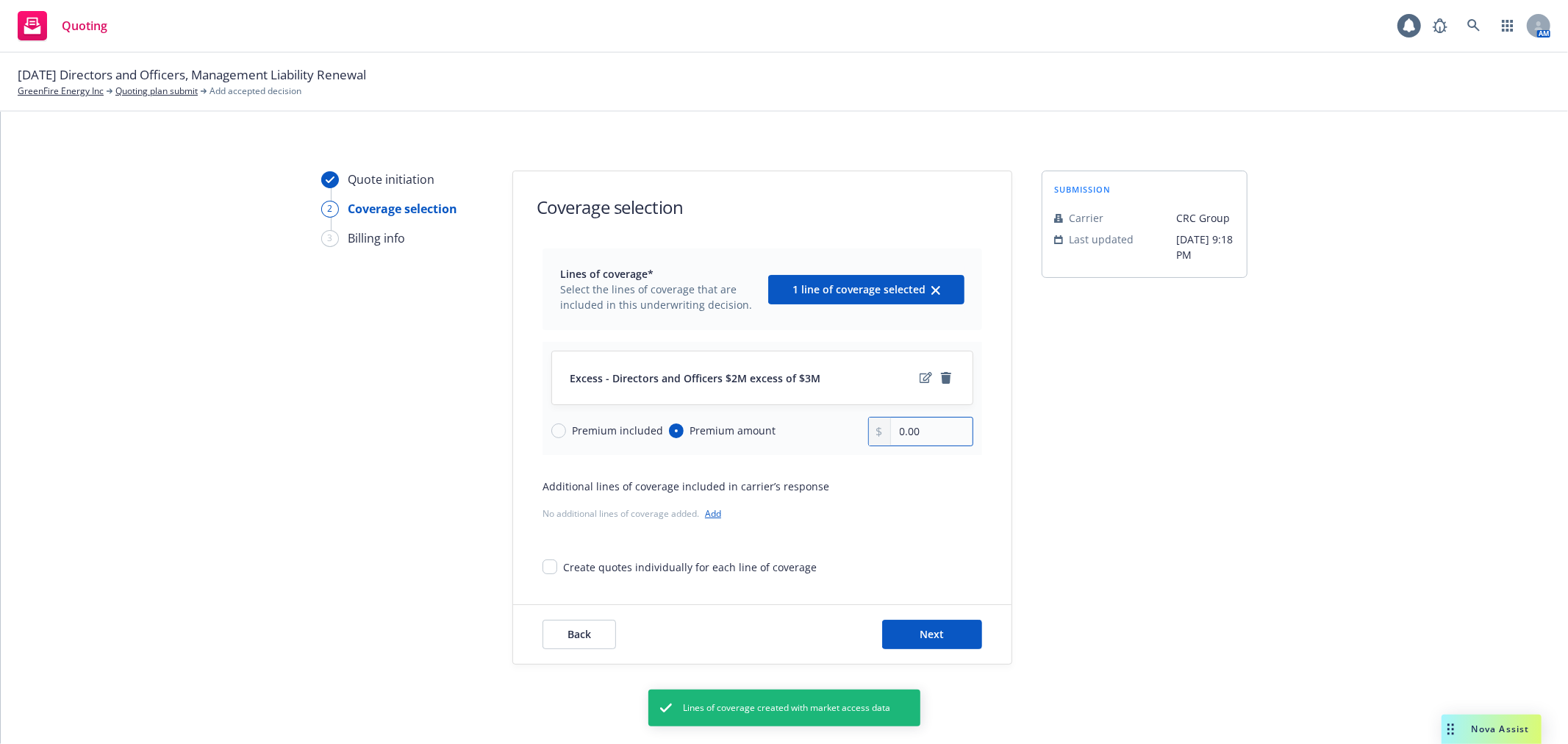
click at [961, 435] on input "0.00" at bounding box center [932, 431] width 82 height 28
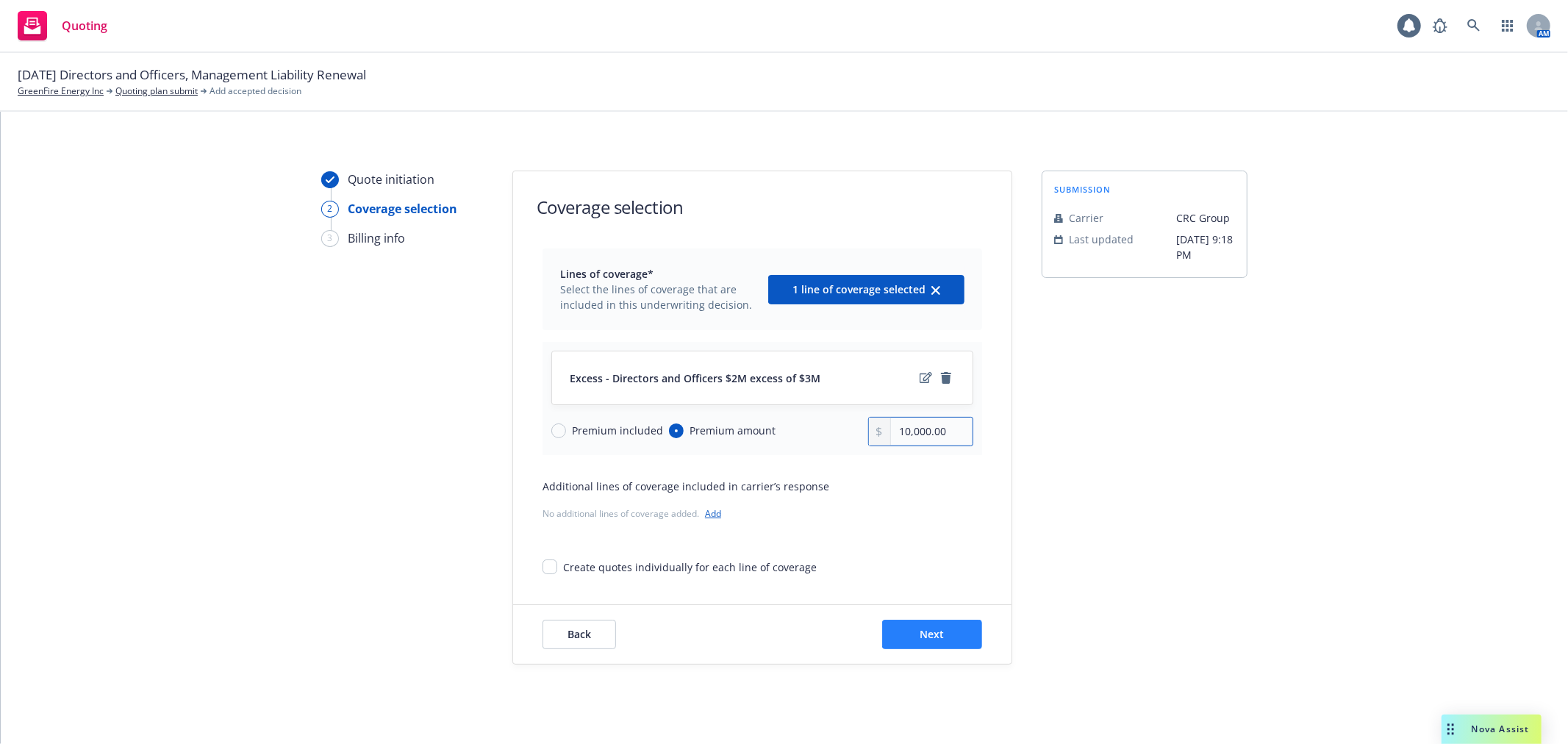
type input "10,000.00"
click at [939, 633] on button "Next" at bounding box center [932, 634] width 100 height 30
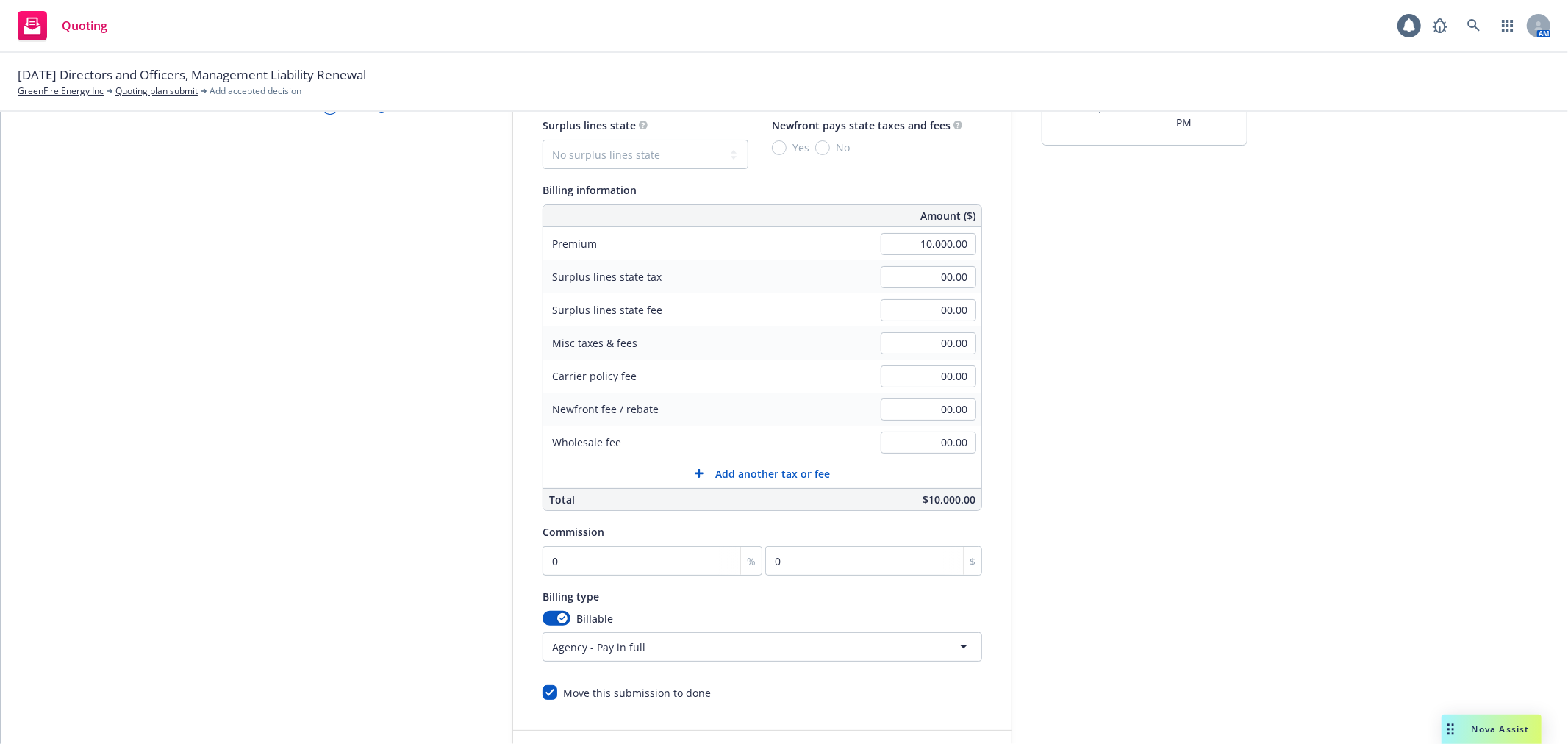
scroll to position [245, 0]
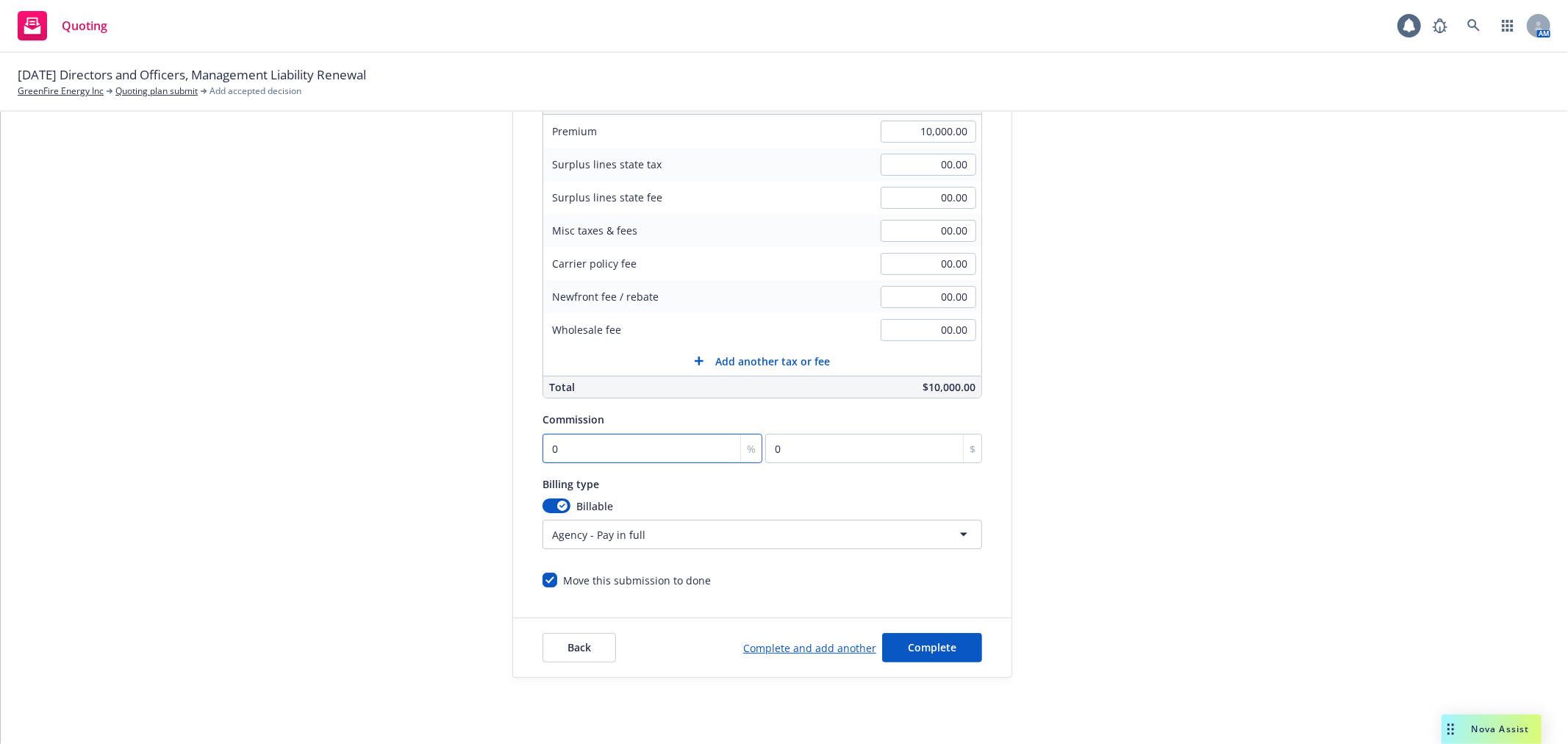
click at [621, 440] on input "0" at bounding box center [652, 448] width 219 height 30
type input "1"
type input "100"
type input "12"
type input "1200"
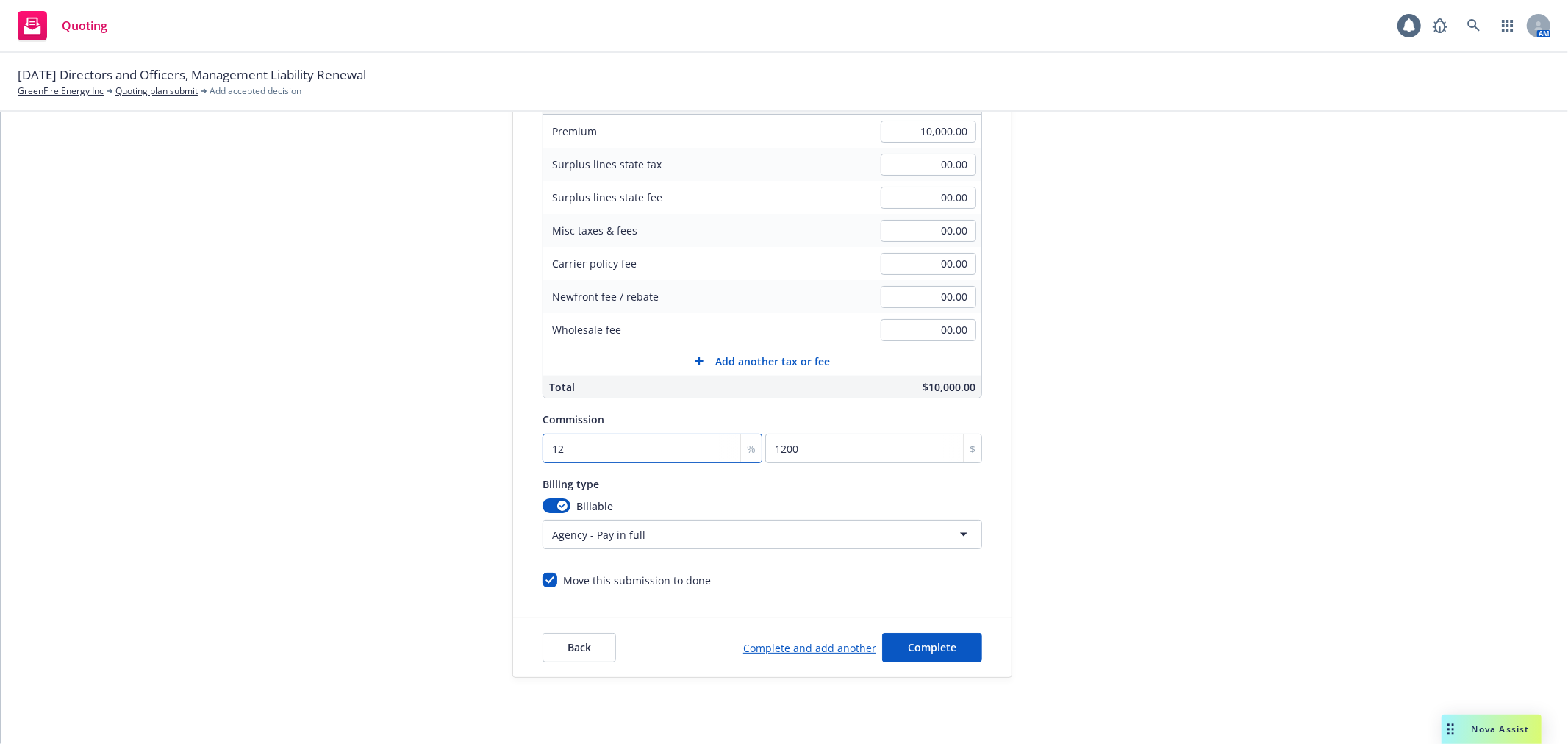
type input "12"
click at [937, 642] on span "Complete" at bounding box center [932, 647] width 49 height 14
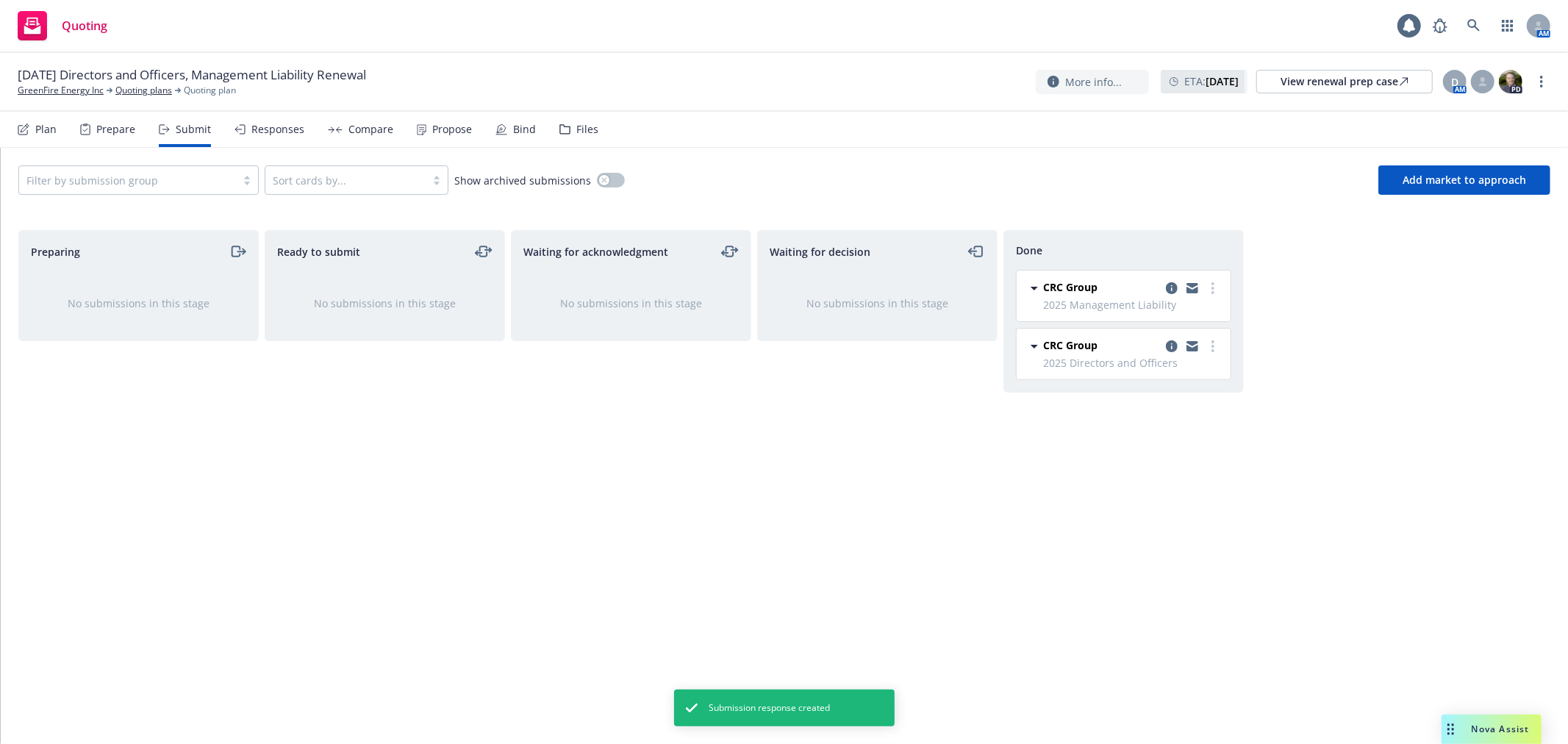
click at [368, 126] on div "Compare" at bounding box center [371, 129] width 45 height 12
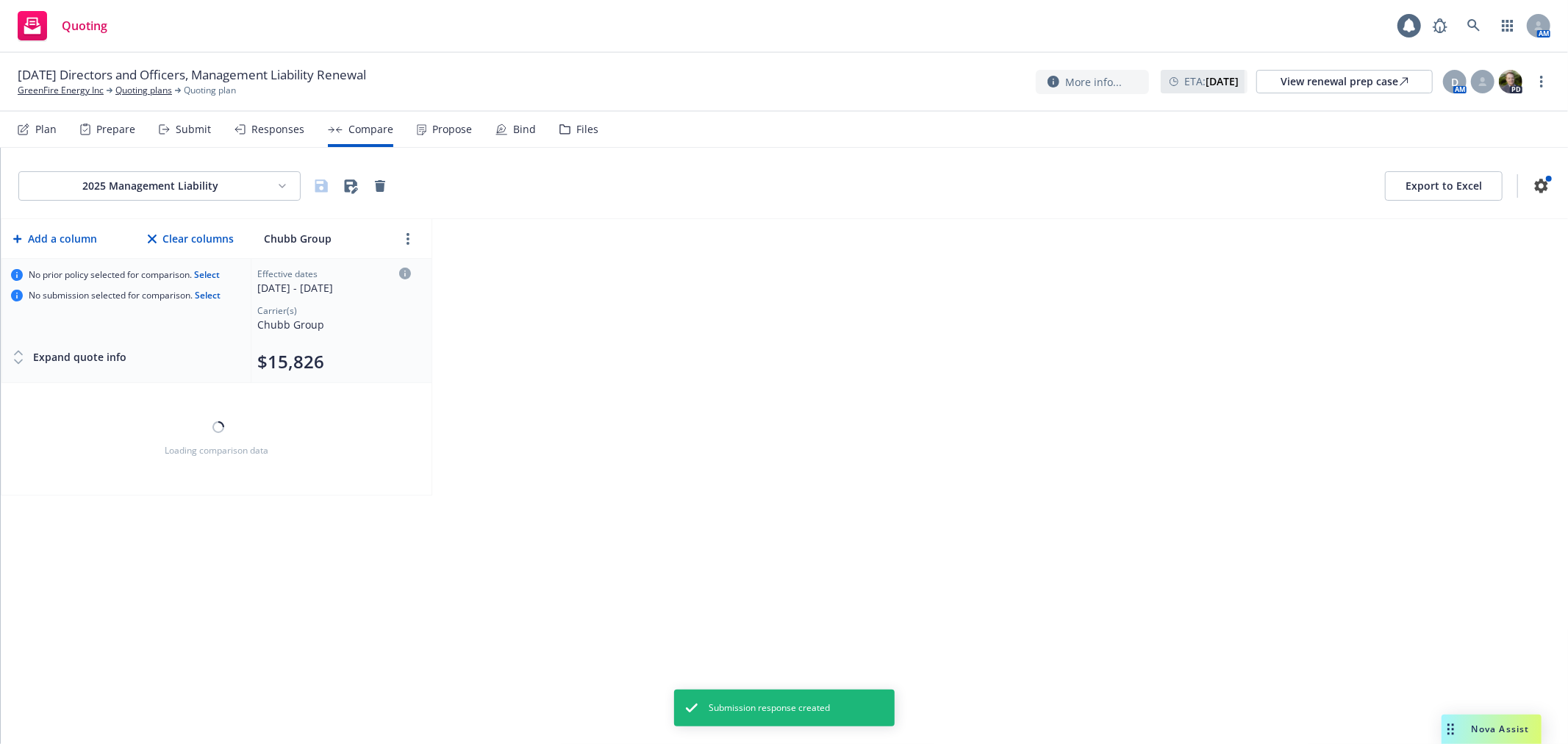
click at [441, 125] on div "Propose" at bounding box center [452, 129] width 40 height 12
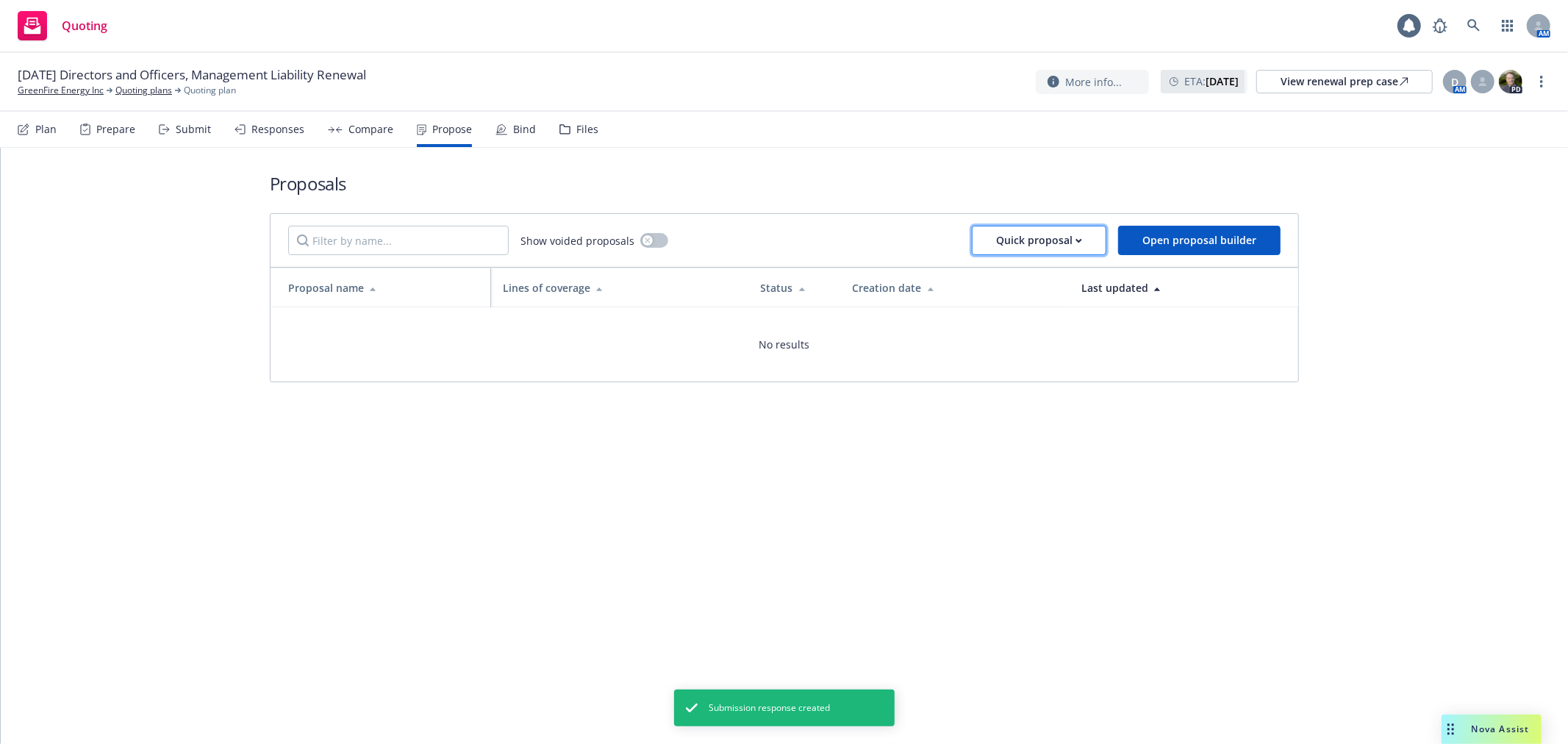
click at [1078, 234] on div "Quick proposal" at bounding box center [1039, 240] width 86 height 28
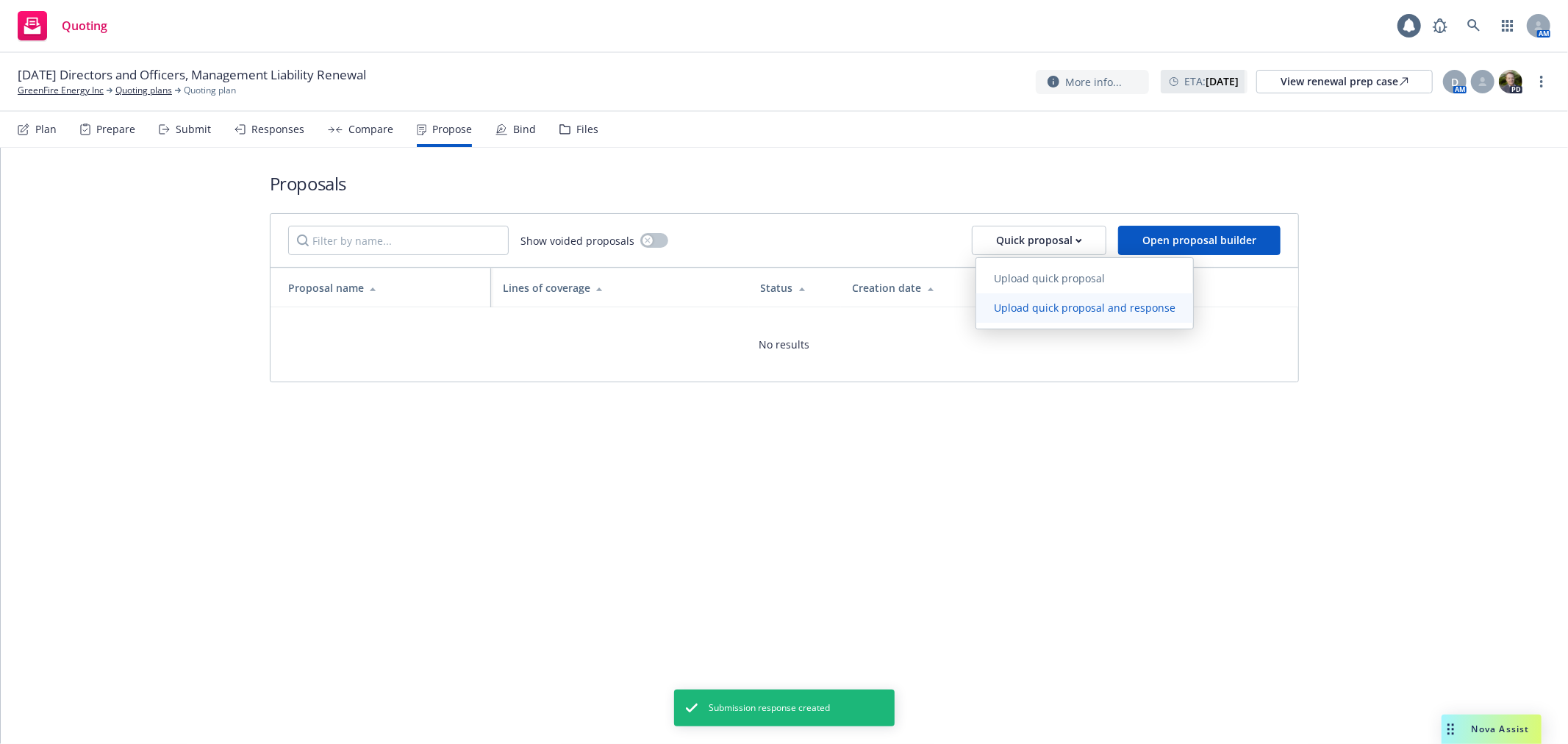
click at [1070, 312] on span "Upload quick proposal and response" at bounding box center [1084, 307] width 217 height 14
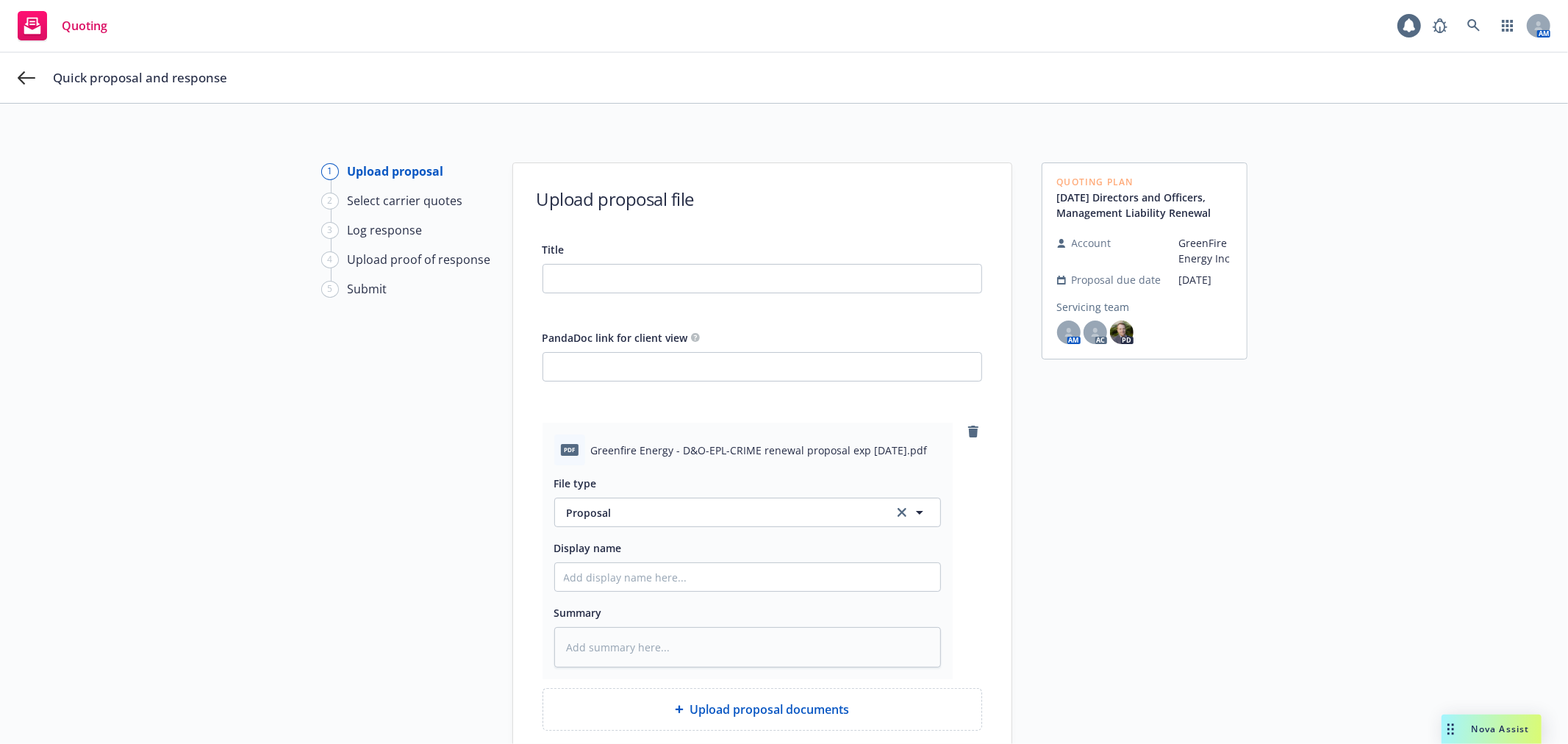
scroll to position [163, 0]
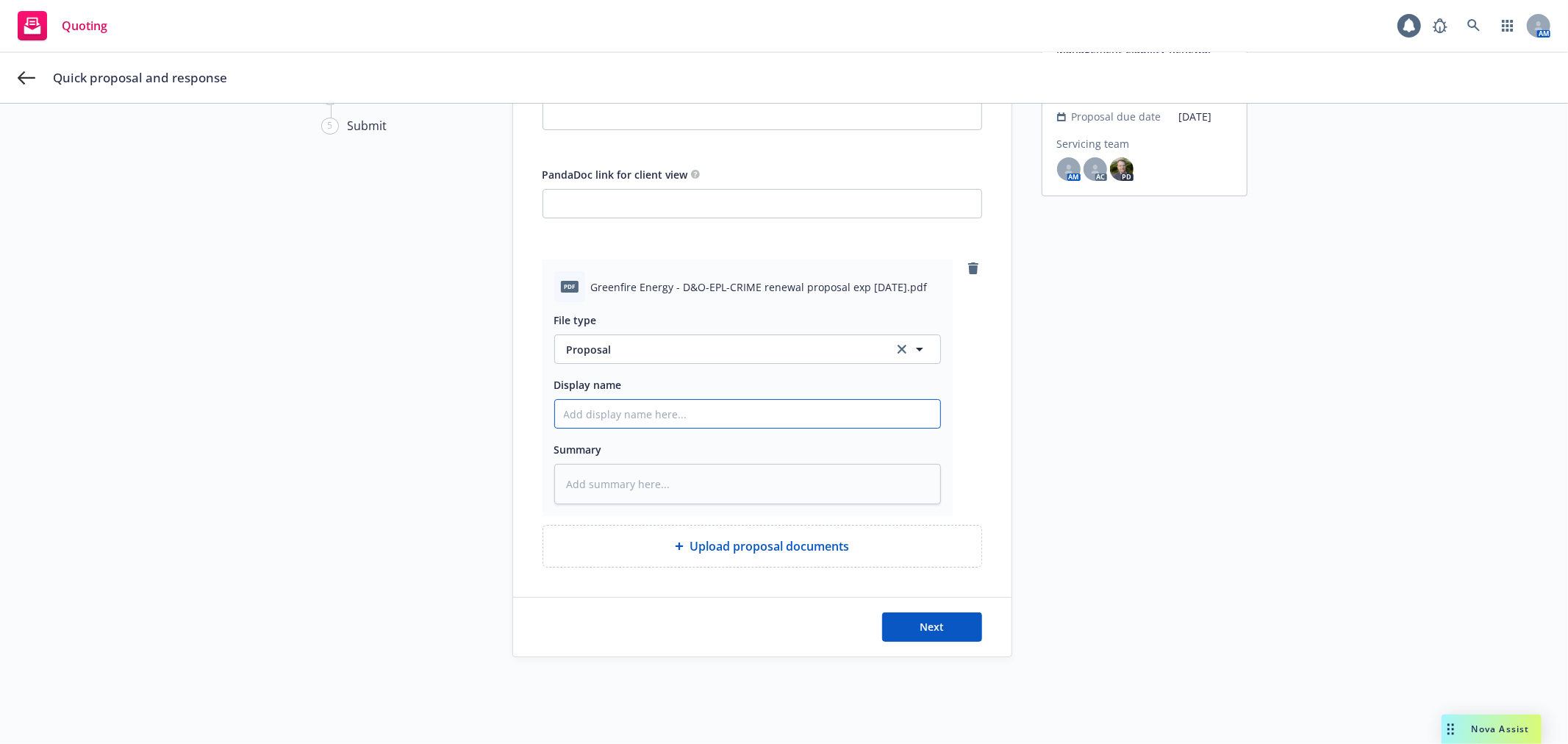
drag, startPoint x: 650, startPoint y: 419, endPoint x: 621, endPoint y: 420, distance: 29.0
click at [650, 420] on input "Display name" at bounding box center [747, 413] width 385 height 28
type textarea "x"
type input "2"
type textarea "x"
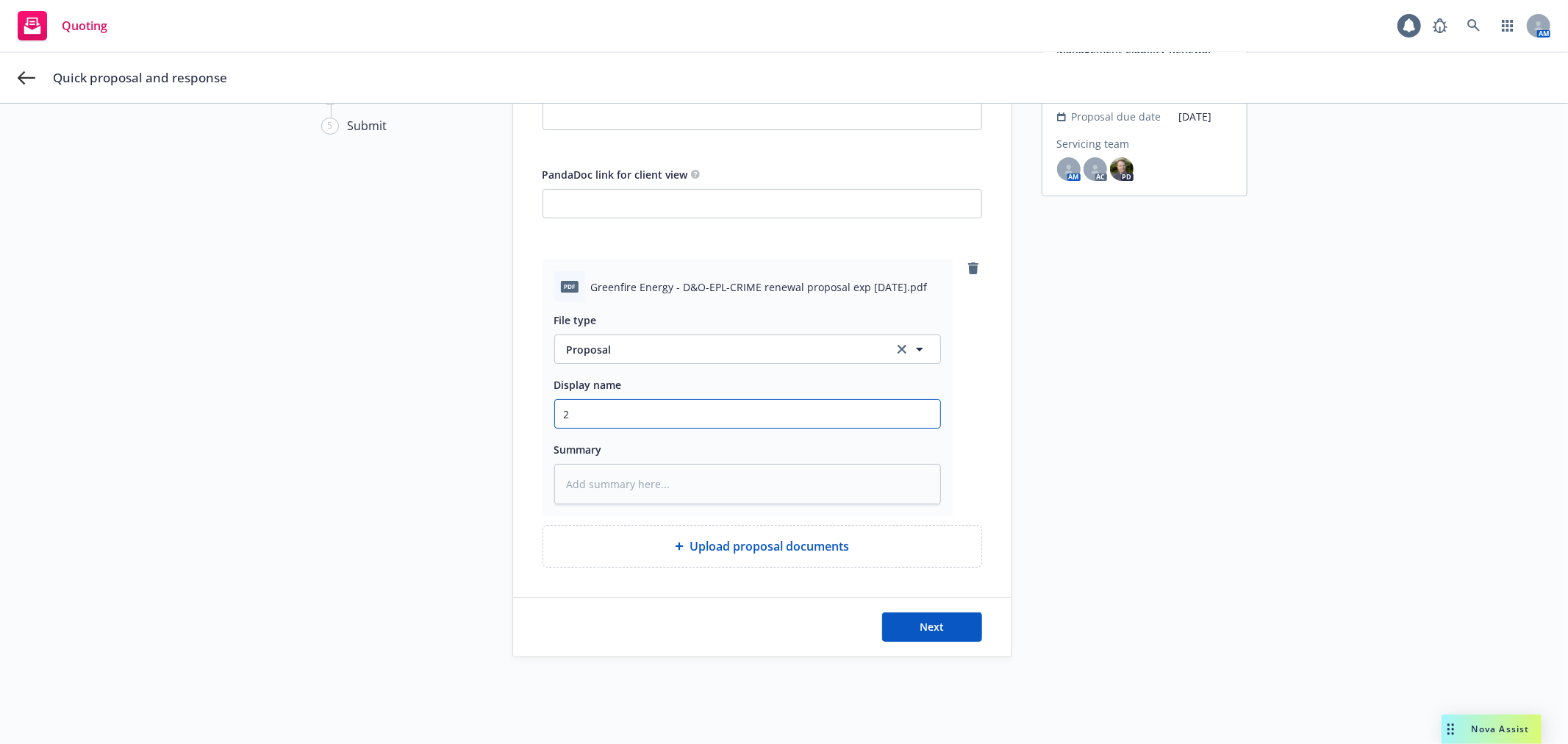
type input "25"
type textarea "x"
type input "25-2"
type textarea "x"
type input "25-26"
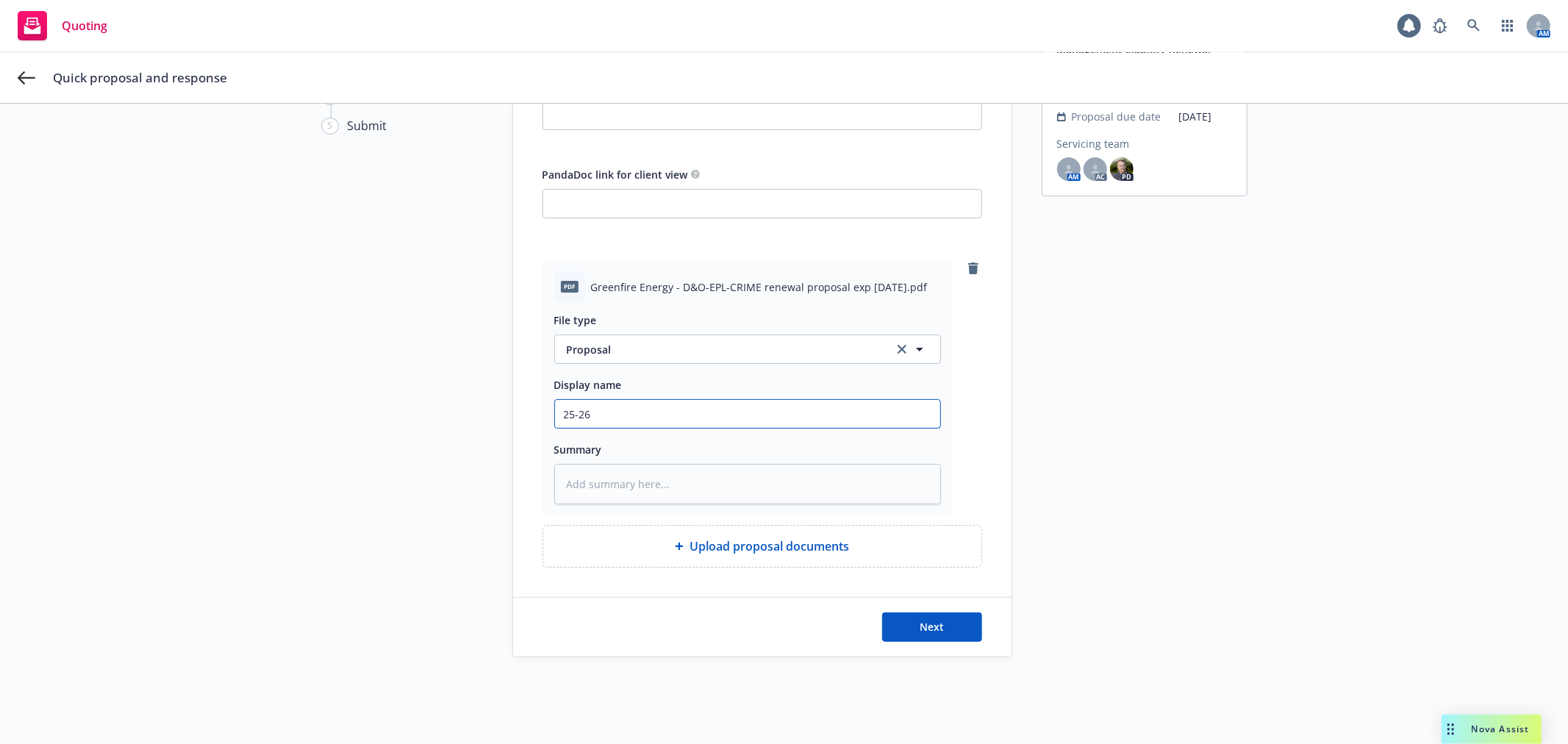
type textarea "x"
type input "25-26"
type textarea "x"
type input "25-26 M"
type textarea "x"
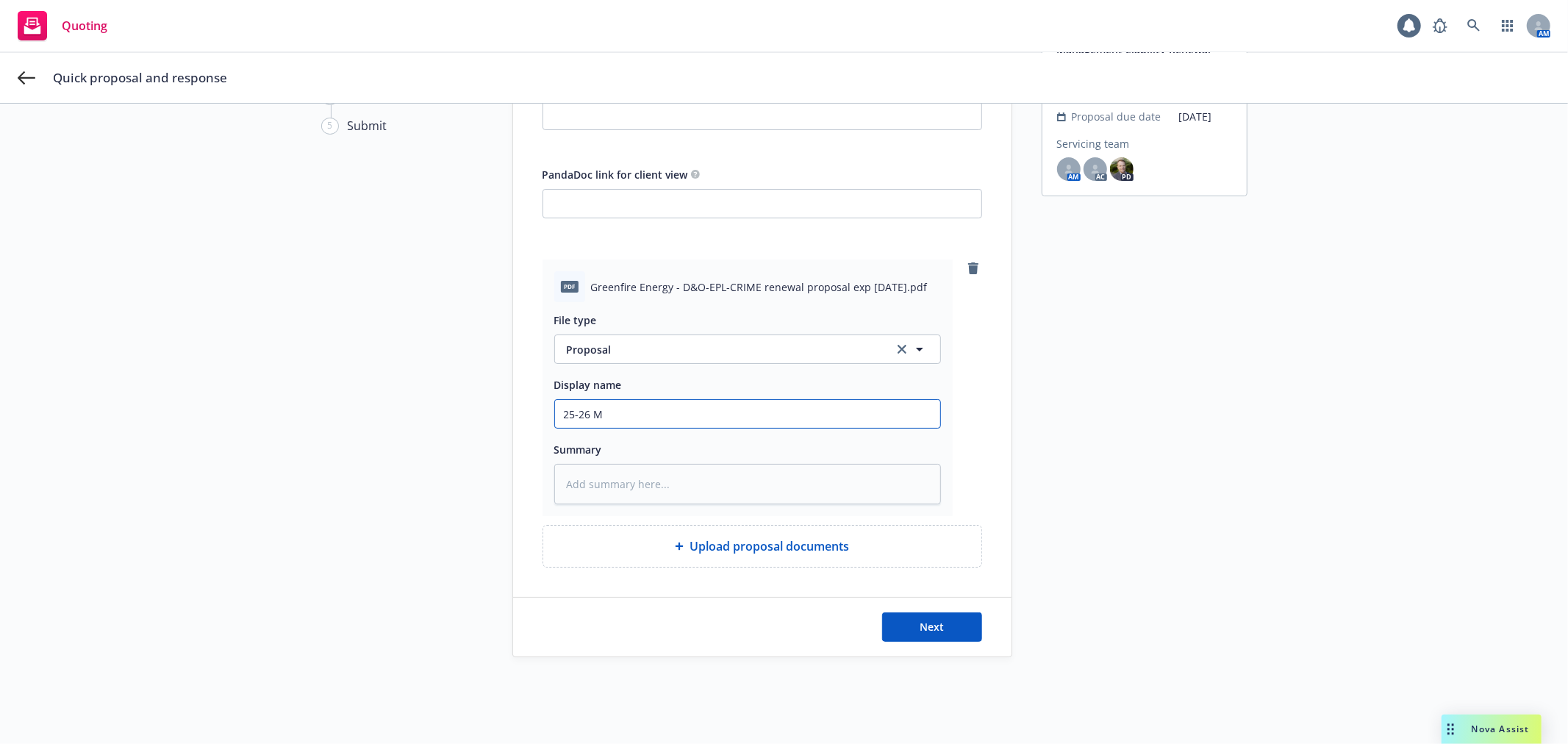
type input "25-26 MG"
type textarea "x"
type input "25-26 MGM"
type textarea "x"
type input "25-26 MGMT"
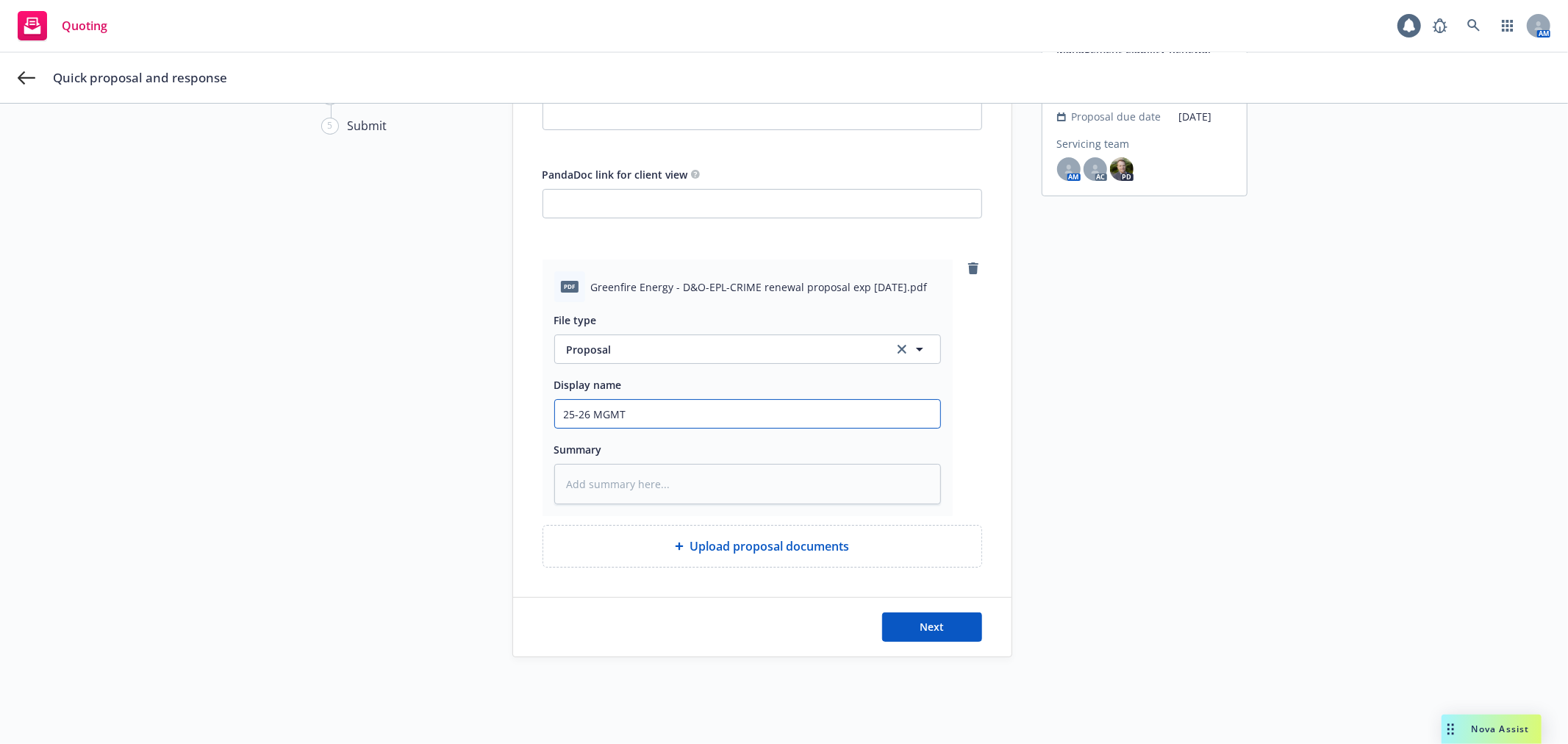
type textarea "x"
type input "25-26 MGMT"
type textarea "x"
type input "25-26 MGMT L"
type textarea "x"
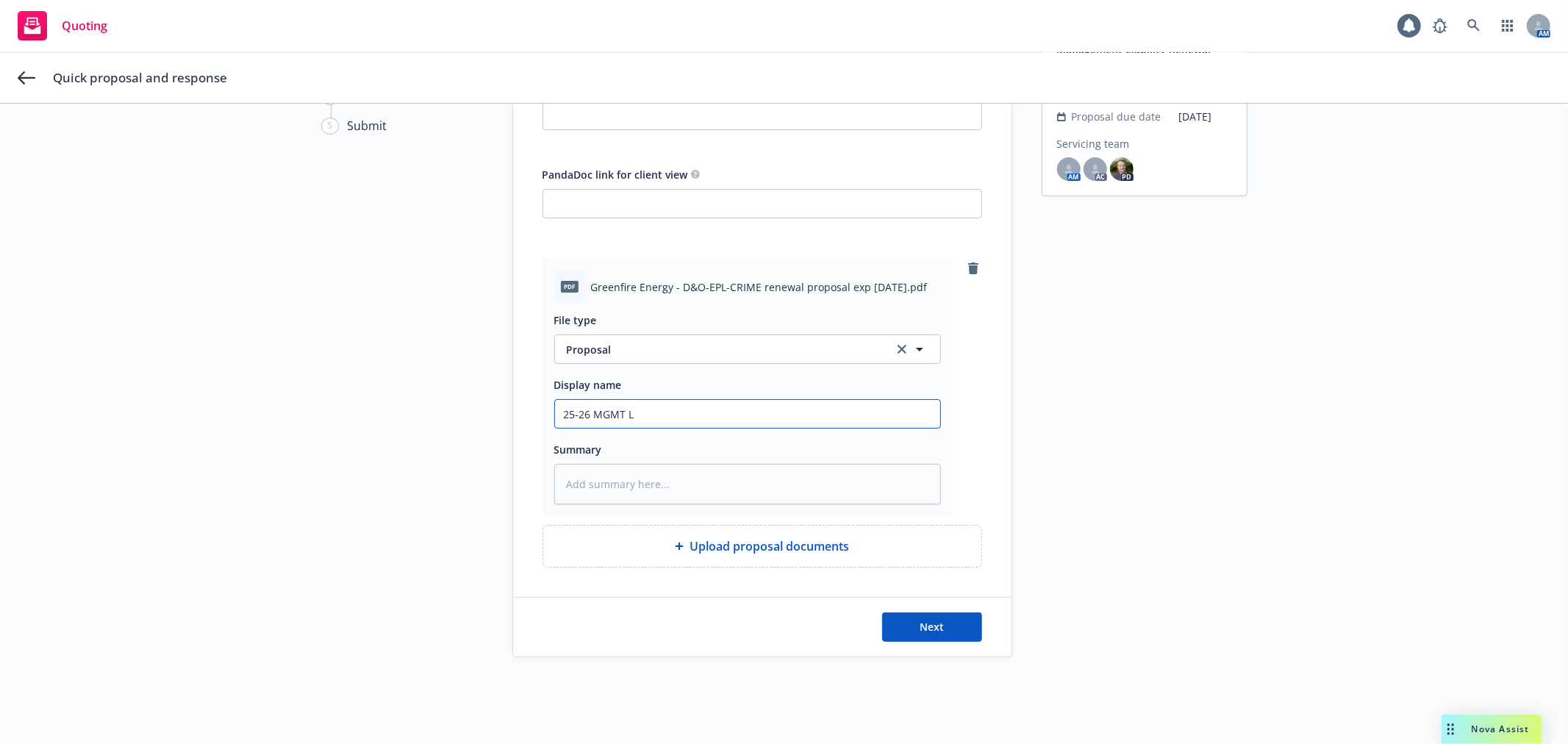
type input "25-26 MGMT LI"
type textarea "x"
type input "25-26 MGMT LIA"
type textarea "x"
type input "25-26 MGMT LIAB"
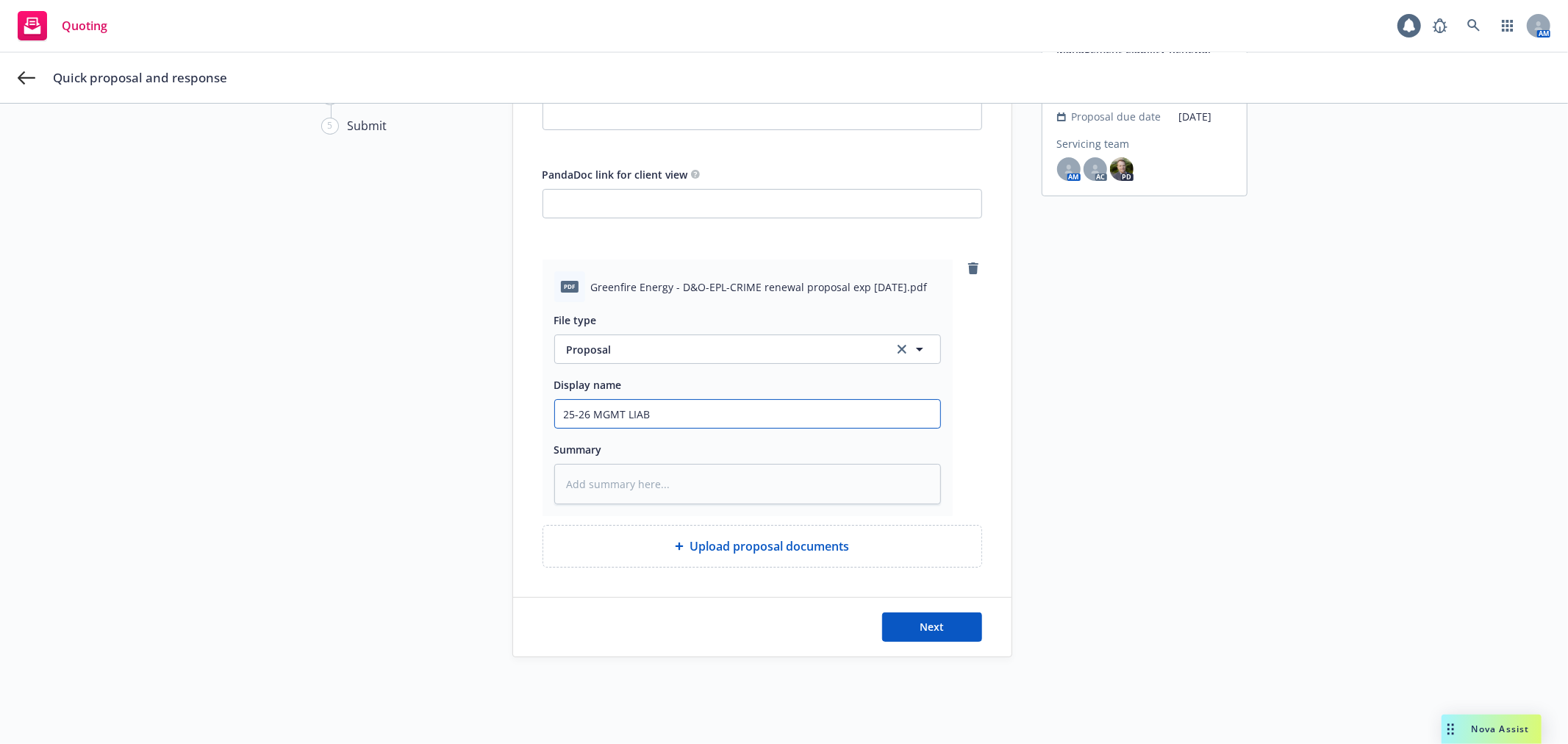
type textarea "x"
type input "25-26 MGMT LIAB,"
type textarea "x"
type input "25-26 MGMT LIAB,"
type textarea "x"
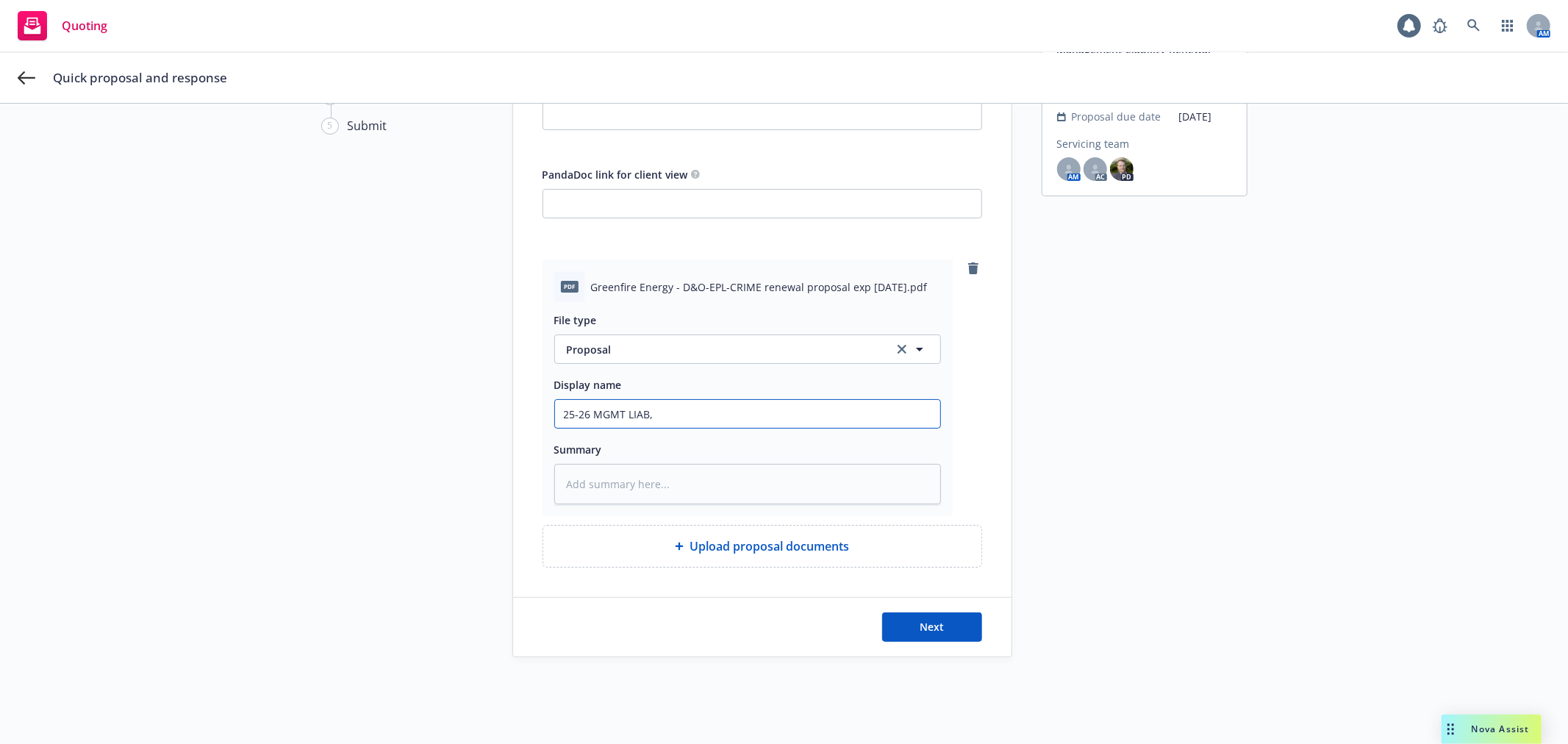
type input "25-26 MGMT LIAB, X"
type textarea "x"
type input "25-26 MGMT LIAB, XS"
type textarea "x"
type input "25-26 MGMT LIAB, XS"
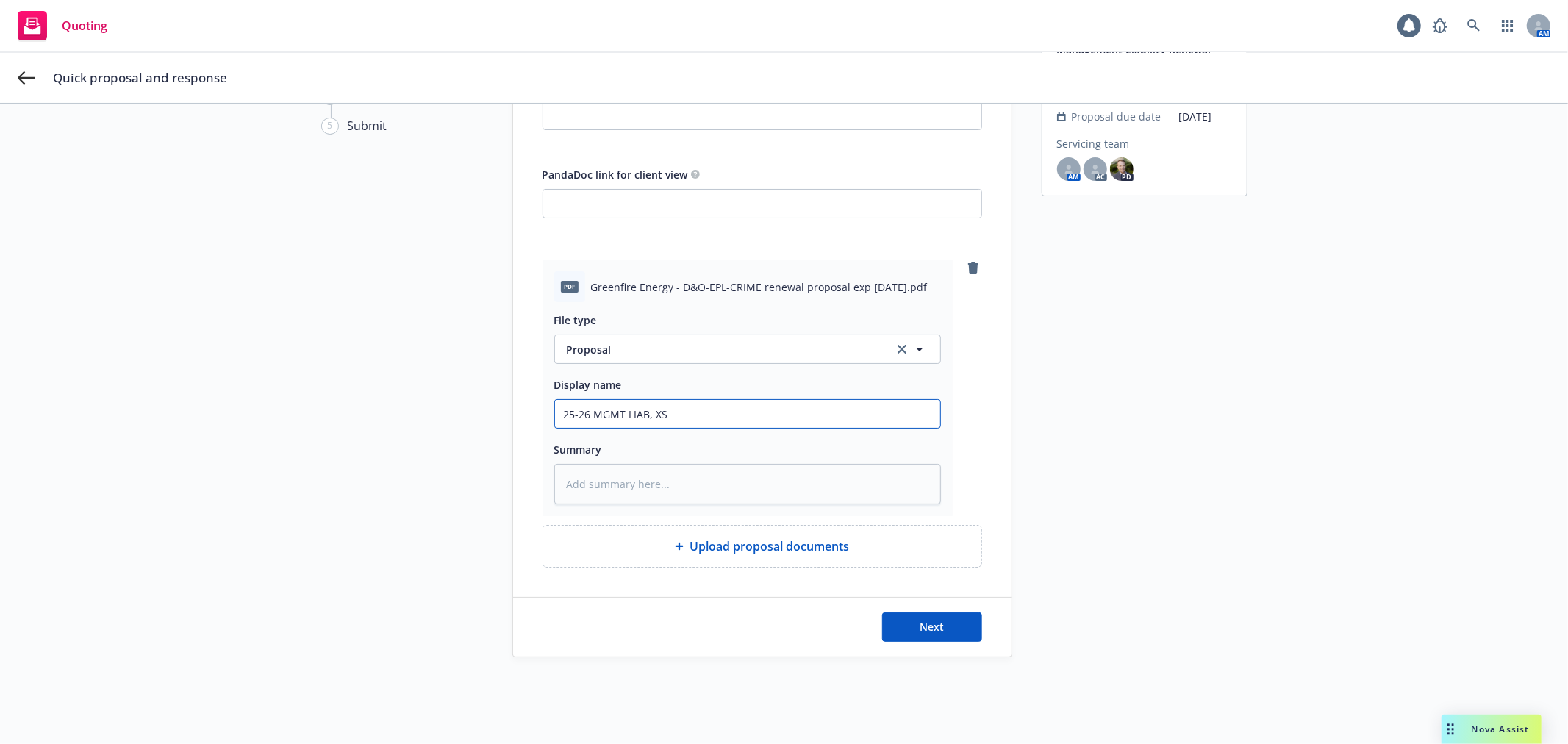
type textarea "x"
type input "25-26 MGMT LIAB, XS D"
type textarea "x"
type input "25-26 MGMT LIAB, XS D&"
type textarea "x"
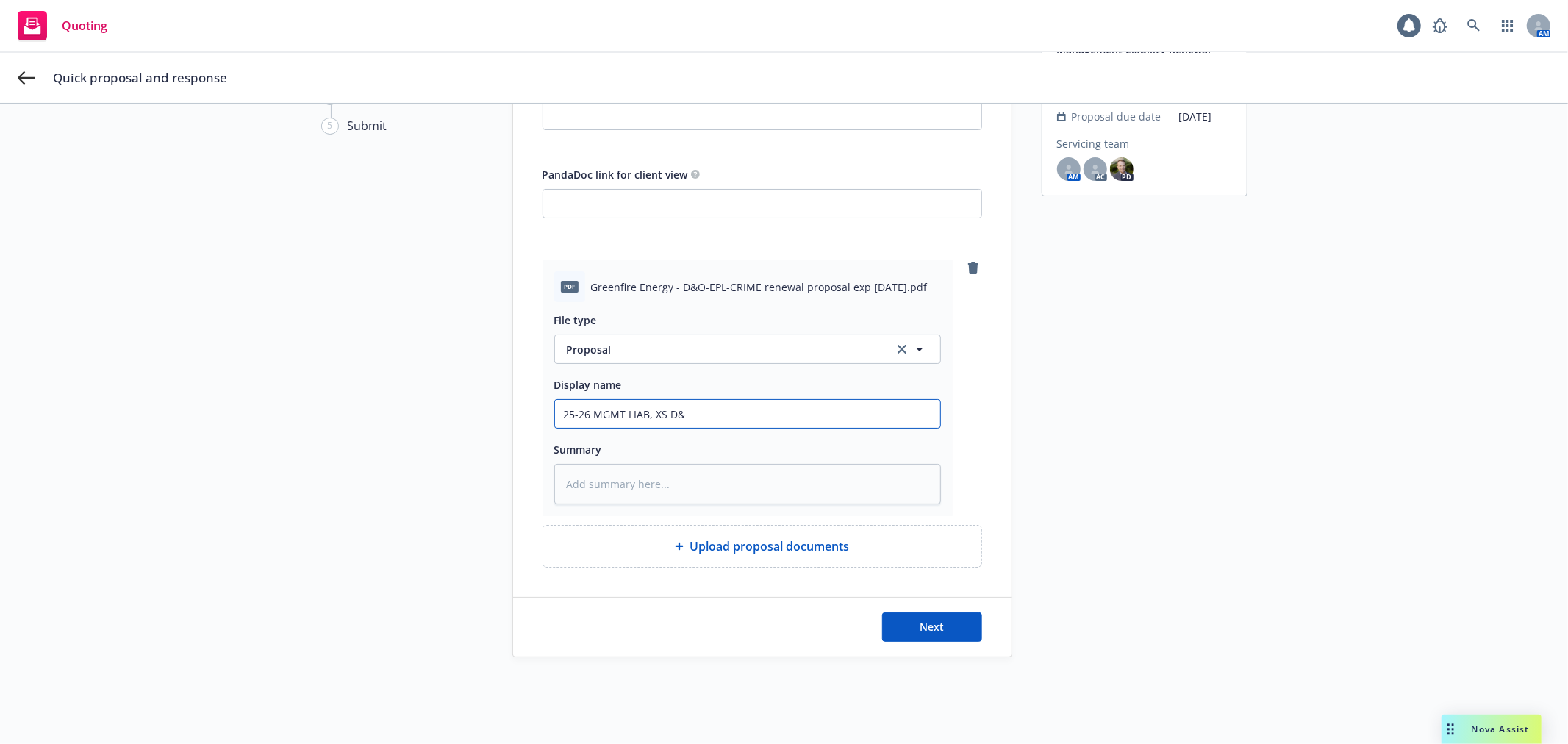
type input "25-26 MGMT LIAB, XS D&O"
type textarea "x"
type input "25-26 MGMT LIAB, XS D&O"
type textarea "x"
type input "25-26 MGMT LIAB, XS D&O P"
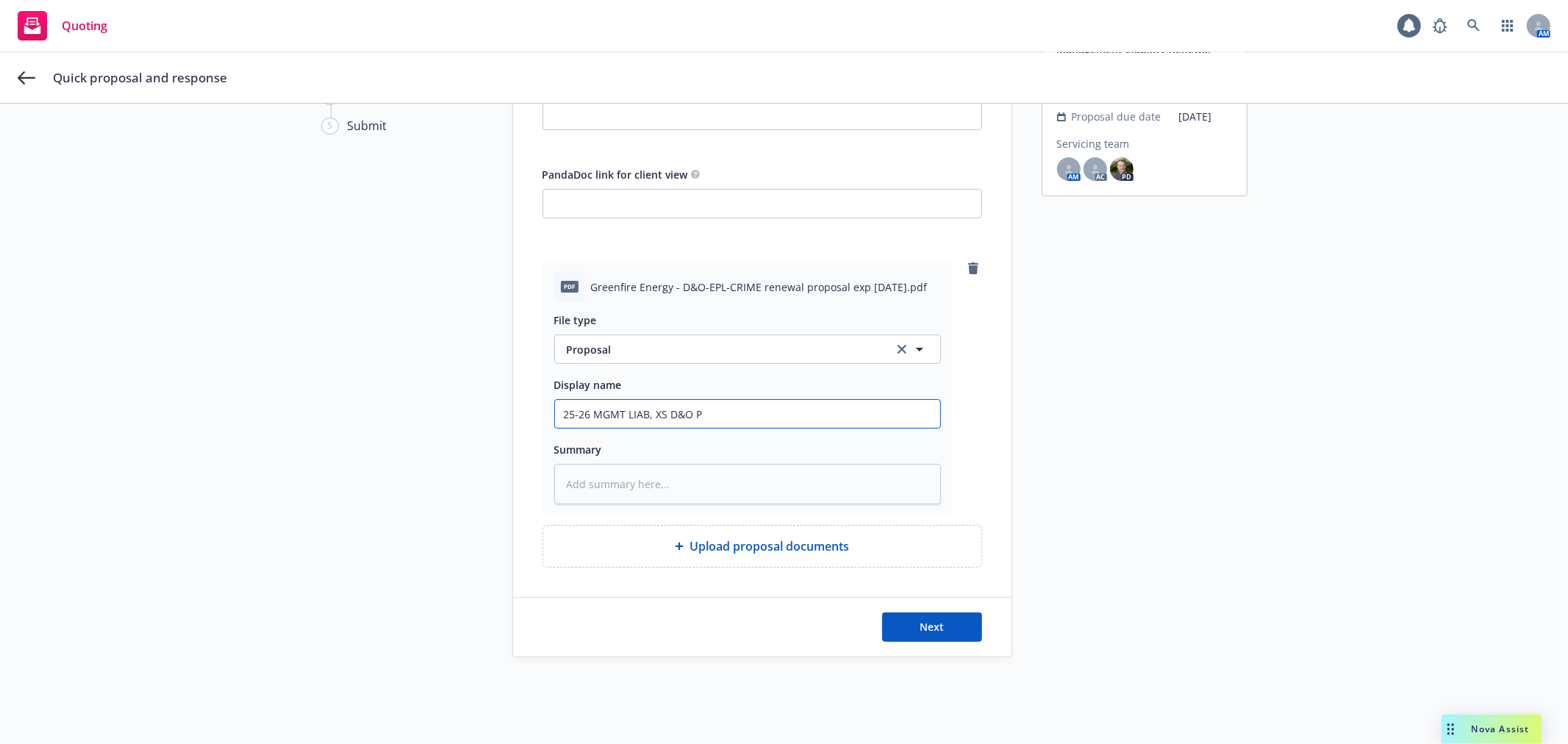
type textarea "x"
type input "25-26 MGMT LIAB, XS D&O Pro"
type textarea "x"
type input "25-26 MGMT LIAB, XS D&O Prop"
type textarea "x"
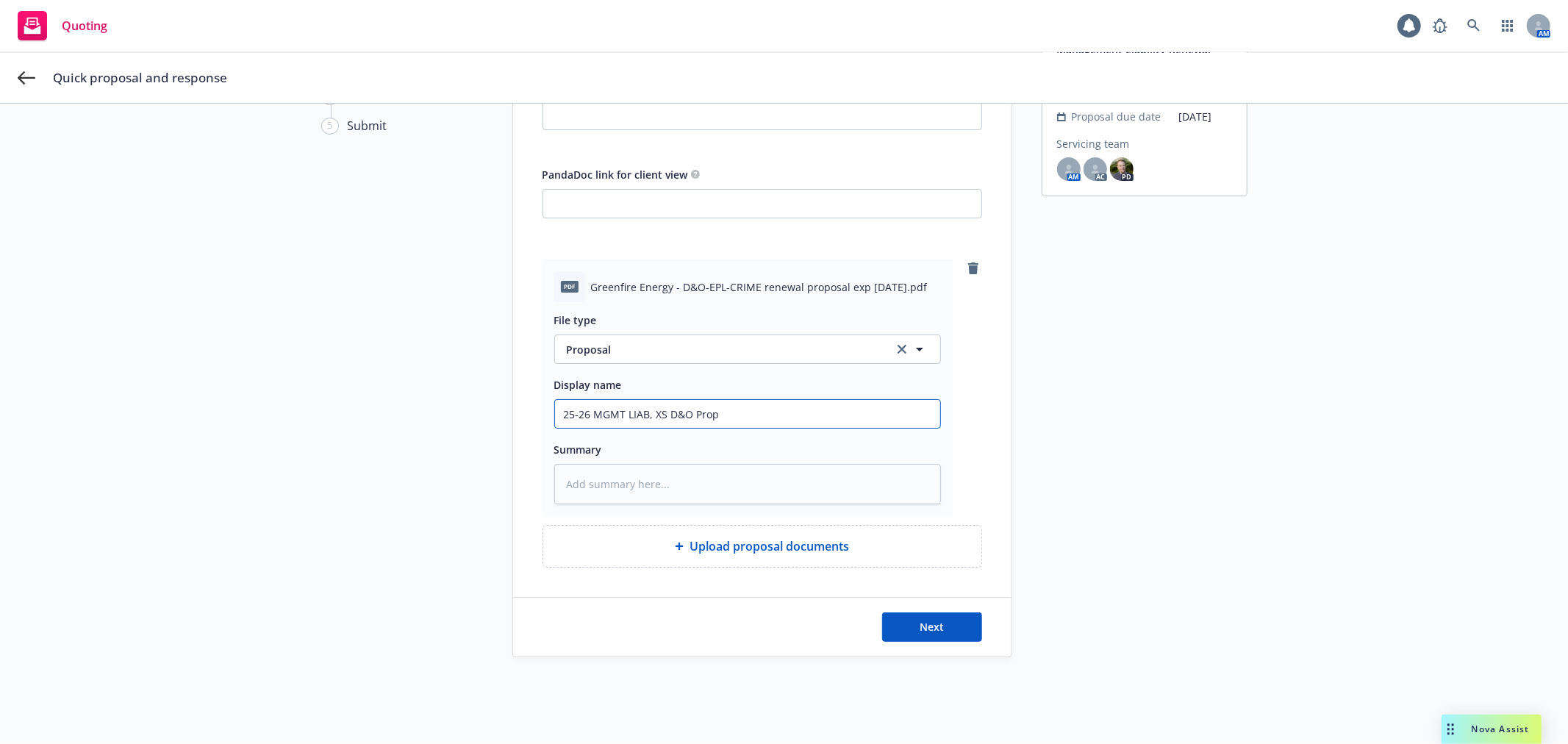
type input "25-26 MGMT LIAB, XS D&O Propo"
type textarea "x"
type input "25-26 MGMT LIAB, XS D&O Propos"
type textarea "x"
type input "25-26 MGMT LIAB, XS D&O Proposa"
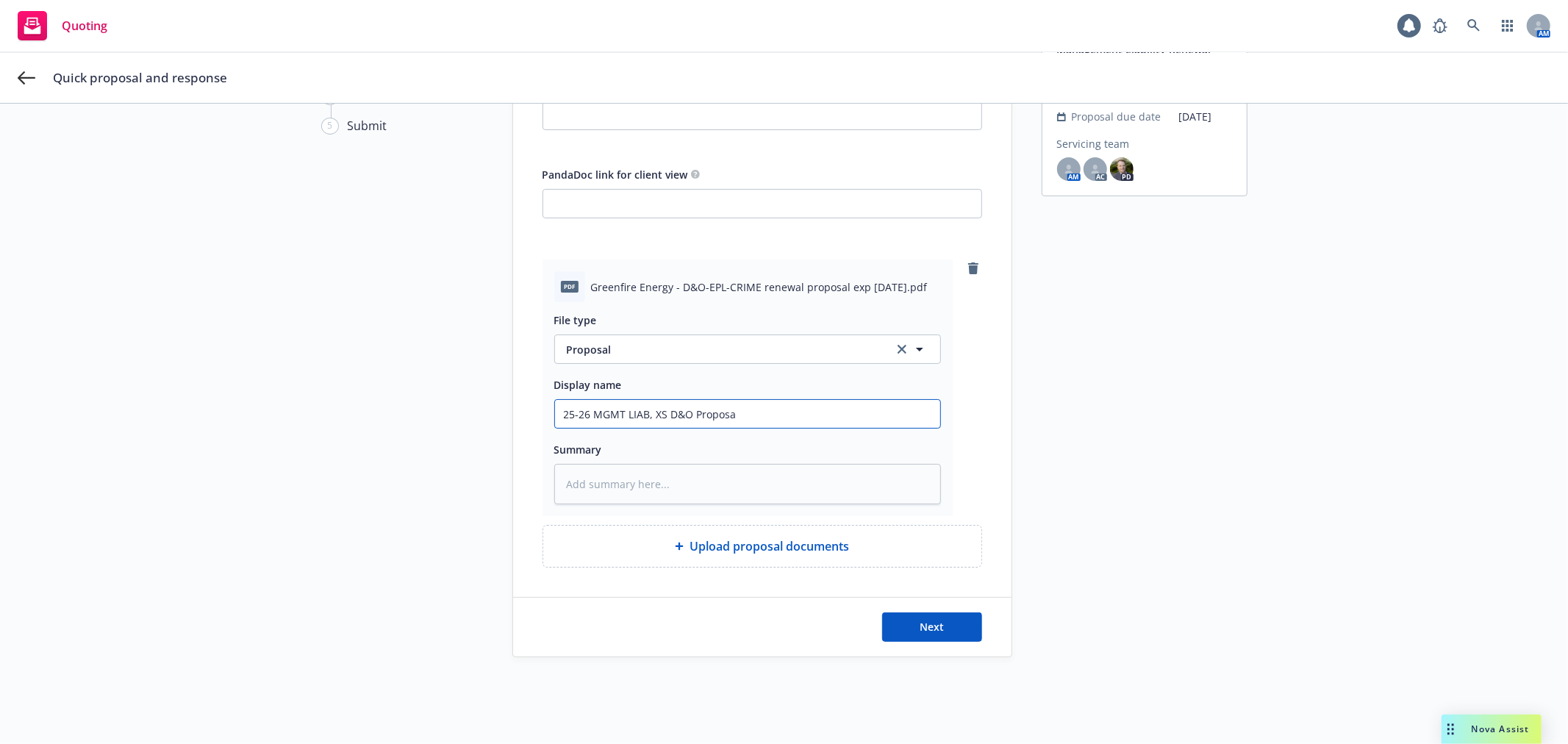
type textarea "x"
type input "25-26 MGMT LIAB, XS D&O Proposal"
click at [929, 625] on span "Next" at bounding box center [931, 626] width 24 height 14
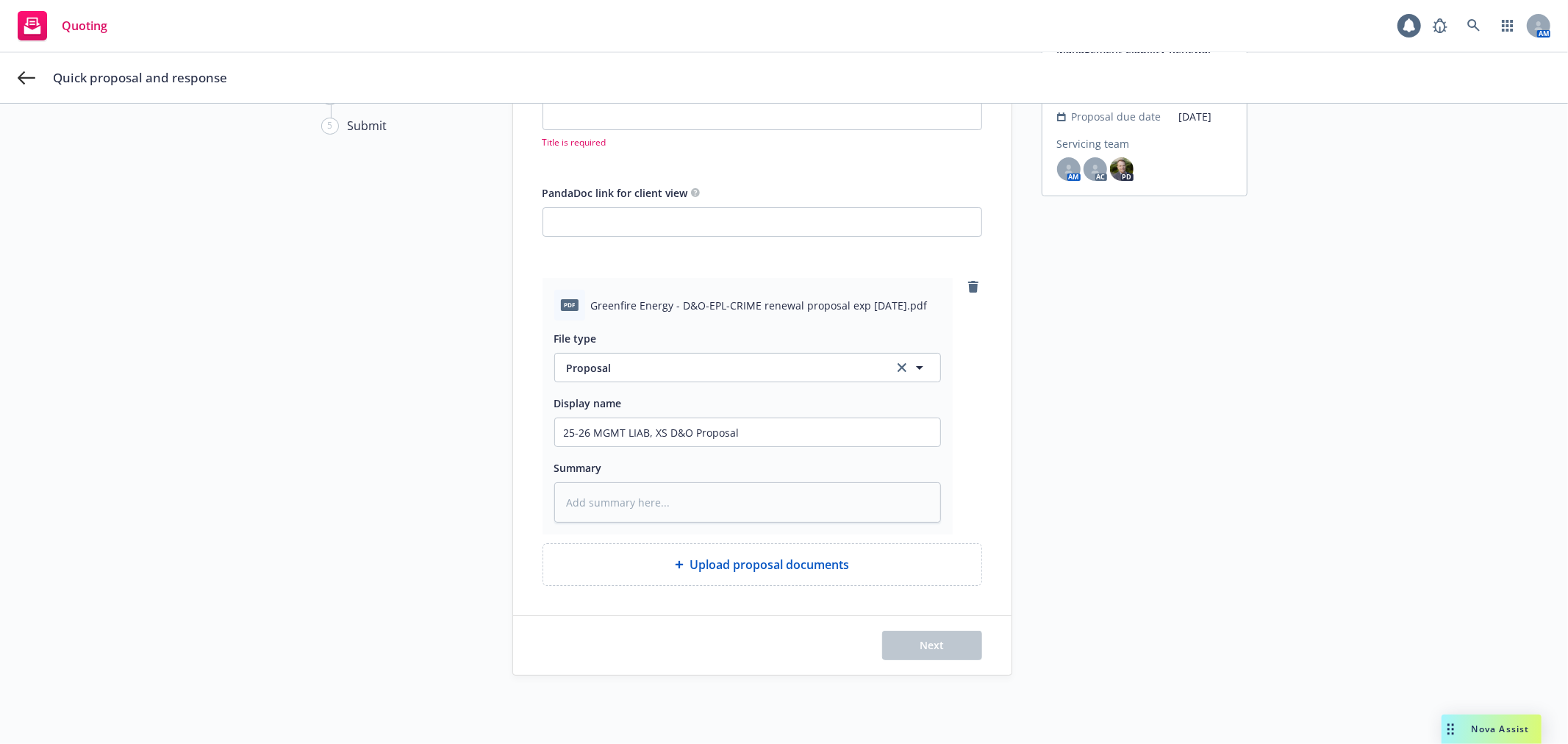
scroll to position [0, 0]
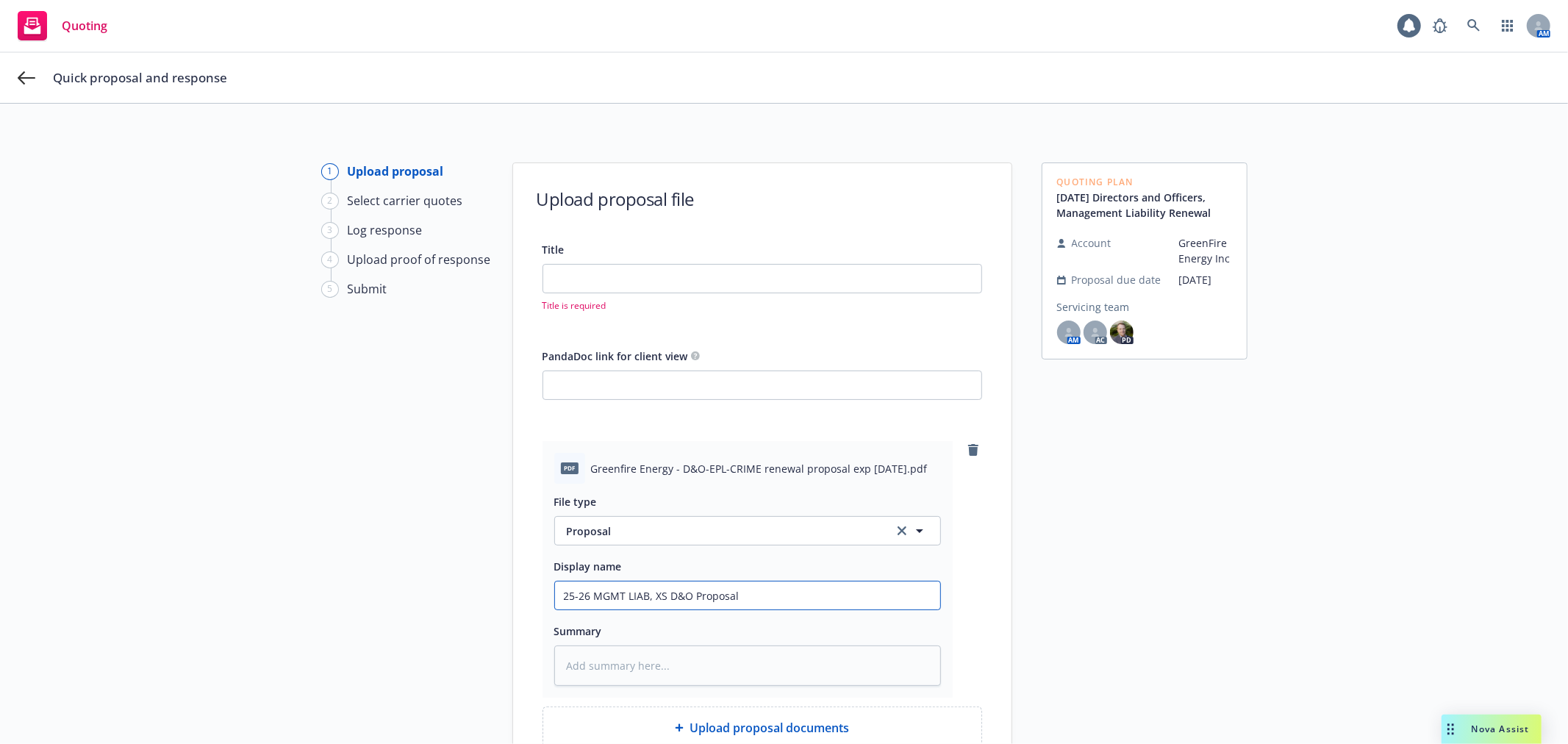
drag, startPoint x: 821, startPoint y: 606, endPoint x: 103, endPoint y: 535, distance: 721.5
click at [103, 535] on div "1 Upload proposal 2 Select carrier quotes 3 Log response 4 Upload proof of resp…" at bounding box center [784, 501] width 1533 height 677
click at [782, 287] on input "Title" at bounding box center [762, 278] width 438 height 28
paste input "25-26 MGMT LIAB, XS D&O Proposal"
type textarea "x"
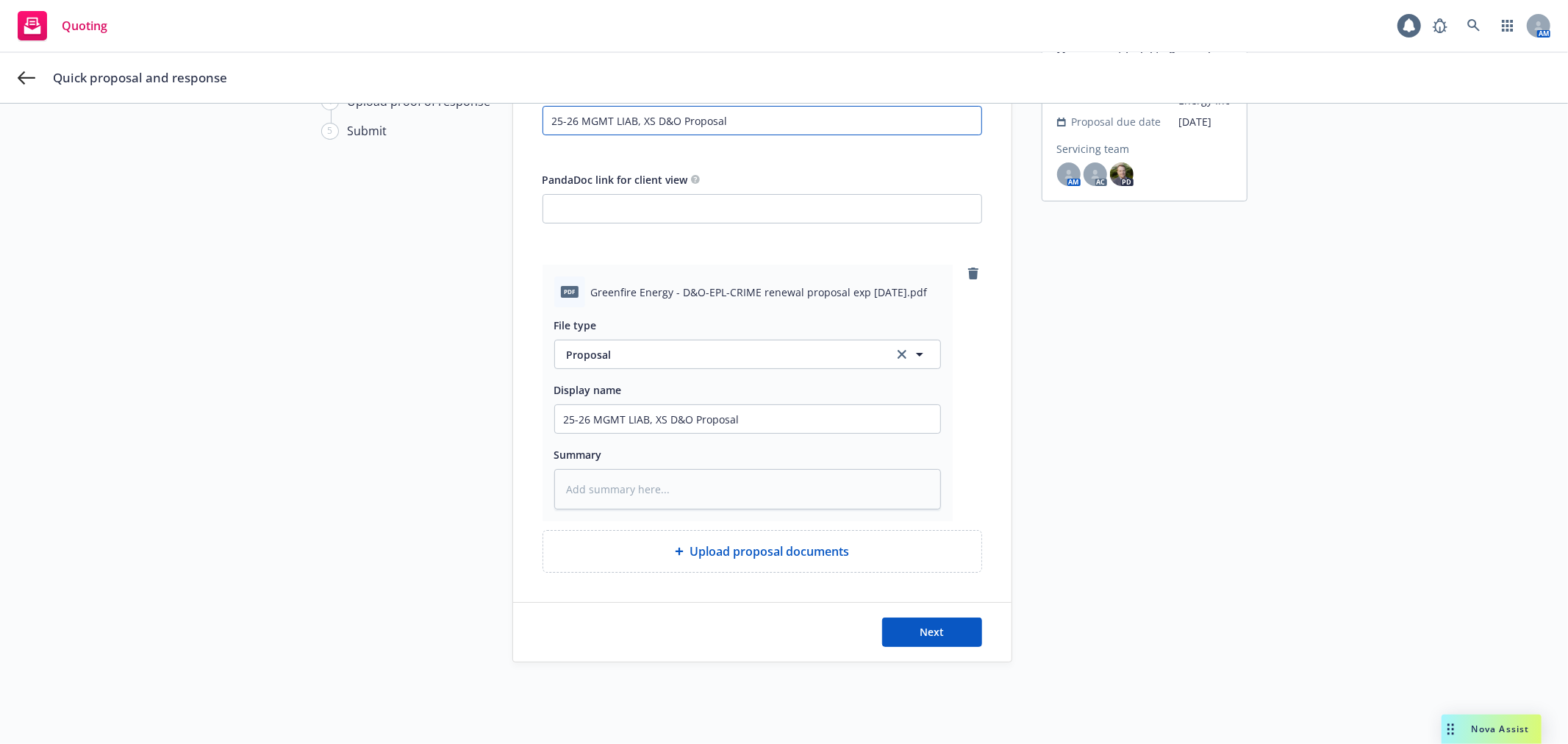
scroll to position [172, 0]
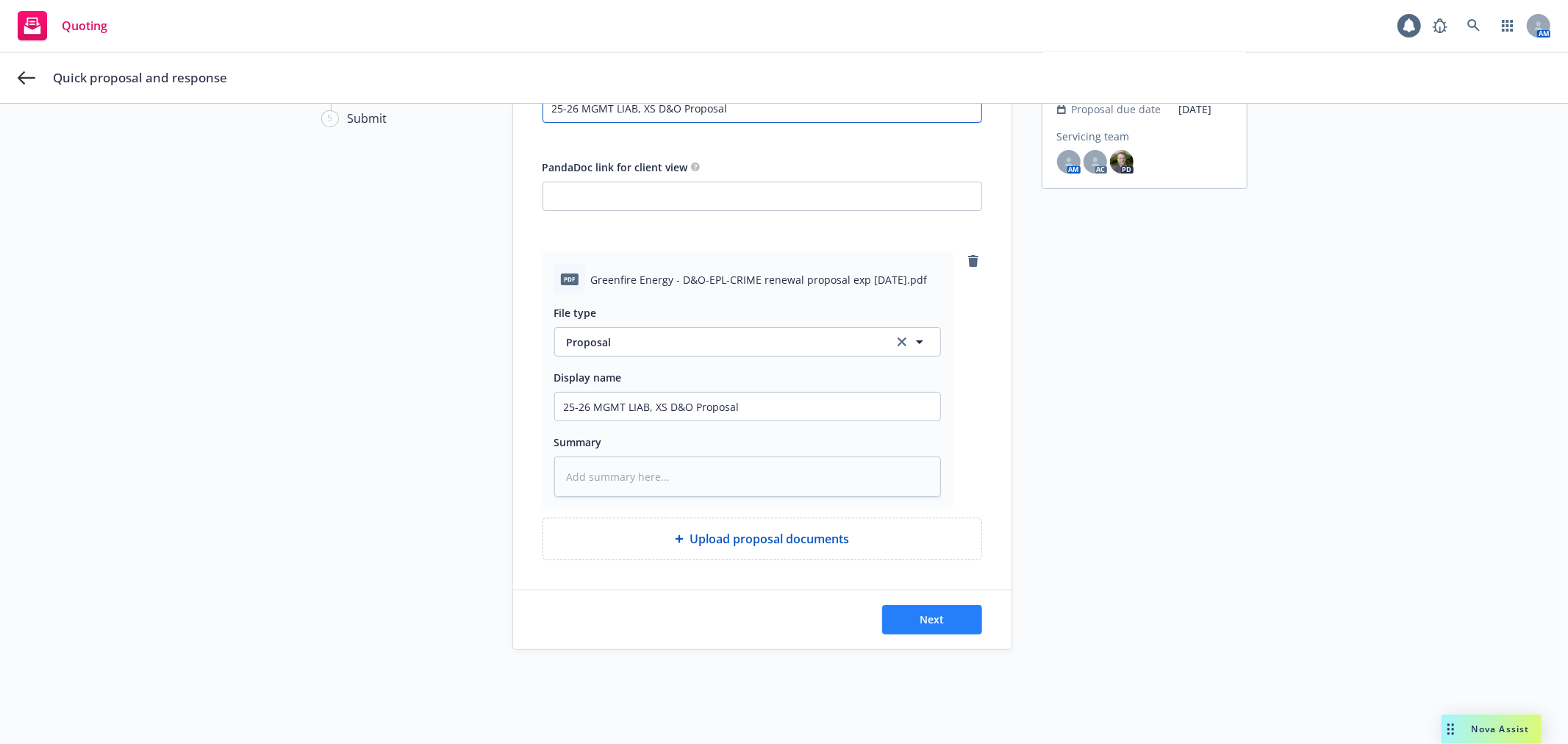
type input "25-26 MGMT LIAB, XS D&O Proposal"
click at [942, 612] on button "Next" at bounding box center [932, 620] width 100 height 30
type textarea "x"
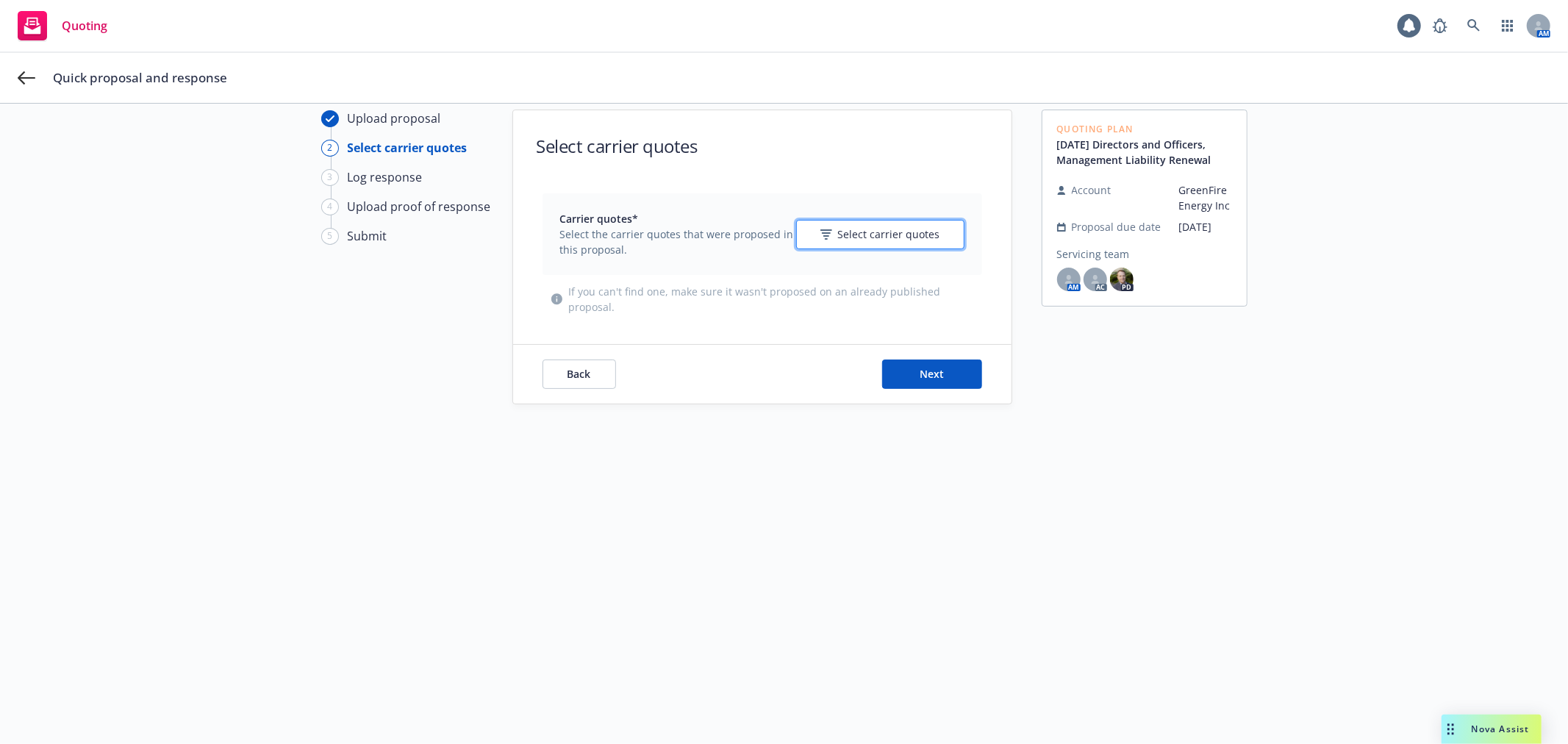
click at [916, 239] on span "Select carrier quotes" at bounding box center [890, 234] width 103 height 15
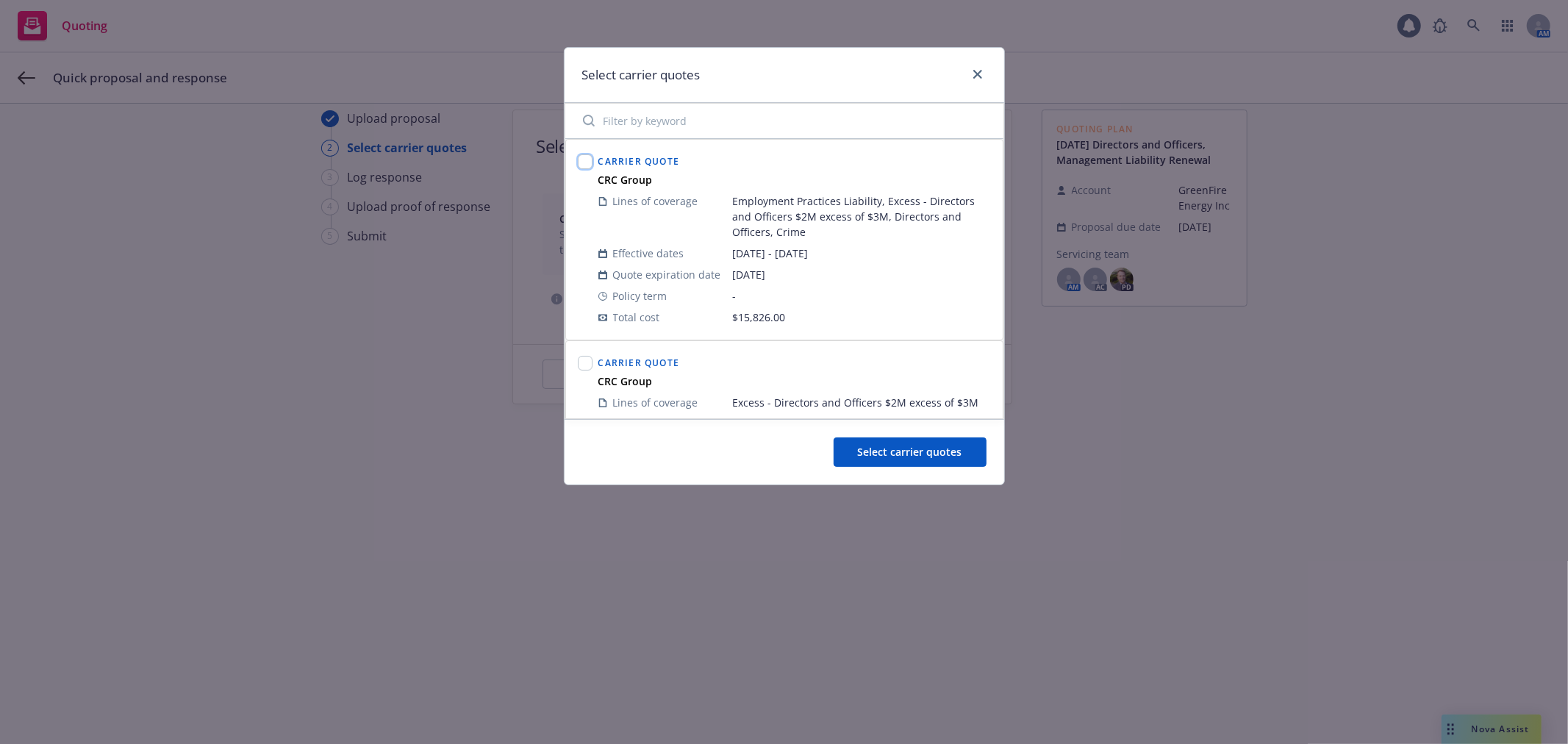
click at [585, 159] on input "checkbox" at bounding box center [585, 162] width 14 height 14
checkbox input "true"
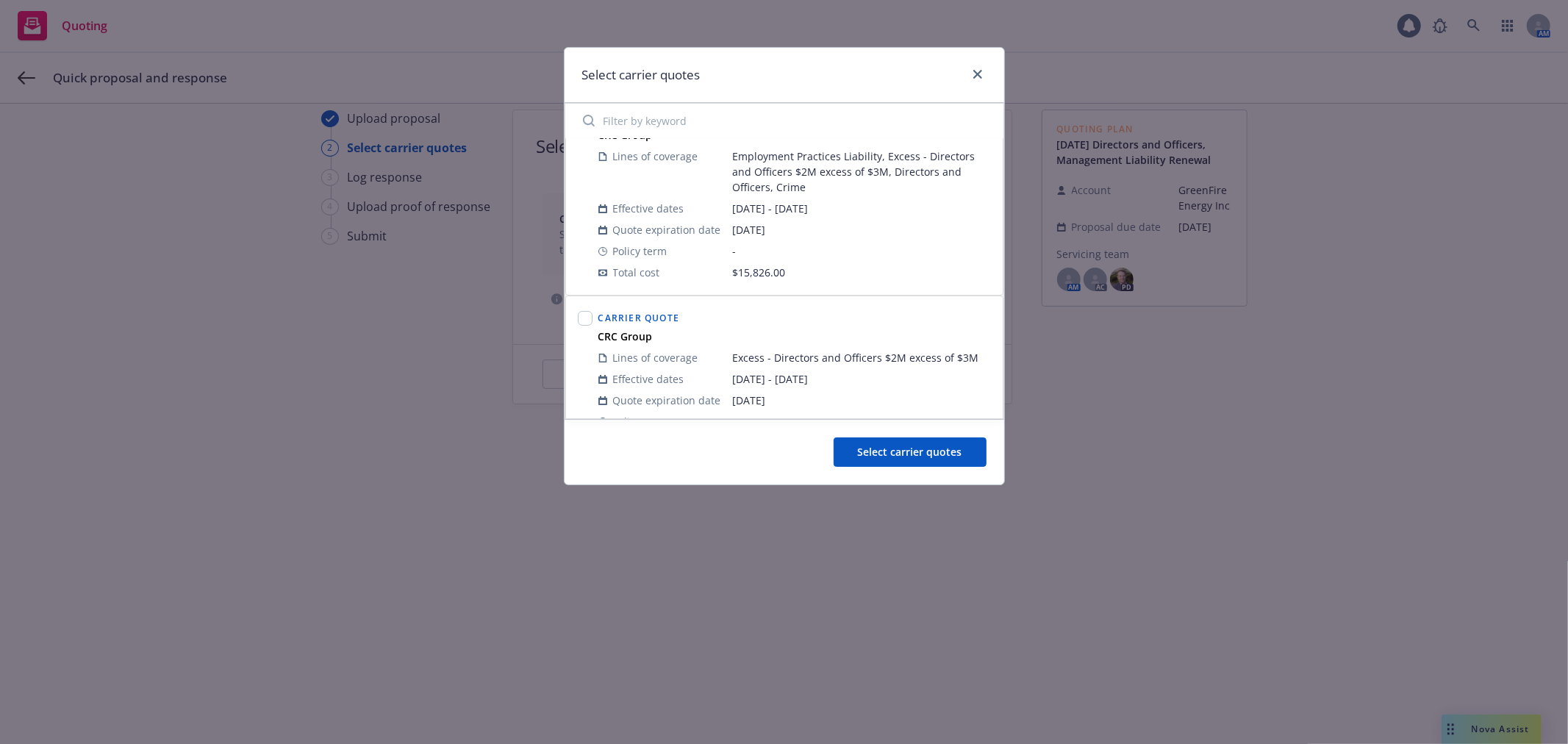
scroll to position [0, 0]
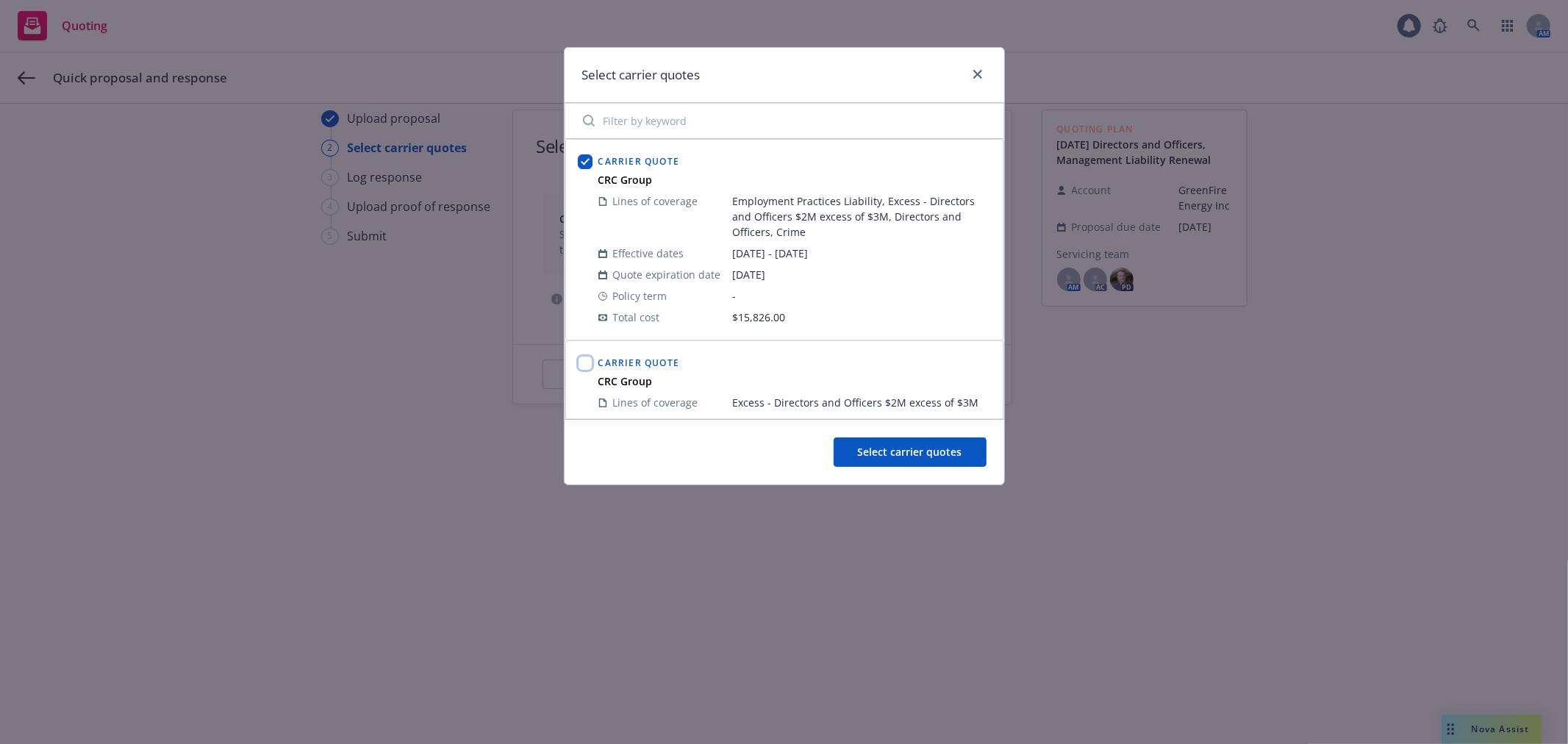
click at [583, 363] on input "checkbox" at bounding box center [585, 363] width 14 height 14
checkbox input "true"
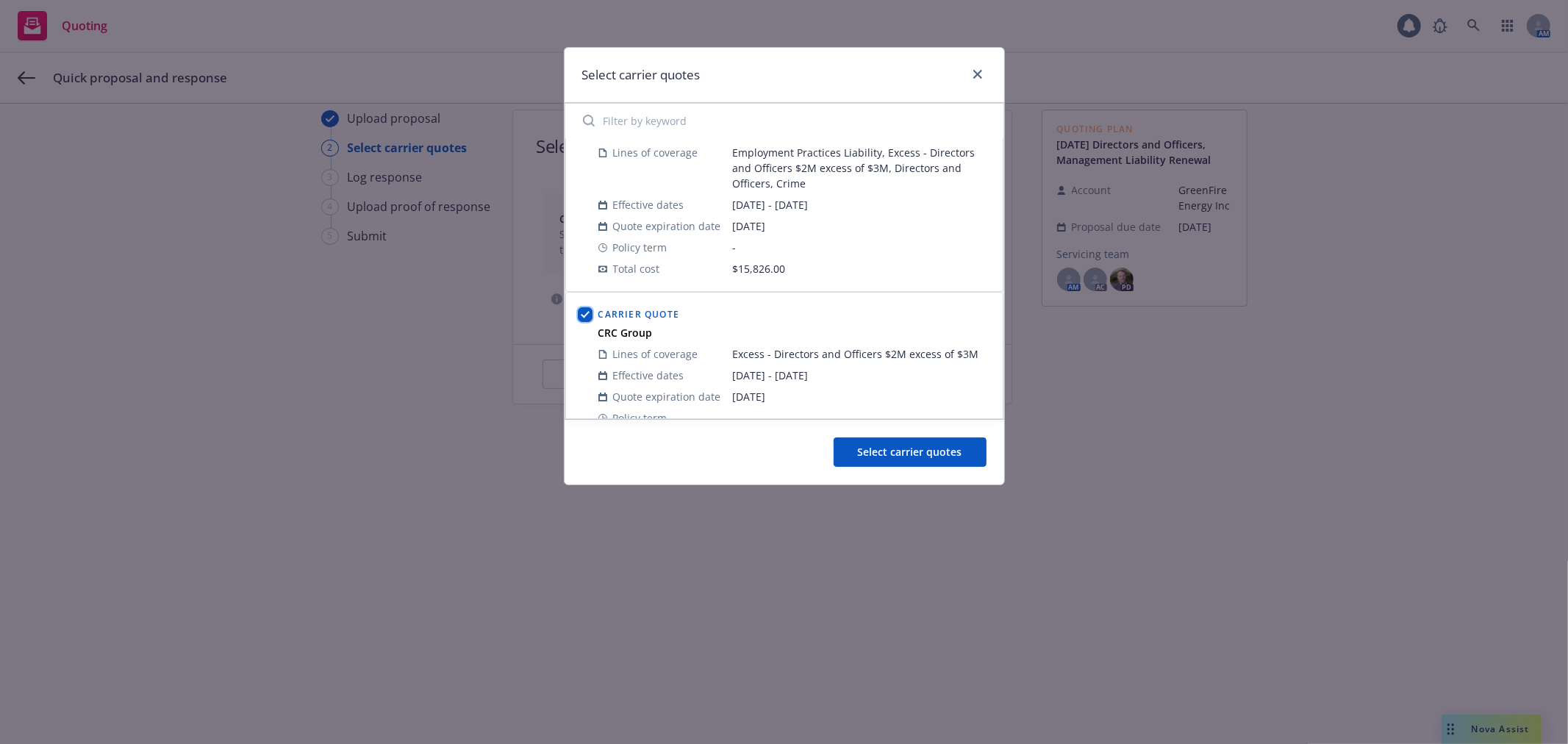
scroll to position [93, 0]
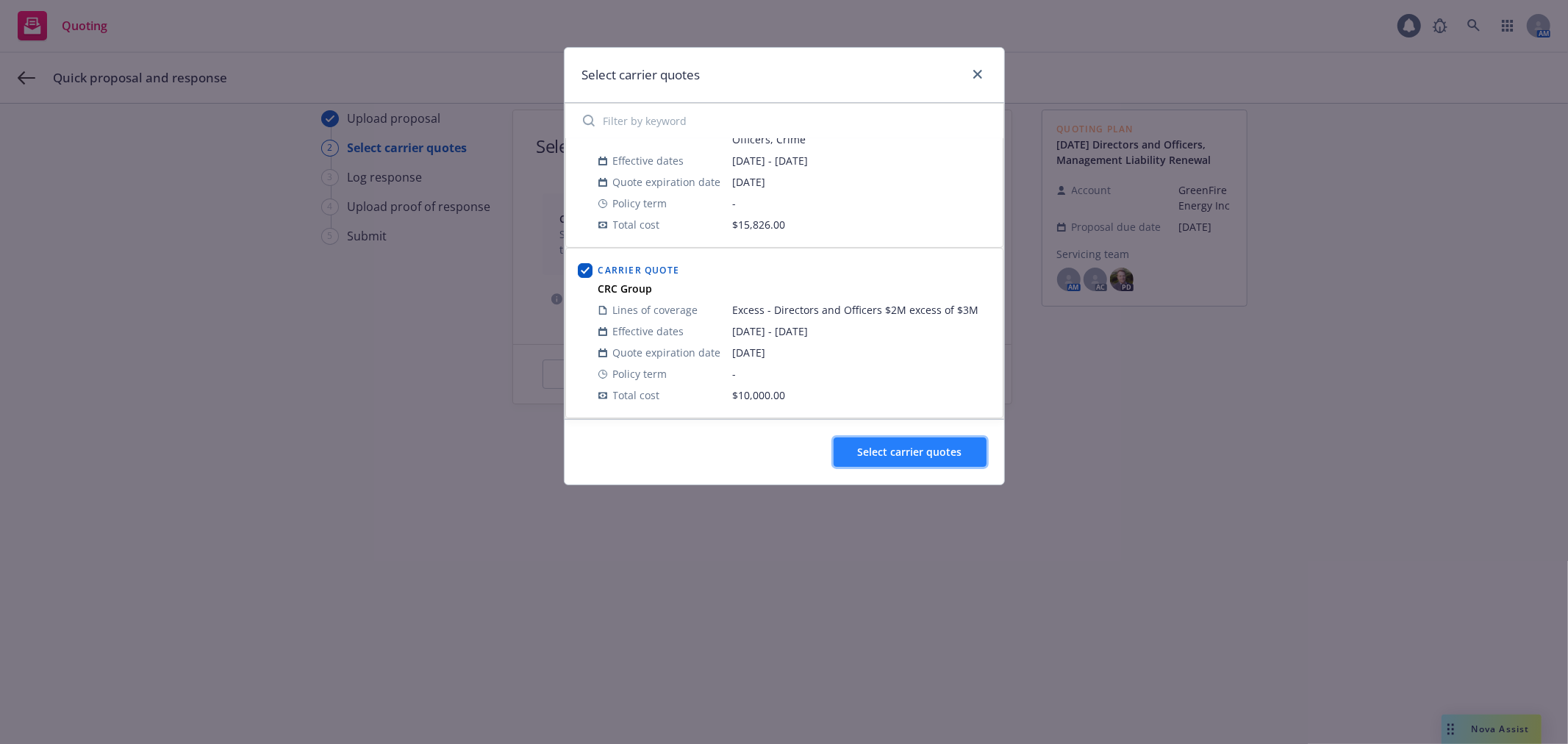
click at [951, 453] on span "Select carrier quotes" at bounding box center [910, 451] width 104 height 14
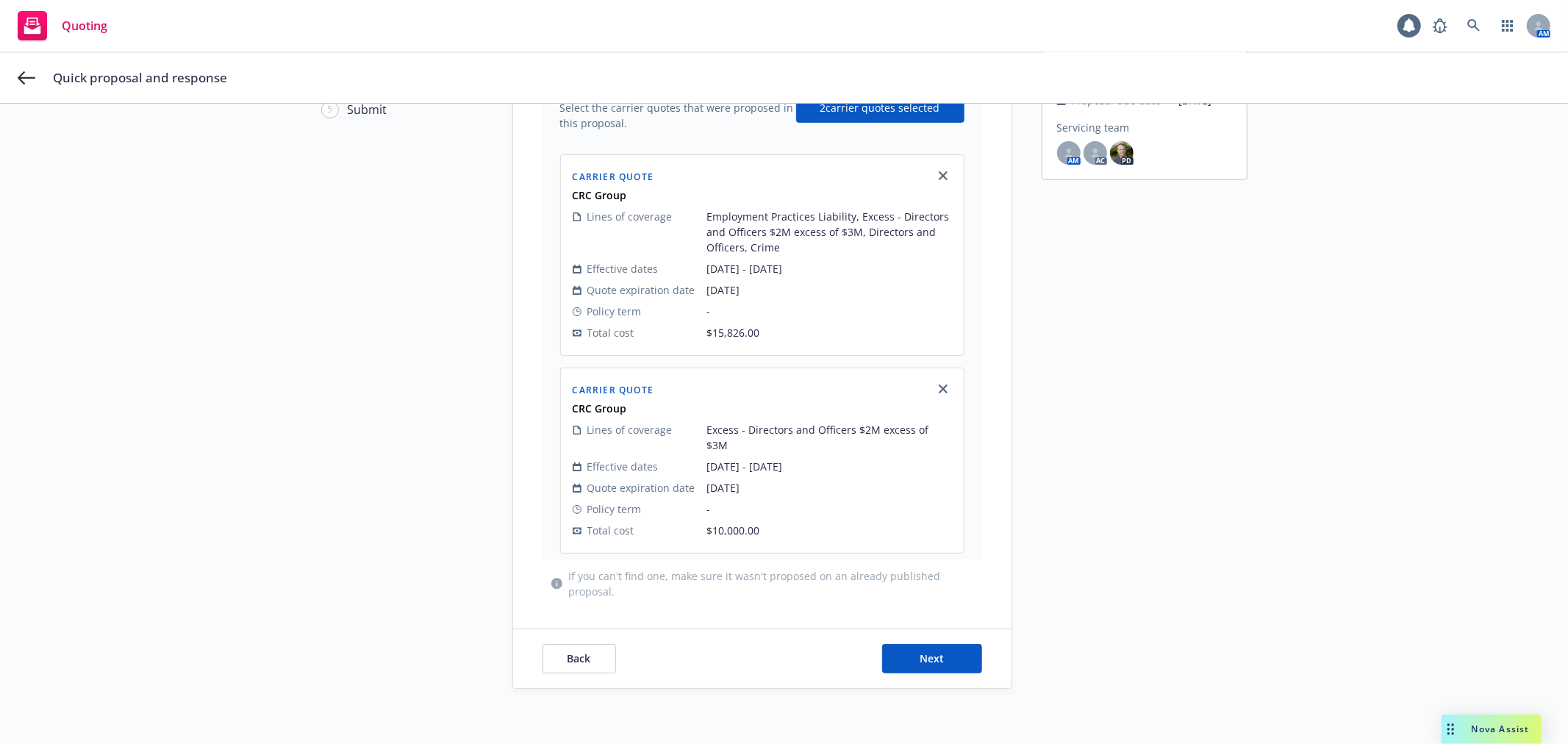
scroll to position [203, 0]
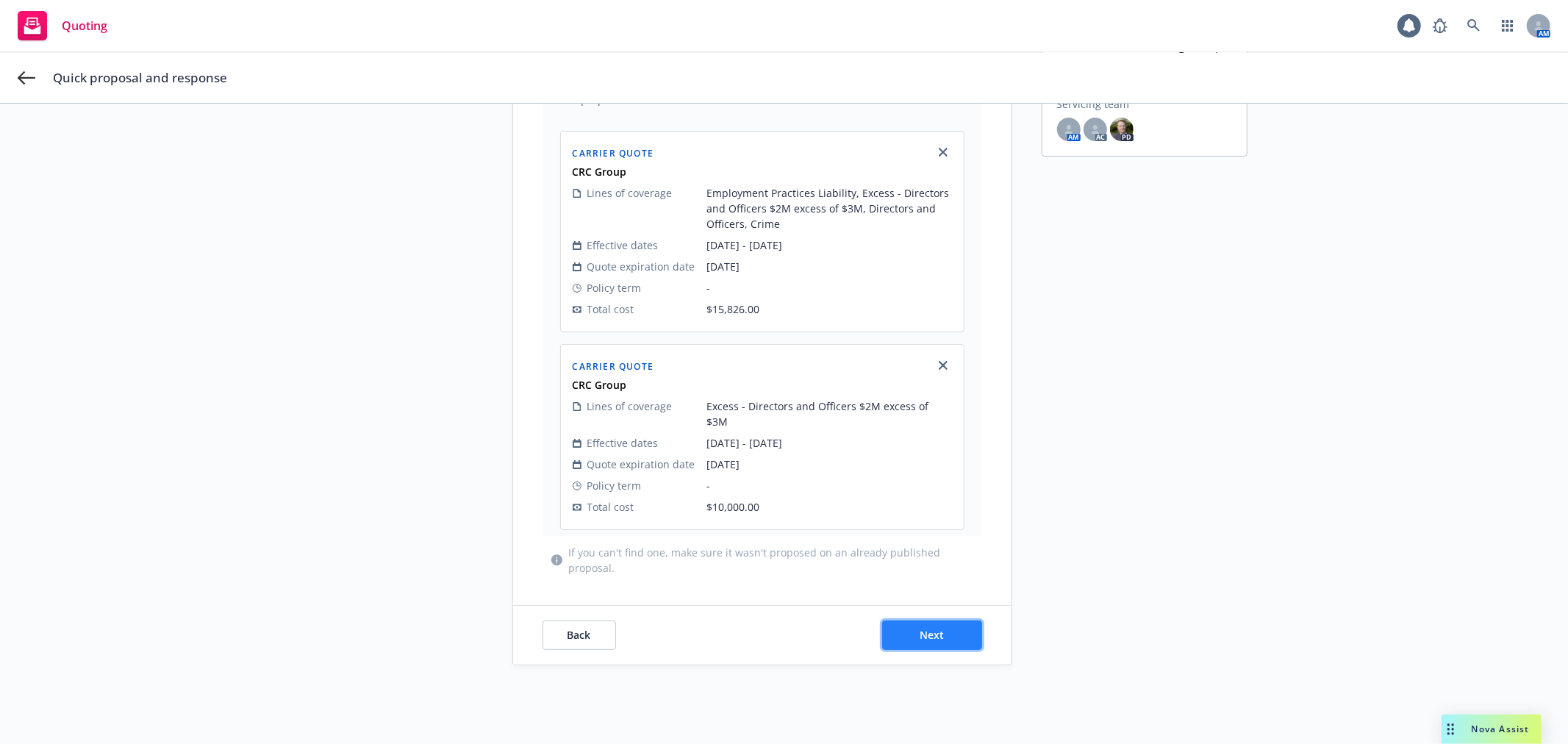
click at [945, 621] on button "Next" at bounding box center [932, 635] width 100 height 30
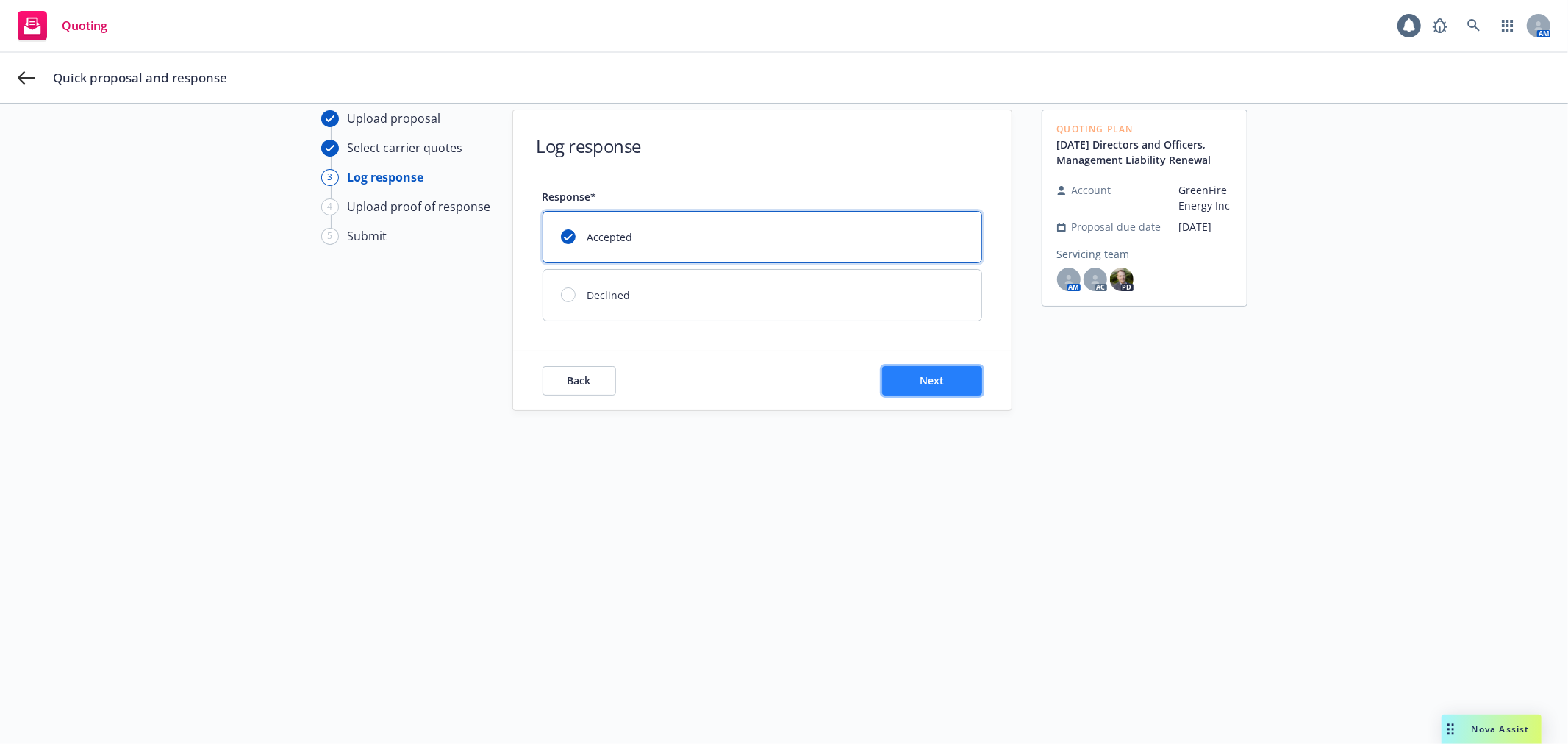
click at [943, 384] on button "Next" at bounding box center [932, 380] width 100 height 30
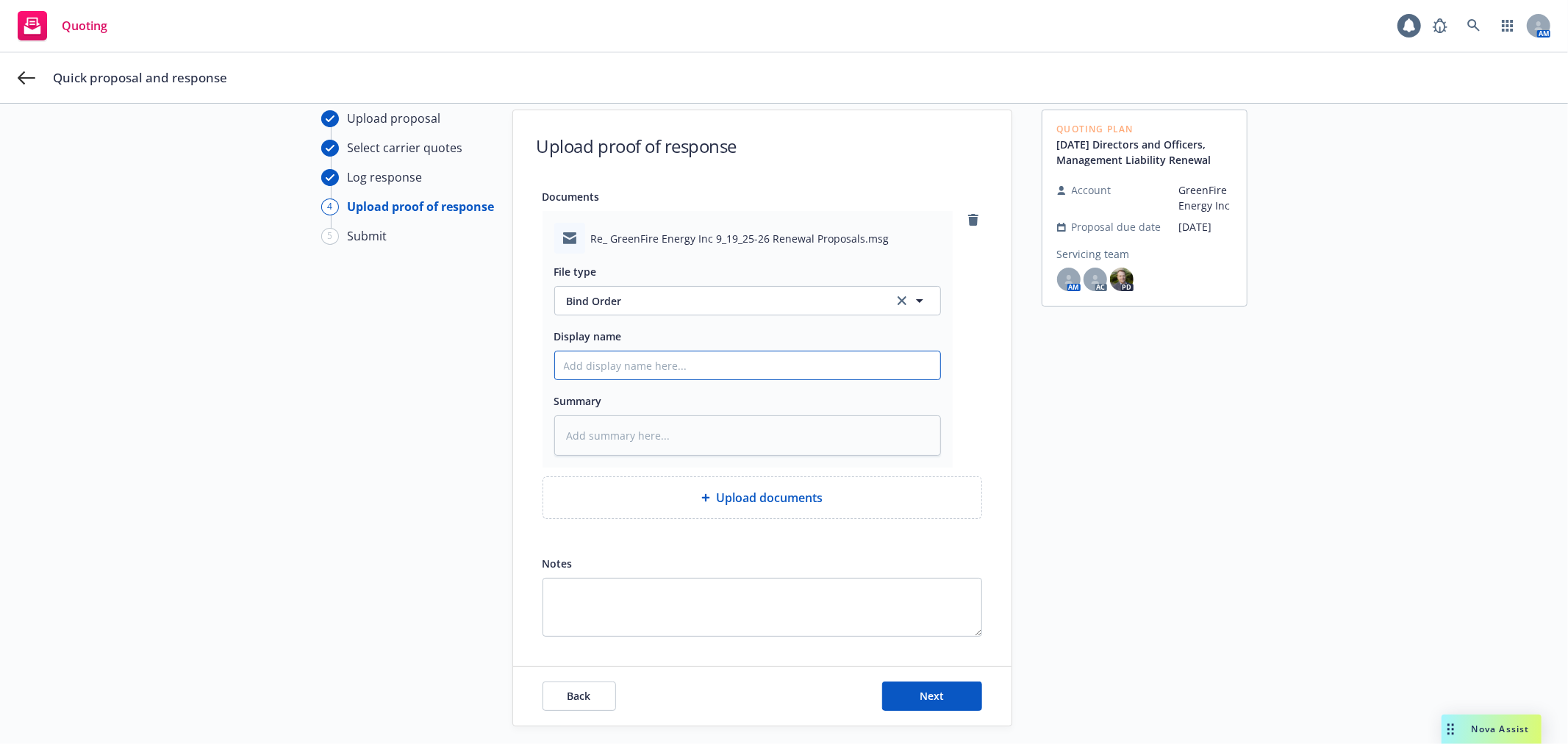
click at [605, 358] on input "Display name" at bounding box center [747, 365] width 385 height 28
type textarea "x"
type input "F"
type textarea "x"
type input "Fr"
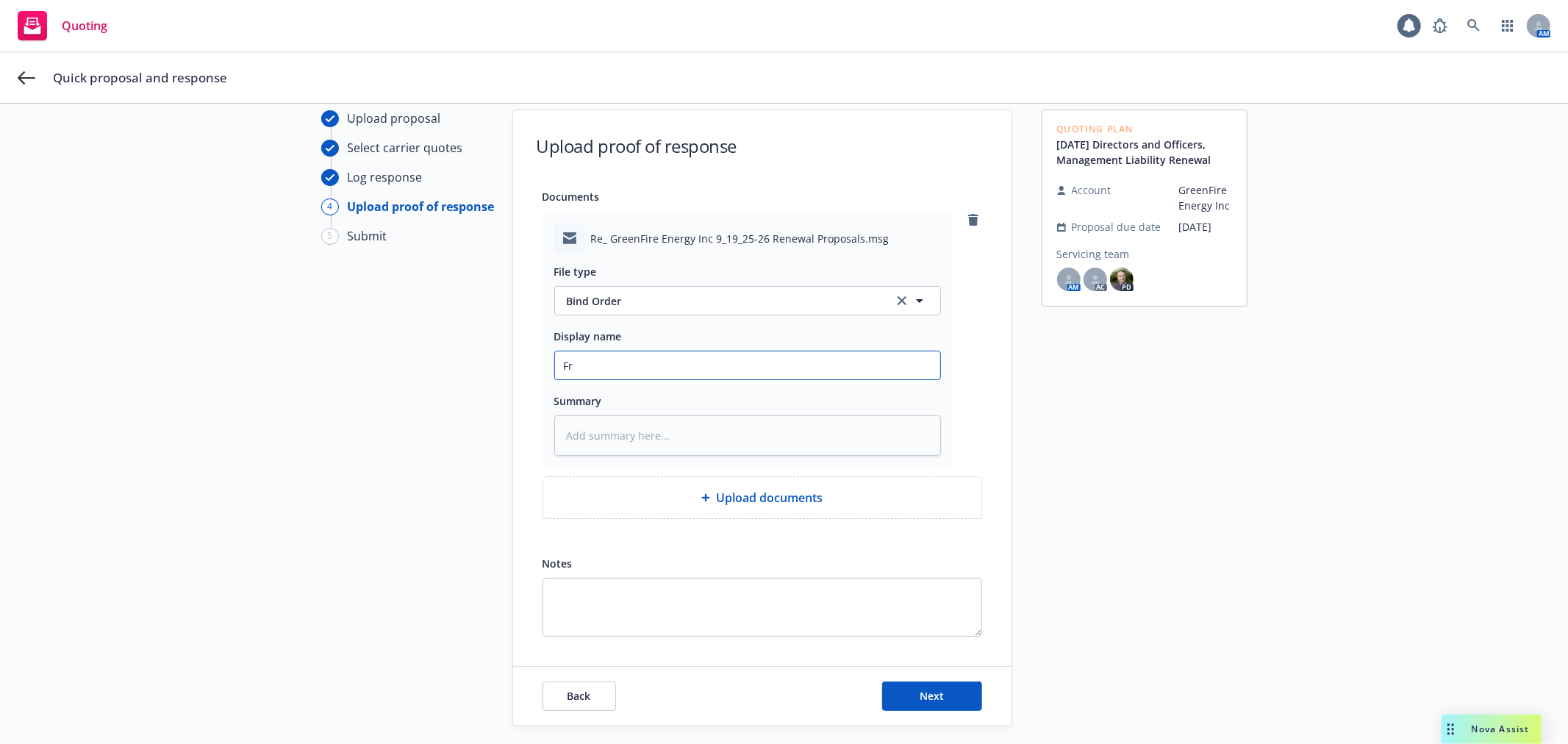
type textarea "x"
type input "Fr"
type textarea "x"
type input "Fr C"
type textarea "x"
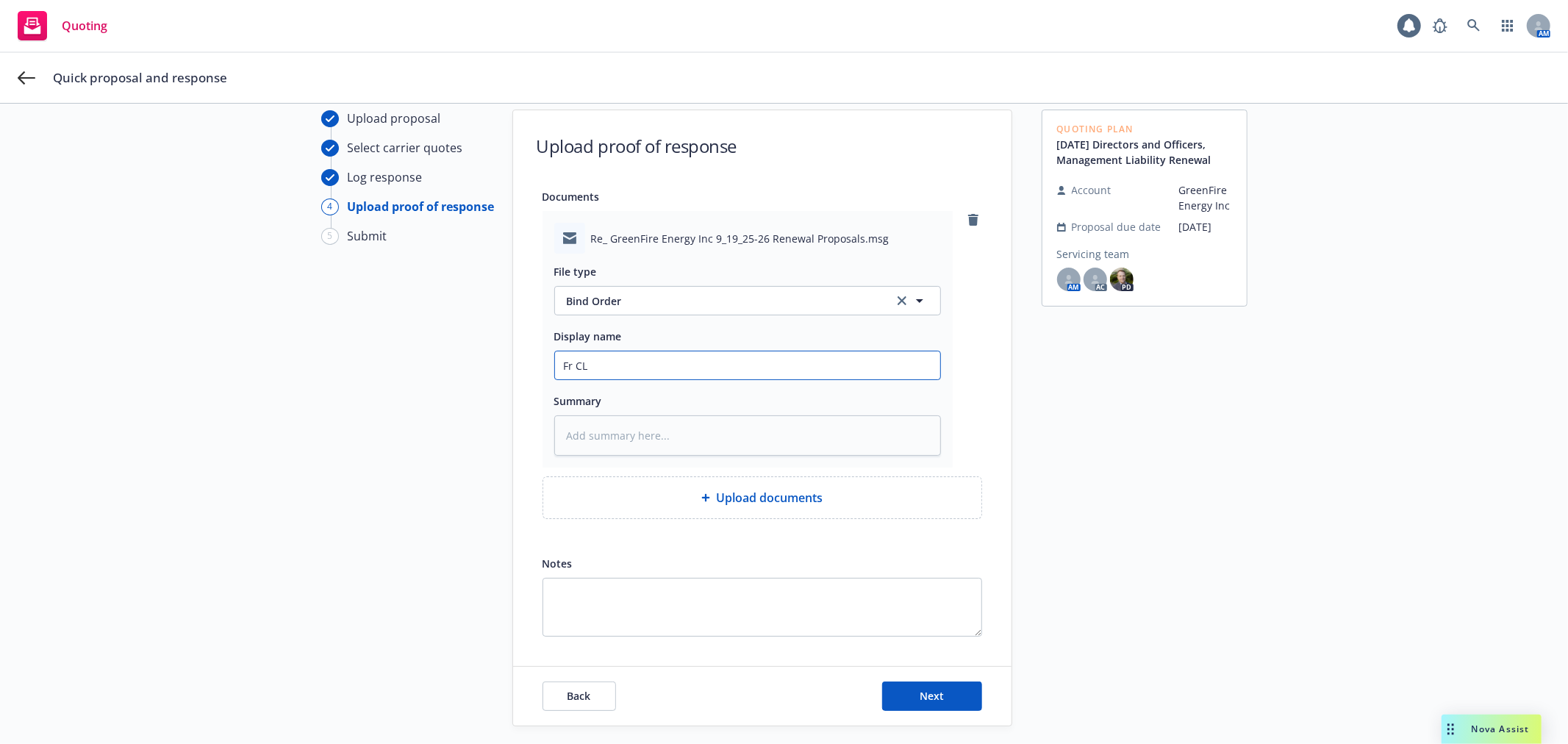
type input "Fr CLi"
type textarea "x"
type input "Fr CLie"
type textarea "x"
type input "Fr CLien"
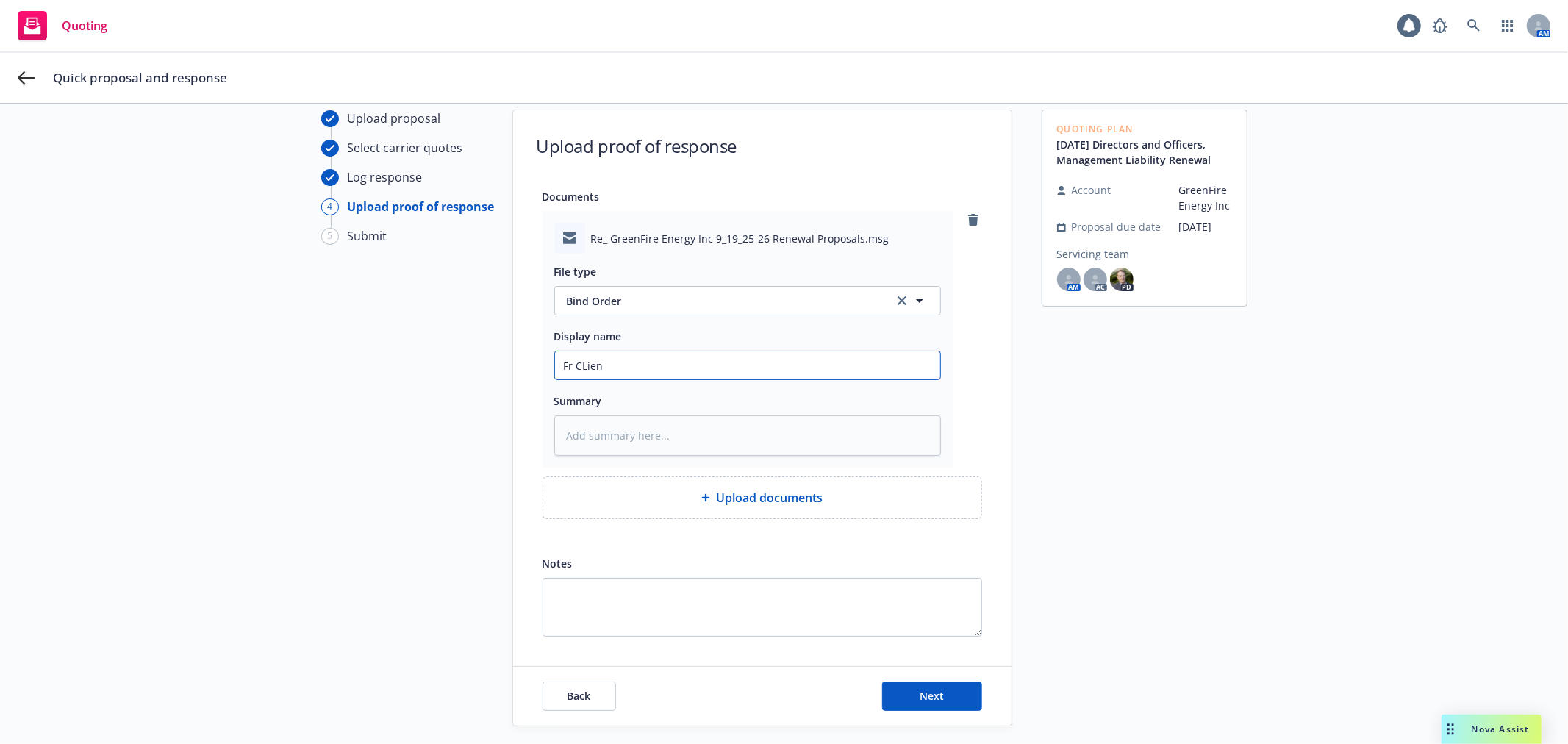
type textarea "x"
type input "Fr CLient"
type textarea "x"
type input "Fr CLien"
type textarea "x"
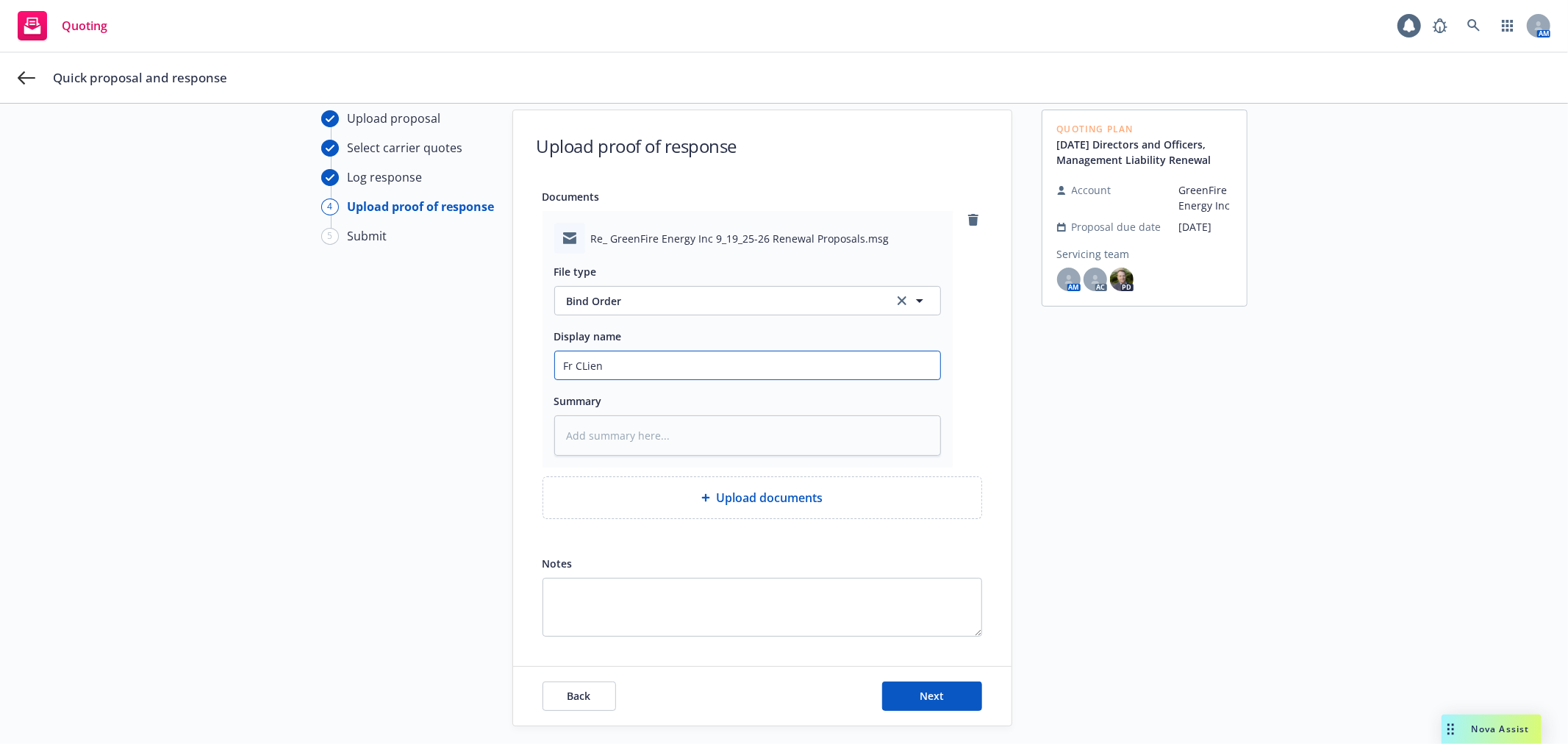
type input "Fr CLie"
type textarea "x"
type input "Fr CLi"
type textarea "x"
type input "Fr CL"
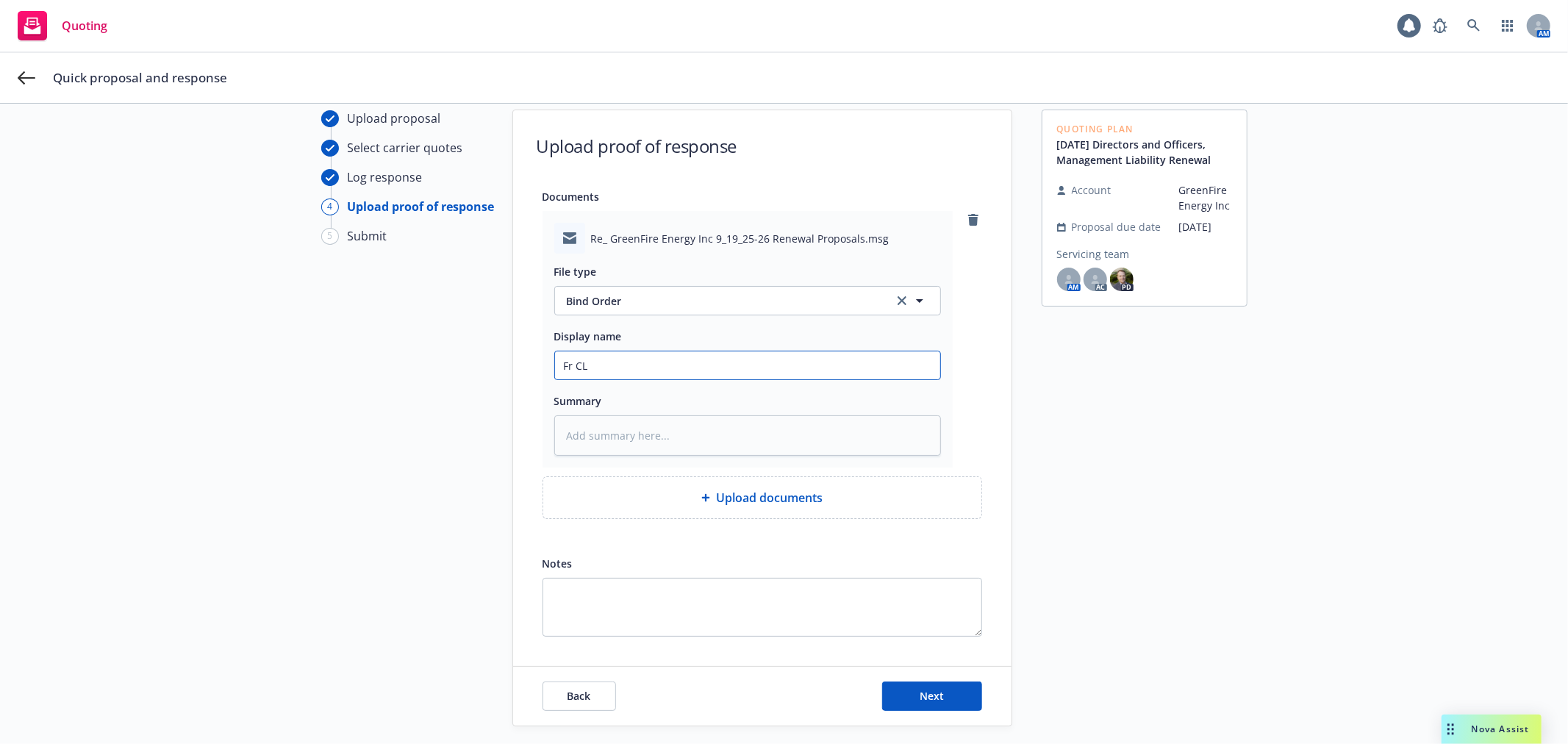
type textarea "x"
type input "Fr C"
type textarea "x"
paste input "25-26 MGMT LIAB, XS D&O Proposal"
drag, startPoint x: 782, startPoint y: 365, endPoint x: 1047, endPoint y: 320, distance: 268.8
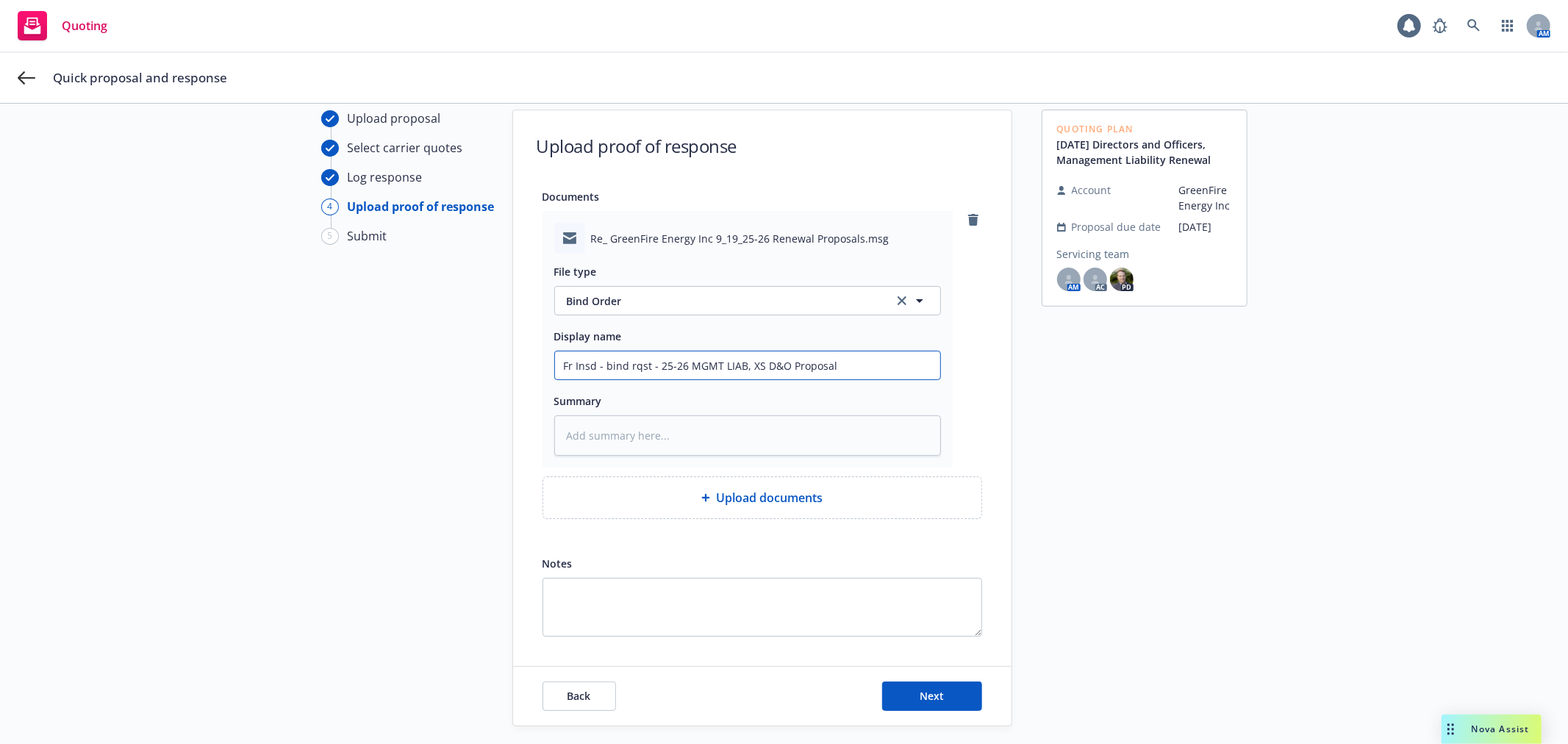
click at [1047, 320] on div "Upload proposal Select carrier quotes Log response 4 Upload proof of response 5…" at bounding box center [784, 418] width 1533 height 617
click at [944, 695] on button "Next" at bounding box center [932, 696] width 100 height 30
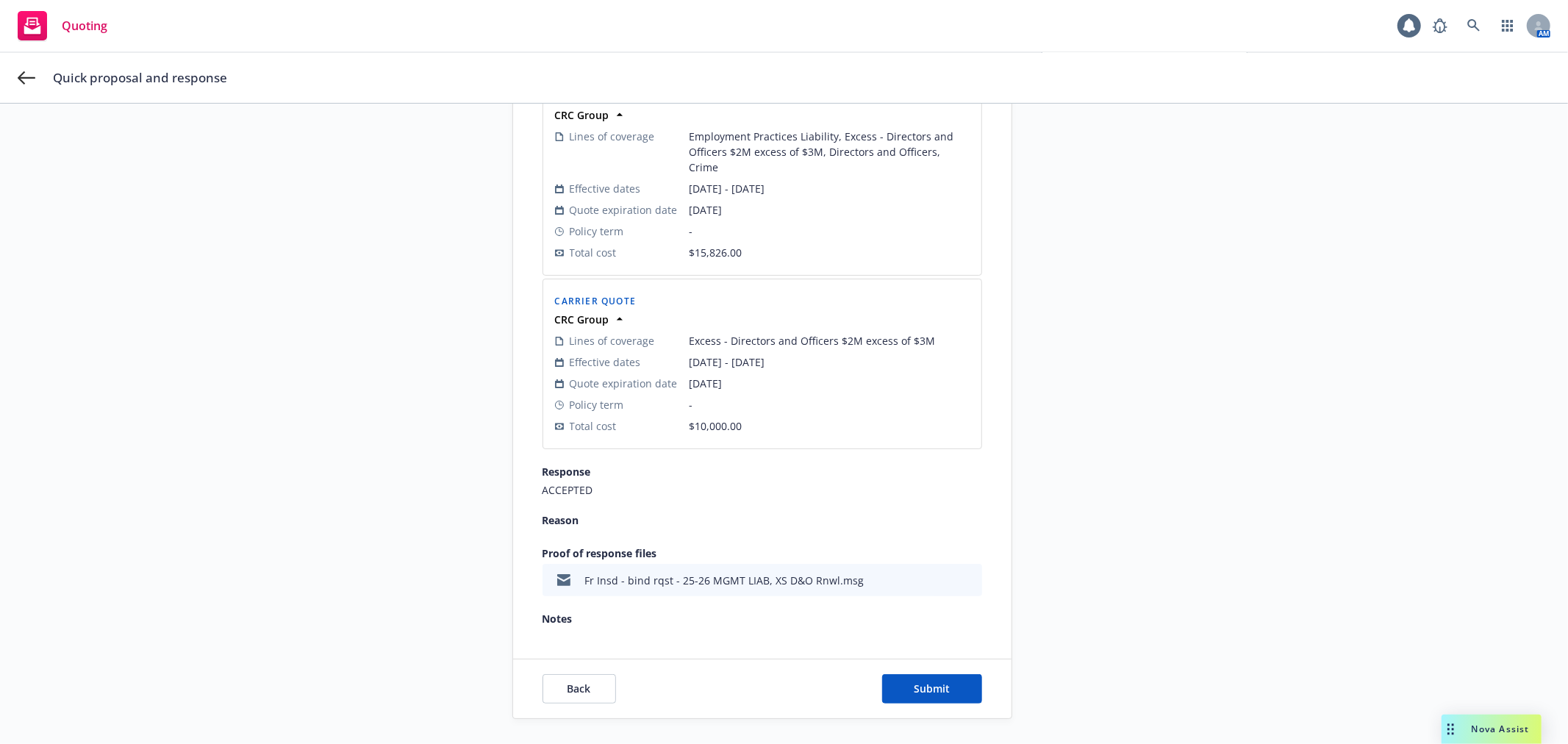
scroll to position [352, 0]
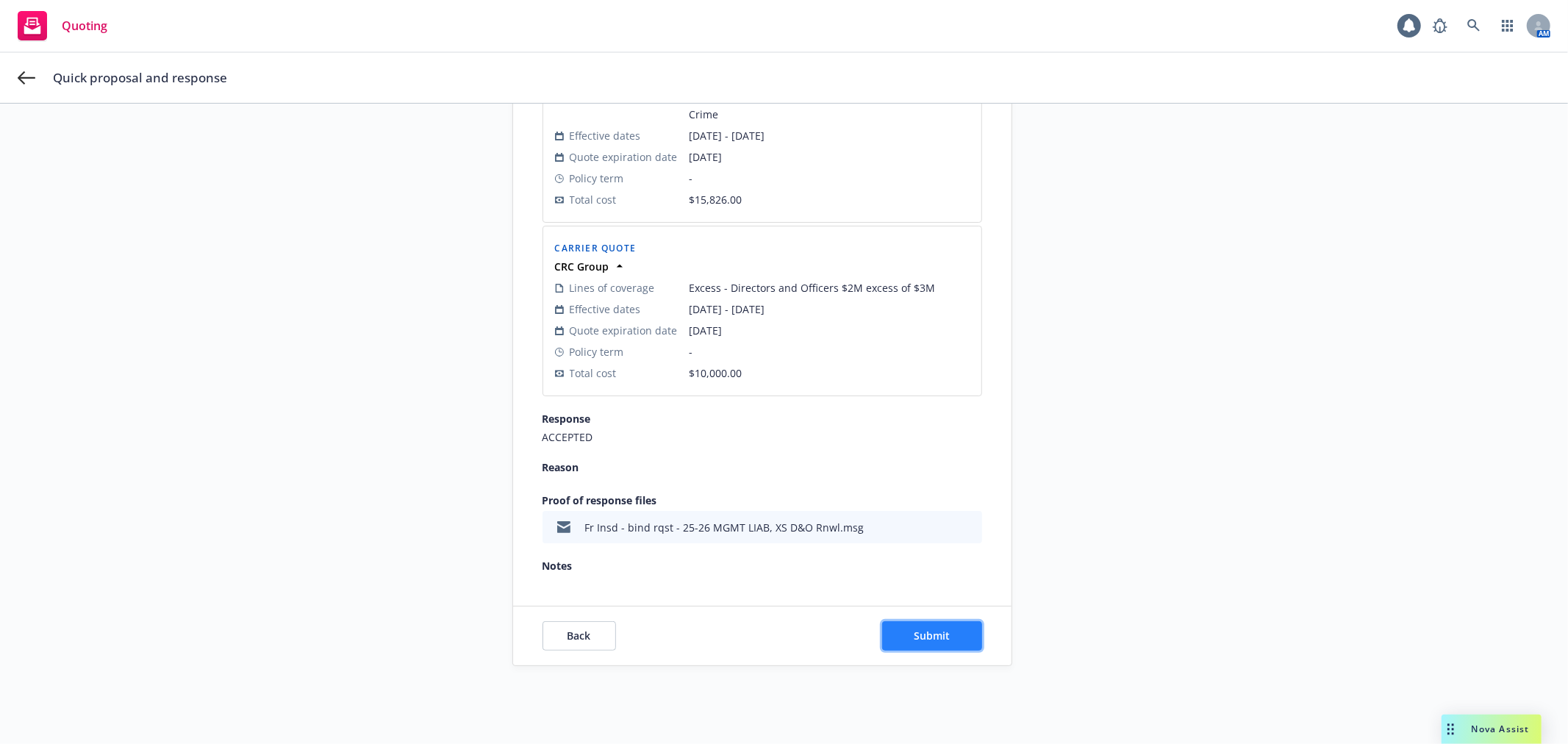
click at [935, 629] on span "Submit" at bounding box center [931, 635] width 36 height 14
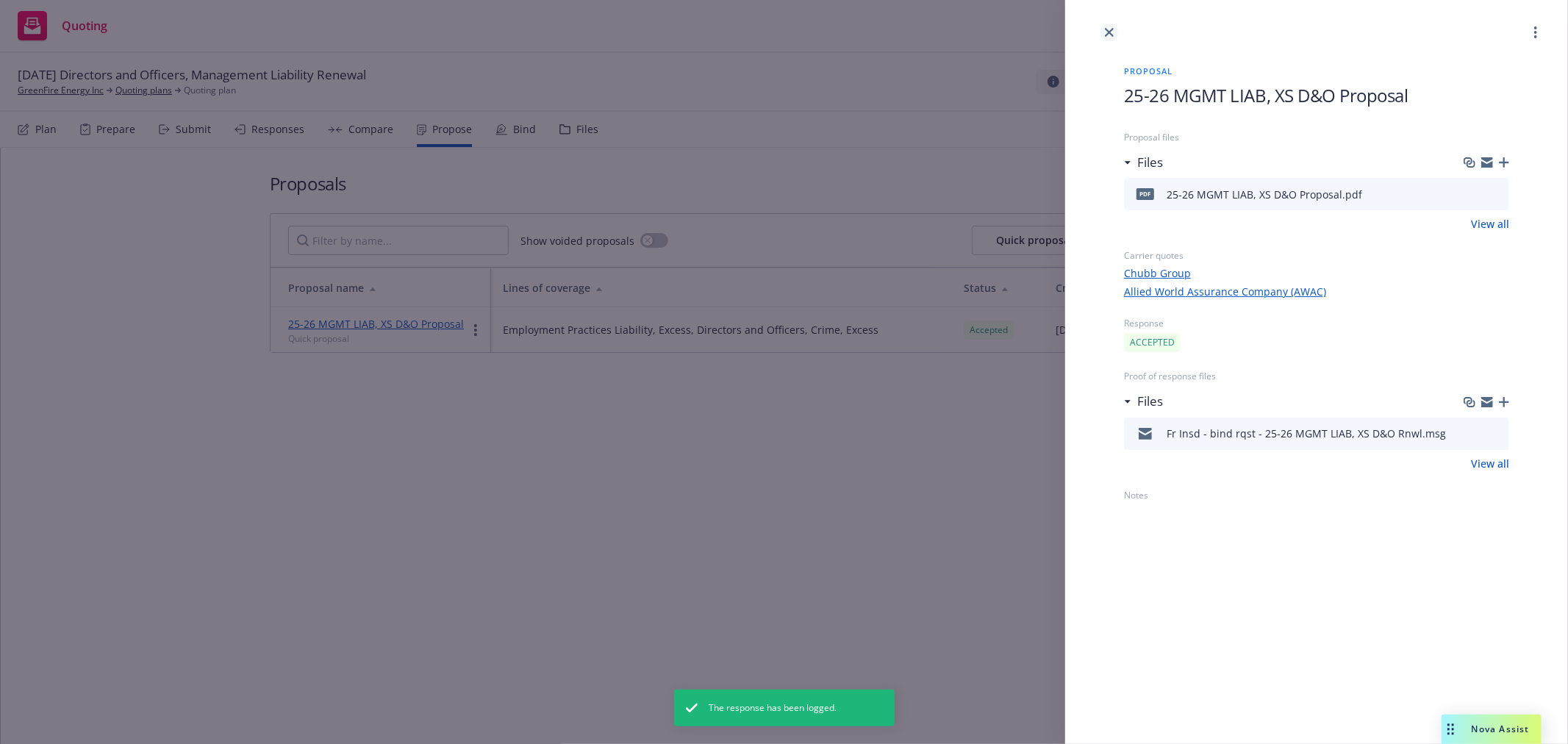
click at [1111, 30] on icon "close" at bounding box center [1109, 32] width 9 height 9
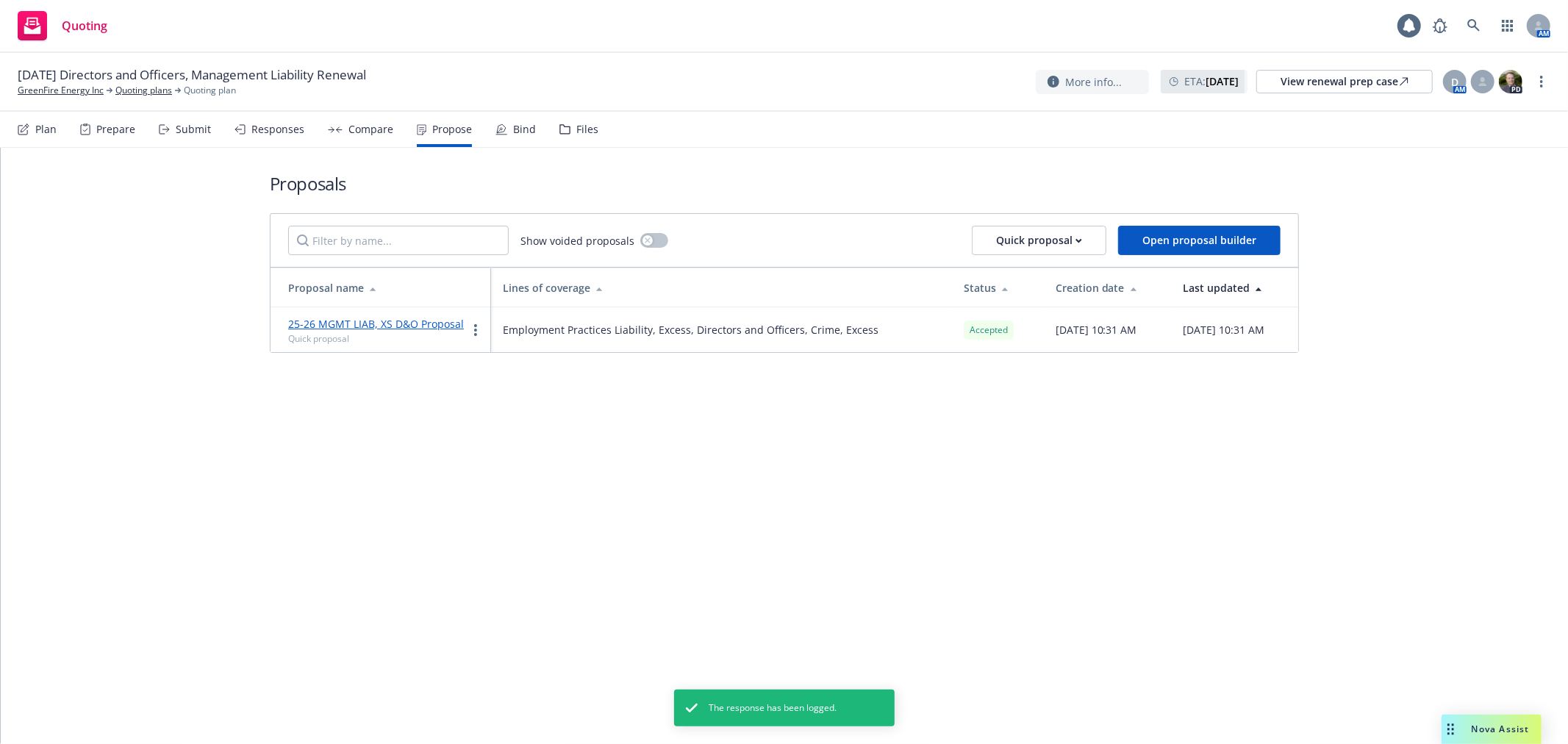
click at [513, 127] on div "Bind" at bounding box center [525, 129] width 22 height 12
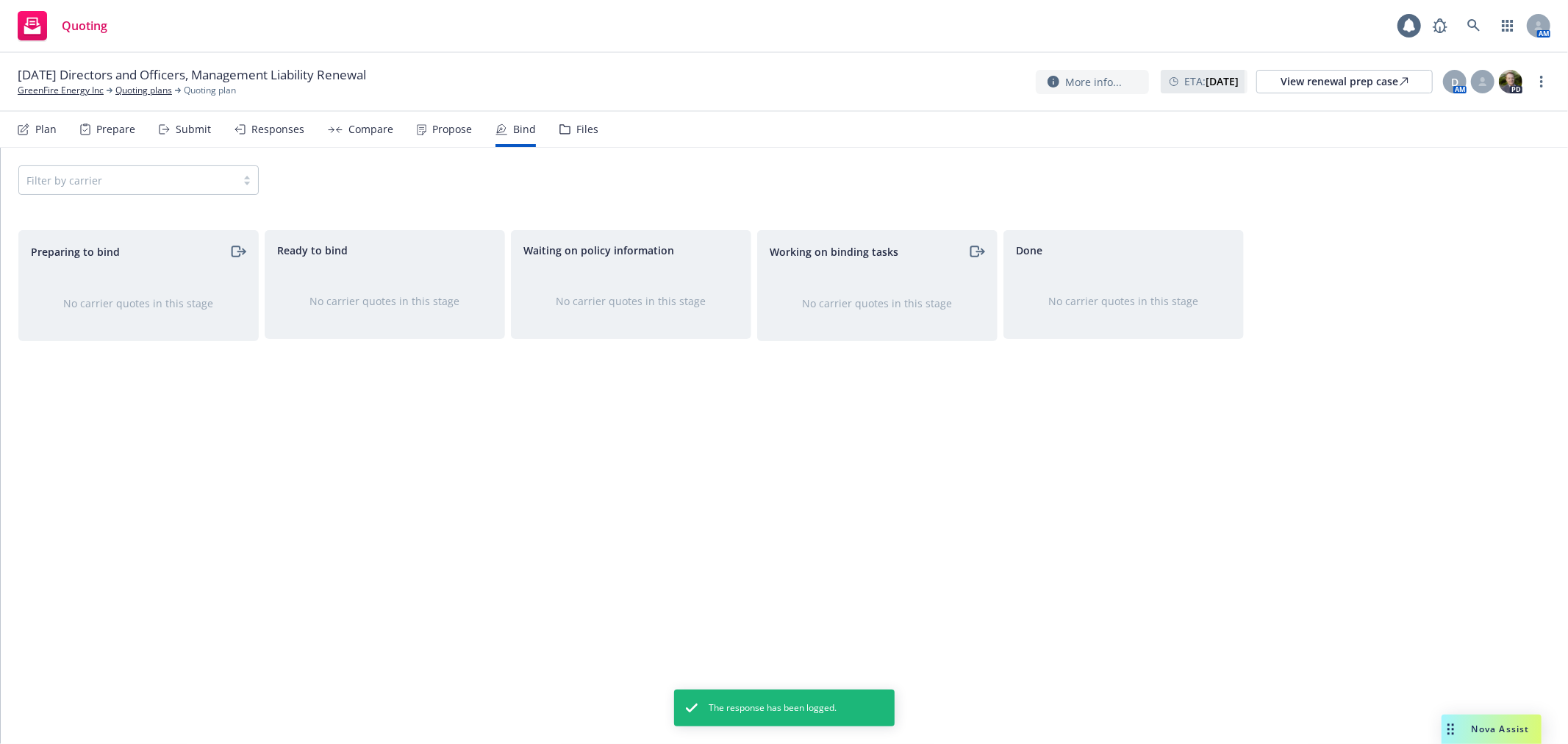
click at [432, 126] on div "Propose" at bounding box center [452, 129] width 40 height 12
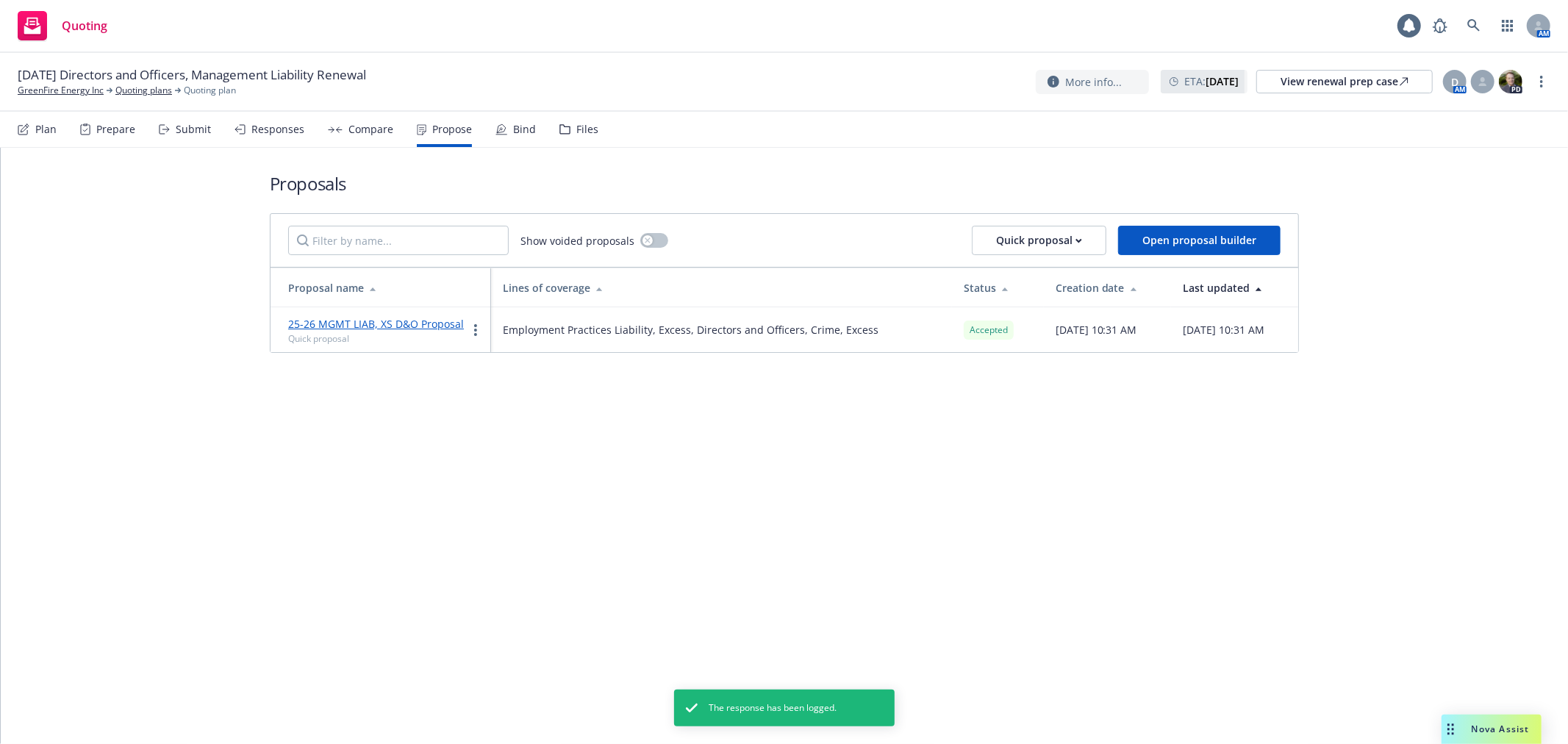
click at [513, 123] on div "Bind" at bounding box center [525, 129] width 22 height 12
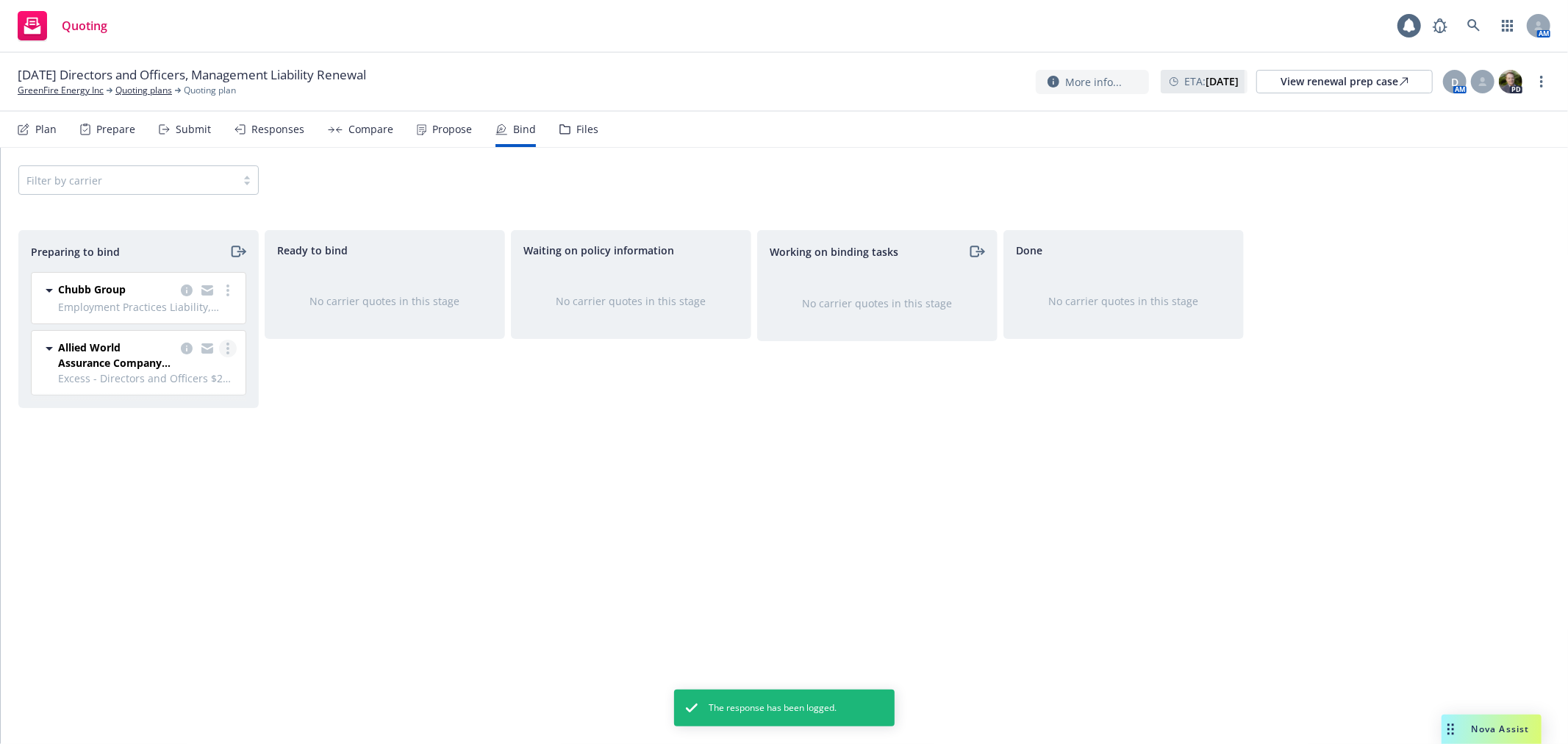
click at [229, 344] on circle "more" at bounding box center [228, 344] width 3 height 3
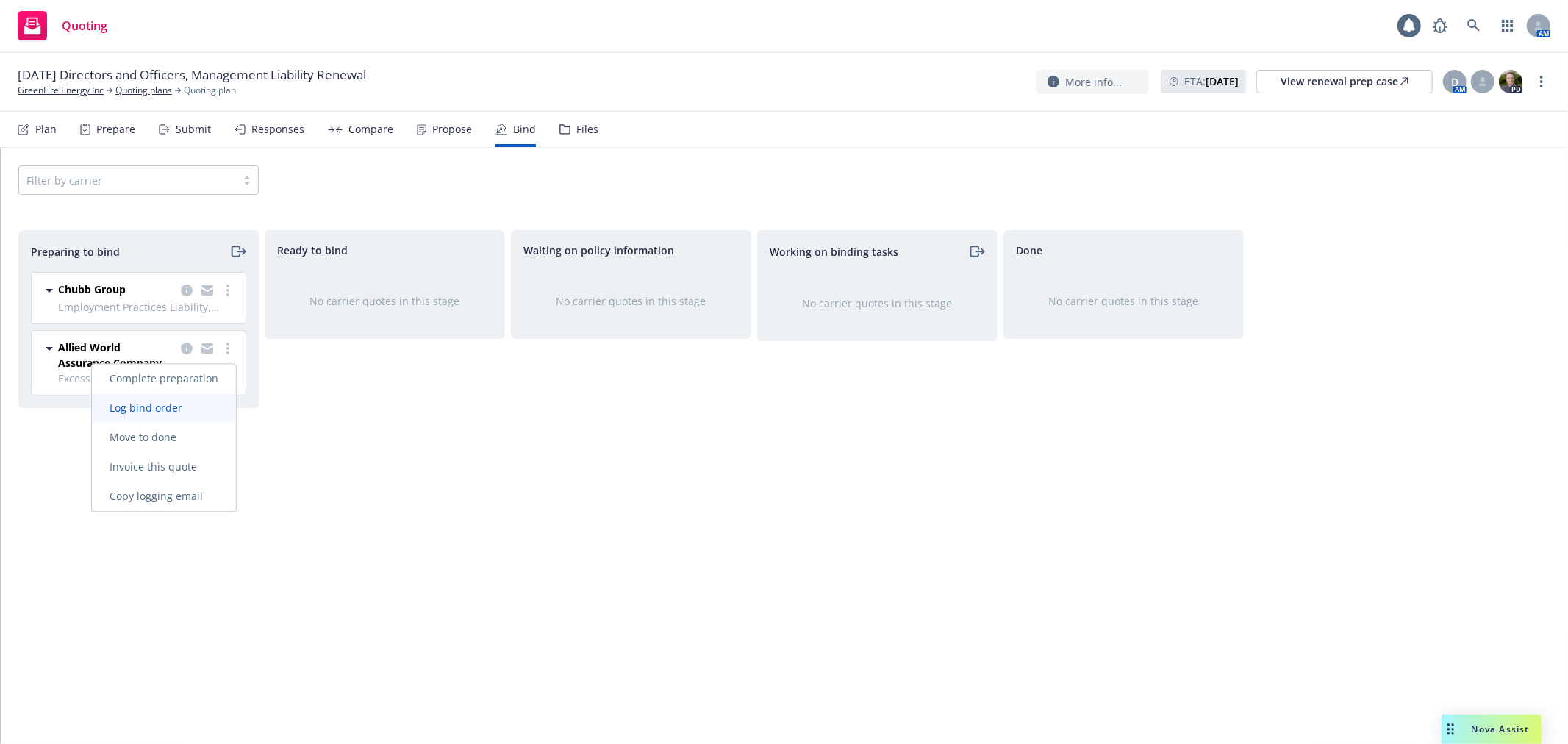
click at [192, 408] on span "Log bind order" at bounding box center [146, 407] width 108 height 14
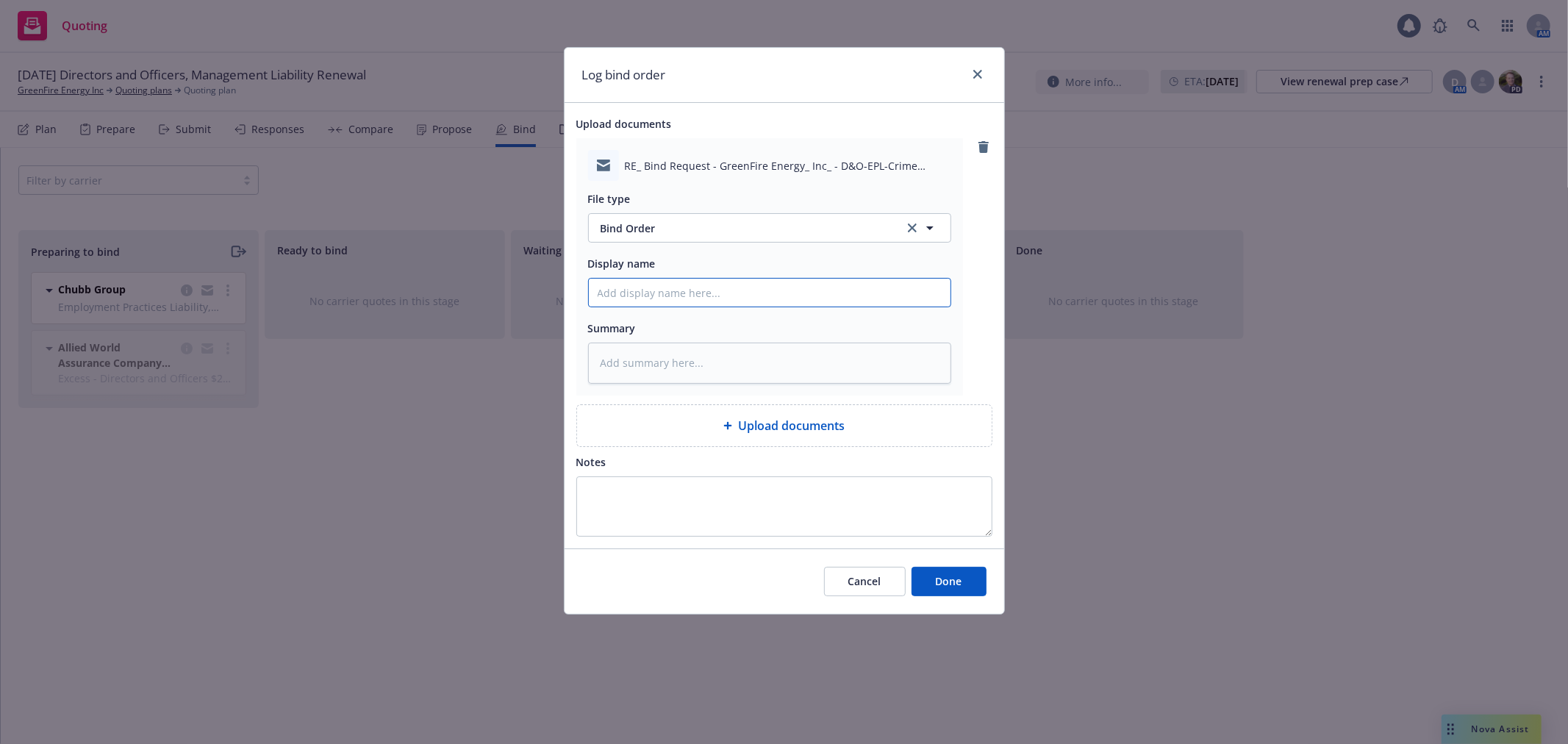
click at [694, 303] on input "Display name" at bounding box center [770, 292] width 362 height 28
paste input "25-26 MGMT LIAB, XS D&O Proposal"
drag, startPoint x: 928, startPoint y: 300, endPoint x: 871, endPoint y: 302, distance: 57.0
click at [871, 302] on input "To ERS Team - Bind Order for 25-26 MGMT LIAB, XS D&O Proposal" at bounding box center [770, 292] width 362 height 28
click at [954, 579] on span "Done" at bounding box center [949, 581] width 26 height 14
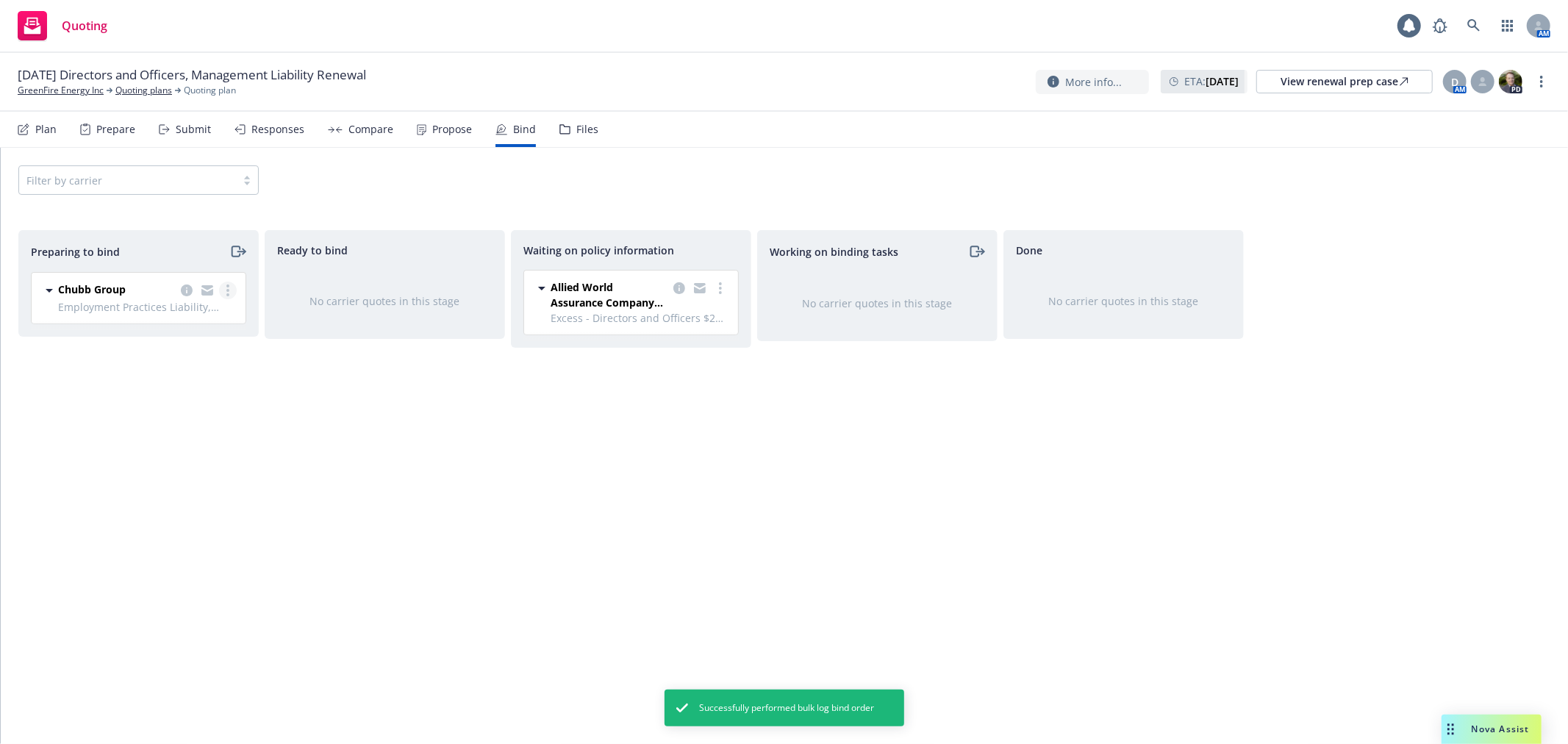
click at [229, 288] on link "more" at bounding box center [228, 291] width 18 height 18
click at [181, 345] on span "Log bind order" at bounding box center [146, 350] width 108 height 14
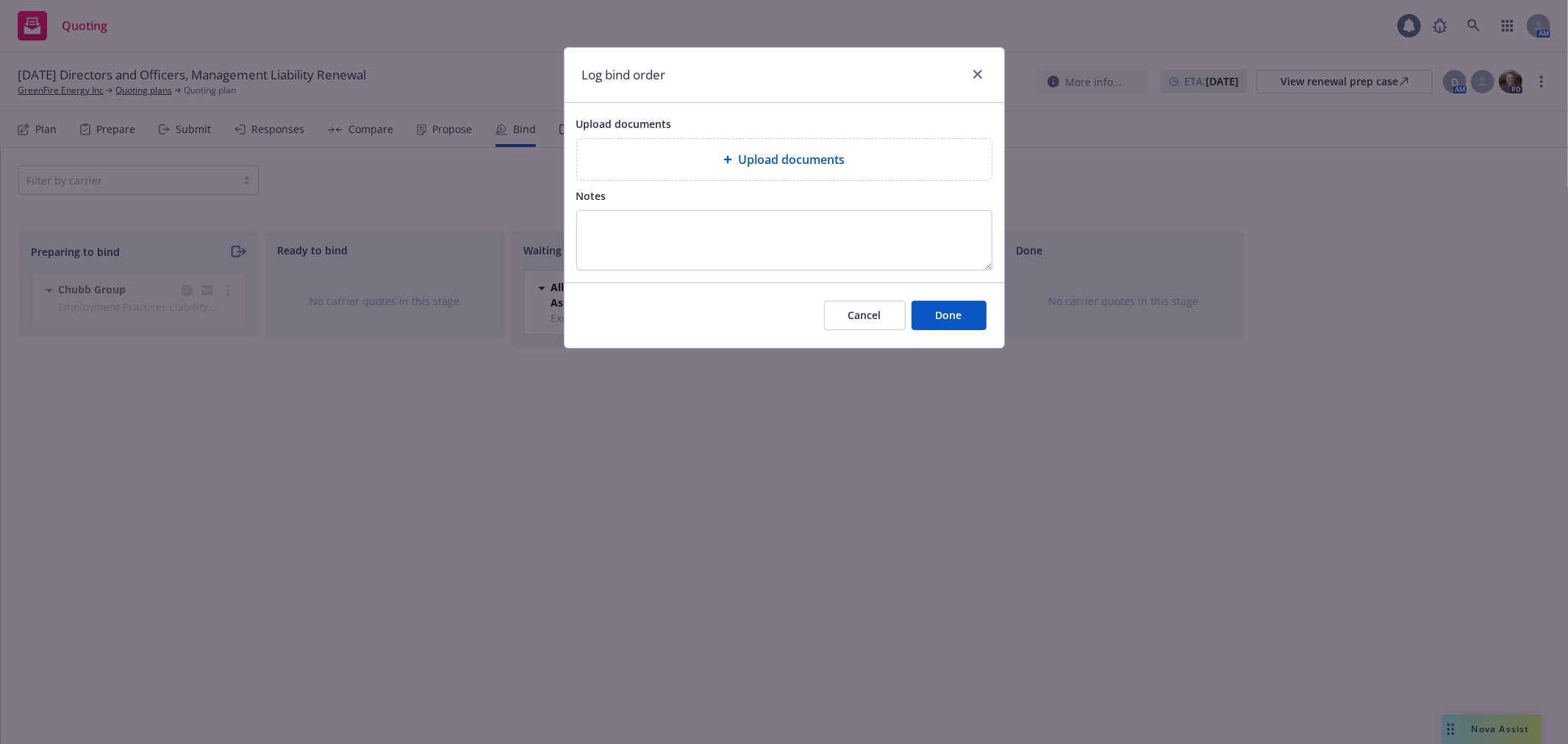
click at [821, 159] on span "Upload documents" at bounding box center [791, 159] width 107 height 18
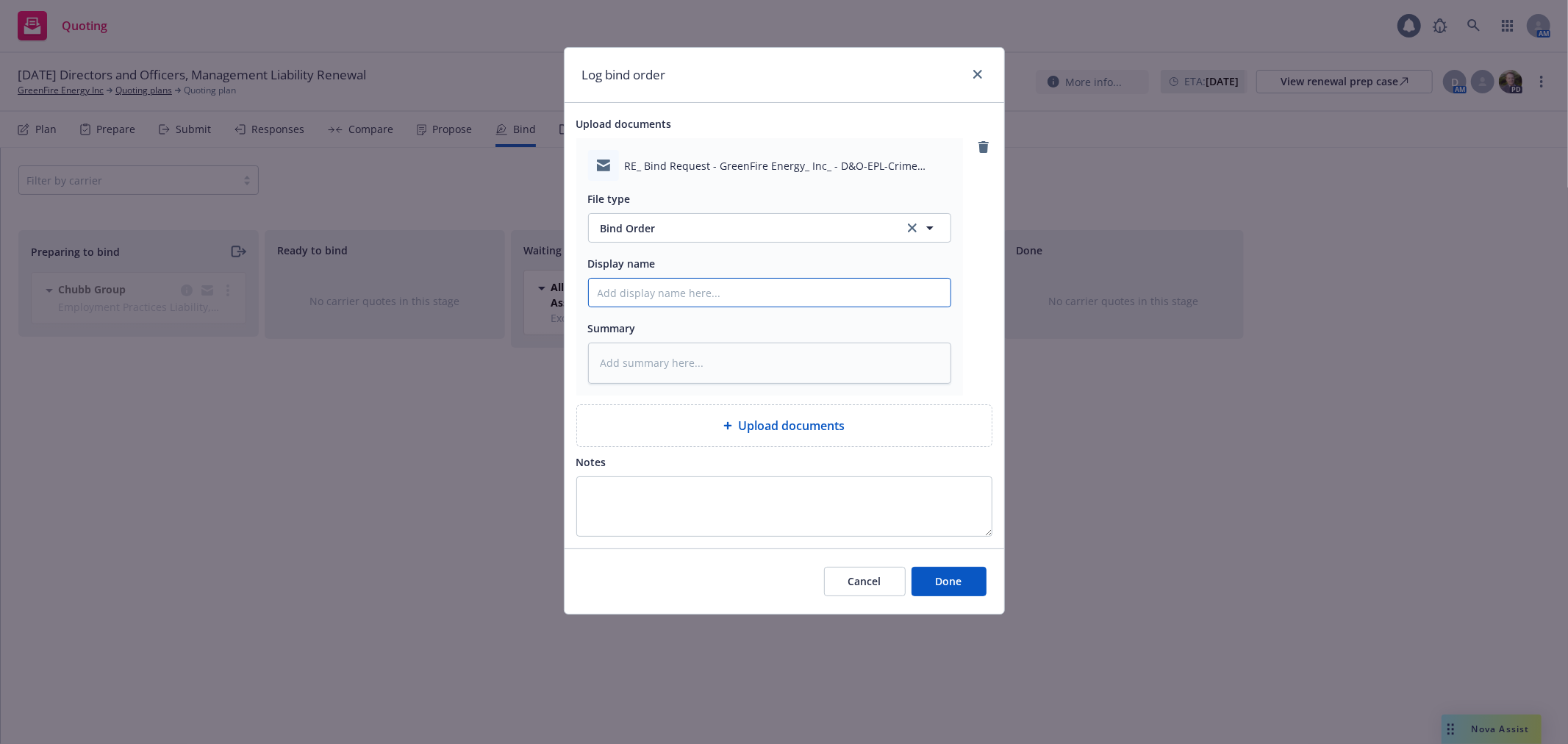
click at [666, 296] on input "Display name" at bounding box center [770, 292] width 362 height 28
paste input "25-26 MGMT LIAB, XS D&O Proposal"
drag, startPoint x: 934, startPoint y: 300, endPoint x: 870, endPoint y: 304, distance: 64.1
click at [870, 304] on input "To ERS Team - Bind Order for 25-26 MGMT LIAB, XS D&O Proposal" at bounding box center [770, 292] width 362 height 28
click at [968, 582] on button "Done" at bounding box center [949, 581] width 75 height 30
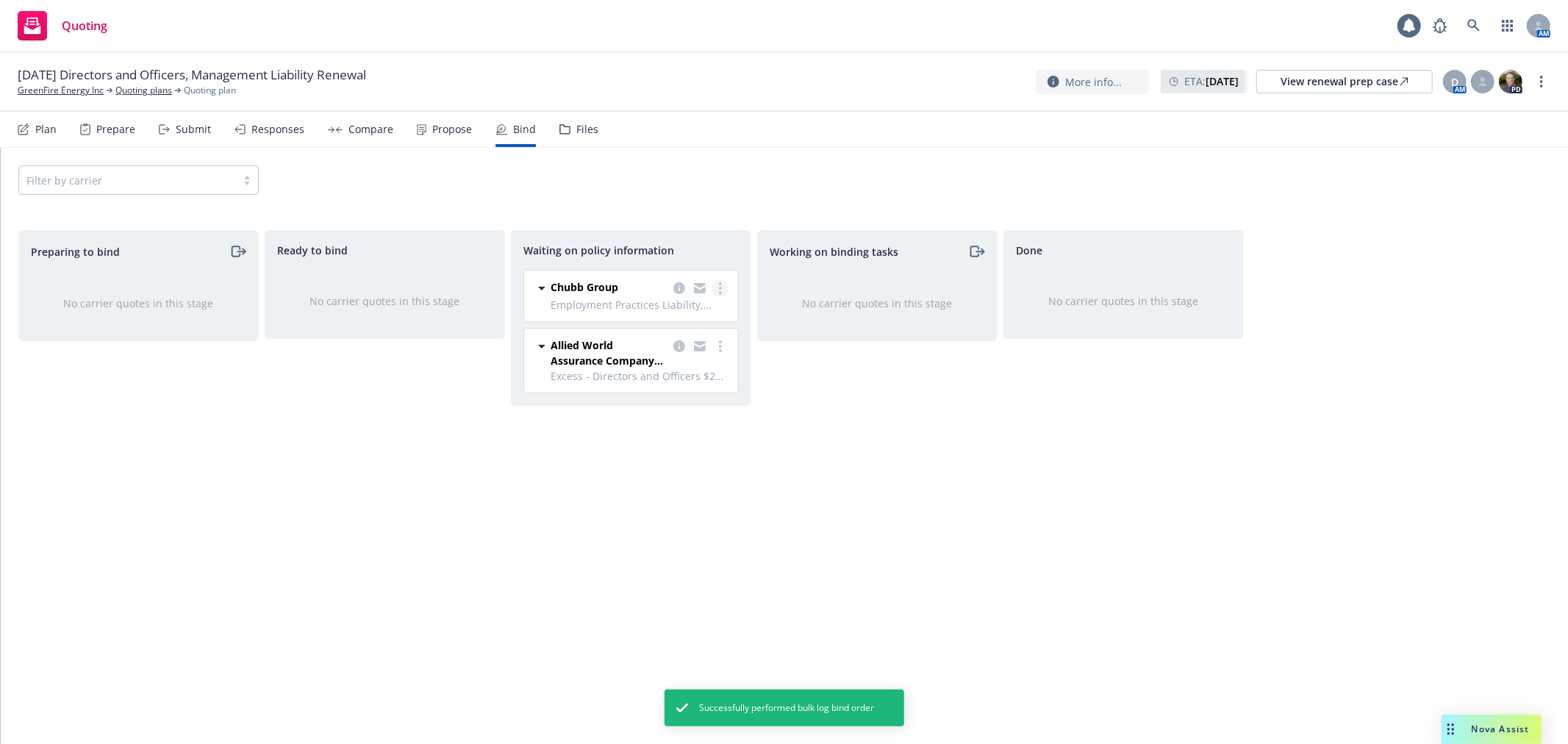
click at [719, 283] on icon "more" at bounding box center [721, 288] width 3 height 12
click at [706, 322] on link "Create policies" at bounding box center [662, 318] width 133 height 30
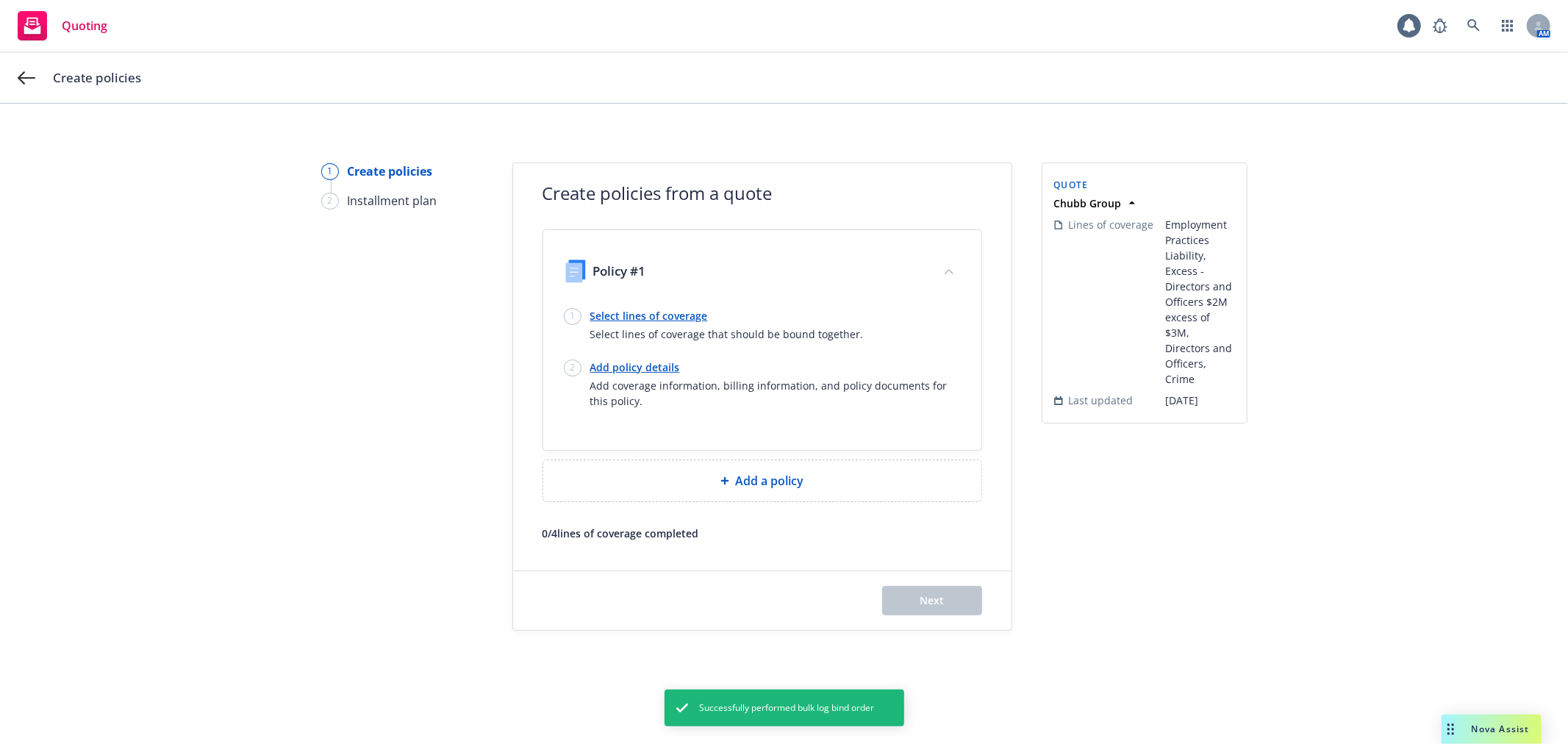
click at [665, 312] on link "Select lines of coverage" at bounding box center [727, 316] width 274 height 15
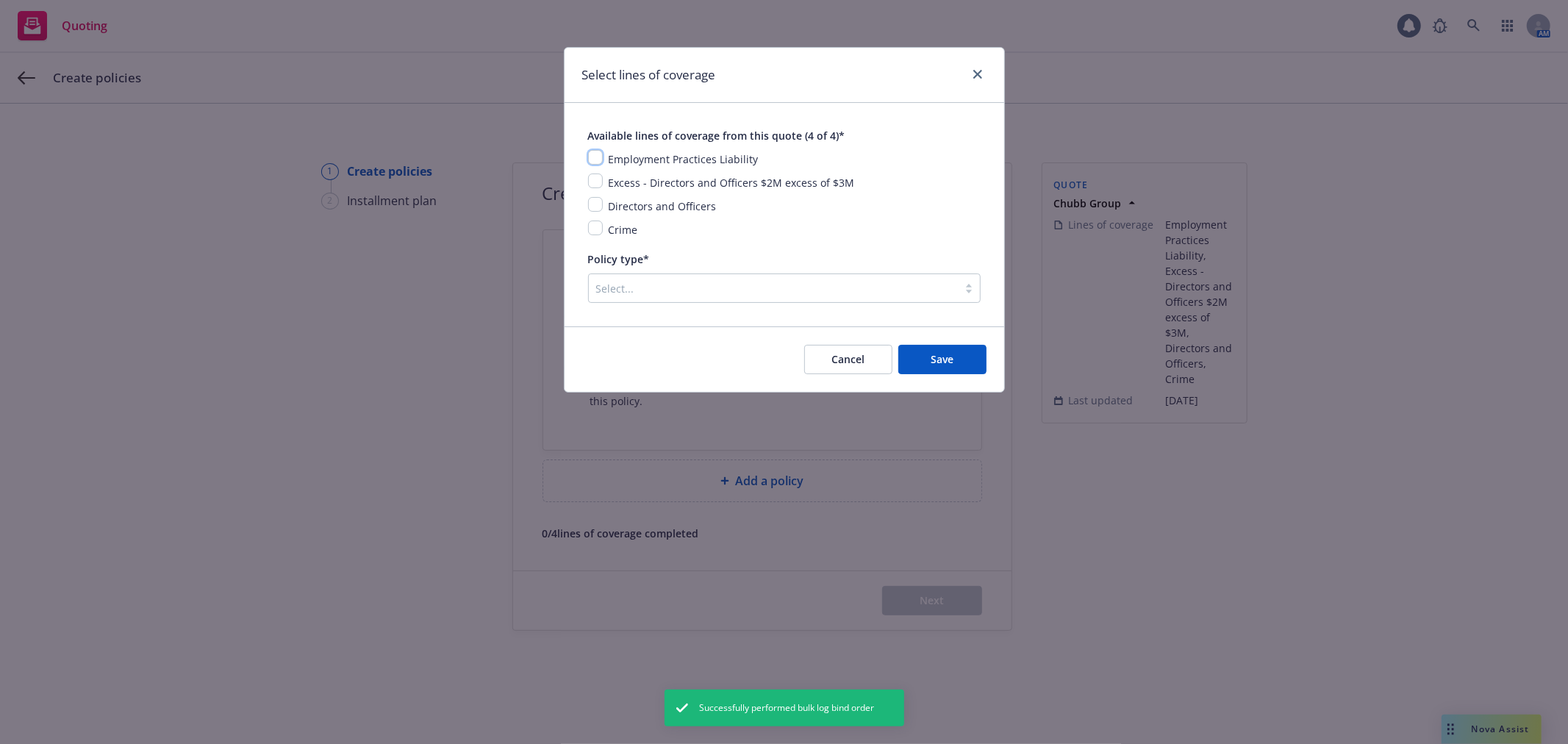
click at [599, 155] on input "checkbox" at bounding box center [595, 157] width 14 height 14
click at [597, 181] on input "checkbox" at bounding box center [595, 181] width 14 height 14
click at [593, 218] on div "Employment Practices Liability Excess - Directors and Officers $2M excess of $3…" at bounding box center [784, 194] width 392 height 88
click at [593, 211] on input "checkbox" at bounding box center [595, 204] width 14 height 14
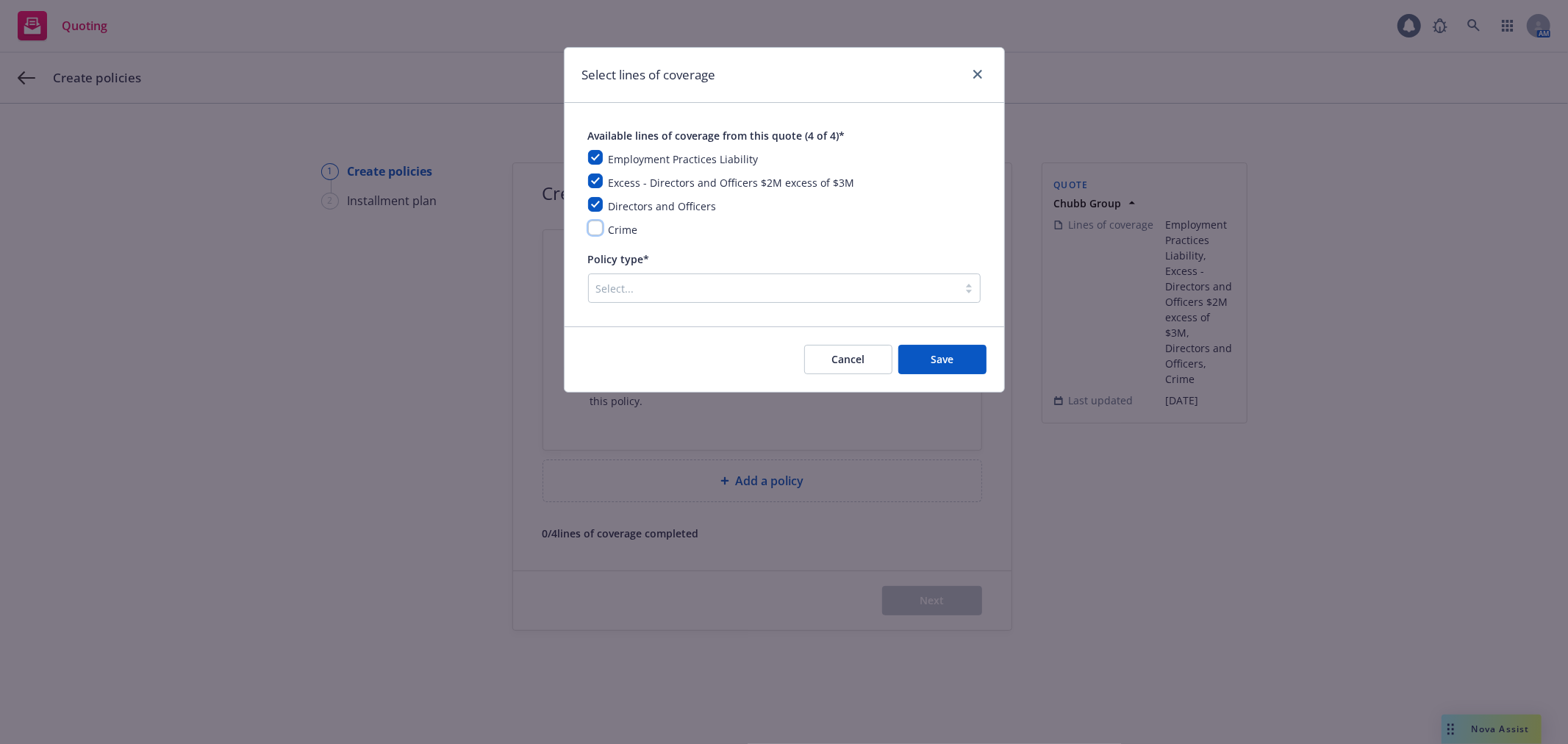
click at [593, 232] on input "checkbox" at bounding box center [595, 227] width 14 height 14
click at [645, 292] on div at bounding box center [774, 288] width 354 height 18
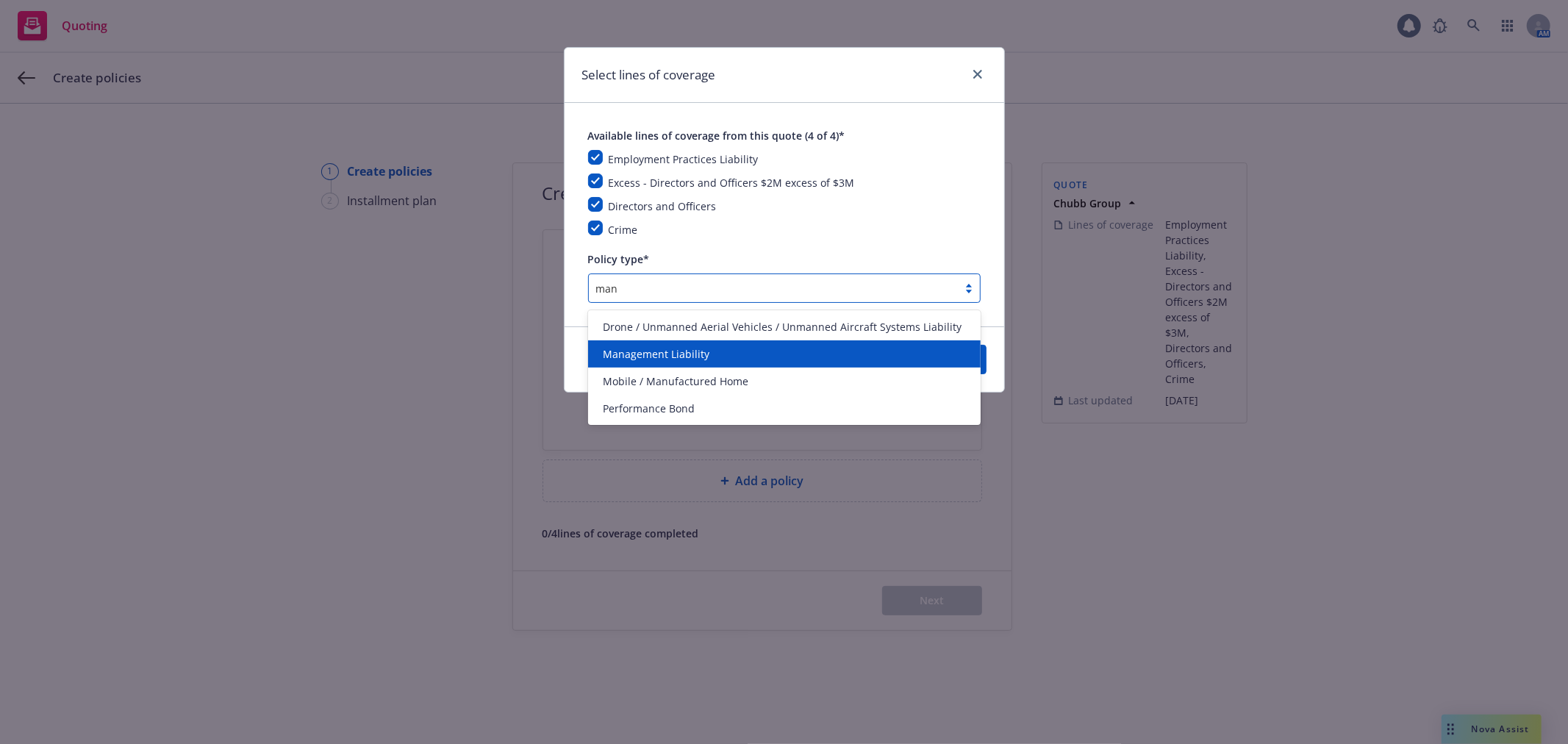
click at [645, 348] on span "Management Liability" at bounding box center [656, 353] width 107 height 15
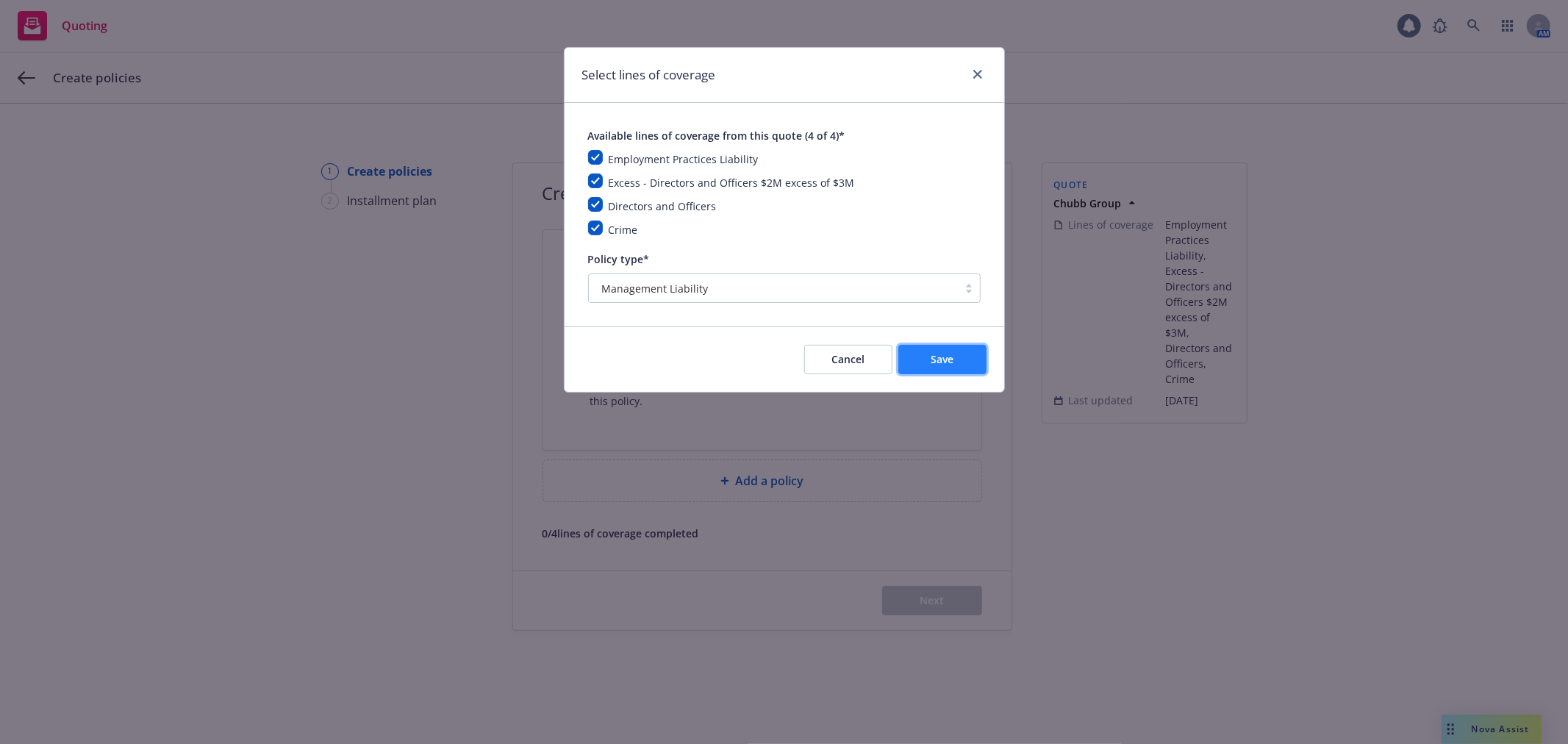
click at [936, 365] on span "Save" at bounding box center [942, 359] width 22 height 14
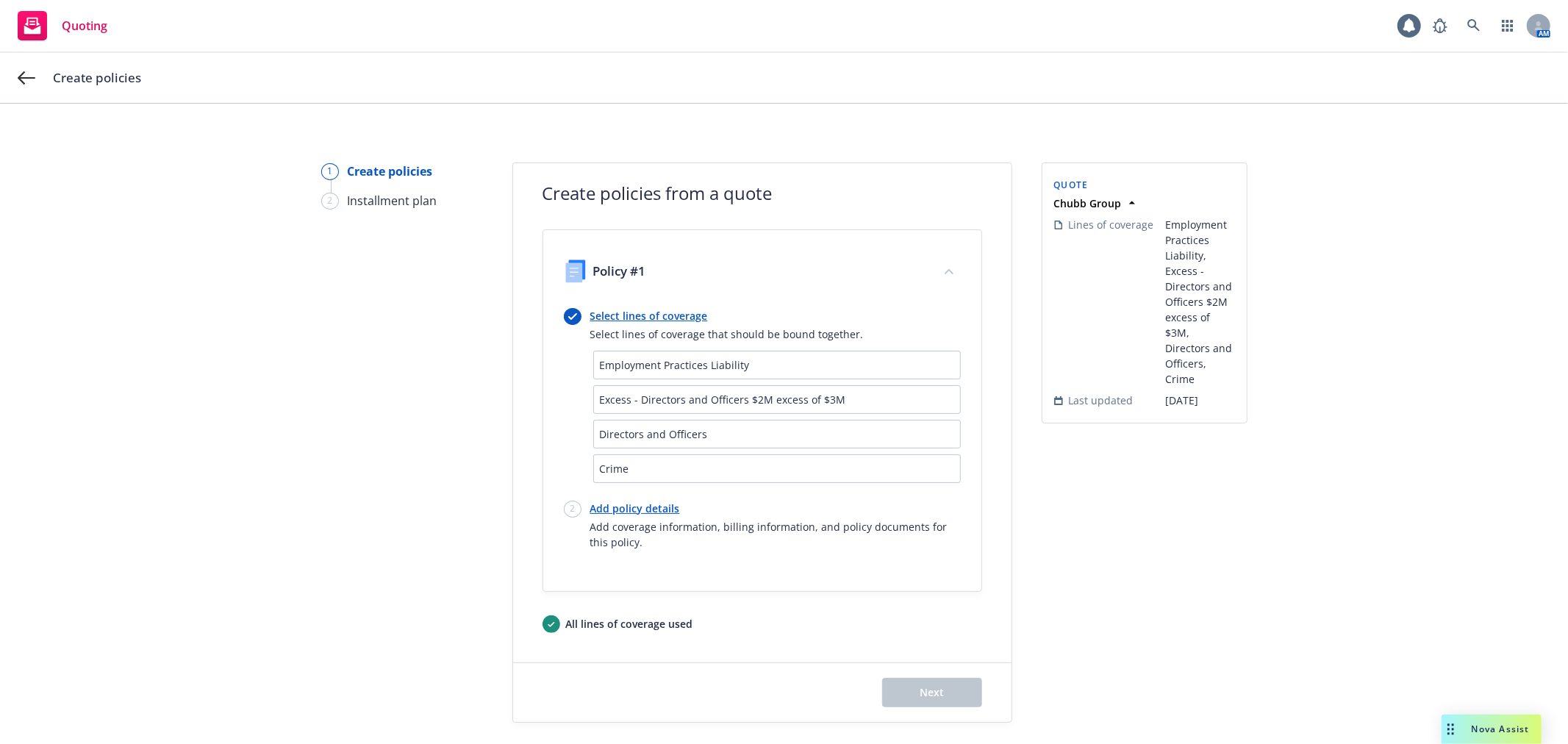
click at [631, 502] on link "Add policy details" at bounding box center [775, 508] width 371 height 15
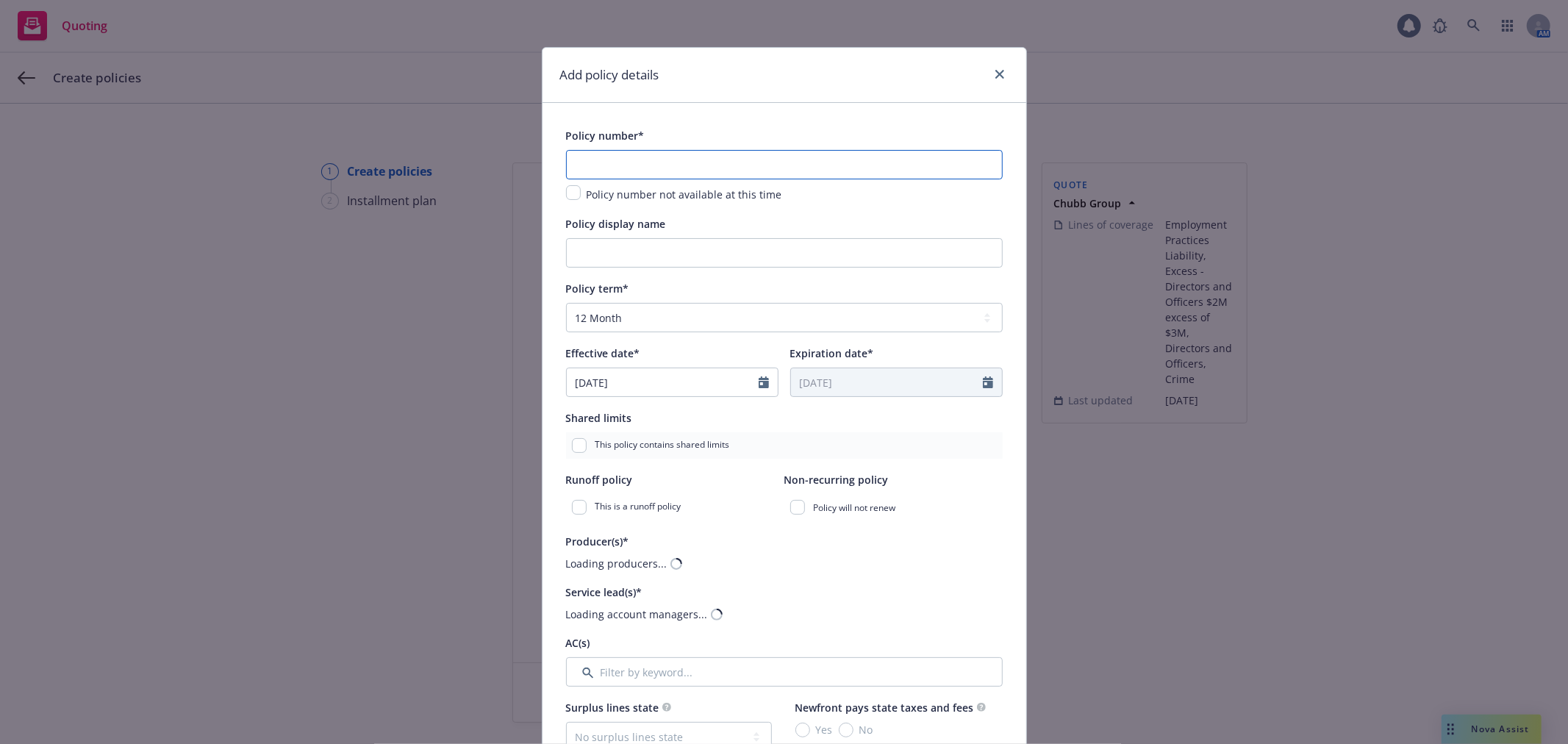
click at [671, 157] on input "text" at bounding box center [784, 164] width 436 height 30
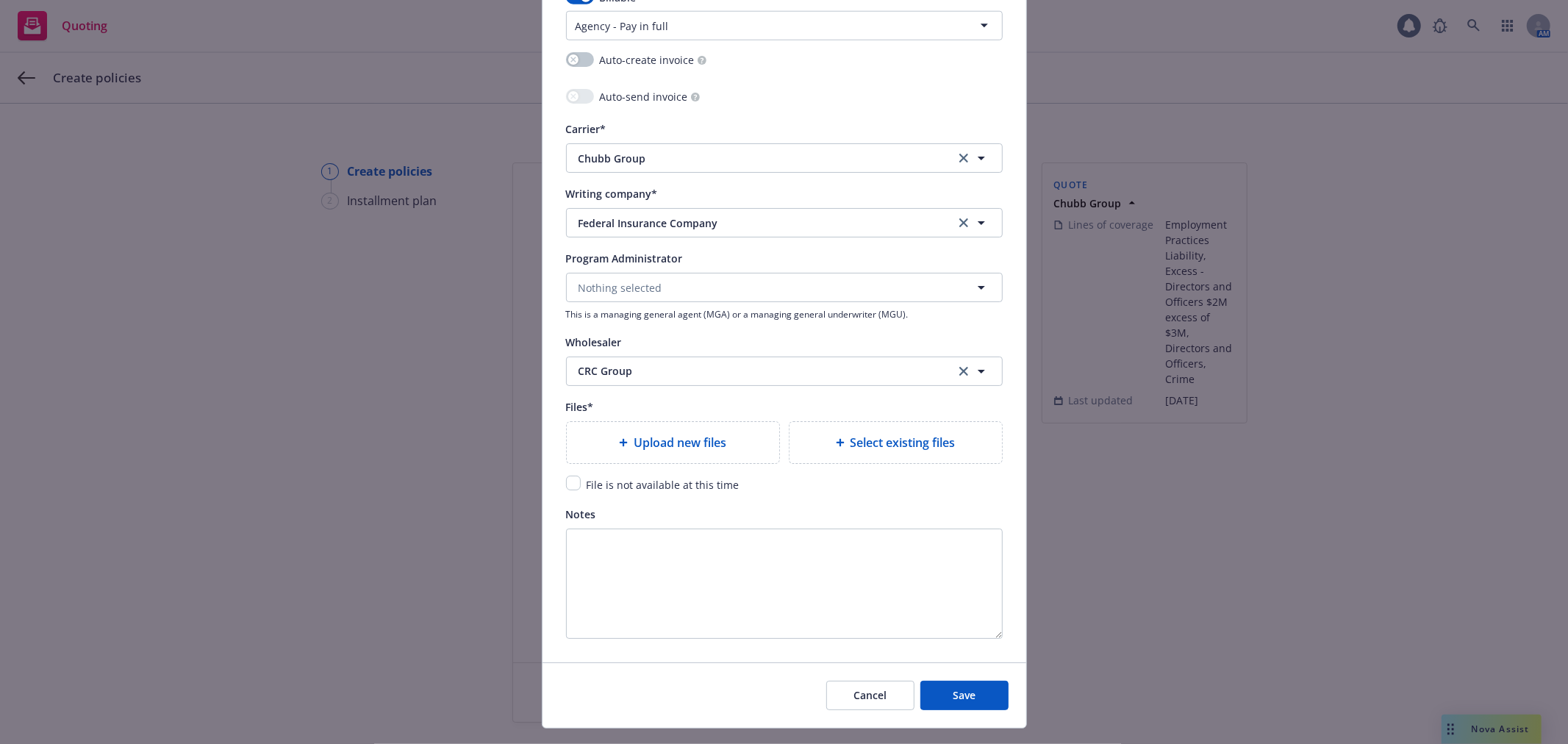
scroll to position [1385, 0]
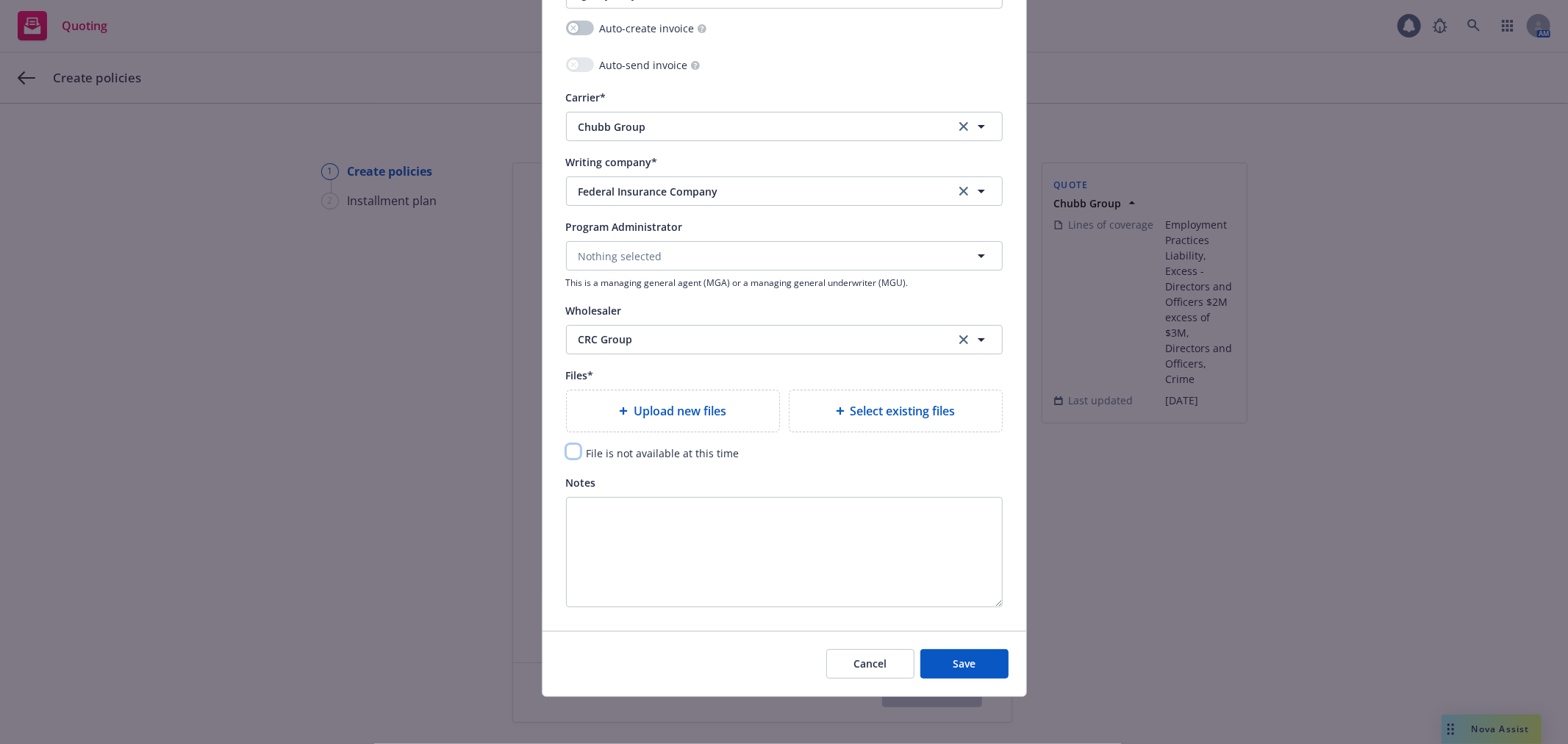
click at [572, 451] on input "checkbox" at bounding box center [573, 451] width 14 height 14
click at [961, 658] on span "Save" at bounding box center [964, 663] width 22 height 14
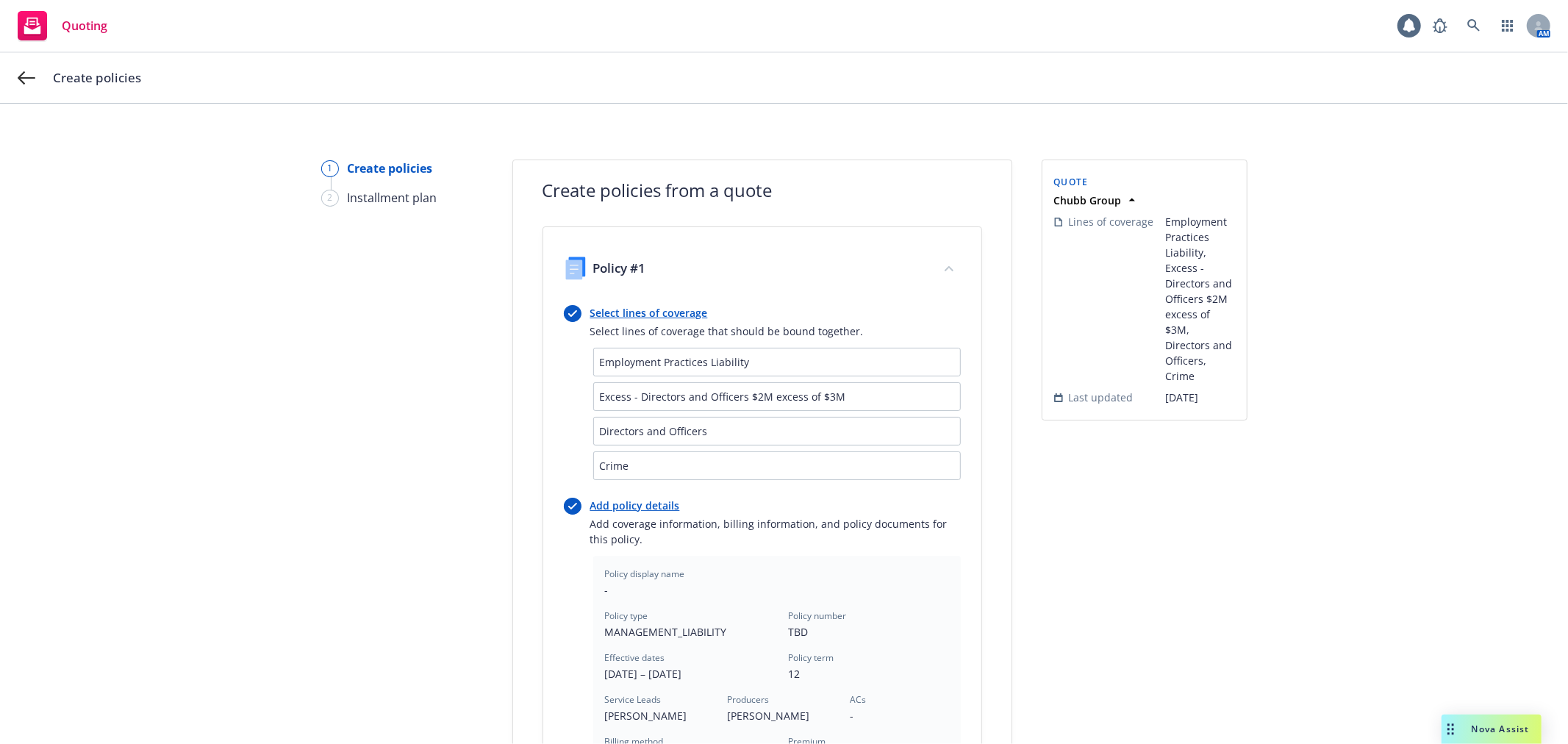
scroll to position [0, 0]
click at [23, 78] on icon at bounding box center [26, 78] width 18 height 18
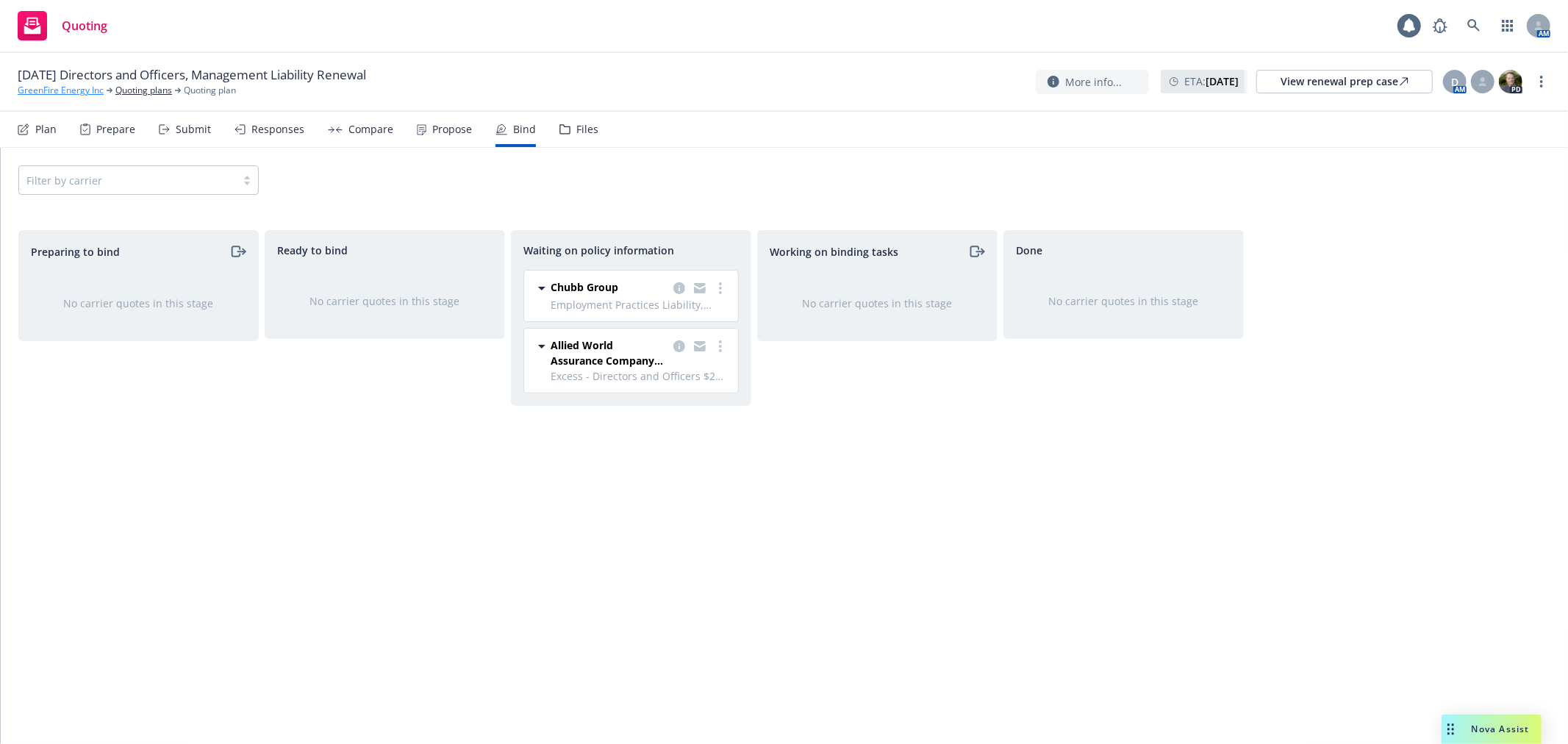
click at [82, 90] on link "GreenFire Energy Inc" at bounding box center [60, 90] width 86 height 14
